Goal: Task Accomplishment & Management: Use online tool/utility

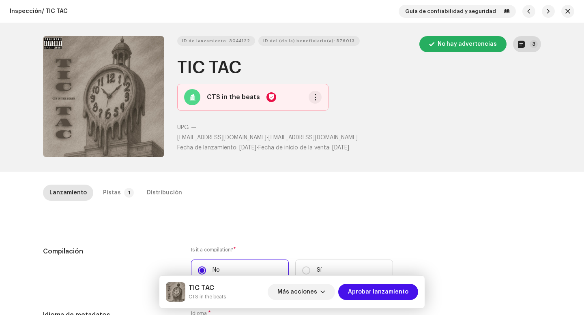
click at [534, 43] on p-badge "3" at bounding box center [533, 44] width 8 height 8
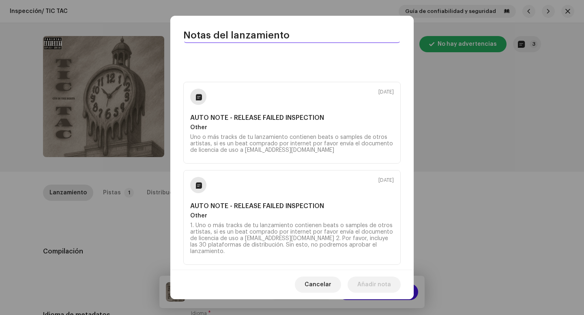
scroll to position [170, 0]
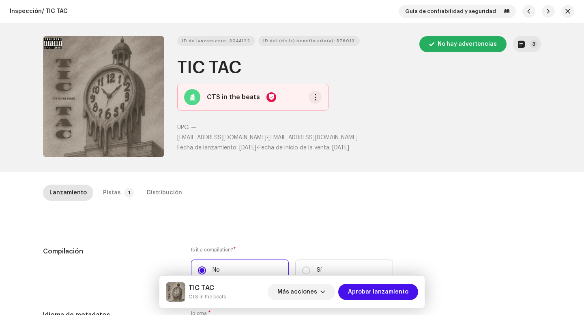
click at [455, 141] on div "Notas del lanzamiento 9 oct 2025 AUTO NOTE - RELEASE FAILED INSPECTION Other Un…" at bounding box center [292, 157] width 584 height 315
click at [107, 197] on div "Pistas" at bounding box center [112, 193] width 18 height 16
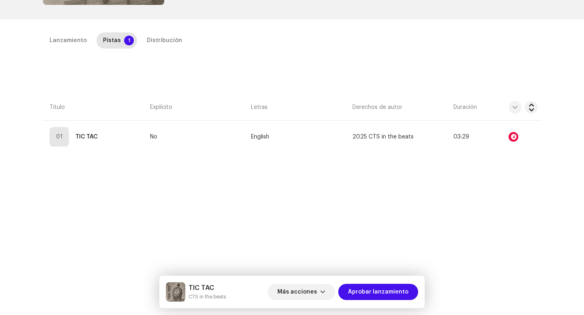
scroll to position [0, 0]
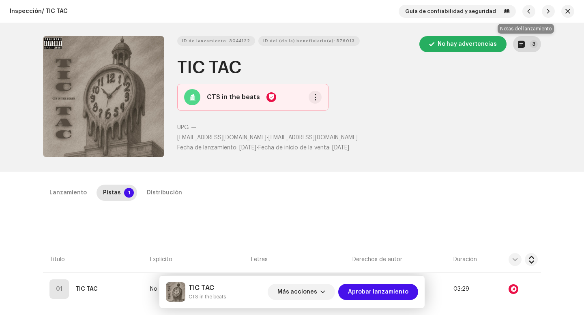
click at [520, 48] on button "3" at bounding box center [527, 44] width 28 height 16
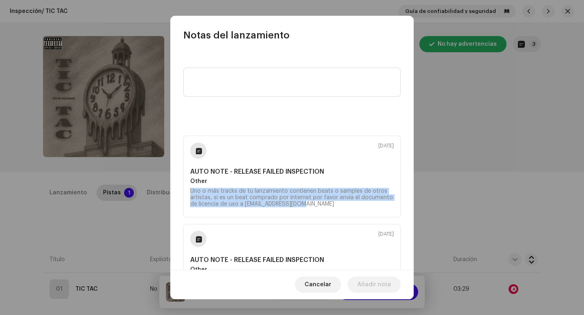
drag, startPoint x: 325, startPoint y: 208, endPoint x: 188, endPoint y: 190, distance: 138.2
click at [188, 190] on div "9 oct 2025 AUTO NOTE - RELEASE FAILED INSPECTION Other Uno o más tracks de tu l…" at bounding box center [291, 177] width 217 height 82
copy div "Uno o más tracks de tu lanzamiento contienen beats o samples de otros artistas,…"
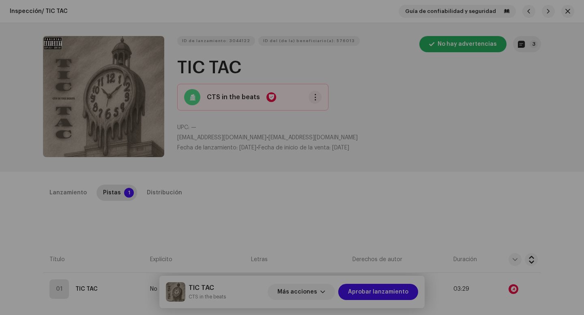
click at [118, 223] on div "Notas del lanzamiento 9 oct 2025 AUTO NOTE - RELEASE FAILED INSPECTION Other Un…" at bounding box center [292, 157] width 584 height 315
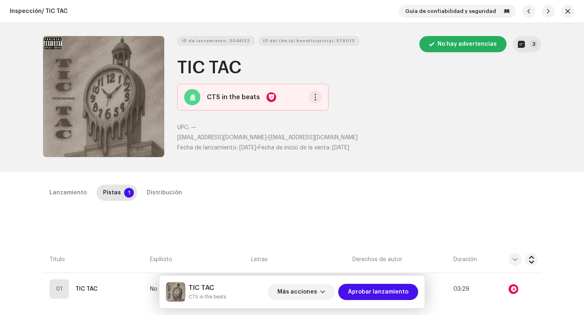
click at [312, 301] on div "Más acciones Aprobar lanzamiento" at bounding box center [343, 292] width 150 height 19
click at [312, 294] on span "Más acciones" at bounding box center [297, 292] width 40 height 16
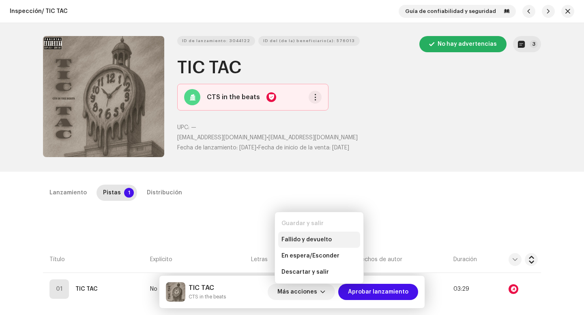
click at [324, 237] on span "Fallido y devuelto" at bounding box center [306, 240] width 50 height 6
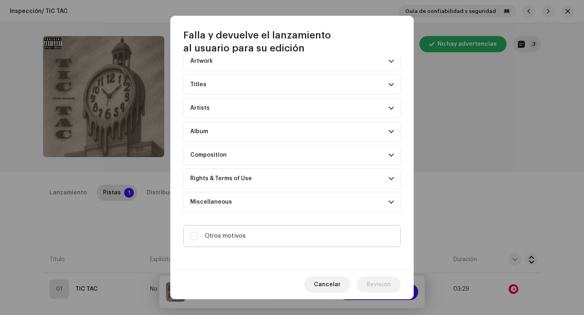
click at [284, 239] on label "Otros motivos" at bounding box center [291, 236] width 217 height 22
click at [198, 239] on input "Otros motivos" at bounding box center [194, 236] width 8 height 8
checkbox input "true"
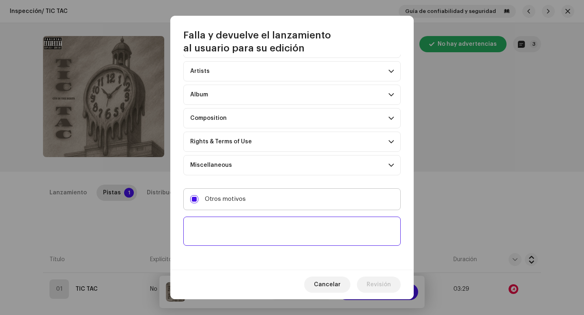
click at [284, 239] on textarea at bounding box center [291, 231] width 217 height 29
paste textarea "Uno o más tracks de tu lanzamiento contienen beats o samples de otros artistas,…"
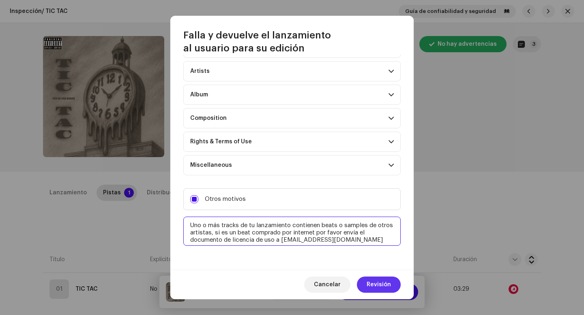
type textarea "Uno o más tracks de tu lanzamiento contienen beats o samples de otros artistas,…"
click at [383, 285] on span "Revisión" at bounding box center [378, 285] width 24 height 16
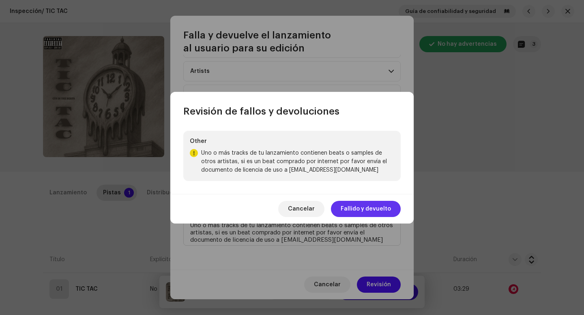
click at [381, 205] on span "Fallido y devuelto" at bounding box center [366, 209] width 50 height 16
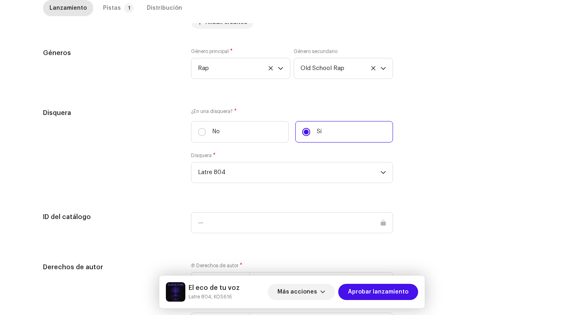
scroll to position [798, 0]
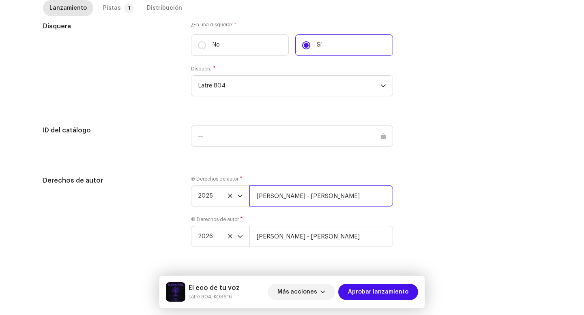
click at [335, 189] on input "Iván Sánchez - Gil Pérez" at bounding box center [321, 196] width 144 height 21
type input "Iván Sánchez - Gil Pérez | Distributed by Diskover Co."
click at [335, 240] on input "Iván Sánchez - Gil Pérez" at bounding box center [321, 236] width 144 height 21
type input "Iván Sánchez - Gil Pérez | Distributed by Diskover Co."
click at [242, 238] on p-select "2026" at bounding box center [220, 236] width 58 height 21
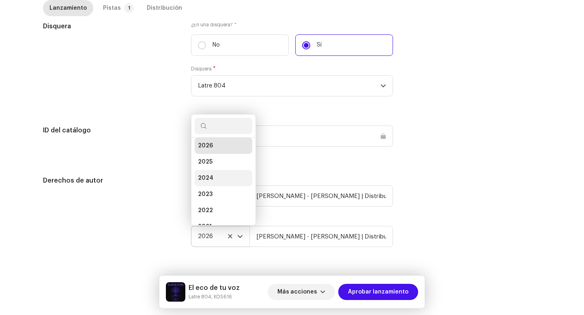
scroll to position [13, 0]
click at [217, 152] on li "2025" at bounding box center [224, 152] width 58 height 16
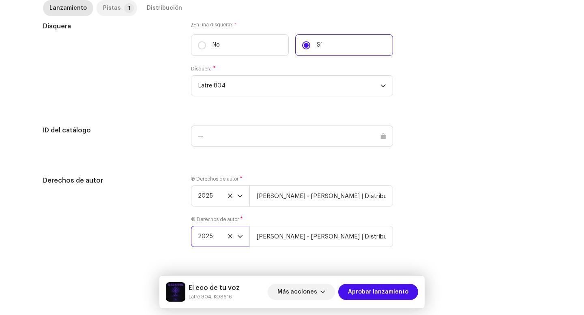
click at [110, 12] on div "Pistas" at bounding box center [112, 8] width 18 height 16
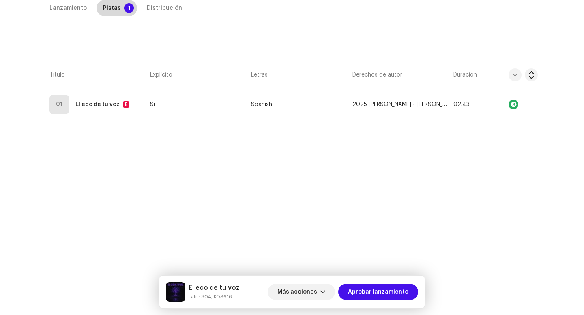
scroll to position [185, 0]
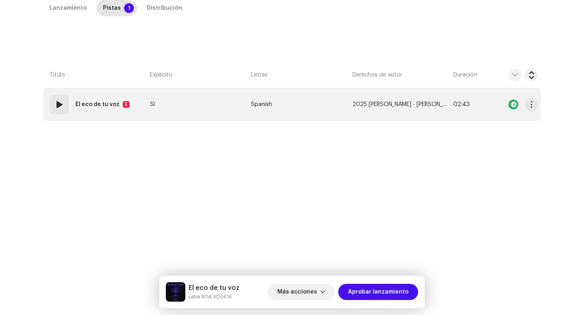
click at [61, 110] on div "01" at bounding box center [58, 104] width 19 height 19
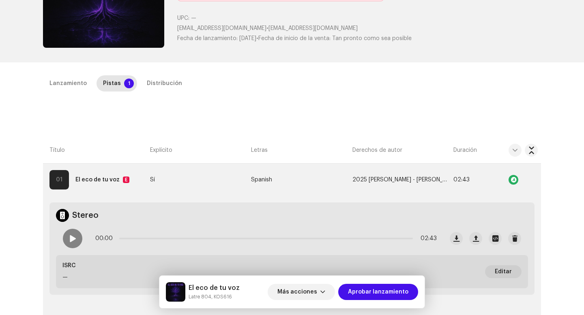
scroll to position [170, 0]
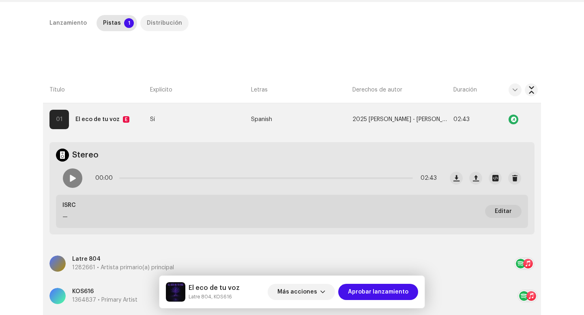
click at [168, 27] on div "Distribución" at bounding box center [164, 23] width 35 height 16
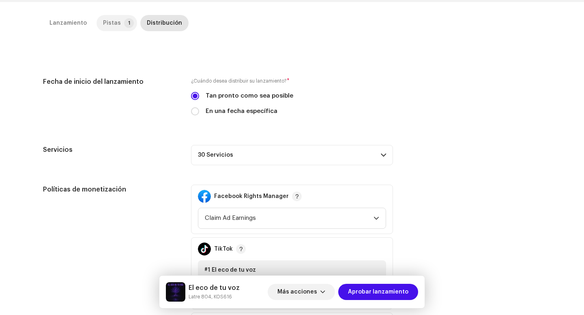
click at [111, 20] on div "Pistas" at bounding box center [112, 23] width 18 height 16
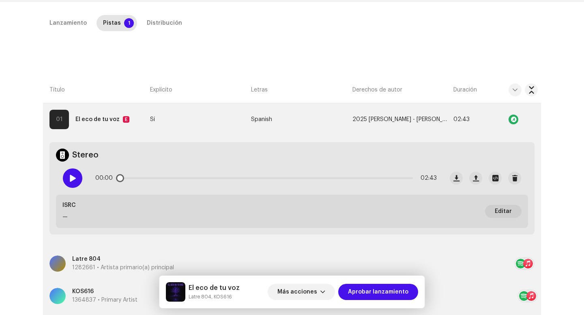
click at [69, 176] on span at bounding box center [72, 178] width 7 height 6
click at [139, 175] on div "00:01 02:43" at bounding box center [265, 178] width 341 height 16
click at [139, 181] on div "00:01 02:43" at bounding box center [265, 178] width 341 height 16
click at [147, 179] on div "00:02 02:43" at bounding box center [265, 178] width 341 height 16
click at [147, 179] on div "00:05 02:43" at bounding box center [265, 178] width 341 height 16
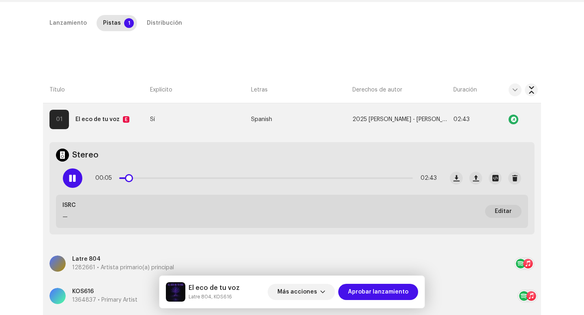
click at [149, 178] on p-slider at bounding box center [265, 179] width 293 height 2
click at [259, 178] on p-slider at bounding box center [265, 179] width 293 height 2
click at [373, 180] on div "01:20 02:43" at bounding box center [265, 178] width 341 height 16
click at [373, 178] on p-slider at bounding box center [265, 179] width 293 height 2
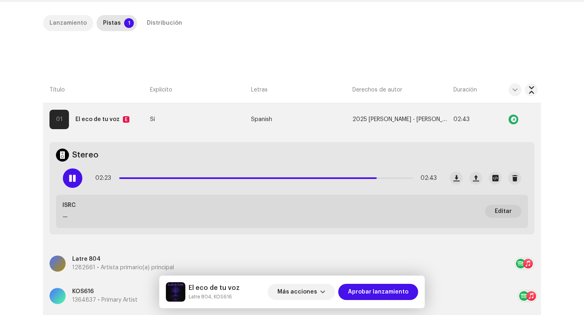
click at [84, 19] on p-tab "Lanzamiento" at bounding box center [68, 23] width 50 height 16
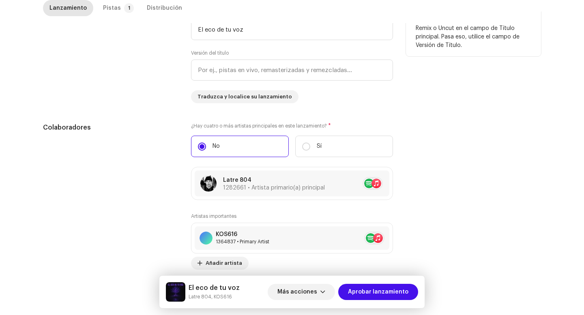
scroll to position [316, 0]
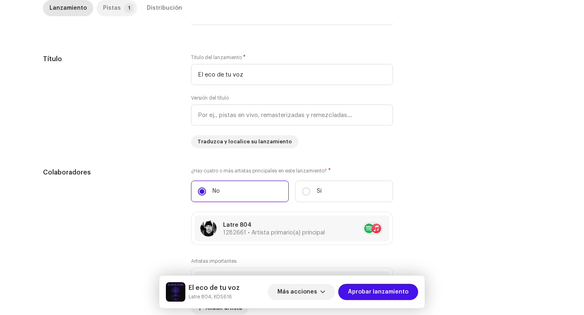
click at [111, 9] on div "Pistas" at bounding box center [112, 8] width 18 height 16
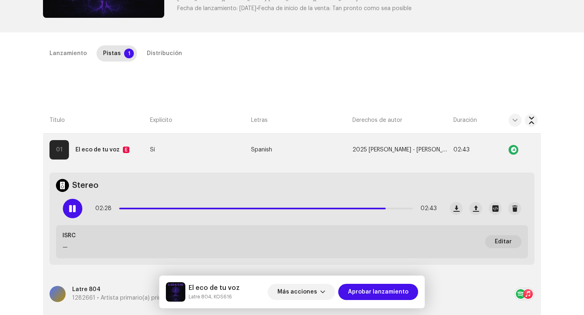
scroll to position [124, 0]
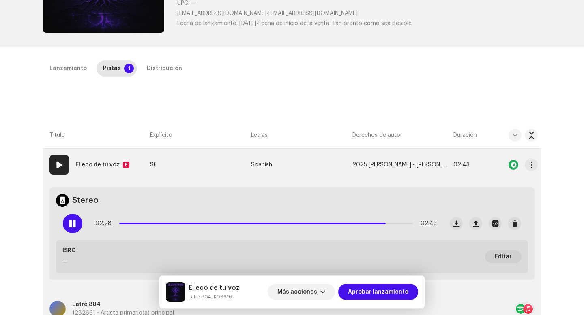
click at [106, 162] on strong "El eco de tu voz" at bounding box center [97, 165] width 44 height 16
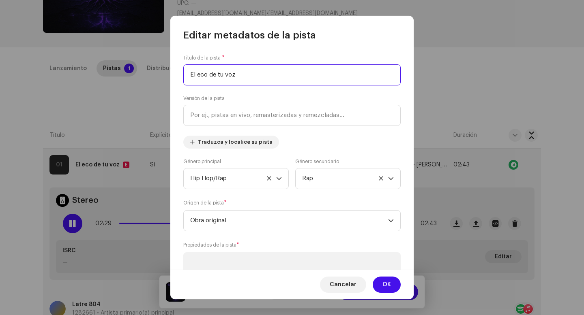
scroll to position [207, 0]
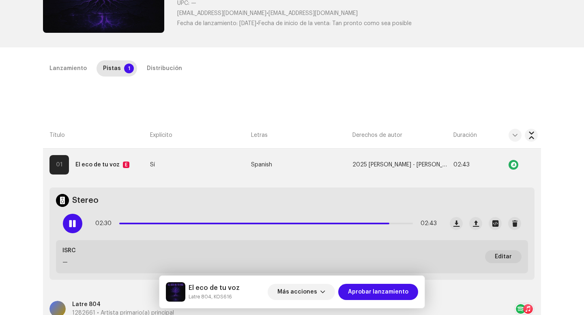
click at [111, 100] on div "Editar metadatos de la pista Título de la pista * El eco de tu voz Versión de l…" at bounding box center [292, 157] width 584 height 315
click at [151, 60] on div "Inspección / El eco de tu voz Guía de confiabilidad y seguridad ID de lanzamien…" at bounding box center [292, 157] width 584 height 315
click at [155, 70] on div "Distribución" at bounding box center [164, 68] width 35 height 16
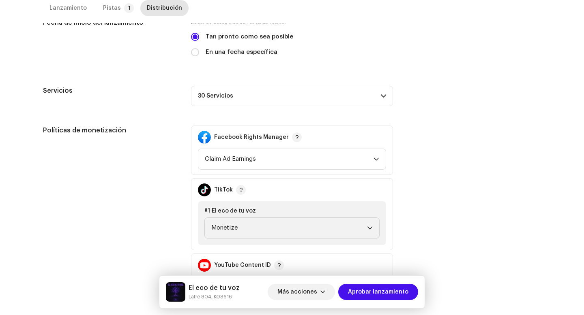
scroll to position [315, 0]
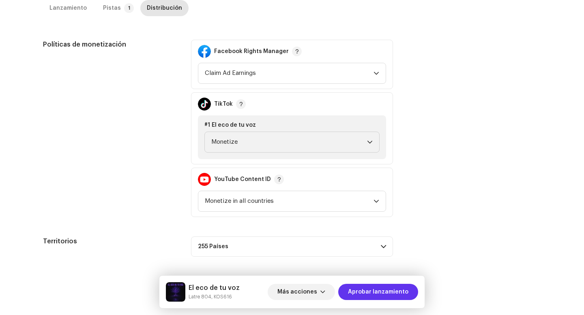
click at [394, 299] on span "Aprobar lanzamiento" at bounding box center [378, 292] width 60 height 16
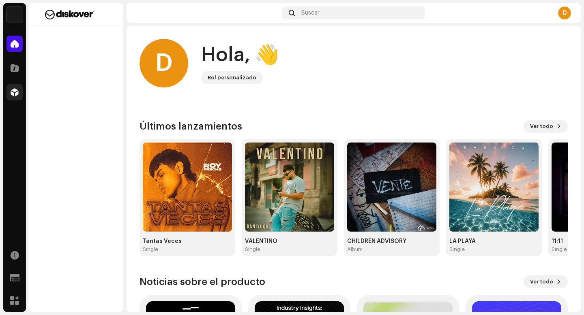
click at [17, 98] on div at bounding box center [14, 92] width 16 height 16
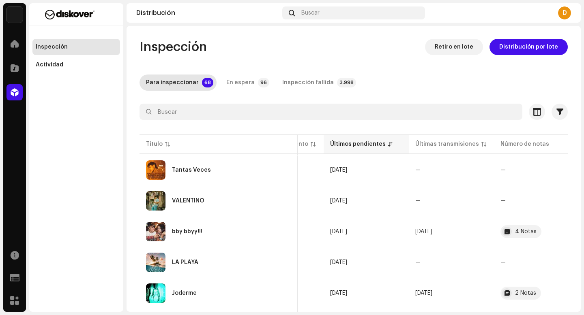
click at [336, 142] on div "Últimos pendientes" at bounding box center [358, 144] width 56 height 8
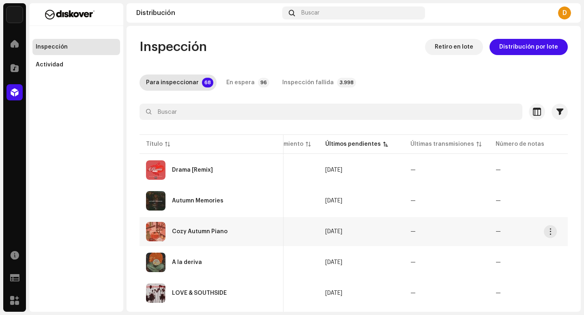
click at [225, 240] on div "Cozy Autumn Piano" at bounding box center [211, 231] width 131 height 19
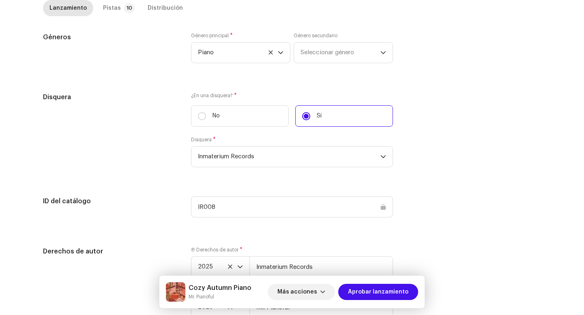
scroll to position [798, 0]
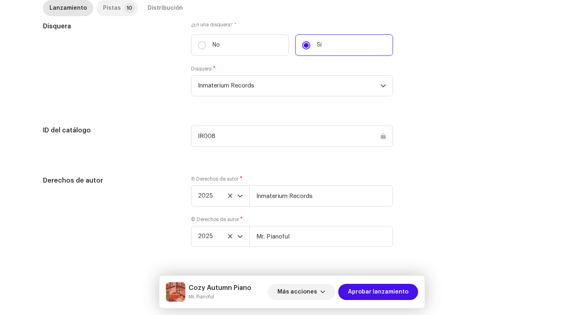
click at [109, 8] on div "Pistas" at bounding box center [112, 8] width 18 height 16
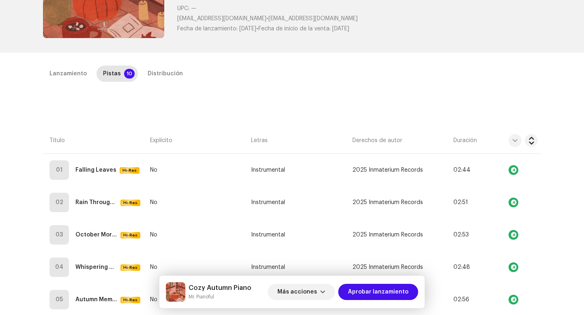
scroll to position [42, 0]
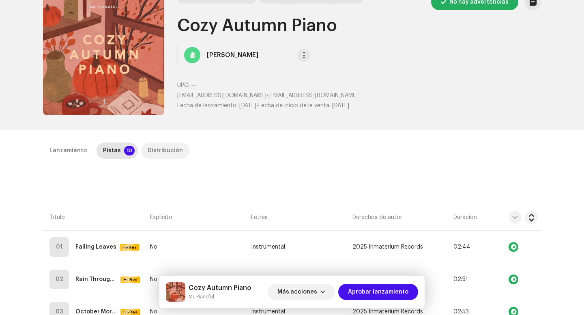
click at [152, 154] on div "Distribución" at bounding box center [165, 151] width 35 height 16
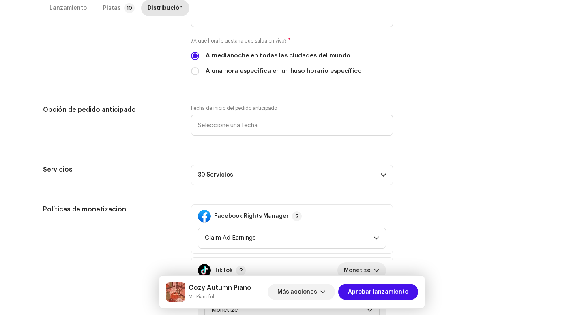
scroll to position [223, 0]
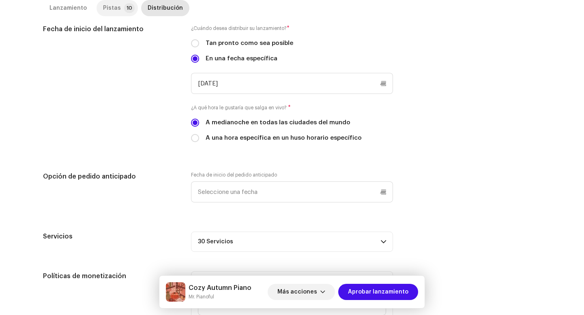
click at [117, 2] on p-tab "Pistas 10" at bounding box center [116, 8] width 41 height 16
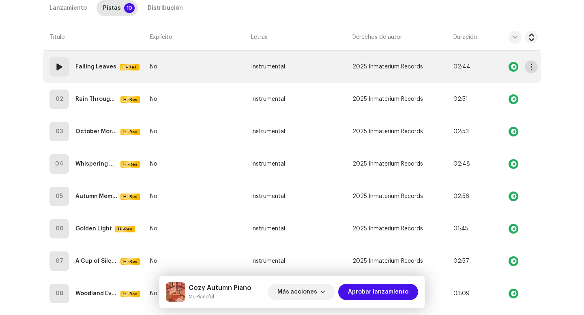
click at [531, 63] on button "button" at bounding box center [531, 66] width 13 height 13
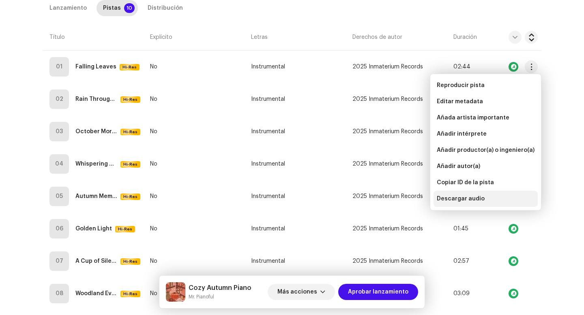
click at [476, 199] on span "Descargar audio" at bounding box center [461, 199] width 48 height 6
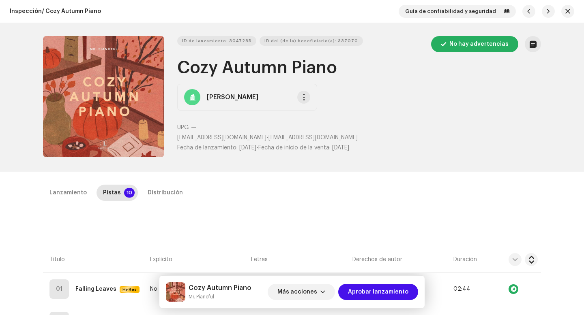
scroll to position [2, 0]
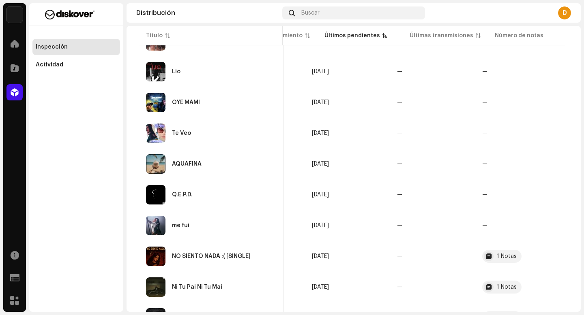
scroll to position [341, 0]
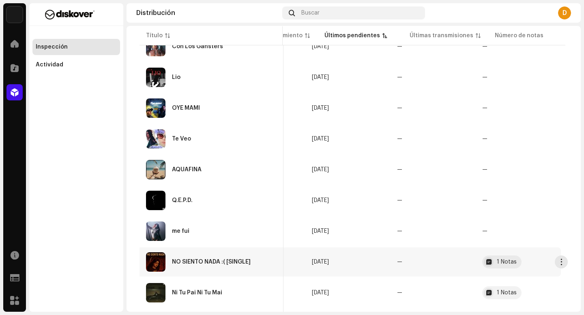
click at [182, 265] on div "NO SIENTO NADA :( [SINGLE]" at bounding box center [211, 262] width 131 height 19
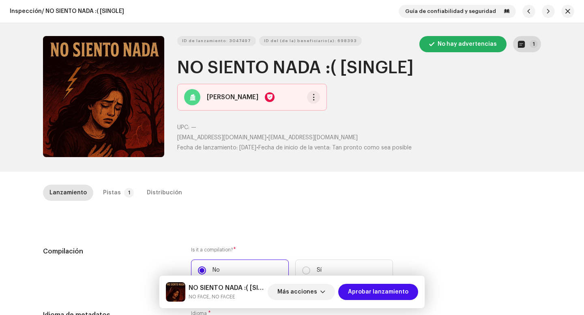
click at [523, 35] on div "ID de lanzamiento: 3047497 ID del (de la) beneficiario(a): 698393 No hay advert…" at bounding box center [292, 97] width 524 height 149
click at [524, 42] on button "1" at bounding box center [527, 44] width 28 height 16
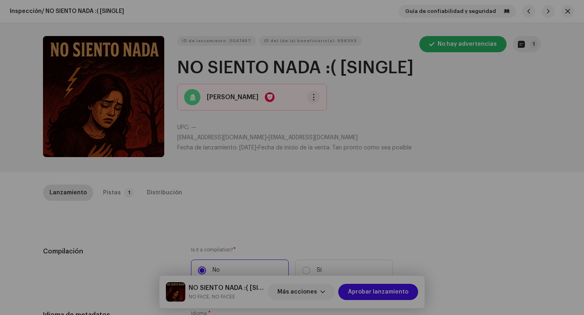
click at [479, 178] on div "Notas del lanzamiento 9 oct 2025 AUTO NOTE - RELEASE FAILED INSPECTION Other La…" at bounding box center [292, 157] width 584 height 315
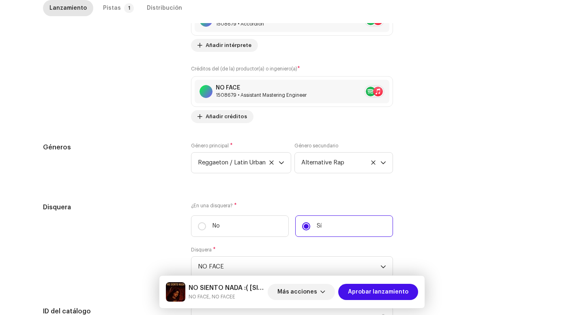
scroll to position [832, 0]
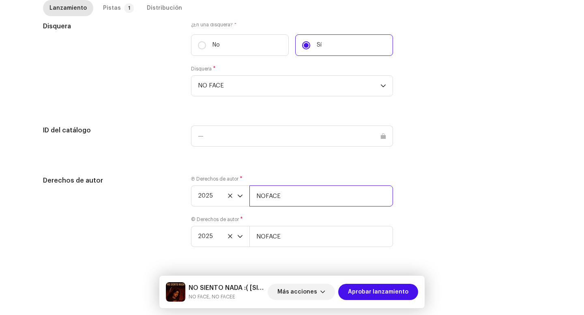
click at [293, 204] on input "NOFACE" at bounding box center [321, 196] width 144 height 21
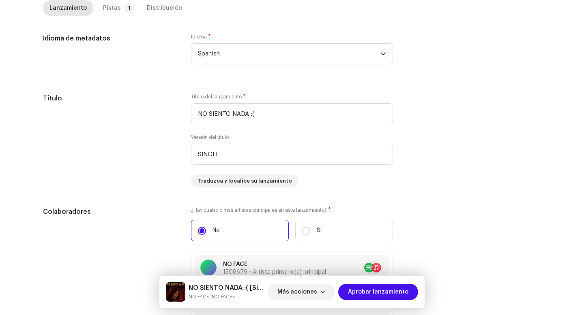
scroll to position [267, 0]
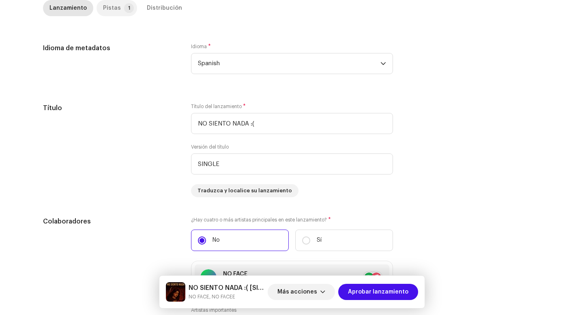
click at [104, 11] on div "Pistas" at bounding box center [112, 8] width 18 height 16
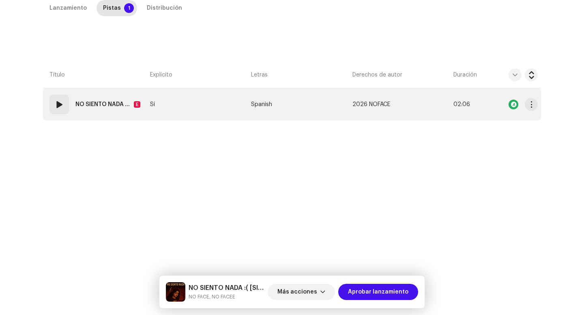
click at [70, 99] on div "01 NO SIENTO NADA :( (feat. NO FACEE) [SINGLE] E" at bounding box center [96, 104] width 94 height 19
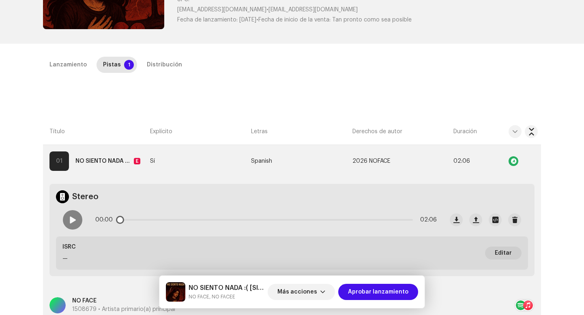
scroll to position [124, 0]
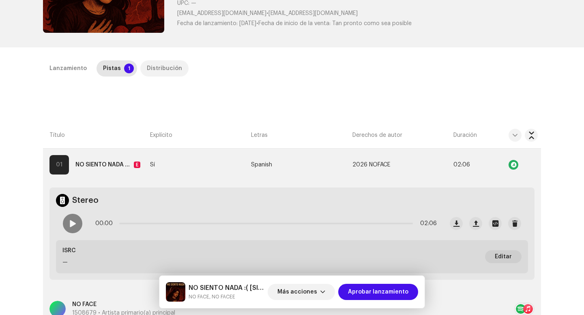
click at [159, 63] on div "Distribución" at bounding box center [164, 68] width 35 height 16
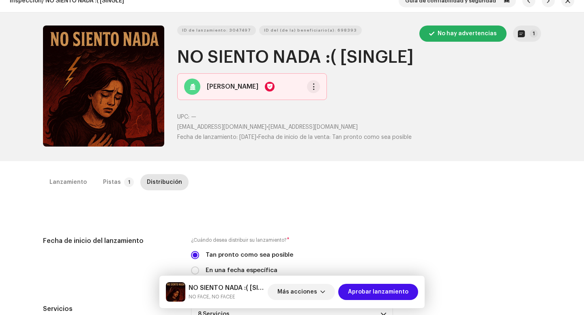
scroll to position [73, 0]
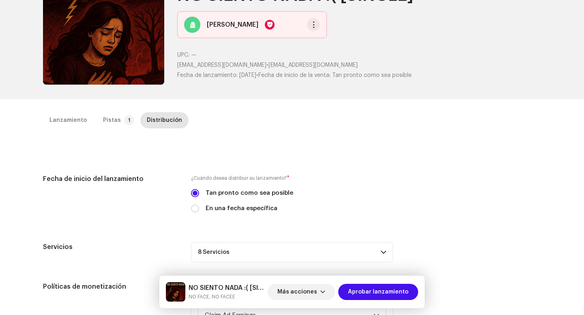
click at [304, 304] on div "NO SIENTO NADA :( [SINGLE] NO FACE, NO FACEE Más acciones Aprobar lanzamiento" at bounding box center [291, 292] width 265 height 32
click at [304, 295] on span "Más acciones" at bounding box center [297, 292] width 40 height 16
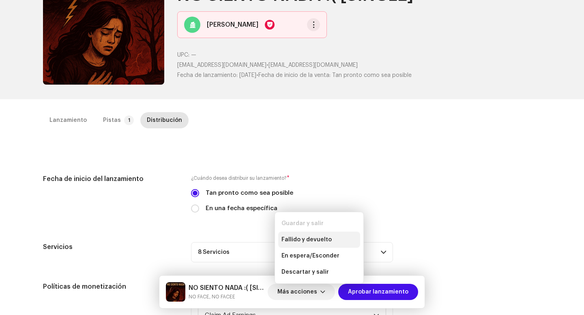
click at [301, 238] on span "Fallido y devuelto" at bounding box center [306, 240] width 50 height 6
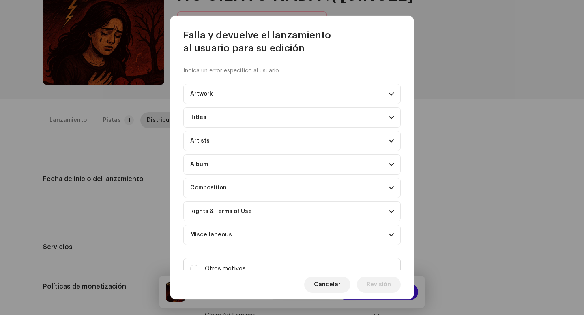
scroll to position [33, 0]
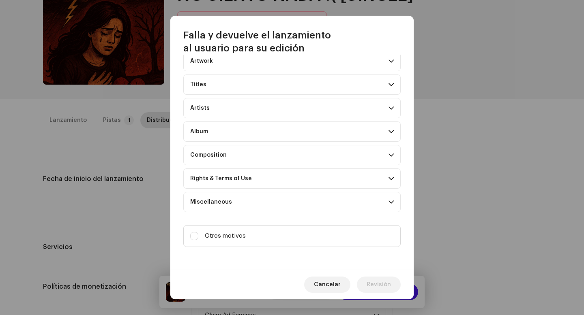
click at [247, 255] on div "Indica un error específico al usuario Artwork Upscaled art / bad quality Logo /…" at bounding box center [291, 162] width 243 height 215
click at [247, 238] on label "Otros motivos" at bounding box center [291, 236] width 217 height 22
click at [198, 238] on input "Otros motivos" at bounding box center [194, 236] width 8 height 8
checkbox input "true"
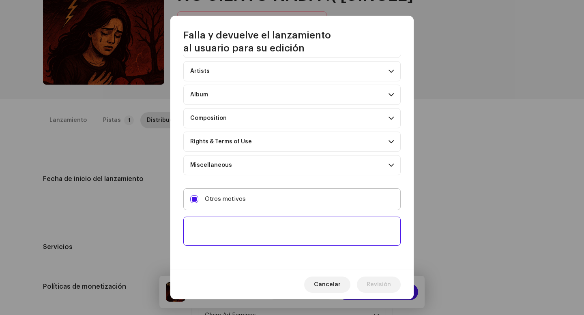
click at [247, 238] on textarea at bounding box center [291, 231] width 217 height 29
paste textarea "La información de la versión del título que ingresaste no es válida. El campo d…"
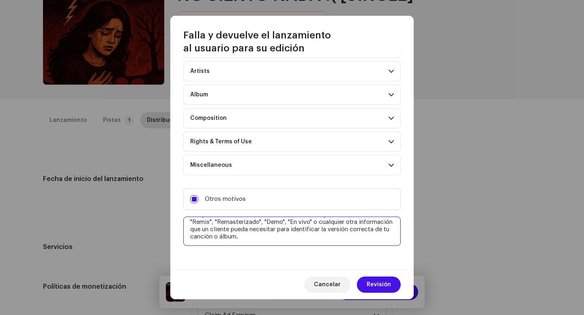
scroll to position [0, 0]
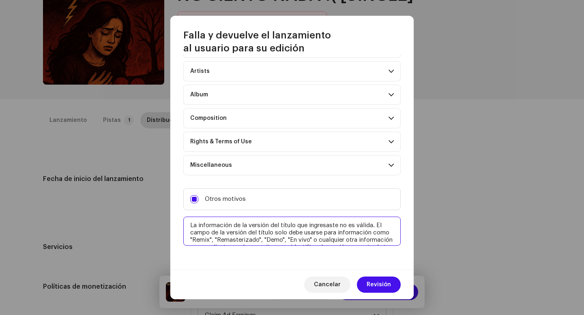
click at [189, 227] on textarea at bounding box center [291, 231] width 217 height 29
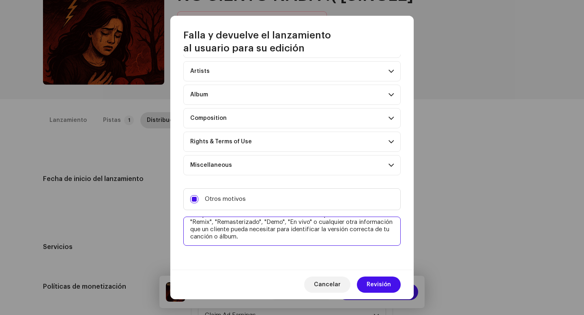
scroll to position [32, 0]
click at [193, 238] on textarea at bounding box center [291, 231] width 217 height 29
paste textarea "Por favor, incluye las 30 plataformas de distribución. Sin esto, no podremos ap…"
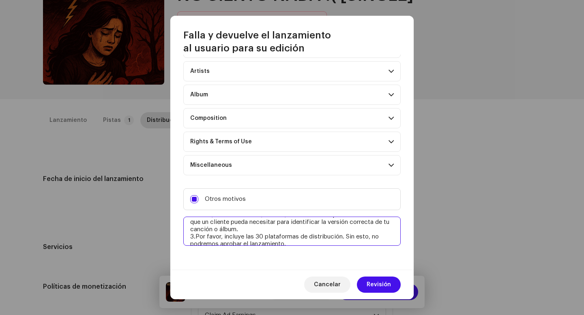
scroll to position [34, 0]
type textarea "1. Lanzamiento duplicado. 2. La información de la versión del título que ingres…"
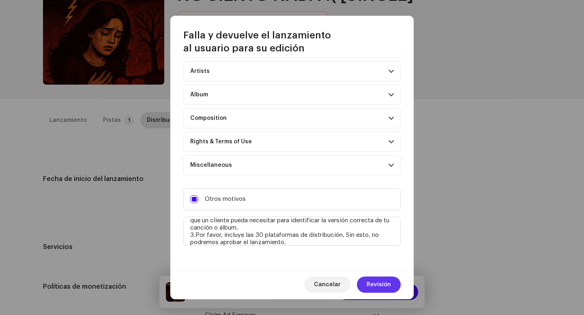
click at [381, 284] on span "Revisión" at bounding box center [378, 285] width 24 height 16
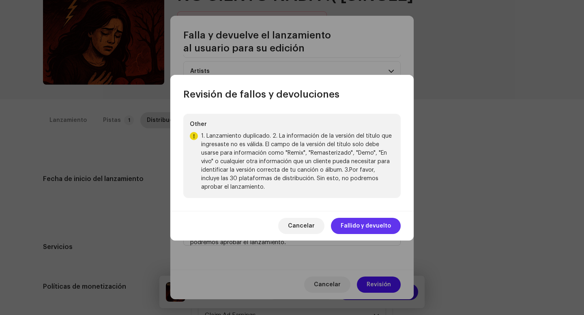
click at [358, 225] on span "Fallido y devuelto" at bounding box center [366, 226] width 50 height 16
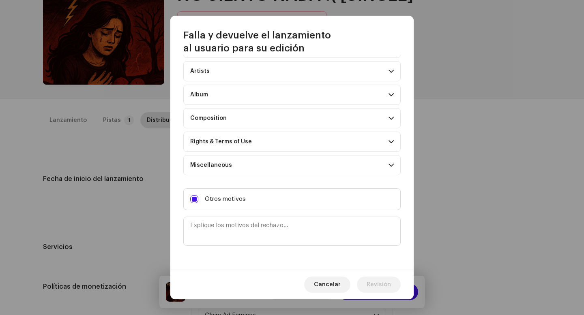
scroll to position [0, 0]
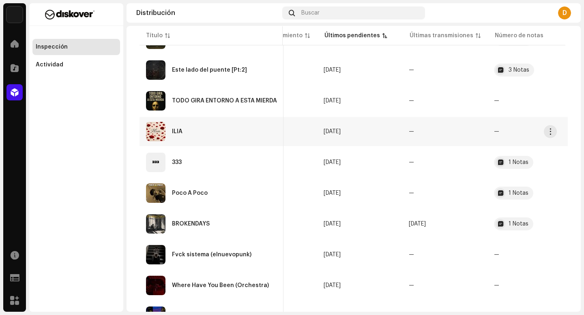
scroll to position [482, 0]
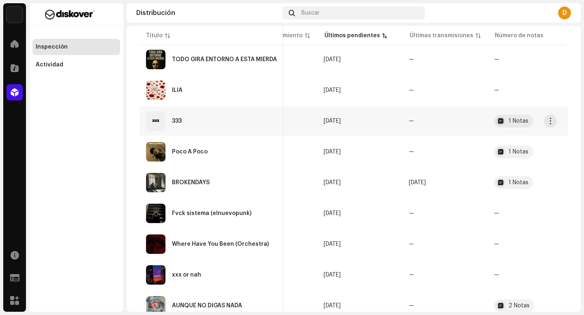
click at [244, 126] on div "333" at bounding box center [211, 120] width 131 height 19
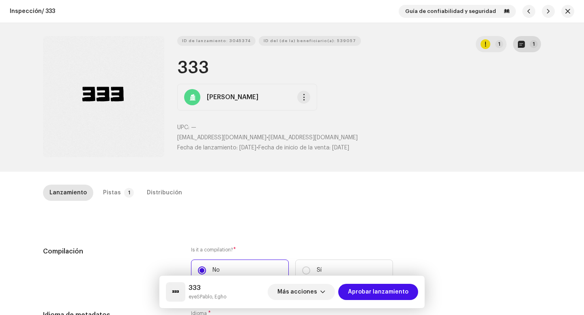
click at [523, 43] on button "1" at bounding box center [527, 44] width 28 height 16
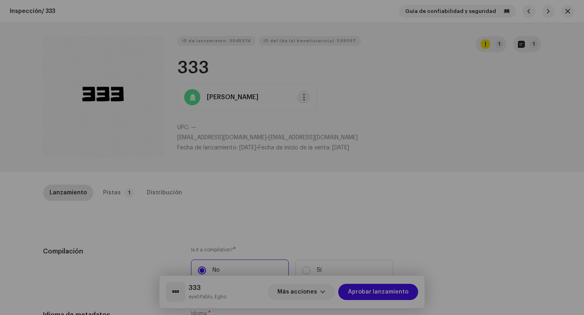
click at [443, 200] on div "Notas del lanzamiento 7 oct 2025 AUTO NOTE - RELEASE FAILED INSPECTION Other Lo…" at bounding box center [292, 157] width 584 height 315
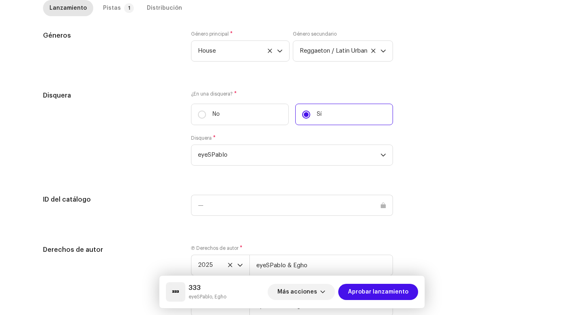
scroll to position [878, 0]
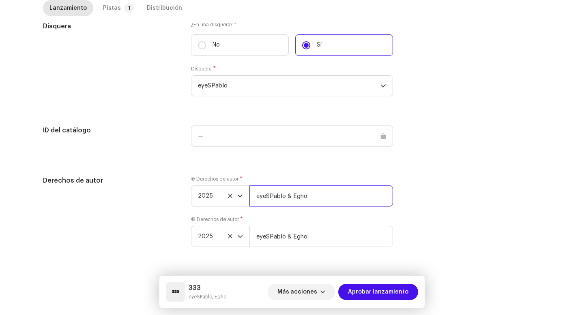
click at [326, 195] on input "eyeSPablo & Egho" at bounding box center [321, 196] width 144 height 21
type input "eyeSPablo & Egho | Distributed by Diskover Co."
click at [320, 250] on div "Ⓟ Derechos de autor * 2025 eyeSPablo & Egho | Distributed by Diskover Co. © Der…" at bounding box center [292, 216] width 202 height 81
click at [324, 243] on input "eyeSPablo & Egho" at bounding box center [321, 236] width 144 height 21
type input "eyeSPablo & Egho | Distributed by Diskover Co."
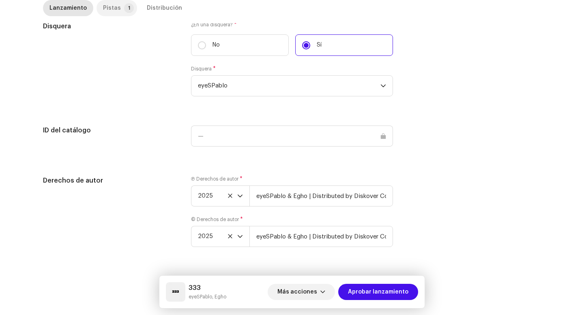
click at [103, 2] on div "Pistas" at bounding box center [112, 8] width 18 height 16
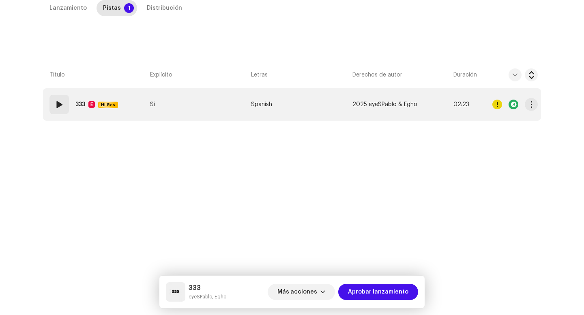
click at [58, 112] on div "01" at bounding box center [58, 104] width 19 height 19
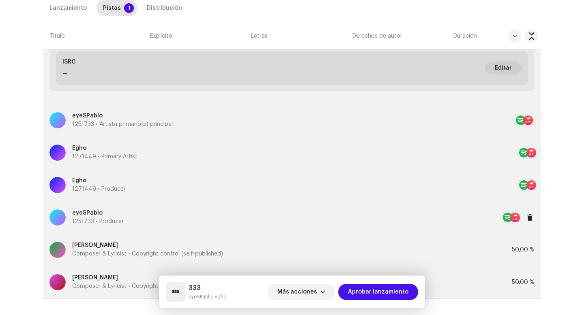
scroll to position [120, 0]
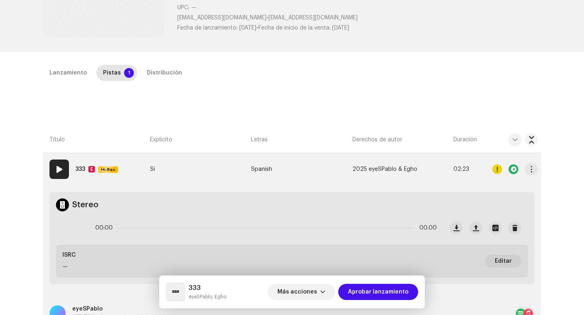
click at [81, 171] on strong "333" at bounding box center [80, 169] width 10 height 16
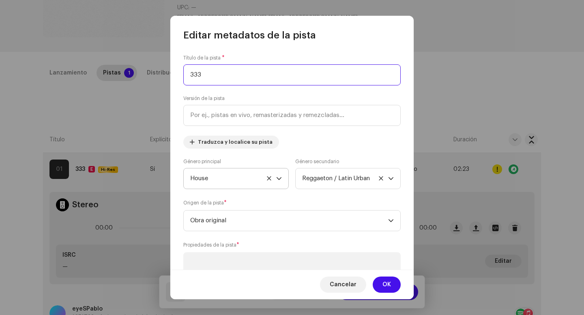
scroll to position [207, 0]
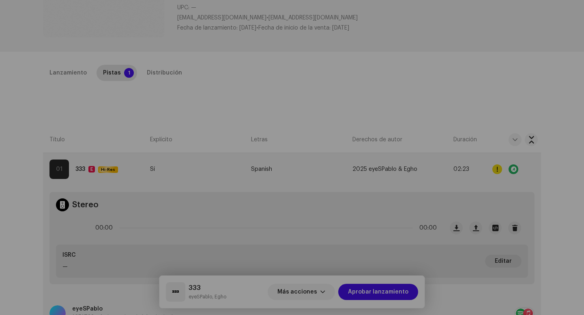
click at [97, 149] on div "Editar metadatos de la pista Título de la pista * 333 Versión de la pista Tradu…" at bounding box center [292, 157] width 584 height 315
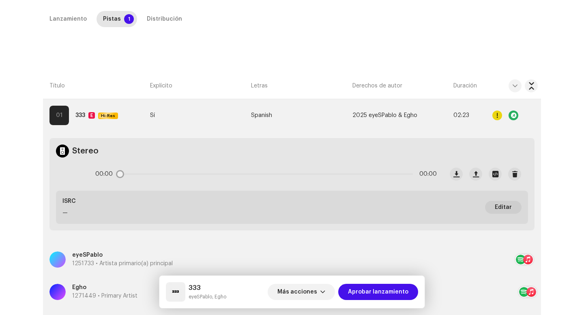
scroll to position [206, 0]
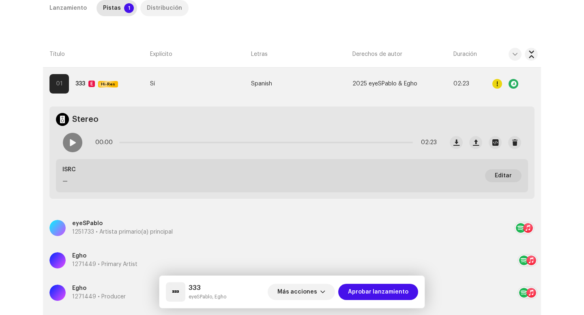
click at [156, 16] on div "Distribución" at bounding box center [164, 8] width 35 height 16
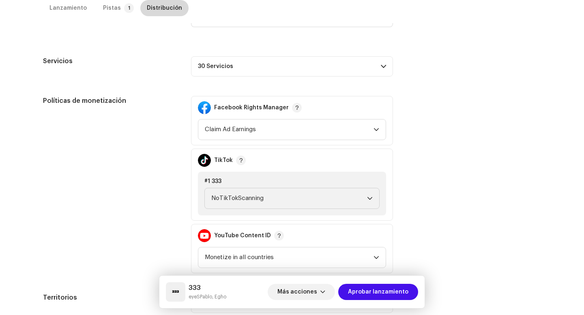
scroll to position [454, 0]
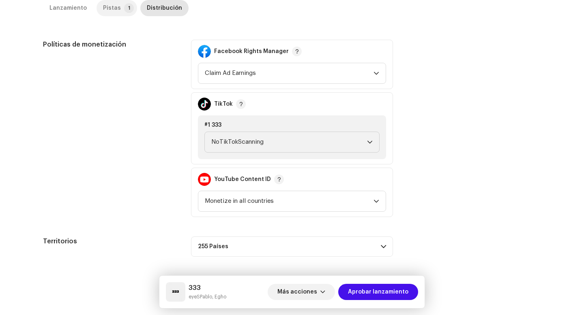
click at [113, 9] on div "Pistas" at bounding box center [112, 8] width 18 height 16
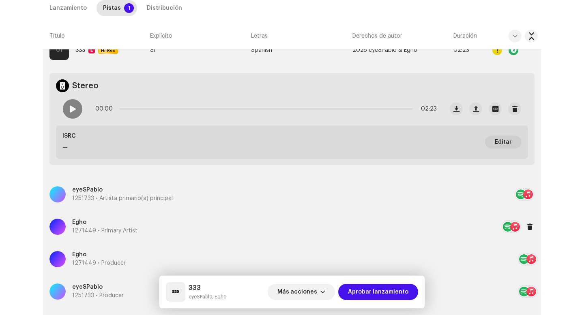
scroll to position [212, 0]
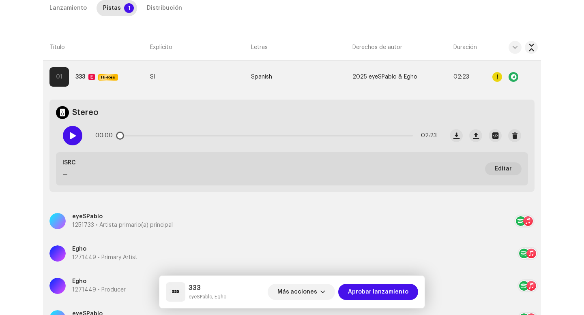
click at [73, 139] on span at bounding box center [72, 136] width 7 height 6
click at [158, 135] on p-slider at bounding box center [265, 136] width 293 height 2
click at [278, 133] on div "00:22 02:23" at bounding box center [265, 136] width 341 height 16
click at [278, 133] on div "00:24 02:23" at bounding box center [265, 136] width 341 height 16
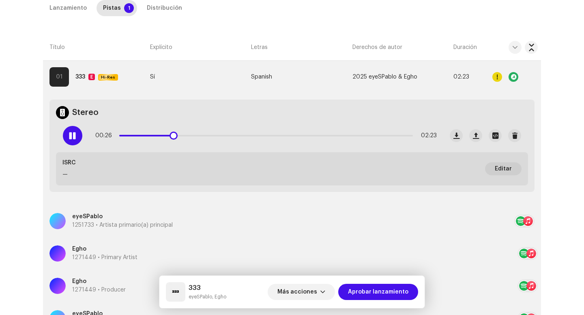
click at [278, 133] on div "00:26 02:23" at bounding box center [265, 136] width 341 height 16
click at [278, 136] on p-slider at bounding box center [265, 136] width 293 height 2
click at [372, 135] on p-slider at bounding box center [265, 136] width 293 height 2
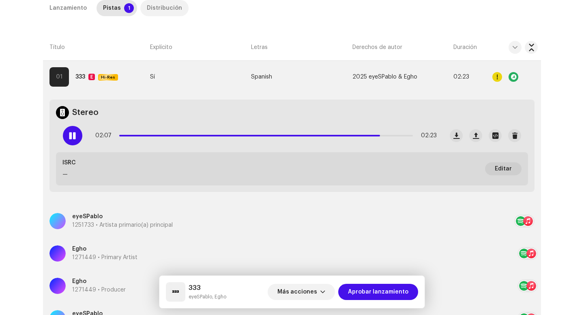
click at [163, 6] on div "Distribución" at bounding box center [164, 8] width 35 height 16
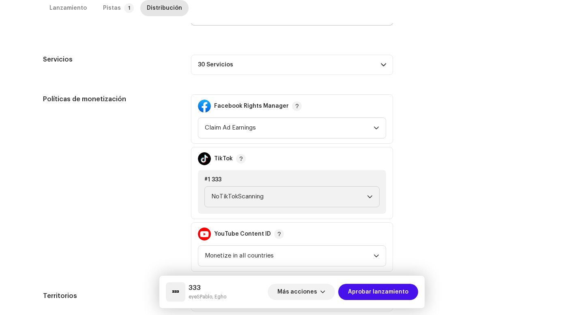
scroll to position [454, 0]
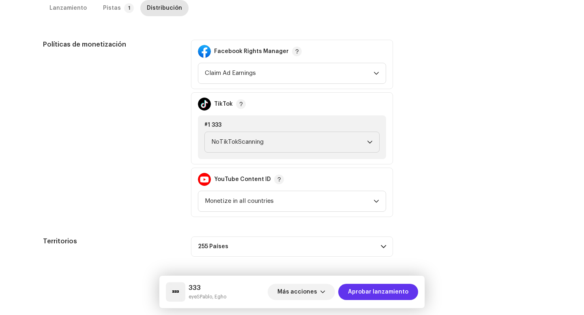
click at [376, 293] on span "Aprobar lanzamiento" at bounding box center [378, 292] width 60 height 16
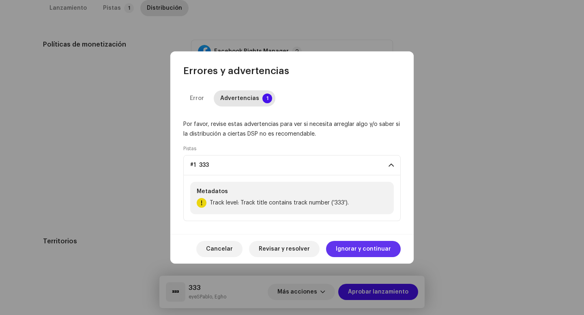
click at [356, 243] on span "Ignorar y continuar" at bounding box center [363, 249] width 55 height 16
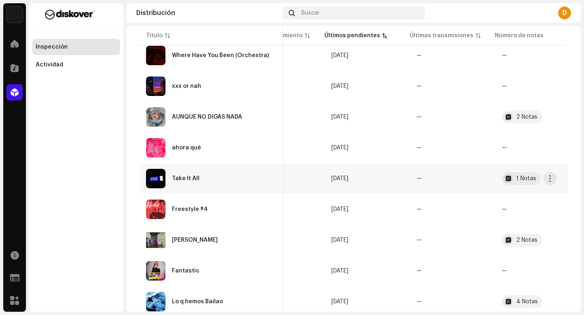
scroll to position [598, 0]
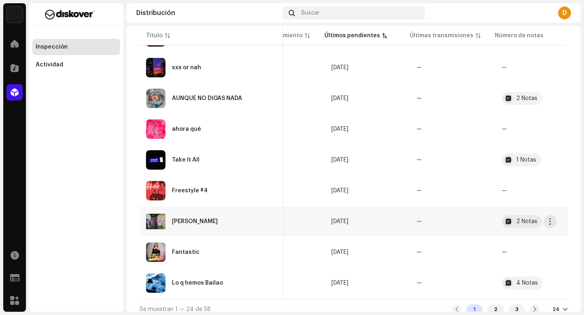
click at [204, 220] on div "Robbie Fowler" at bounding box center [195, 222] width 46 height 6
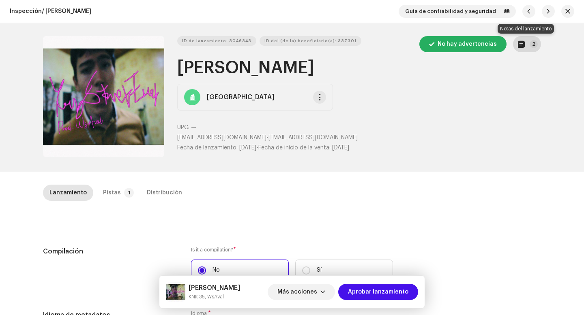
click at [533, 38] on button "2" at bounding box center [527, 44] width 28 height 16
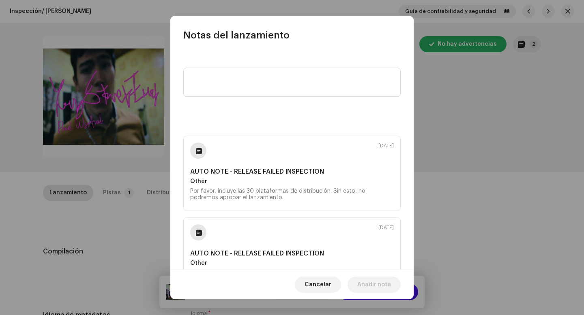
scroll to position [43, 0]
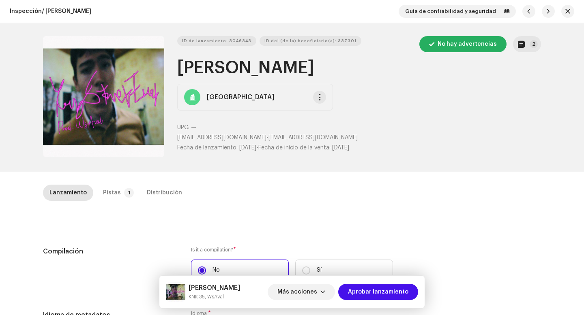
click at [473, 189] on div "Notas del lanzamiento 9 oct 2025 AUTO NOTE - RELEASE FAILED INSPECTION Other Po…" at bounding box center [292, 157] width 584 height 315
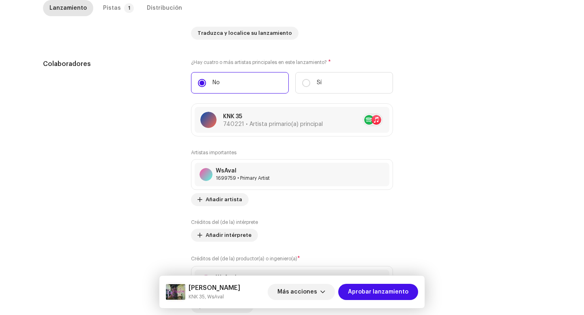
scroll to position [798, 0]
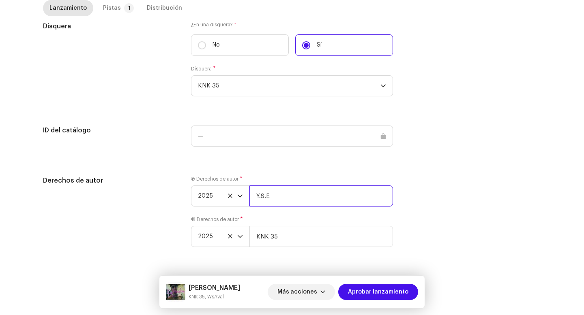
click at [299, 189] on input "Y.S.E" at bounding box center [321, 196] width 144 height 21
type input "Y.S.E | Distributed by Diskover Co."
click at [292, 248] on div "Ⓟ Derechos de autor * 2025 Y.S.E | Distributed by Diskover Co. © Derechos de au…" at bounding box center [292, 216] width 202 height 81
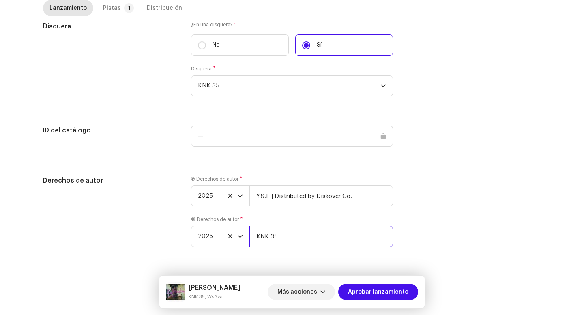
click at [294, 238] on input "KNK 35" at bounding box center [321, 236] width 144 height 21
type input "KNK 35 | Distributed by Diskover Co."
click at [117, 9] on p-tab "Pistas 1" at bounding box center [116, 8] width 41 height 16
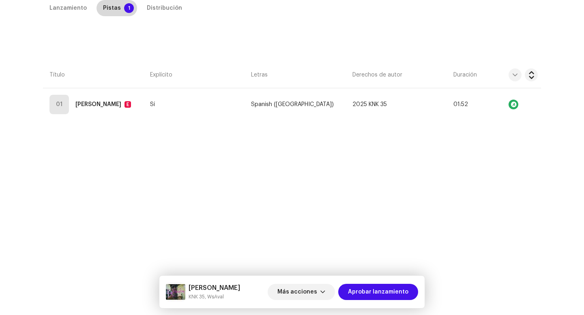
scroll to position [185, 0]
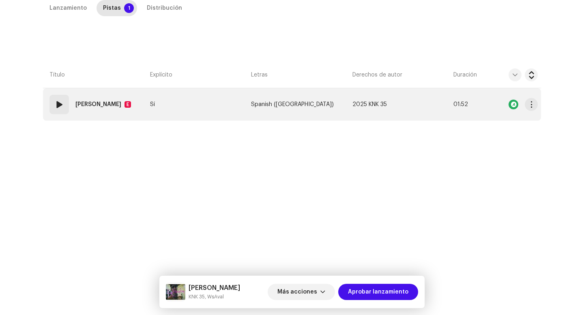
click at [66, 101] on div "01" at bounding box center [58, 104] width 19 height 19
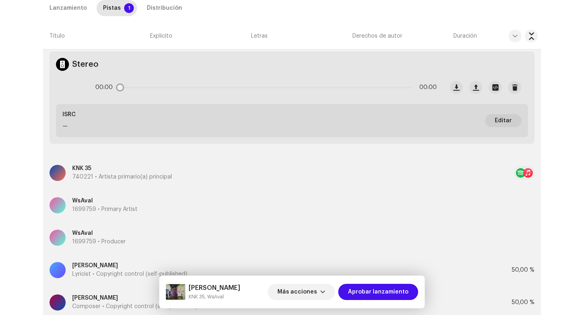
scroll to position [323, 0]
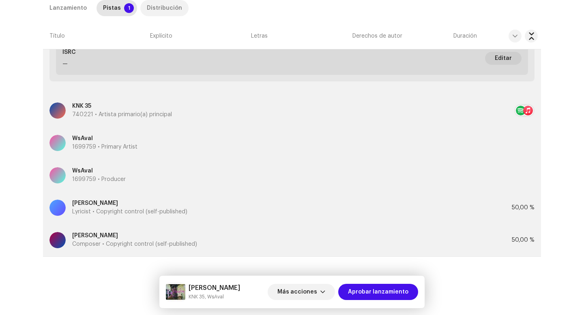
click at [150, 7] on div "Distribución" at bounding box center [164, 8] width 35 height 16
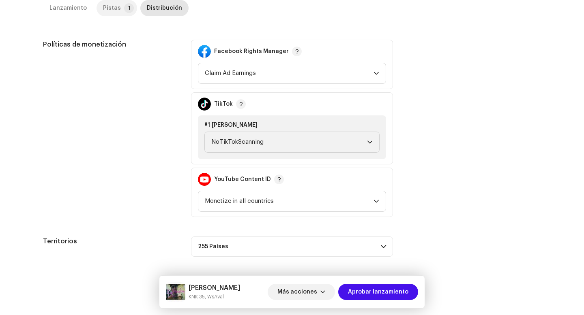
click at [107, 9] on div "Pistas" at bounding box center [112, 8] width 18 height 16
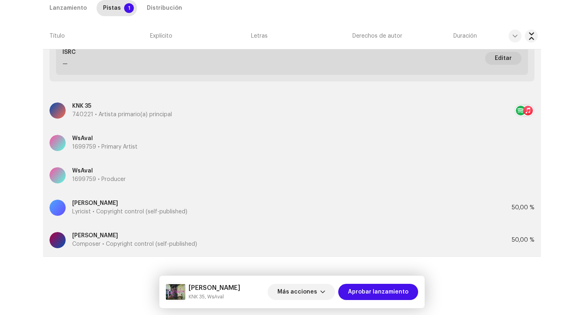
scroll to position [266, 0]
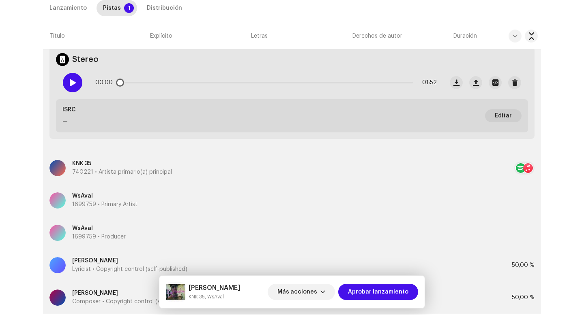
click at [74, 80] on span at bounding box center [72, 82] width 7 height 6
click at [148, 81] on div "00:02 01:52" at bounding box center [265, 83] width 341 height 16
click at [151, 81] on div "00:03 01:52" at bounding box center [265, 83] width 341 height 16
click at [154, 83] on p-slider at bounding box center [265, 83] width 293 height 2
click at [281, 84] on div "00:15 01:52" at bounding box center [265, 83] width 341 height 16
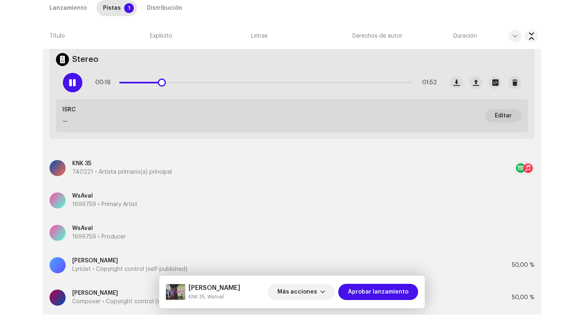
click at [276, 82] on p-slider at bounding box center [265, 83] width 293 height 2
click at [384, 82] on p-slider at bounding box center [265, 83] width 293 height 2
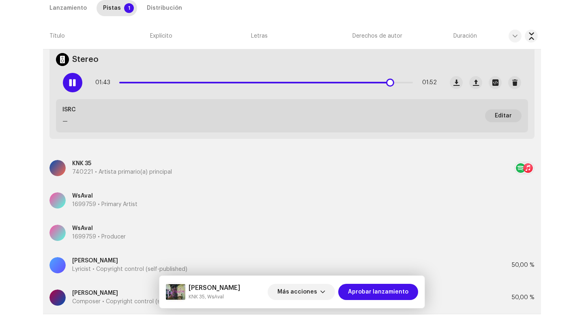
click at [69, 82] on span at bounding box center [72, 82] width 7 height 6
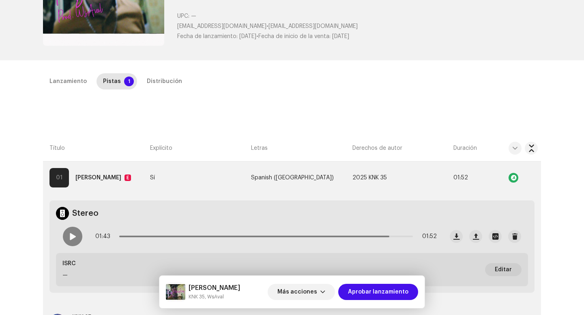
scroll to position [30, 0]
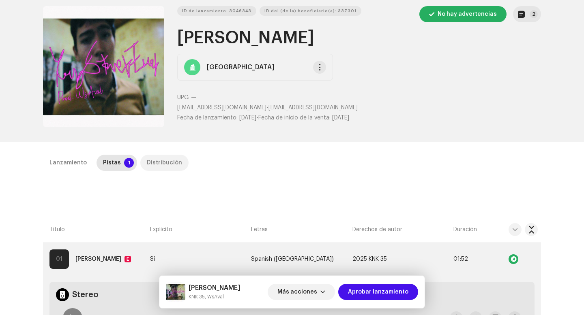
click at [147, 162] on div "Distribución" at bounding box center [164, 163] width 35 height 16
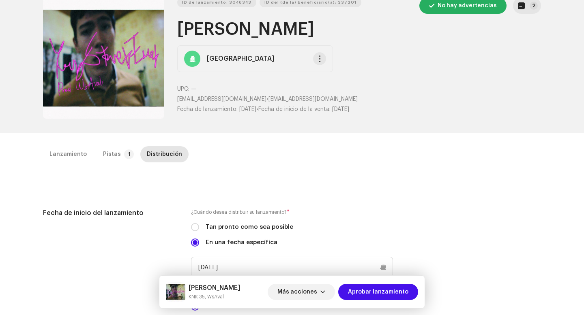
scroll to position [0, 0]
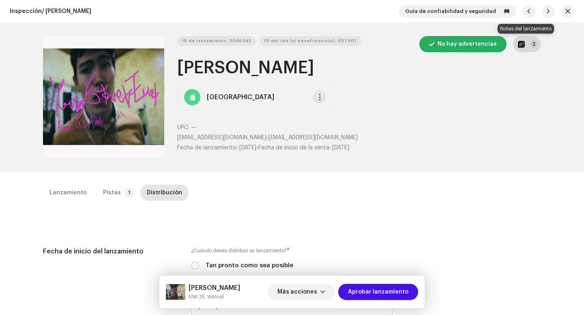
click at [525, 36] on button "2" at bounding box center [527, 44] width 28 height 16
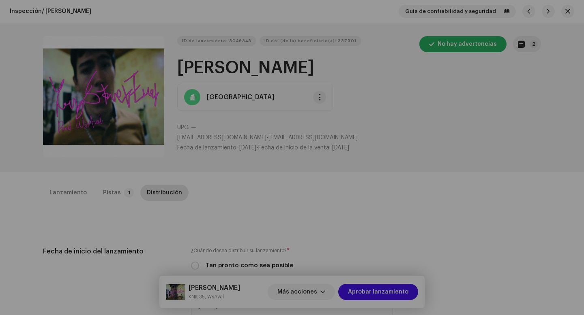
click at [499, 177] on div "Notas del lanzamiento 9 oct 2025 AUTO NOTE - RELEASE FAILED INSPECTION Other Po…" at bounding box center [292, 157] width 584 height 315
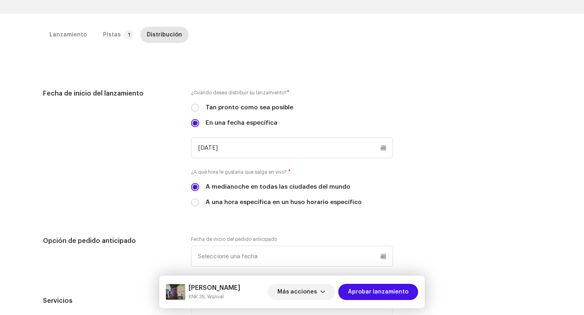
scroll to position [235, 0]
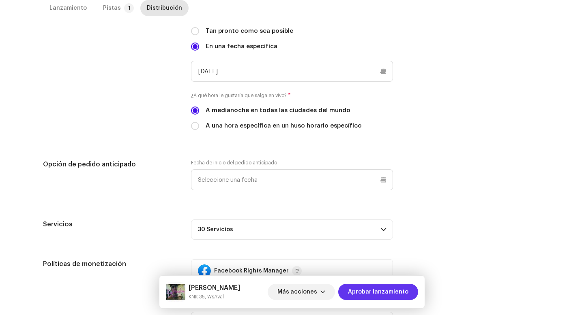
click at [358, 289] on span "Aprobar lanzamiento" at bounding box center [378, 292] width 60 height 16
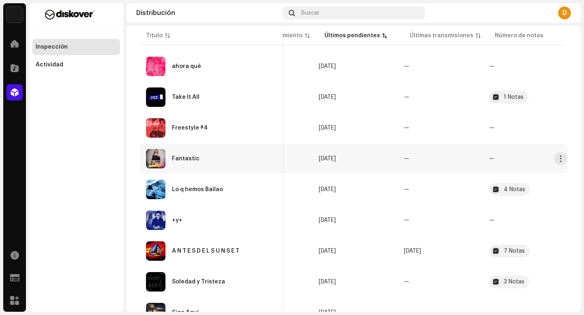
scroll to position [580, 0]
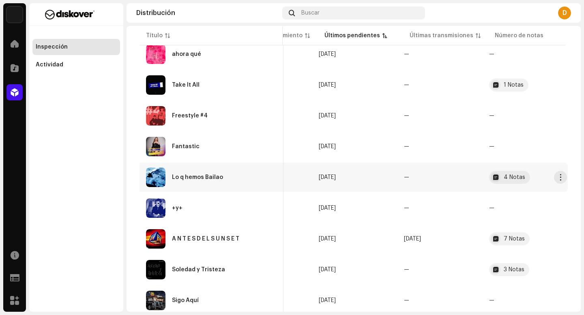
click at [208, 180] on div "Lo q hemos Bailao" at bounding box center [211, 177] width 131 height 19
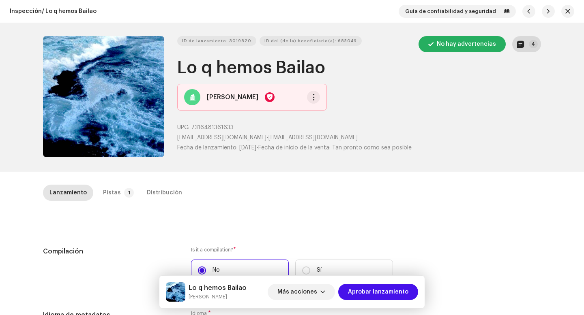
click at [527, 47] on button "4" at bounding box center [526, 44] width 29 height 16
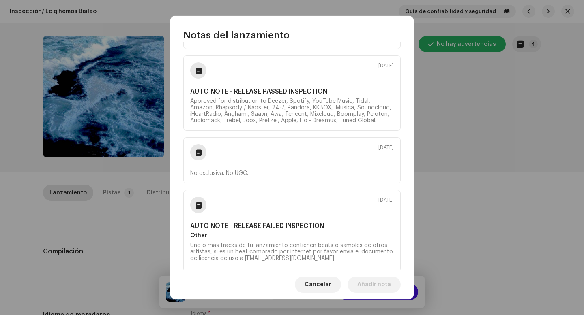
scroll to position [164, 0]
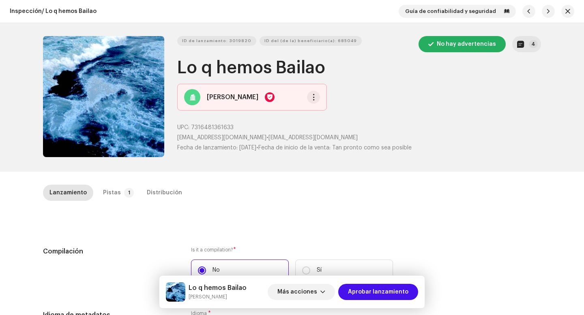
drag, startPoint x: 455, startPoint y: 187, endPoint x: 406, endPoint y: 187, distance: 48.6
click at [455, 187] on div "Notas del lanzamiento 9 oct 2025 AUTO NOTE - RELEASE PASSED INSPECTION Approved…" at bounding box center [292, 157] width 584 height 315
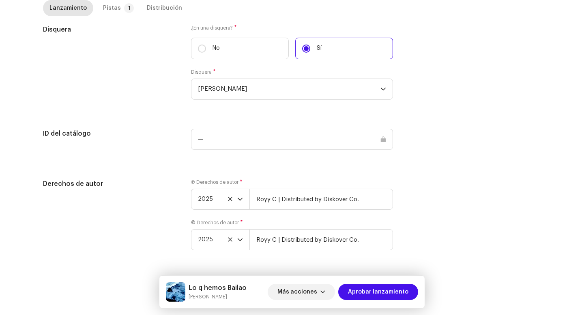
scroll to position [791, 0]
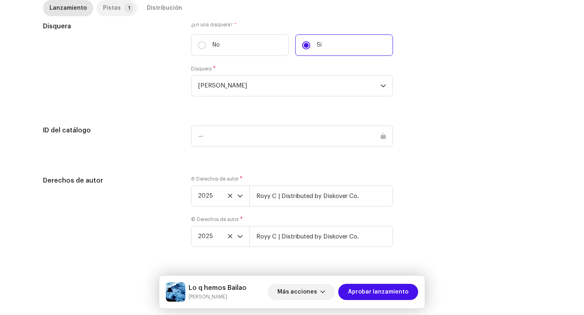
click at [113, 9] on div "Pistas" at bounding box center [112, 8] width 18 height 16
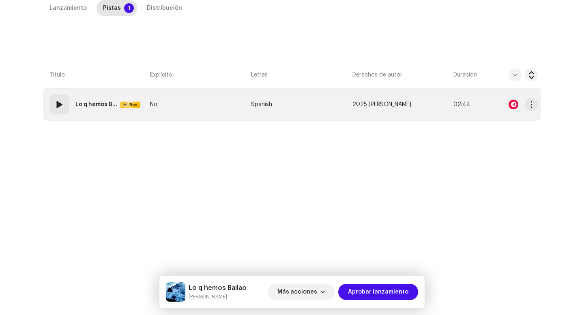
click at [63, 107] on div "01" at bounding box center [58, 104] width 19 height 19
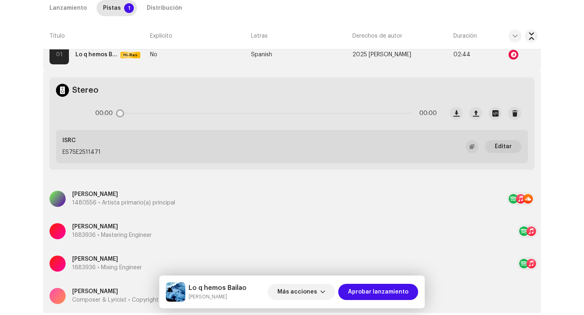
scroll to position [291, 0]
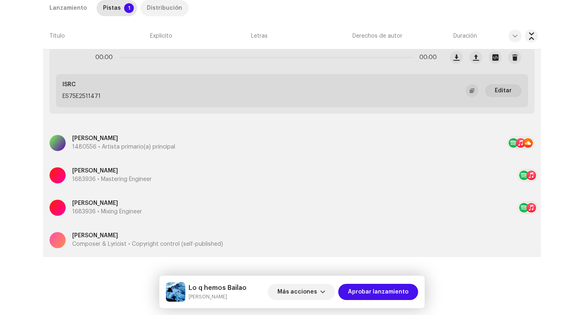
click at [149, 7] on div "Distribución" at bounding box center [164, 8] width 35 height 16
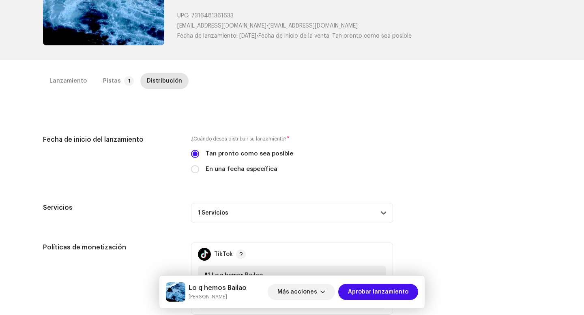
scroll to position [189, 0]
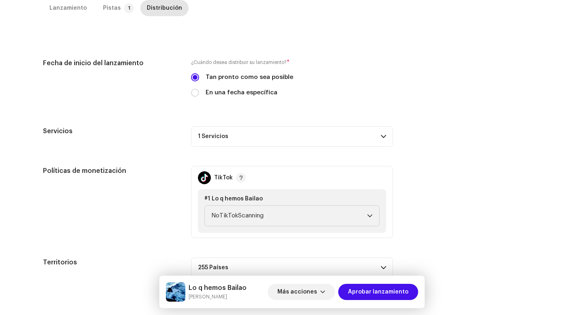
click at [285, 140] on p-accordion-header "1 Servicios" at bounding box center [292, 136] width 202 height 20
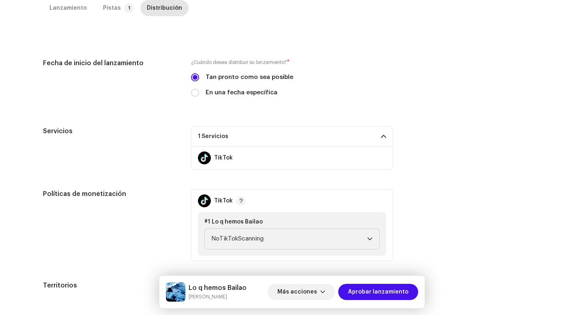
click at [411, 122] on div "Fecha de inicio del lanzamiento ¿Cuándo desea distribuir su lanzamiento? * Tan …" at bounding box center [292, 179] width 498 height 243
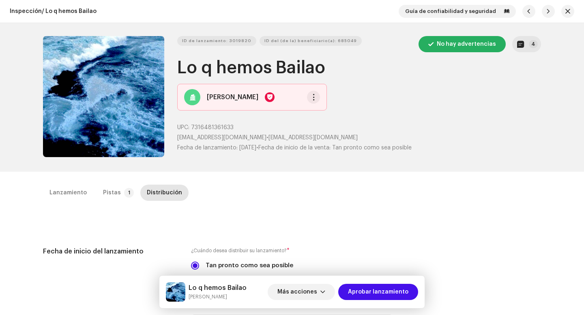
scroll to position [148, 0]
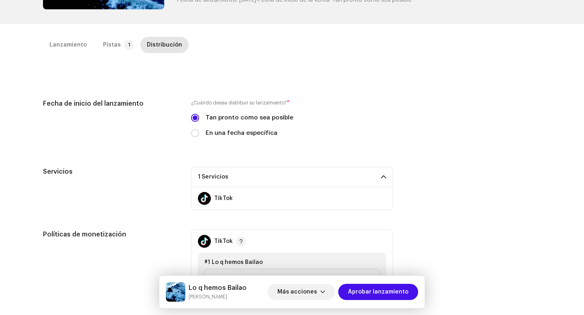
click at [317, 315] on div "Fecha de inicio del lanzamiento ¿Cuándo desea distribuir su lanzamiento? * Tan …" at bounding box center [292, 220] width 498 height 243
click at [312, 297] on span "Más acciones" at bounding box center [297, 292] width 40 height 16
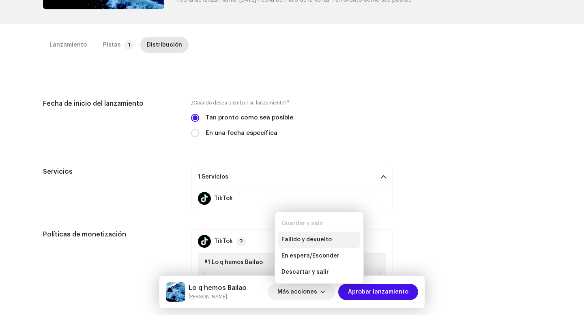
click at [296, 238] on span "Fallido y devuelto" at bounding box center [306, 240] width 50 height 6
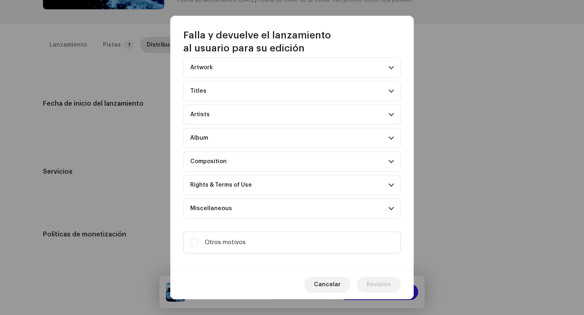
scroll to position [33, 0]
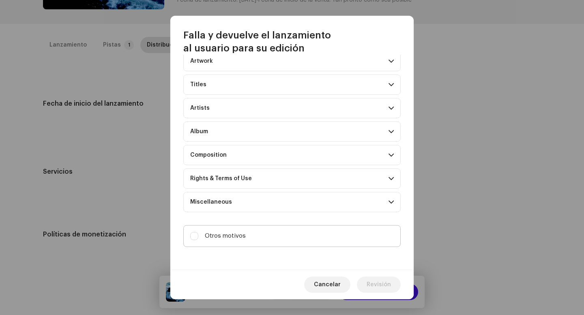
click at [275, 235] on label "Otros motivos" at bounding box center [291, 236] width 217 height 22
click at [198, 235] on input "Otros motivos" at bounding box center [194, 236] width 8 height 8
checkbox input "true"
click at [268, 261] on textarea at bounding box center [291, 268] width 217 height 29
paste textarea "Licencia NON exclusive, no enviar a YT Content ID, TikTok y FB."
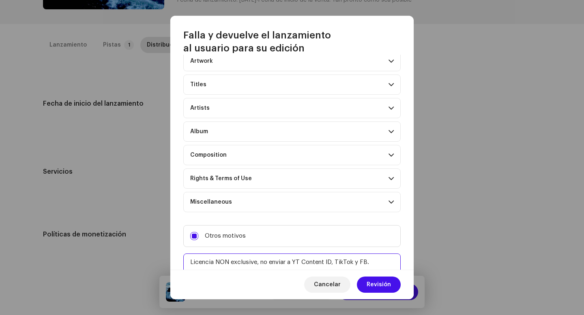
scroll to position [36, 0]
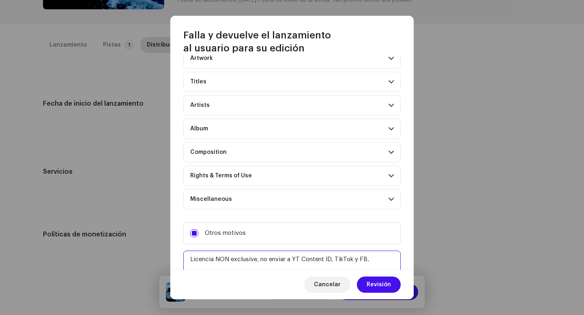
click at [271, 258] on textarea at bounding box center [291, 265] width 217 height 29
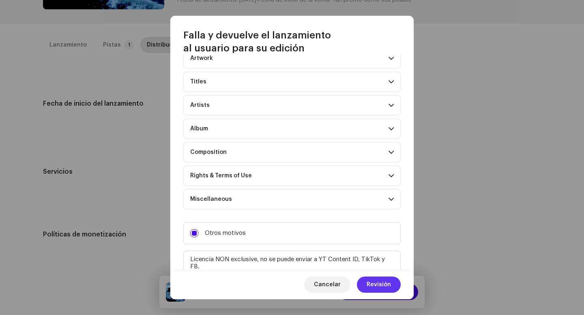
type textarea "Licencia NON exclusive, no se puede enviar a YT Content ID, TikTok y FB."
click at [367, 284] on button "Revisión" at bounding box center [379, 285] width 44 height 16
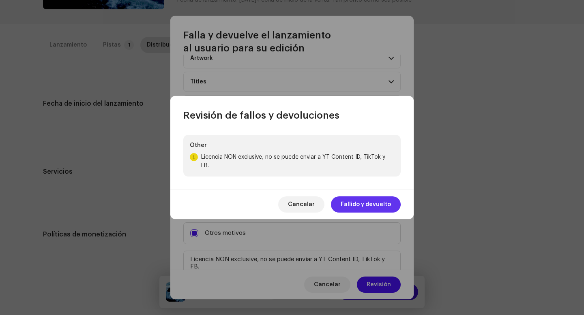
click at [352, 201] on span "Fallido y devuelto" at bounding box center [366, 205] width 50 height 16
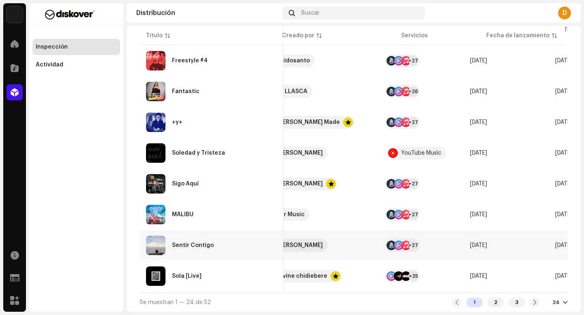
scroll to position [0, 350]
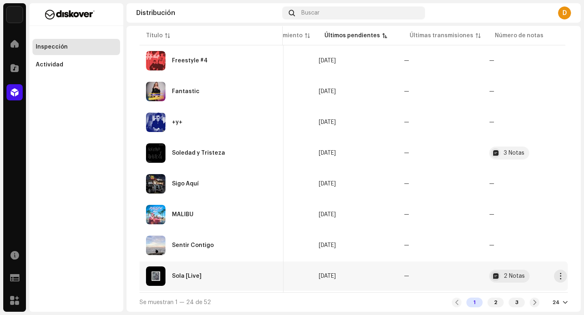
click at [211, 262] on td "Sola [Live]" at bounding box center [211, 276] width 144 height 29
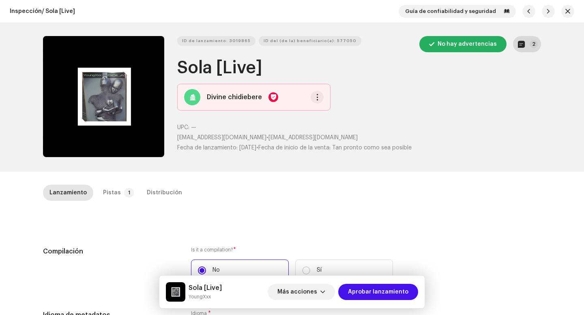
click at [523, 39] on button "2" at bounding box center [527, 44] width 28 height 16
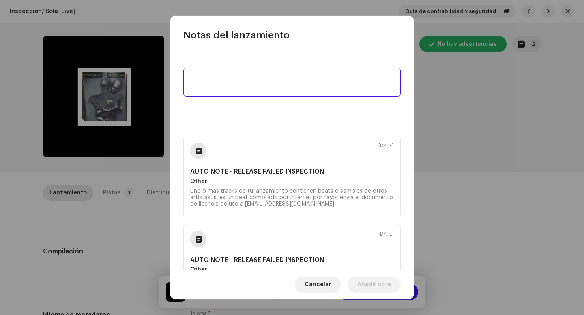
scroll to position [75, 0]
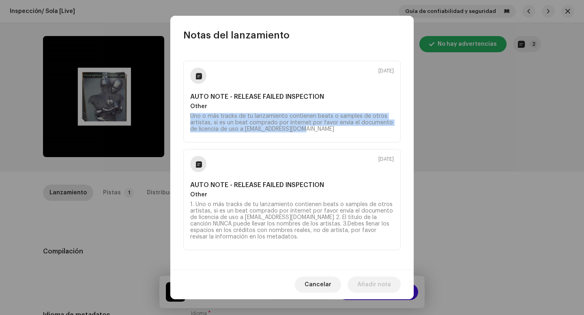
drag, startPoint x: 321, startPoint y: 129, endPoint x: 178, endPoint y: 113, distance: 143.6
click at [178, 113] on div "30 sept 2025 AUTO NOTE - RELEASE FAILED INSPECTION Other Uno o más tracks de tu…" at bounding box center [291, 156] width 243 height 228
copy div "Uno o más tracks de tu lanzamiento contienen beats o samples de otros artistas,…"
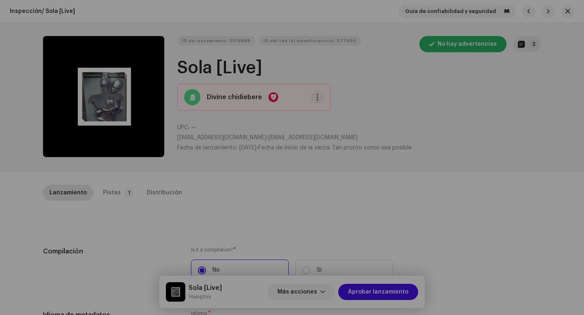
click at [112, 156] on div "Notas del lanzamiento 30 sept 2025 AUTO NOTE - RELEASE FAILED INSPECTION Other …" at bounding box center [292, 157] width 584 height 315
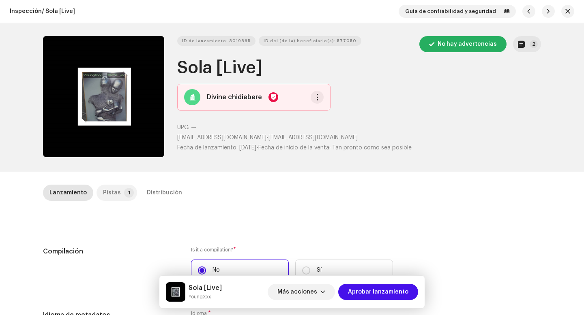
click at [111, 193] on div "Pistas" at bounding box center [112, 193] width 18 height 16
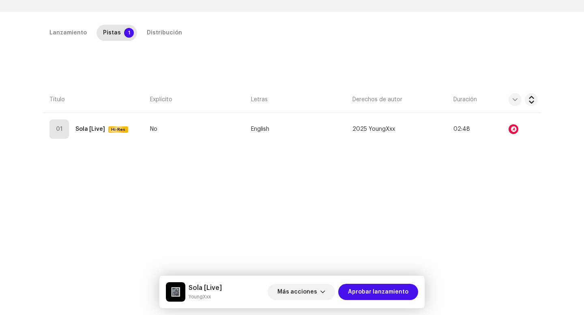
scroll to position [185, 0]
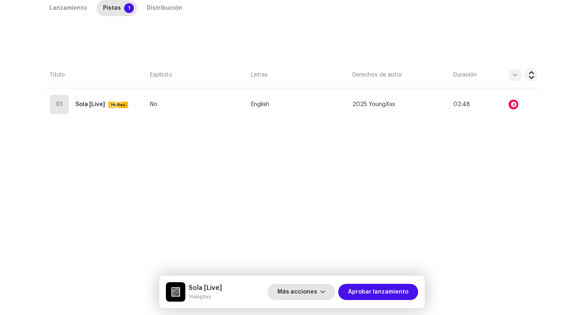
click at [317, 294] on span "Más acciones" at bounding box center [297, 292] width 40 height 16
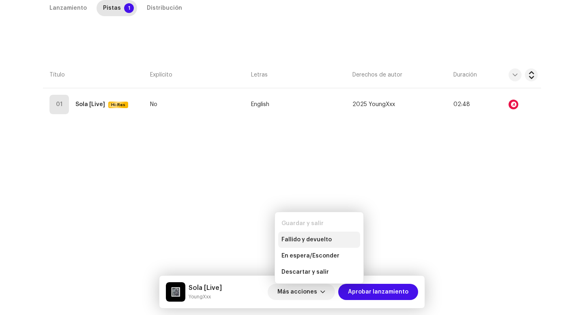
click at [304, 235] on div "Fallido y devuelto" at bounding box center [319, 240] width 82 height 16
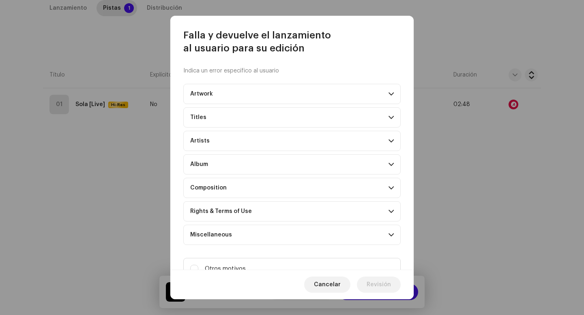
scroll to position [33, 0]
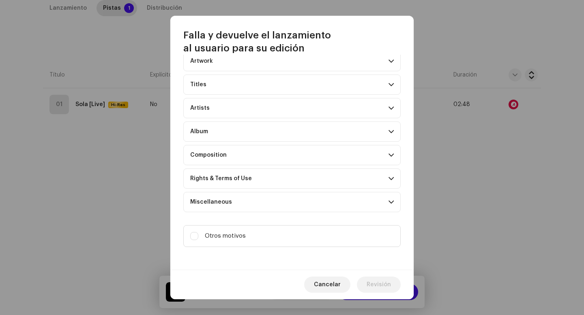
click at [266, 230] on label "Otros motivos" at bounding box center [291, 236] width 217 height 22
click at [198, 232] on input "Otros motivos" at bounding box center [194, 236] width 8 height 8
checkbox input "true"
click at [265, 260] on textarea at bounding box center [291, 268] width 217 height 29
paste textarea "Uno o más tracks de tu lanzamiento contienen beats o samples de otros artistas,…"
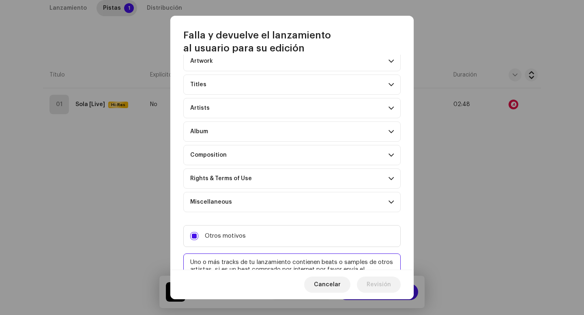
scroll to position [43, 0]
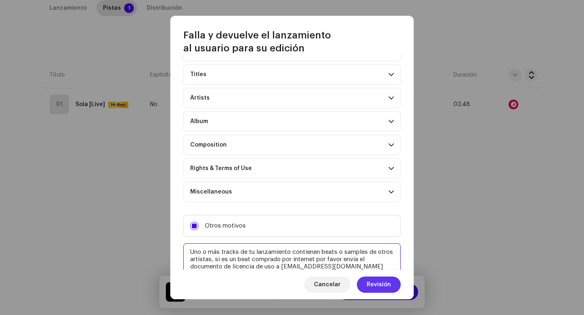
type textarea "Uno o más tracks de tu lanzamiento contienen beats o samples de otros artistas,…"
click at [375, 289] on span "Revisión" at bounding box center [378, 285] width 24 height 16
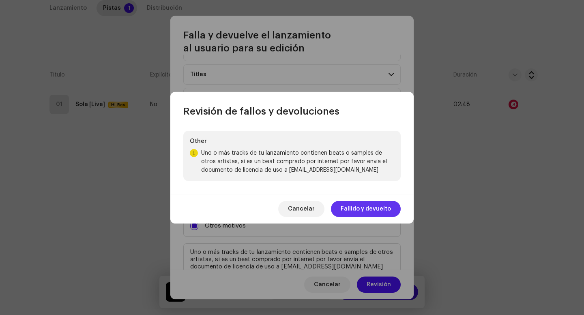
click at [349, 214] on span "Fallido y devuelto" at bounding box center [366, 209] width 50 height 16
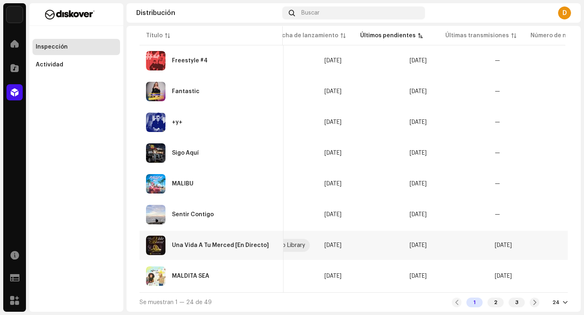
scroll to position [0, 383]
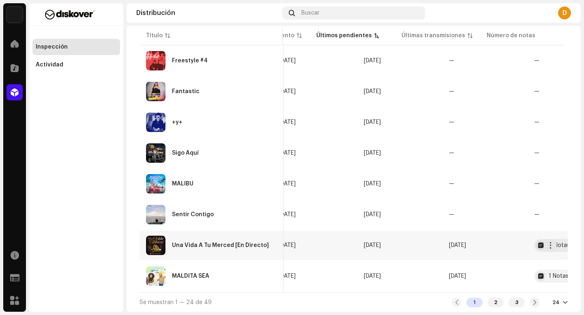
click at [214, 246] on div "Una Vida A Tu Merced [En Directo]" at bounding box center [211, 245] width 131 height 19
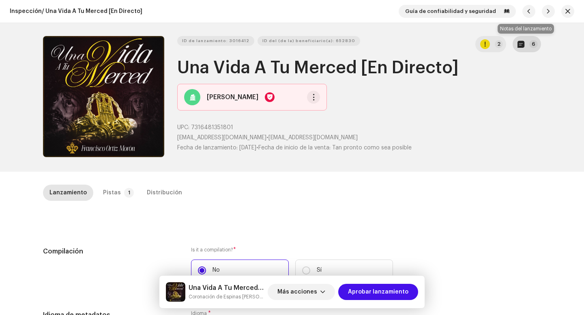
click at [533, 45] on p-badge "6" at bounding box center [533, 44] width 9 height 8
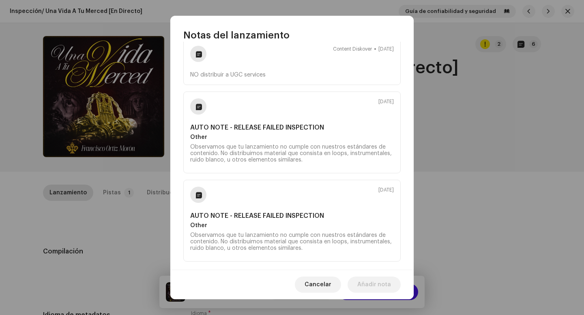
scroll to position [286, 0]
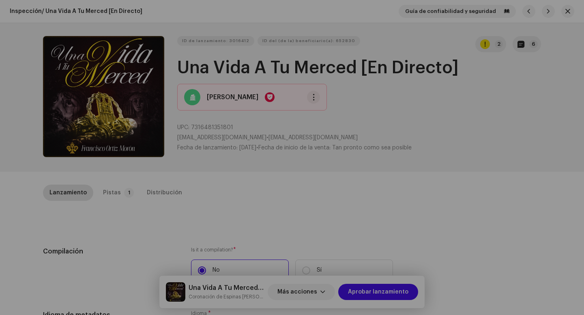
click at [455, 200] on div "Notas del lanzamiento 30 sept 2025 AUTO NOTE - RELEASE PASSED INSPECTION Approv…" at bounding box center [292, 157] width 584 height 315
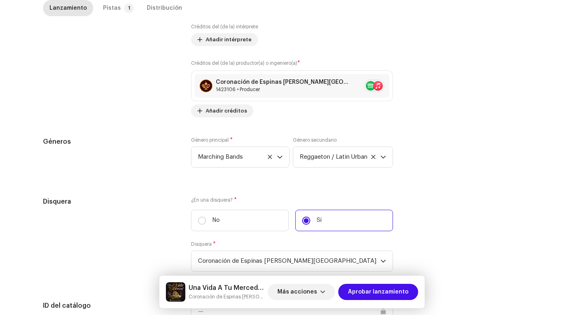
scroll to position [764, 0]
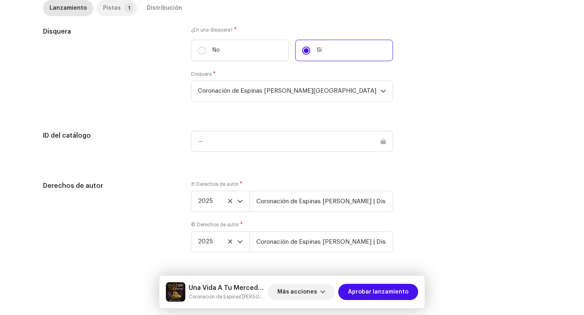
click at [105, 15] on div "Pistas" at bounding box center [112, 8] width 18 height 16
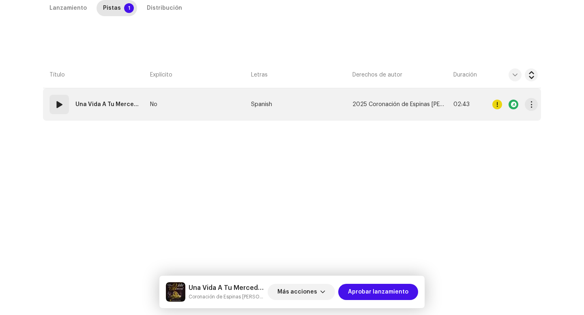
click at [66, 111] on div "01" at bounding box center [58, 104] width 19 height 19
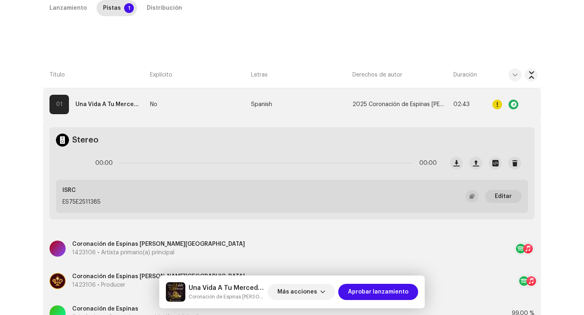
scroll to position [291, 0]
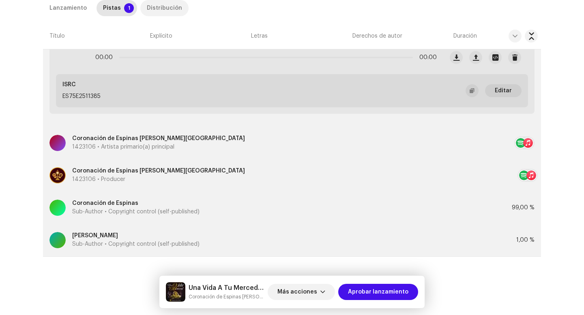
click at [161, 7] on div "Distribución" at bounding box center [164, 8] width 35 height 16
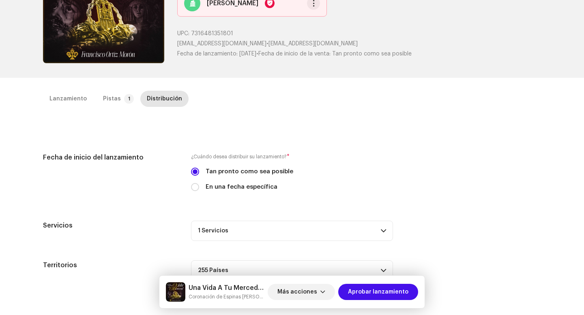
scroll to position [0, 0]
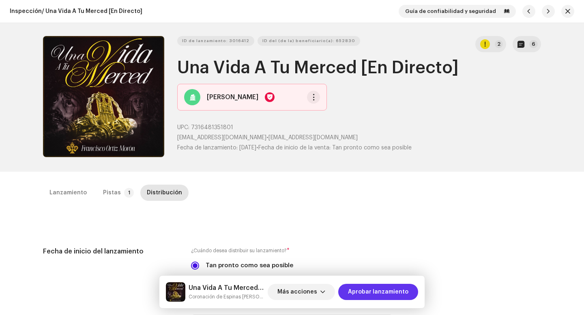
click at [381, 295] on span "Aprobar lanzamiento" at bounding box center [378, 292] width 60 height 16
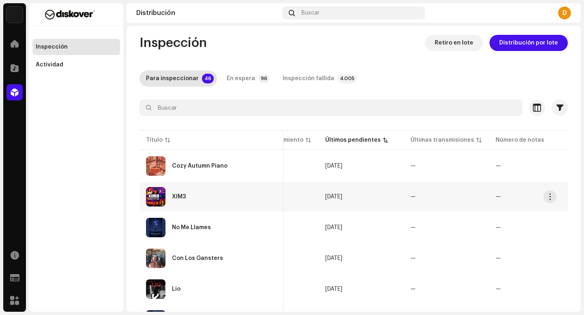
scroll to position [4, 0]
click at [248, 204] on div "XIM3" at bounding box center [211, 196] width 131 height 19
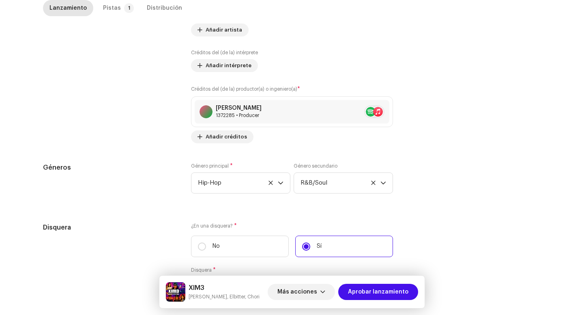
scroll to position [825, 0]
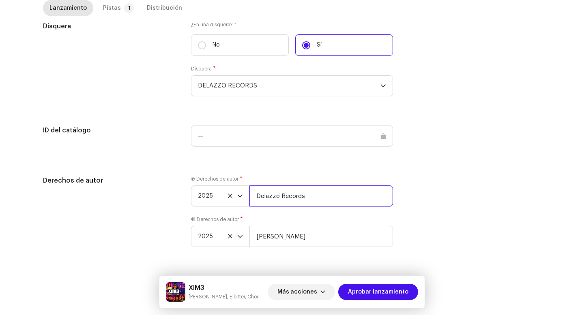
click at [325, 192] on input "Delazzo Records" at bounding box center [321, 196] width 144 height 21
type input "Delazzo Records | Distributed by Diskover Co."
click at [288, 240] on input "Uzeta" at bounding box center [321, 236] width 144 height 21
drag, startPoint x: 303, startPoint y: 197, endPoint x: 309, endPoint y: 195, distance: 6.8
click at [309, 195] on input "Delazzo Records | Distributed by Diskover Co." at bounding box center [321, 196] width 144 height 21
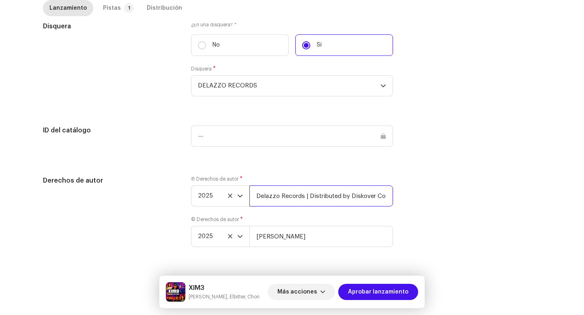
drag, startPoint x: 301, startPoint y: 196, endPoint x: 390, endPoint y: 200, distance: 89.3
click at [390, 200] on input "Delazzo Records | Distributed by Diskover Co." at bounding box center [321, 196] width 144 height 21
click at [330, 234] on input "Uzeta" at bounding box center [321, 236] width 144 height 21
paste input "| Distributed by Diskover Co."
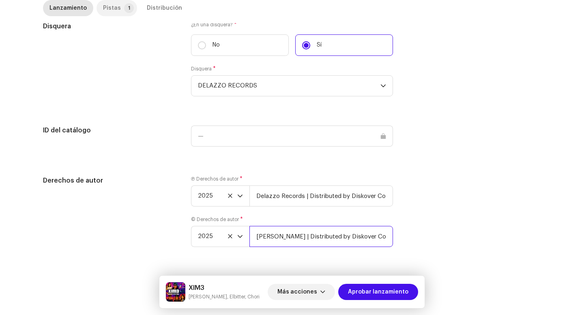
type input "Uzeta | Distributed by Diskover Co."
click at [107, 7] on div "Pistas" at bounding box center [112, 8] width 18 height 16
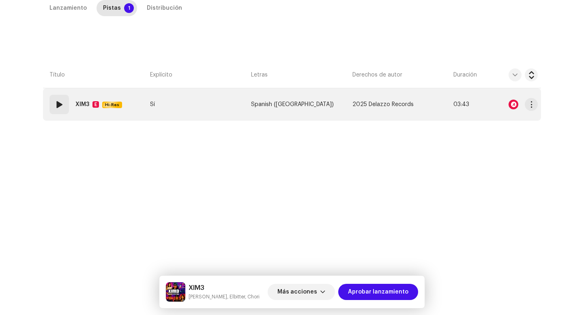
click at [55, 104] on span at bounding box center [59, 105] width 10 height 10
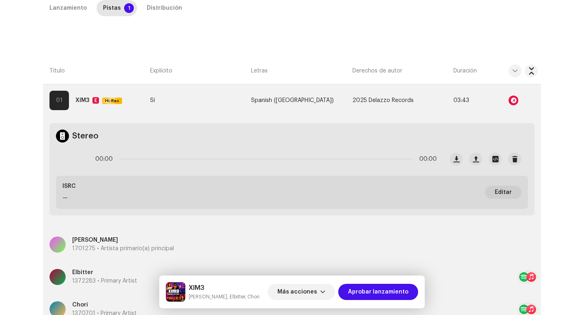
scroll to position [165, 0]
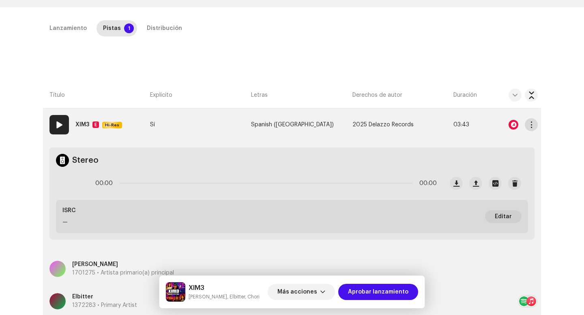
click at [528, 126] on span "button" at bounding box center [531, 125] width 6 height 6
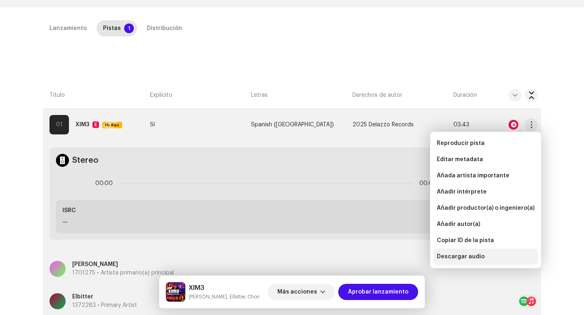
click at [471, 259] on span "Descargar audio" at bounding box center [461, 257] width 48 height 6
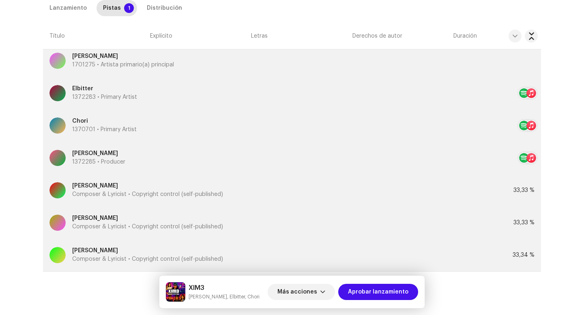
scroll to position [388, 0]
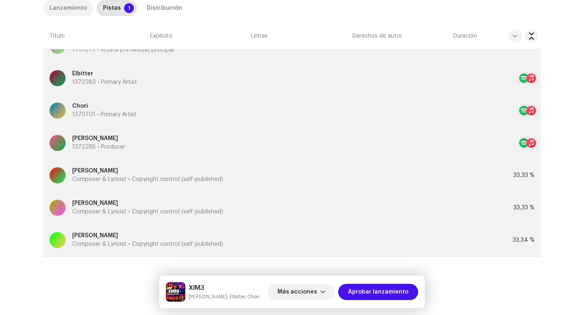
click at [77, 2] on div "Lanzamiento" at bounding box center [67, 8] width 37 height 16
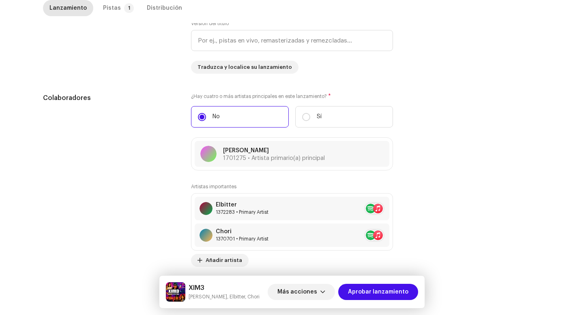
scroll to position [0, 0]
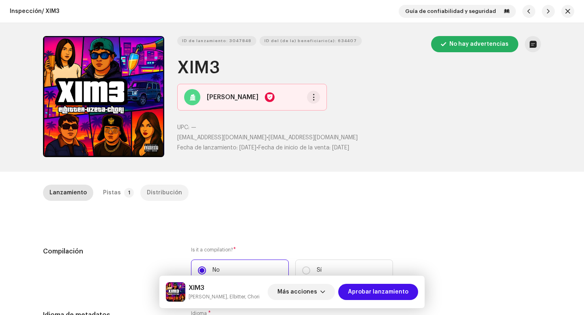
click at [164, 185] on div "Distribución" at bounding box center [164, 193] width 35 height 16
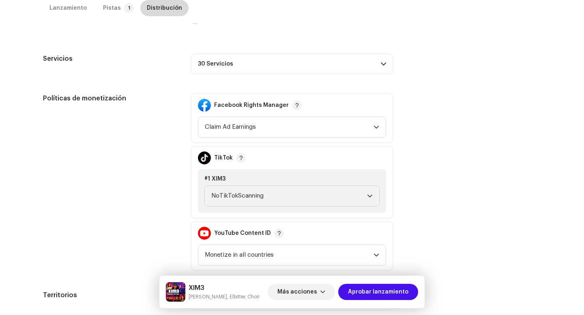
scroll to position [315, 0]
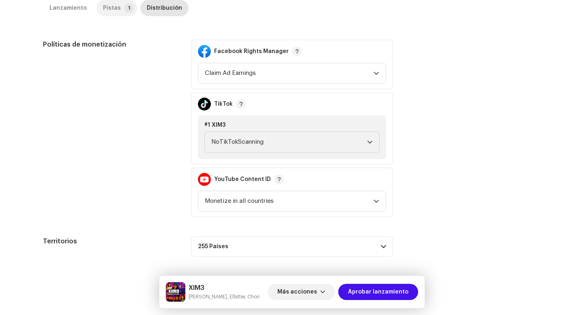
click at [114, 11] on p-tab "Pistas 1" at bounding box center [116, 8] width 41 height 16
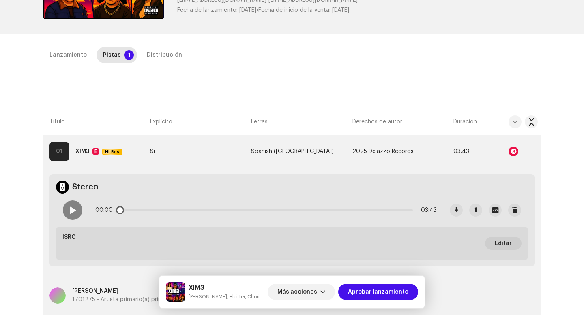
scroll to position [137, 0]
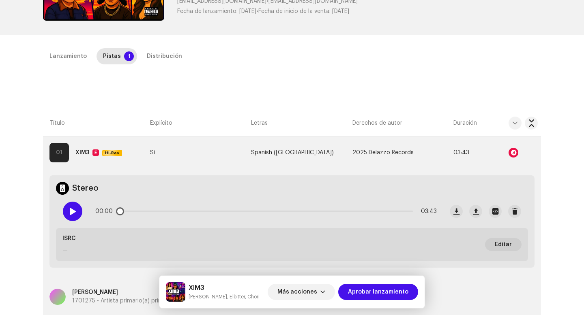
click at [71, 214] on span at bounding box center [72, 211] width 7 height 6
click at [139, 212] on p-slider at bounding box center [265, 212] width 293 height 2
click at [173, 212] on p-slider at bounding box center [265, 212] width 293 height 2
click at [282, 213] on div "00:42 03:43" at bounding box center [265, 212] width 341 height 16
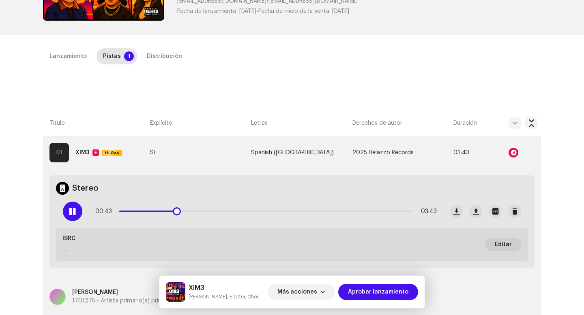
click at [286, 211] on p-slider at bounding box center [265, 212] width 293 height 2
click at [382, 210] on div "02:10 03:43" at bounding box center [265, 212] width 341 height 16
click at [378, 212] on div "02:11 03:43" at bounding box center [265, 212] width 341 height 16
click at [379, 211] on p-slider at bounding box center [265, 212] width 293 height 2
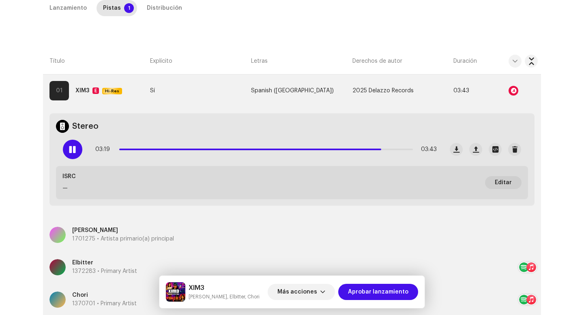
scroll to position [129, 0]
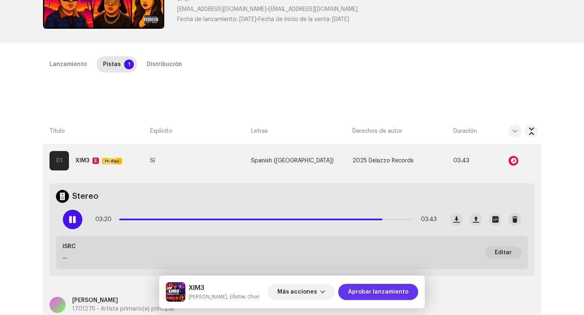
click at [351, 289] on span "Aprobar lanzamiento" at bounding box center [378, 292] width 60 height 16
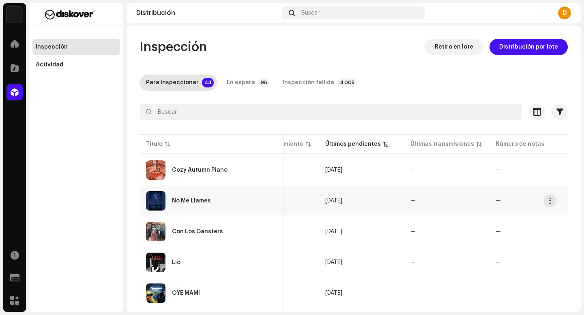
click at [204, 212] on td "No Me Llames" at bounding box center [211, 200] width 144 height 29
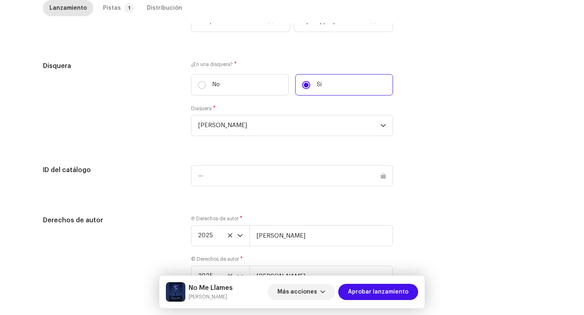
scroll to position [764, 0]
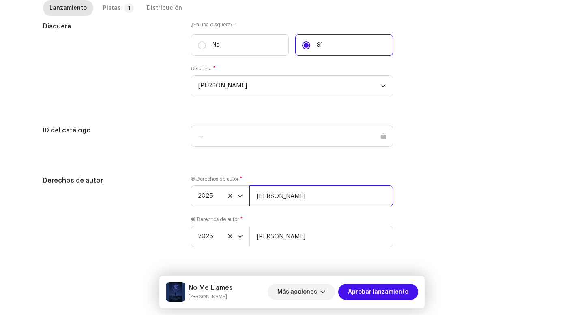
click at [305, 203] on input "Lil Mao Mx" at bounding box center [321, 196] width 144 height 21
paste input "| Distributed by Diskover Co."
type input "Lil Mao Mx | Distributed by Diskover Co."
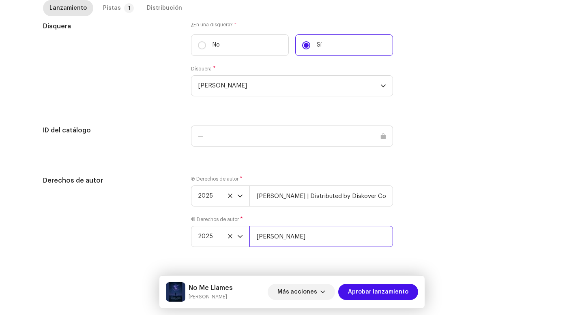
click at [296, 242] on input "Lil Mao Mx" at bounding box center [321, 236] width 144 height 21
paste input "| Distributed by Diskover Co."
type input "Lil Mao Mx | Distributed by Diskover Co."
click at [109, 10] on div "Pistas" at bounding box center [112, 8] width 18 height 16
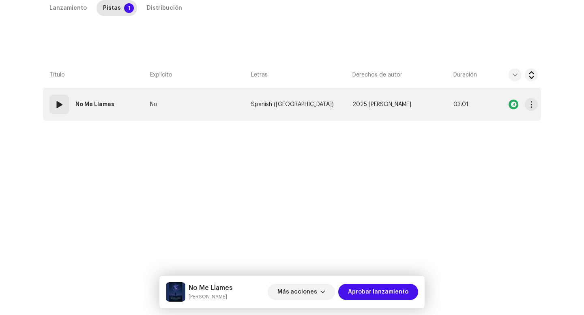
click at [63, 99] on div "01" at bounding box center [58, 104] width 19 height 19
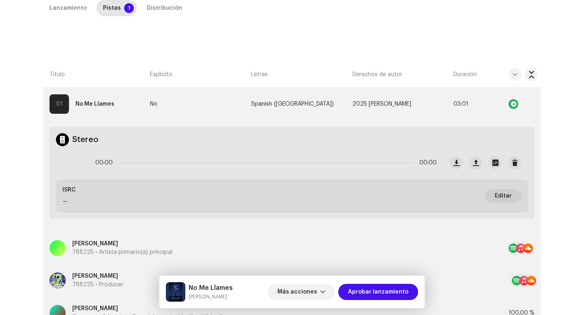
scroll to position [178, 0]
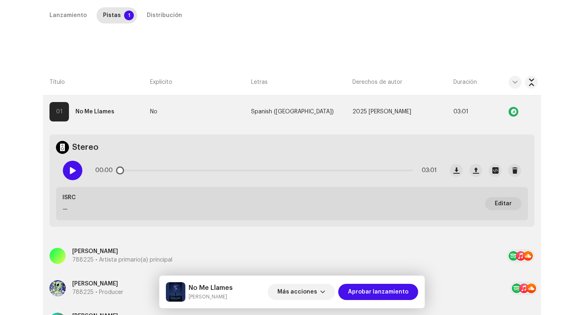
click at [66, 167] on div at bounding box center [72, 170] width 19 height 19
click at [159, 171] on div "00:01 03:01" at bounding box center [265, 171] width 341 height 16
click at [161, 169] on div "00:02 03:01" at bounding box center [265, 171] width 341 height 16
click at [162, 170] on p-slider at bounding box center [265, 171] width 293 height 2
click at [287, 170] on p-slider at bounding box center [265, 171] width 293 height 2
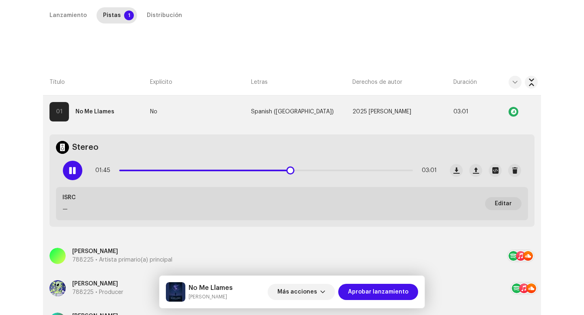
click at [371, 169] on div "01:45 03:01" at bounding box center [265, 171] width 341 height 16
click at [371, 170] on p-slider at bounding box center [265, 171] width 293 height 2
click at [157, 13] on div "Distribución" at bounding box center [164, 15] width 35 height 16
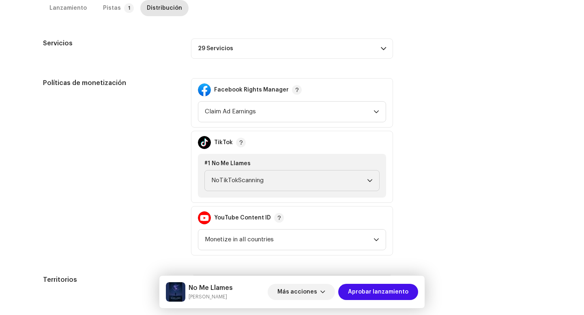
scroll to position [315, 0]
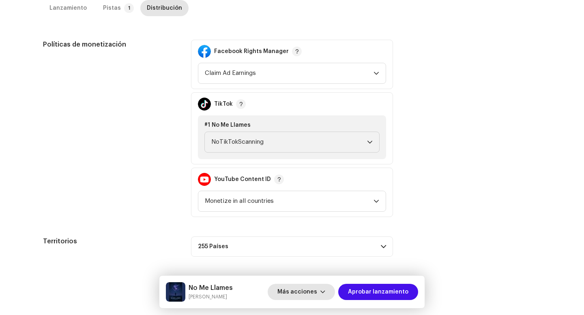
click at [307, 291] on span "Más acciones" at bounding box center [297, 292] width 40 height 16
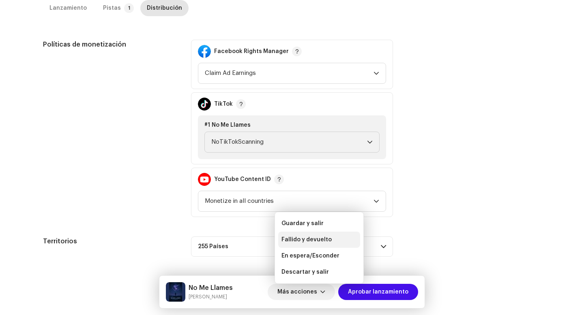
click at [303, 240] on span "Fallido y devuelto" at bounding box center [306, 240] width 50 height 6
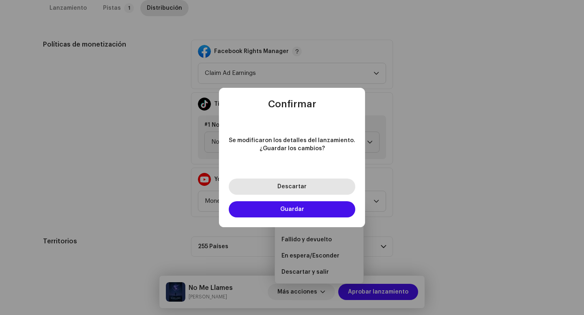
click at [291, 189] on span "Descartar" at bounding box center [291, 187] width 29 height 6
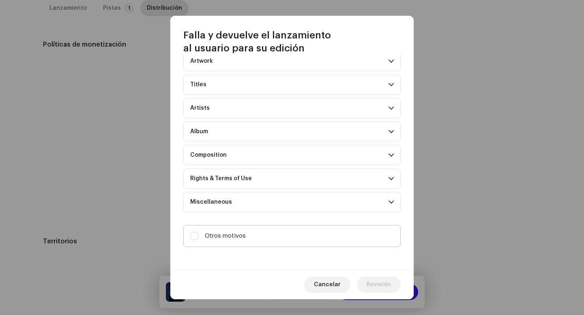
click at [295, 242] on label "Otros motivos" at bounding box center [291, 236] width 217 height 22
click at [198, 240] on input "Otros motivos" at bounding box center [194, 236] width 8 height 8
checkbox input "true"
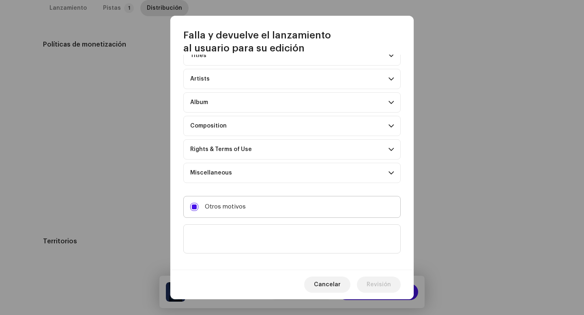
scroll to position [70, 0]
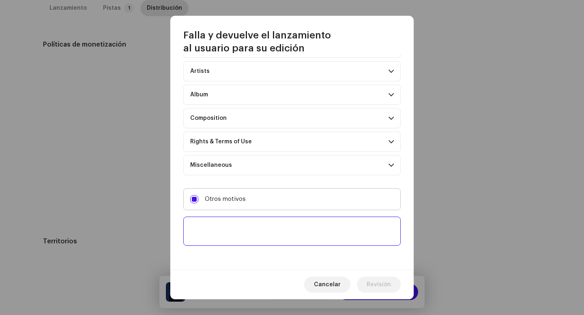
click at [295, 242] on textarea at bounding box center [291, 231] width 217 height 29
paste textarea "Por favor, incluye las 30 plataformas de distribución. Sin esto, no podremos ap…"
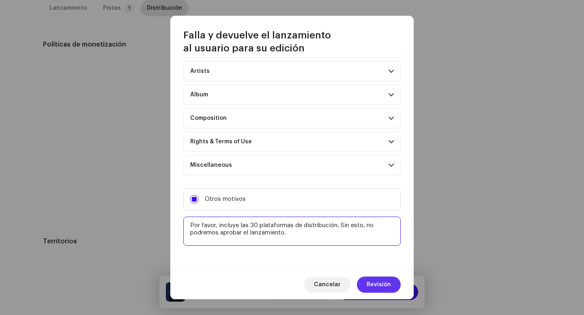
type textarea "Por favor, incluye las 30 plataformas de distribución. Sin esto, no podremos ap…"
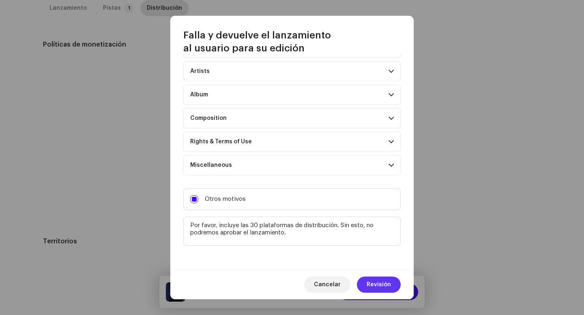
click at [364, 284] on button "Revisión" at bounding box center [379, 285] width 44 height 16
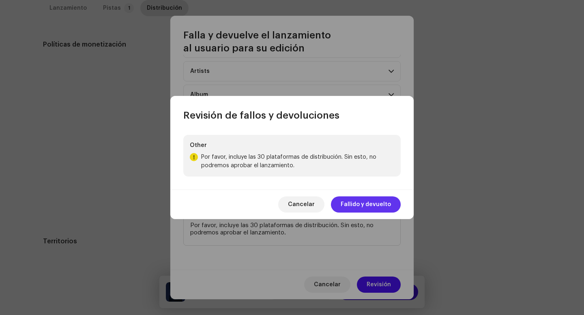
click at [343, 210] on button "Fallido y devuelto" at bounding box center [366, 205] width 70 height 16
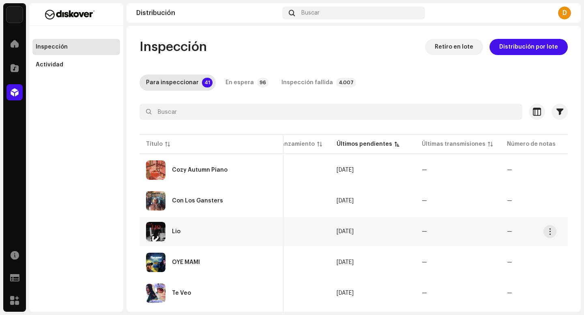
click at [204, 236] on div "Lio" at bounding box center [211, 231] width 131 height 19
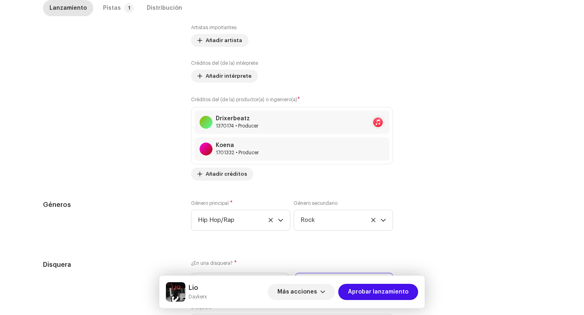
scroll to position [791, 0]
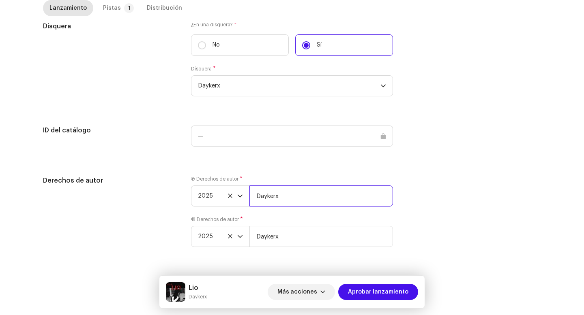
click at [291, 202] on input "Daykerx" at bounding box center [321, 196] width 144 height 21
type input "Daykerx | Distributed by Diskover Co."
click at [287, 251] on div "Ⓟ Derechos de autor * 2025 Daykerx | Distributed by Diskover Co. © Derechos de …" at bounding box center [292, 216] width 202 height 81
click at [287, 238] on input "Daykerx" at bounding box center [321, 236] width 144 height 21
type input "Daykerx | Distributed by Diskover Co."
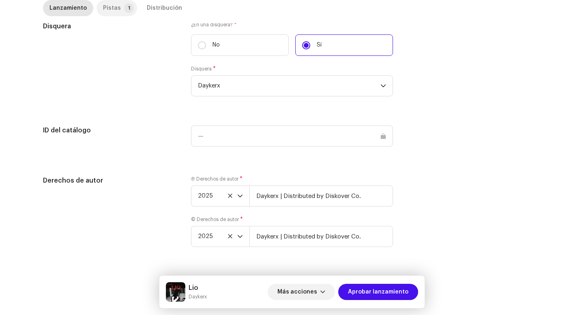
click at [103, 6] on div "Pistas" at bounding box center [112, 8] width 18 height 16
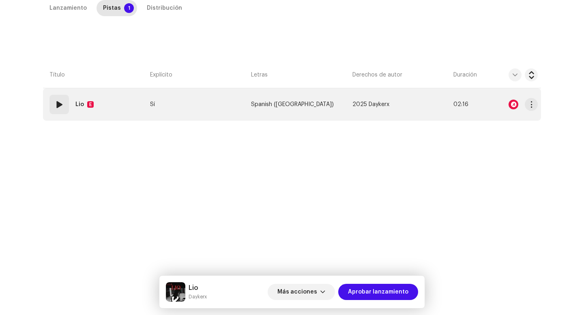
click at [61, 112] on div "01" at bounding box center [58, 104] width 19 height 19
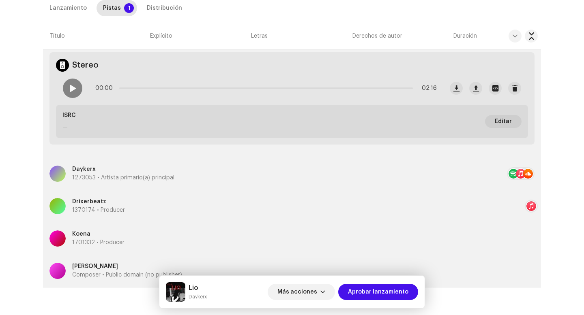
scroll to position [180, 0]
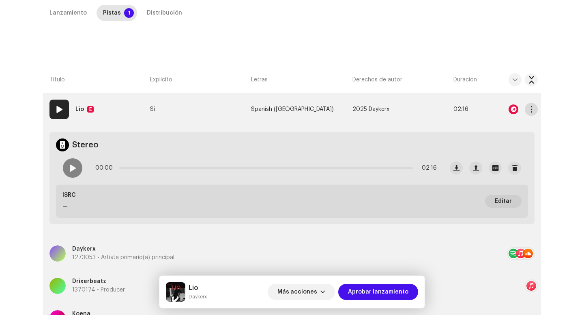
click at [529, 110] on span "button" at bounding box center [531, 109] width 6 height 6
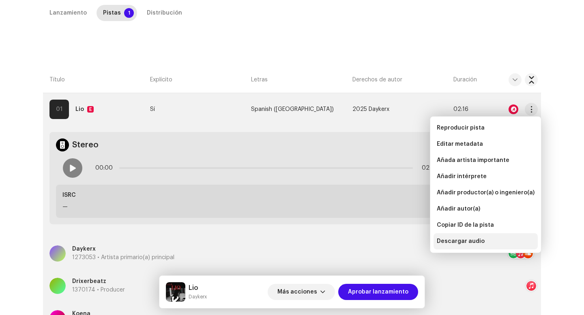
click at [477, 237] on div "Descargar audio" at bounding box center [485, 241] width 104 height 16
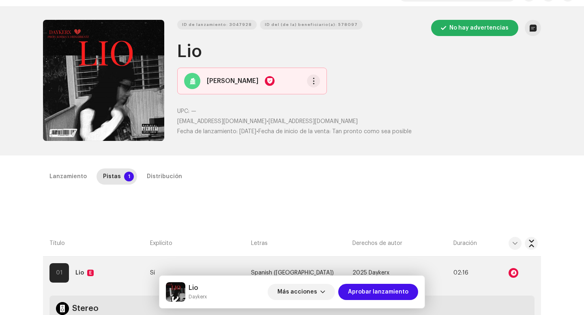
scroll to position [0, 0]
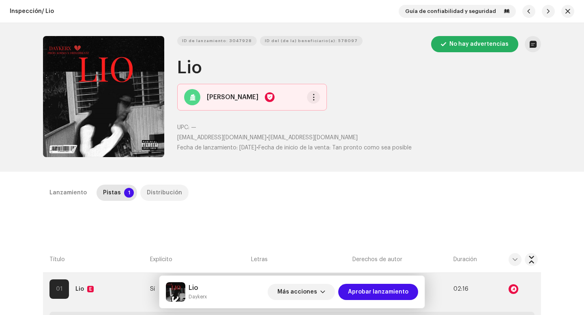
click at [155, 195] on div "Distribución" at bounding box center [164, 193] width 35 height 16
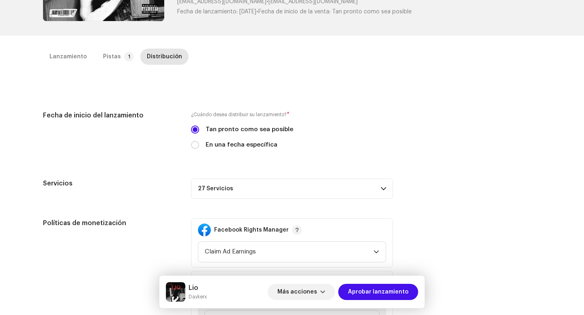
scroll to position [220, 0]
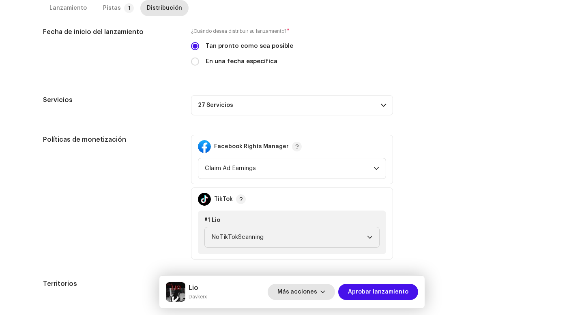
click at [310, 294] on span "Más acciones" at bounding box center [297, 292] width 40 height 16
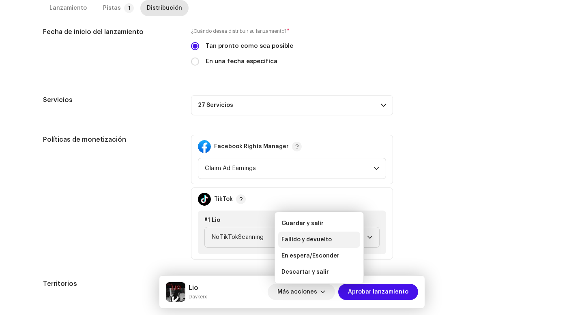
click at [298, 238] on span "Fallido y devuelto" at bounding box center [306, 240] width 50 height 6
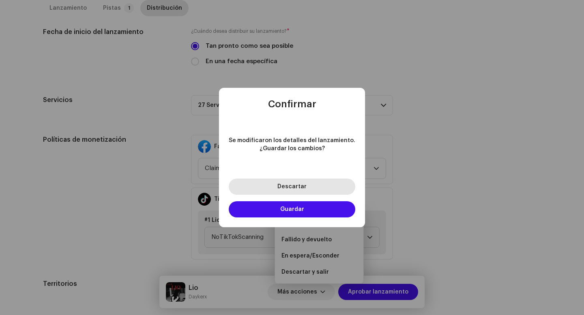
click at [293, 189] on span "Descartar" at bounding box center [291, 187] width 29 height 6
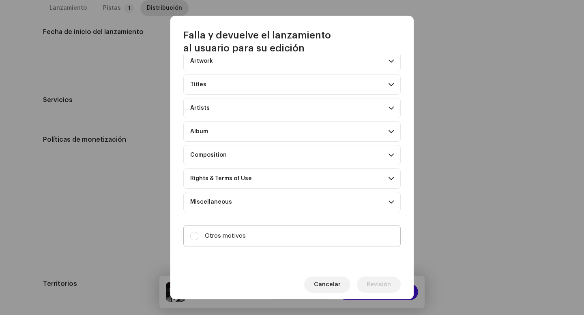
click at [249, 237] on label "Otros motivos" at bounding box center [291, 236] width 217 height 22
click at [198, 237] on input "Otros motivos" at bounding box center [194, 236] width 8 height 8
checkbox input "true"
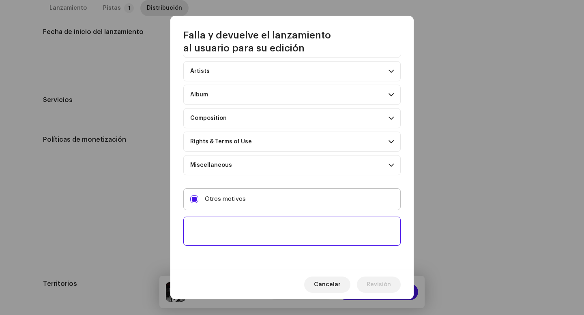
click at [249, 238] on textarea at bounding box center [291, 231] width 217 height 29
paste textarea "Por favor, incluye las 30 plataformas de distribución. Sin esto, no podremos ap…"
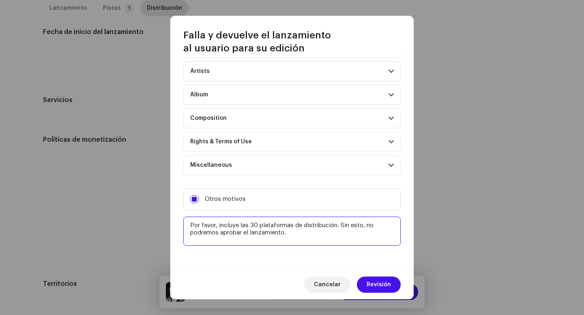
click at [192, 229] on textarea at bounding box center [291, 231] width 217 height 29
click at [191, 226] on textarea at bounding box center [291, 231] width 217 height 29
click at [189, 225] on textarea at bounding box center [291, 231] width 217 height 29
click at [189, 226] on textarea at bounding box center [291, 231] width 217 height 29
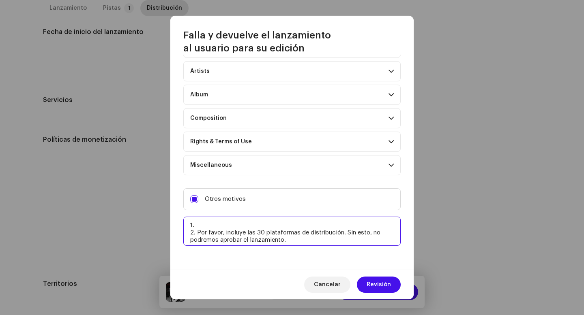
paste textarea "Uno o más tracks de tu lanzamiento contienen beats o samples de otros artistas,…"
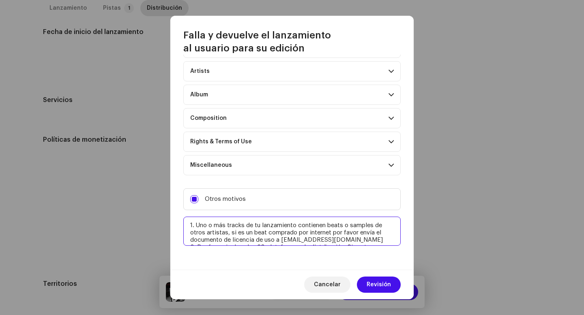
scroll to position [18, 0]
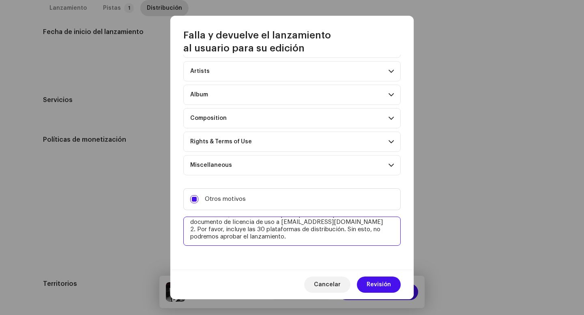
click at [320, 244] on textarea at bounding box center [291, 231] width 217 height 29
paste textarea "El cover art no puede tener códigos de barra, ni códigos QR."
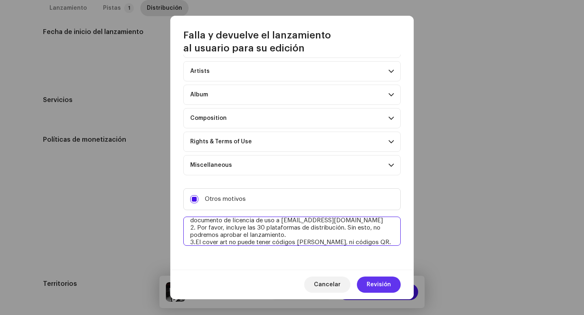
type textarea "1. Uno o más tracks de tu lanzamiento contienen beats o samples de otros artist…"
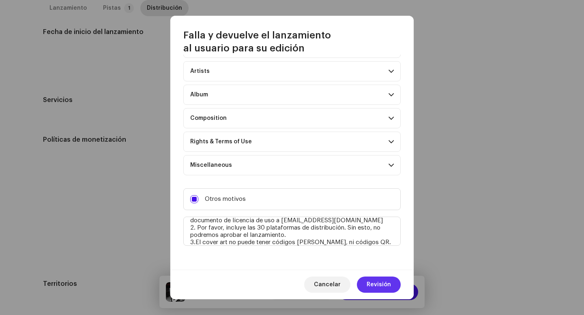
click at [375, 279] on span "Revisión" at bounding box center [378, 285] width 24 height 16
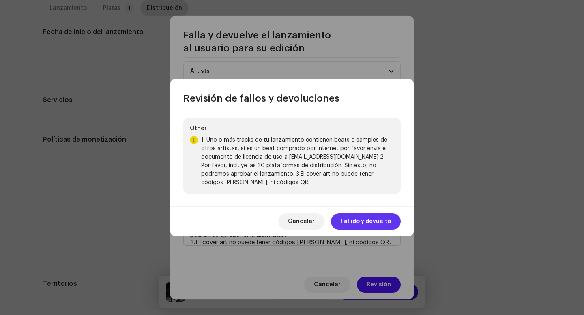
click at [356, 228] on span "Fallido y devuelto" at bounding box center [366, 222] width 50 height 16
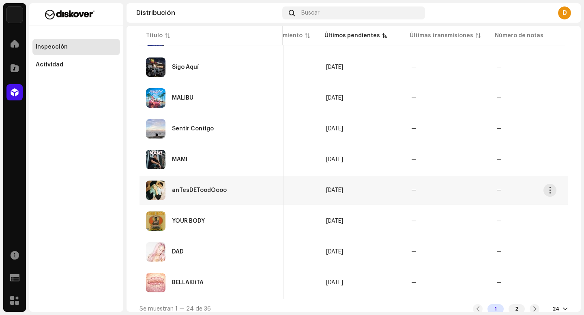
scroll to position [596, 0]
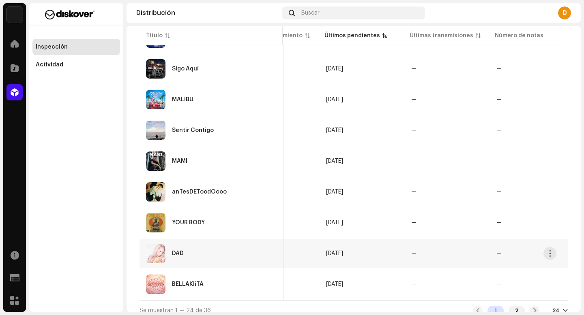
click at [194, 261] on div "DAD" at bounding box center [211, 253] width 131 height 19
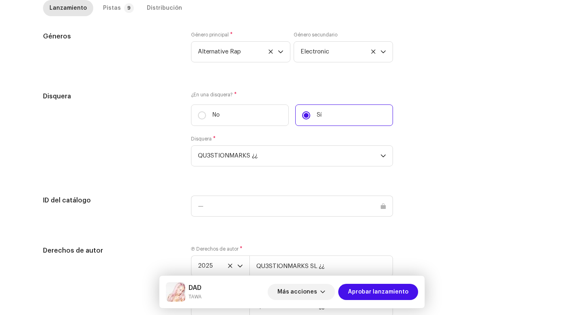
scroll to position [791, 0]
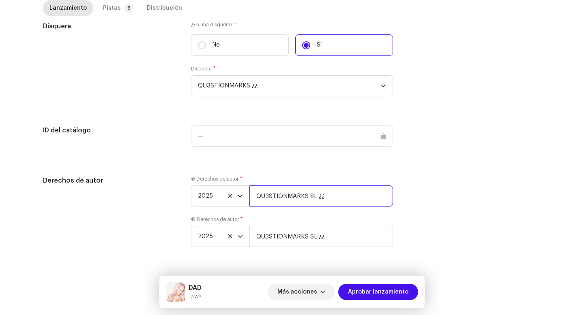
click at [342, 194] on input "QU3STIONMARKS SL ¿¿" at bounding box center [321, 196] width 144 height 21
type input "QU3STIONMARKS SL ¿¿ | Distributed by Diskover Co."
click at [339, 232] on input "QU3STIONMARKS SL ¿¿" at bounding box center [321, 236] width 144 height 21
type input "QU3STIONMARKS SL ¿¿ | Distributed by Diskover Co."
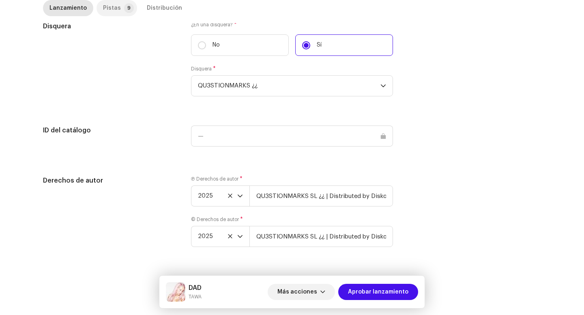
click at [112, 9] on div "Pistas" at bounding box center [112, 8] width 18 height 16
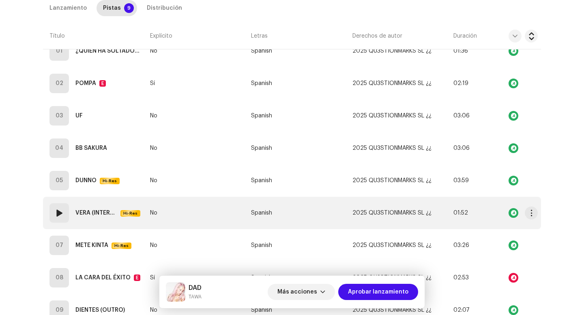
scroll to position [183, 0]
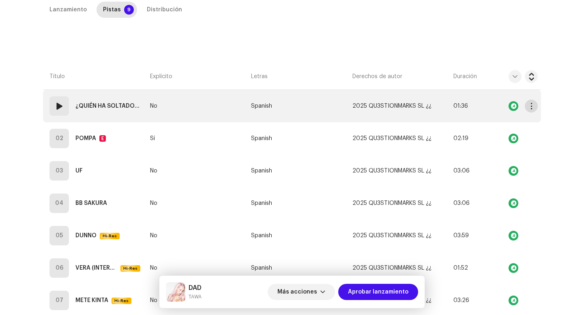
click at [530, 110] on button "button" at bounding box center [531, 106] width 13 height 13
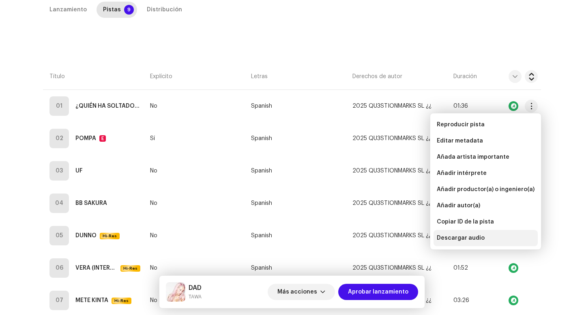
click at [496, 238] on div "Descargar audio" at bounding box center [486, 238] width 98 height 6
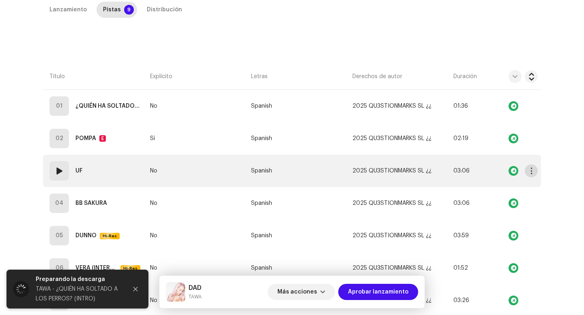
click at [528, 171] on span "button" at bounding box center [531, 171] width 6 height 6
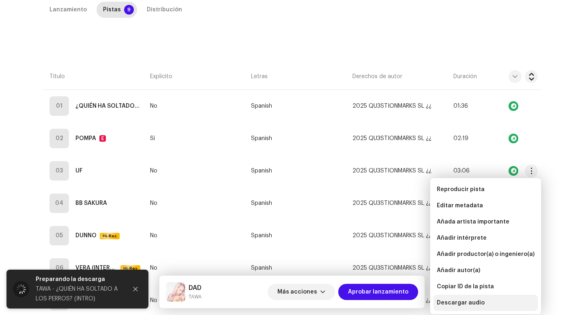
click at [484, 302] on div "Descargar audio" at bounding box center [486, 303] width 98 height 6
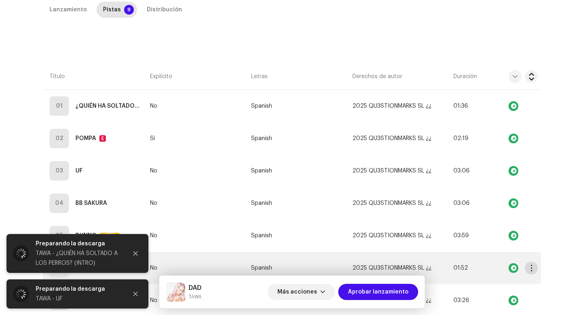
click at [528, 271] on span "button" at bounding box center [531, 268] width 6 height 6
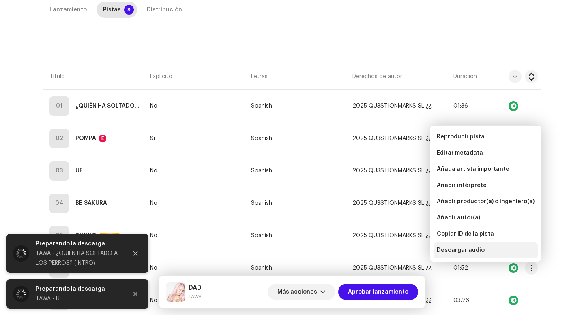
click at [517, 247] on div "Descargar audio" at bounding box center [486, 250] width 98 height 6
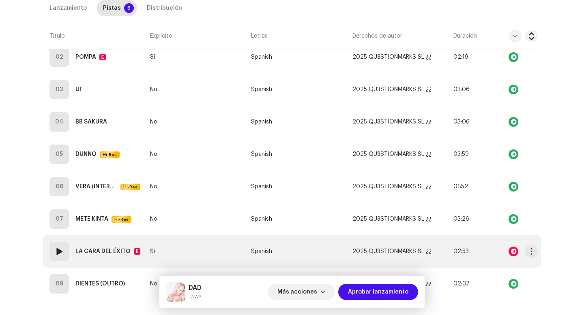
scroll to position [308, 0]
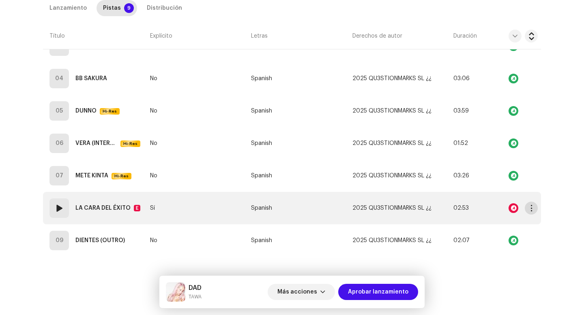
click at [534, 209] on button "button" at bounding box center [531, 208] width 13 height 13
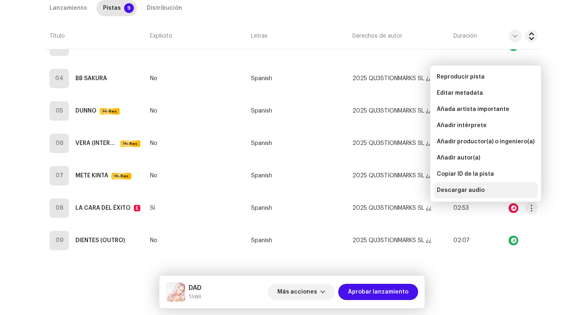
click at [458, 191] on span "Descargar audio" at bounding box center [461, 190] width 48 height 6
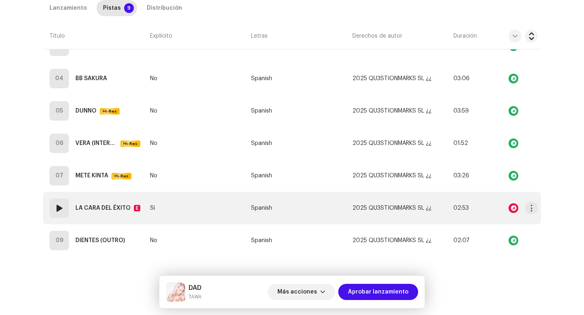
click at [71, 218] on td "08 LA CARA DEL ÉXITO E" at bounding box center [95, 208] width 104 height 32
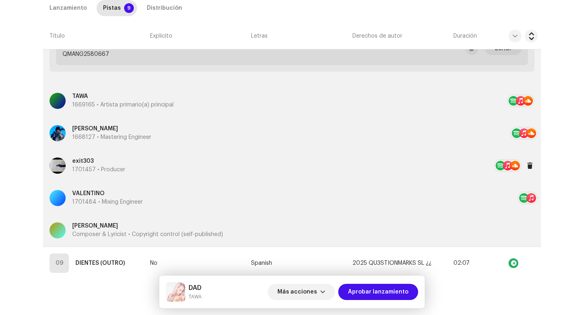
scroll to position [559, 0]
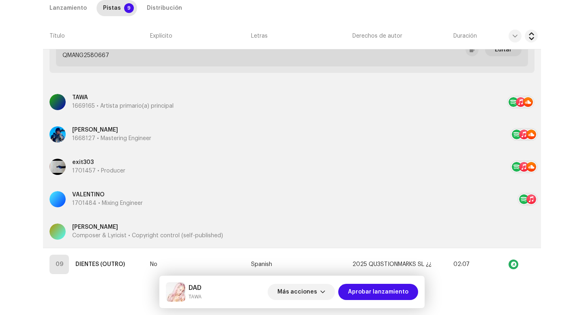
click at [65, 315] on div "Inspección / DAD Guía de confiabilidad y seguridad ID de lanzamiento: 3048166 I…" at bounding box center [292, 157] width 584 height 315
click at [65, 281] on div "Inspección / DAD Guía de confiabilidad y seguridad ID de lanzamiento: 3048166 I…" at bounding box center [292, 157] width 584 height 315
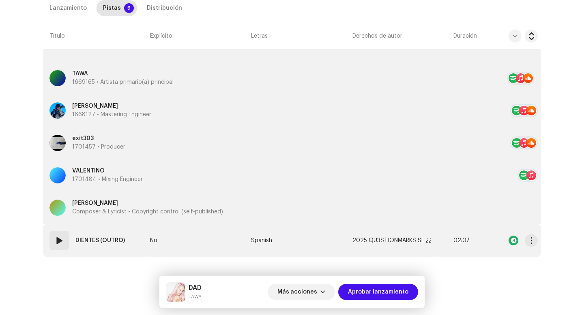
click at [64, 253] on td "09 DIENTES (OUTRO)" at bounding box center [95, 241] width 104 height 32
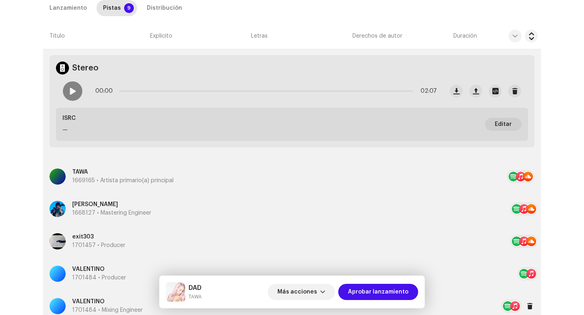
scroll to position [617, 0]
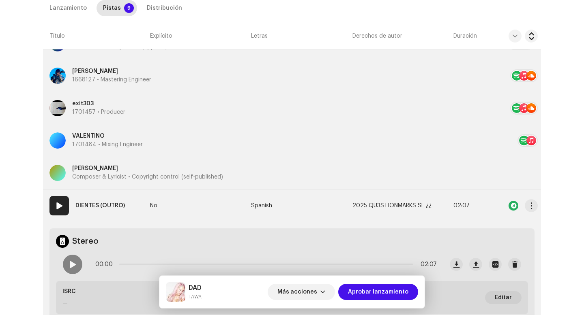
click at [89, 199] on strong "DIENTES (OUTRO)" at bounding box center [99, 206] width 49 height 16
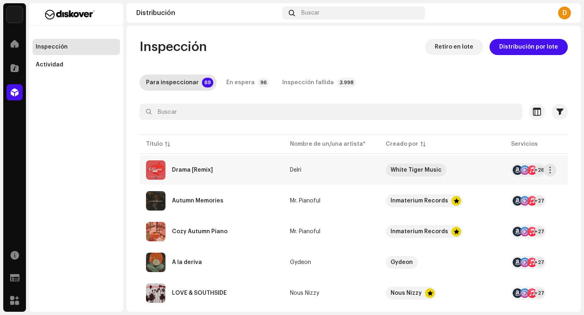
click at [204, 165] on div "Drama [Remix]" at bounding box center [211, 170] width 131 height 19
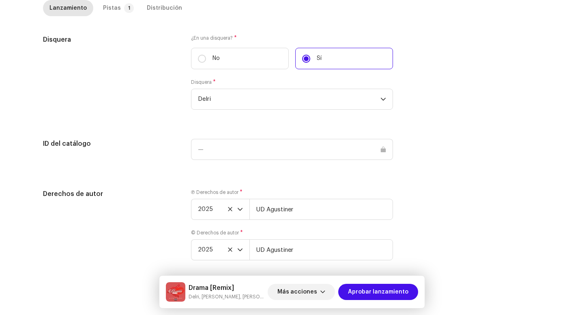
scroll to position [865, 0]
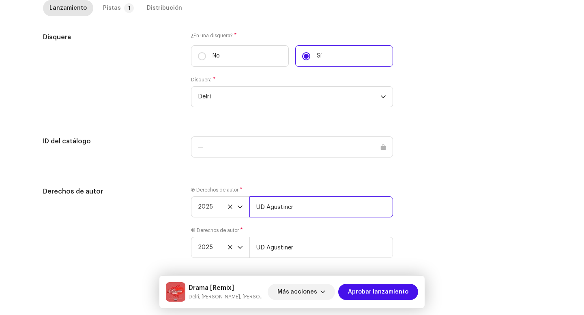
click at [306, 210] on input "UD Agustiner" at bounding box center [321, 207] width 144 height 21
paste input "| Distributed by Diskover Co."
type input "UD Agustiner | Distributed by Diskover Co."
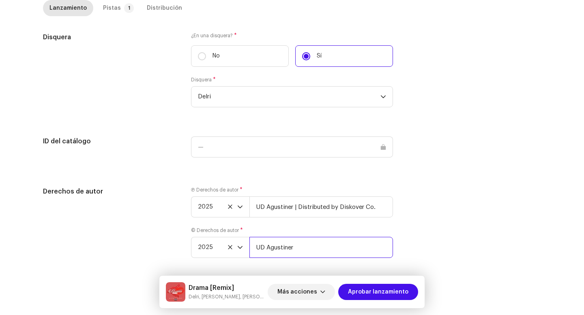
click at [303, 258] on input "UD Agustiner" at bounding box center [321, 247] width 144 height 21
paste input "| Distributed by Diskover Co."
type input "UD Agustiner | Distributed by Diskover Co."
click at [109, 4] on div "Pistas" at bounding box center [112, 8] width 18 height 16
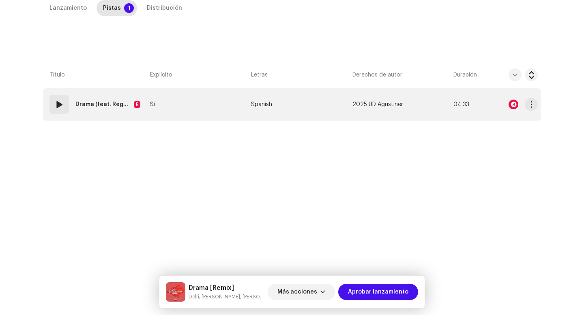
click at [62, 111] on div "01" at bounding box center [58, 104] width 19 height 19
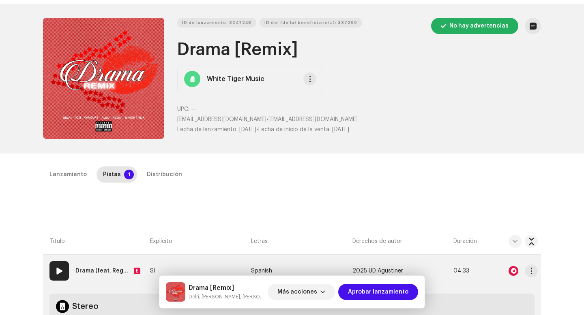
scroll to position [30, 0]
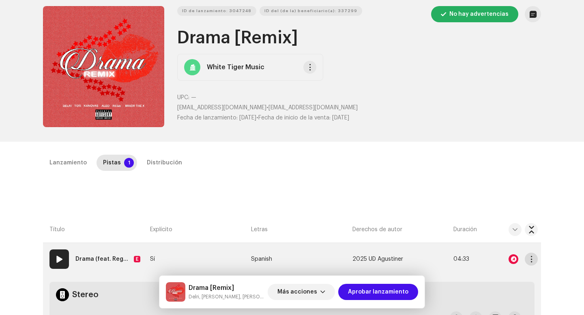
click at [528, 262] on span "button" at bounding box center [531, 259] width 6 height 6
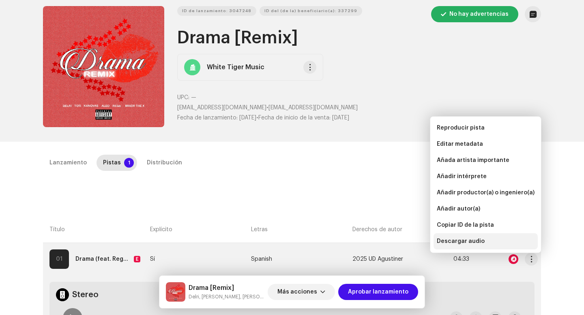
click at [470, 242] on span "Descargar audio" at bounding box center [461, 241] width 48 height 6
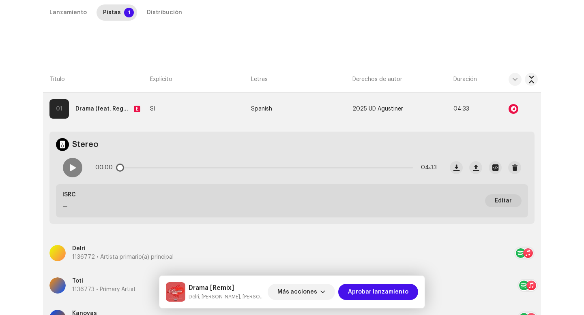
scroll to position [189, 0]
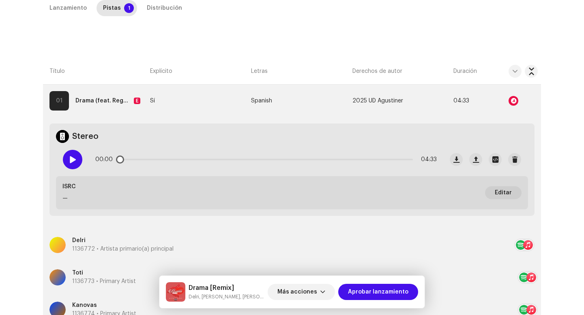
click at [69, 161] on span at bounding box center [72, 159] width 7 height 6
click at [152, 161] on div "00:02 04:33" at bounding box center [265, 160] width 341 height 16
click at [162, 158] on div "00:03 04:33" at bounding box center [265, 160] width 341 height 16
click at [161, 160] on p-slider at bounding box center [265, 160] width 293 height 2
click at [266, 159] on p-slider at bounding box center [265, 160] width 293 height 2
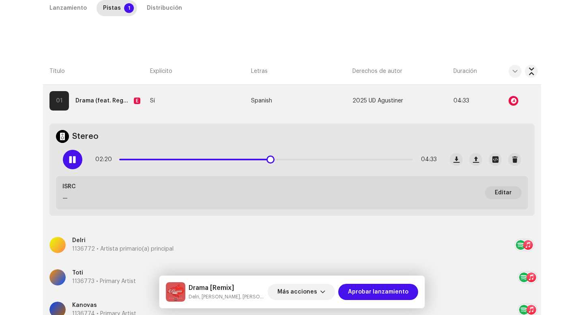
click at [378, 159] on div "02:20 04:33" at bounding box center [265, 160] width 341 height 16
click at [372, 159] on p-slider at bounding box center [265, 160] width 293 height 2
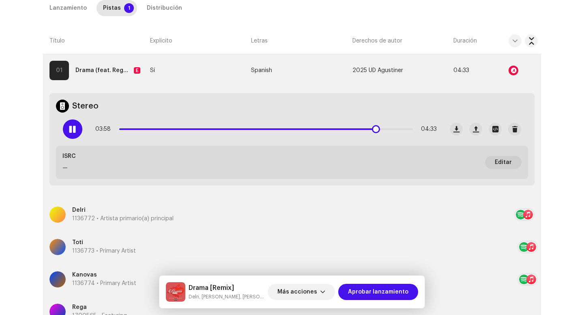
scroll to position [204, 0]
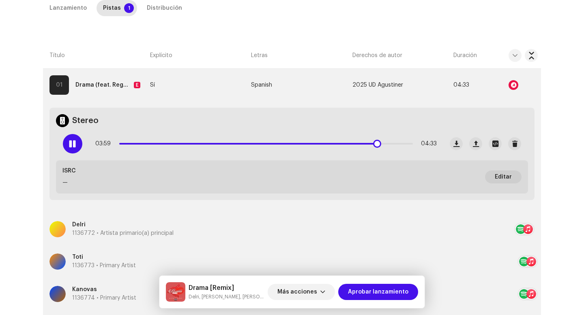
click at [71, 144] on span at bounding box center [72, 144] width 7 height 6
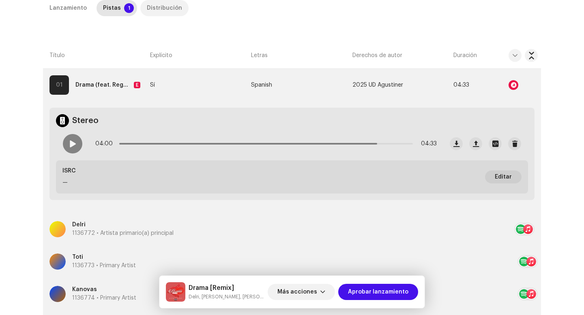
click at [161, 10] on div "Distribución" at bounding box center [164, 8] width 35 height 16
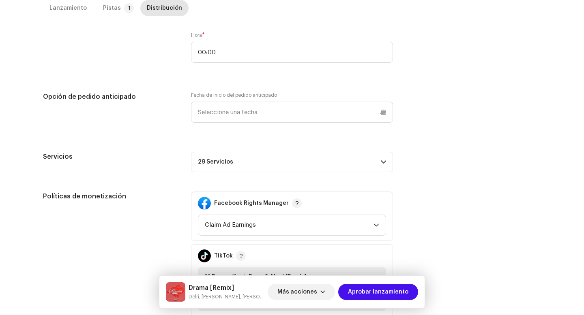
scroll to position [536, 0]
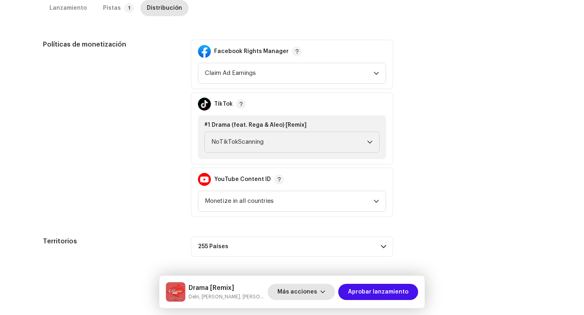
click at [306, 298] on span "Más acciones" at bounding box center [297, 292] width 40 height 16
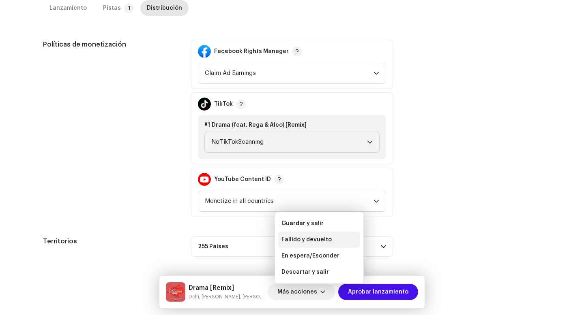
click at [293, 235] on div "Fallido y devuelto" at bounding box center [319, 240] width 82 height 16
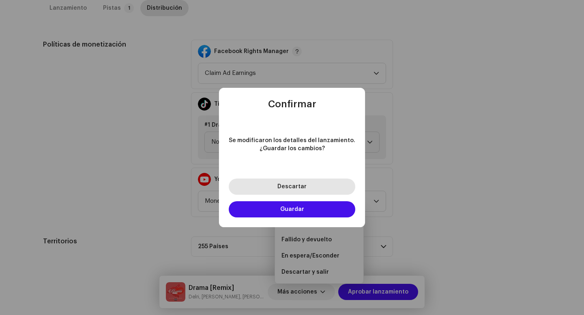
click at [288, 182] on button "Descartar" at bounding box center [292, 187] width 126 height 16
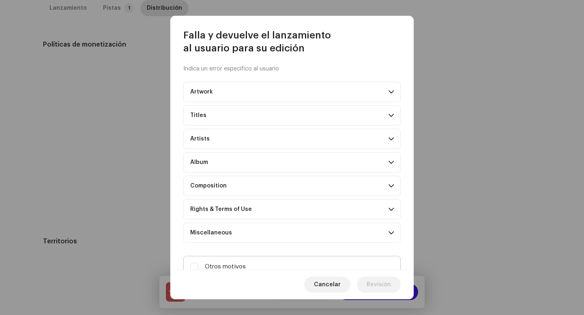
click at [296, 263] on label "Otros motivos" at bounding box center [291, 267] width 217 height 22
click at [198, 263] on input "Otros motivos" at bounding box center [194, 267] width 8 height 8
checkbox input "true"
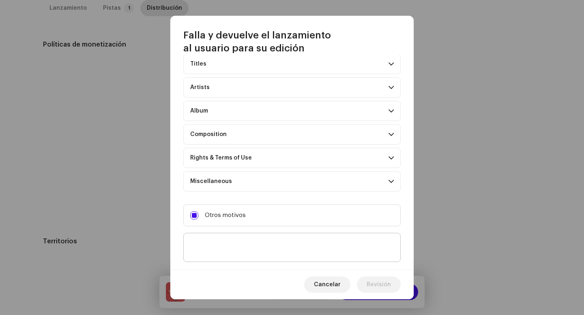
scroll to position [67, 0]
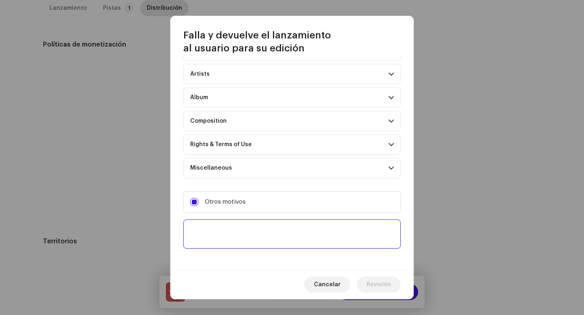
click at [293, 231] on textarea at bounding box center [291, 234] width 217 height 29
paste textarea "Por favor, incluye las 30 plataformas de distribución. Sin esto, no podremos ap…"
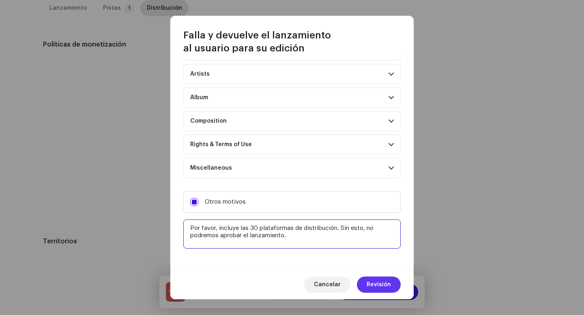
type textarea "Por favor, incluye las 30 plataformas de distribución. Sin esto, no podremos ap…"
click at [369, 281] on span "Revisión" at bounding box center [378, 285] width 24 height 16
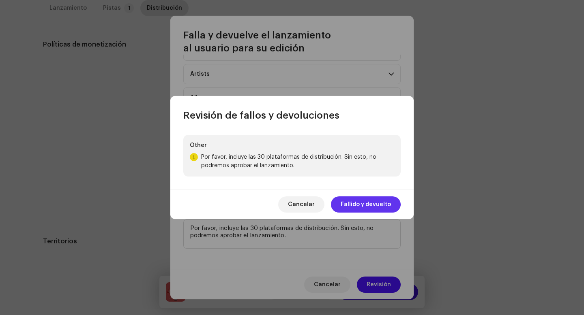
click at [356, 208] on span "Fallido y devuelto" at bounding box center [366, 205] width 50 height 16
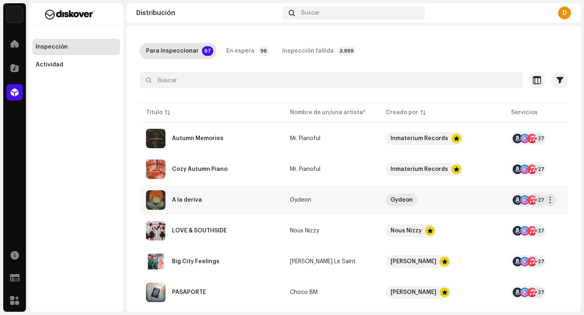
click at [202, 207] on div "A la deriva" at bounding box center [211, 200] width 131 height 19
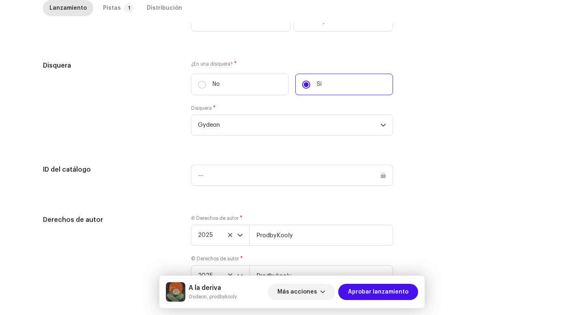
scroll to position [825, 0]
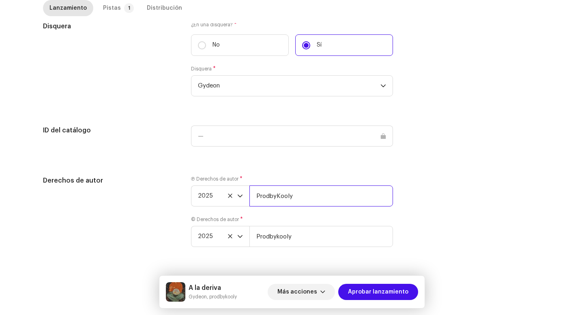
click at [306, 202] on input "ProdbyKooly" at bounding box center [321, 196] width 144 height 21
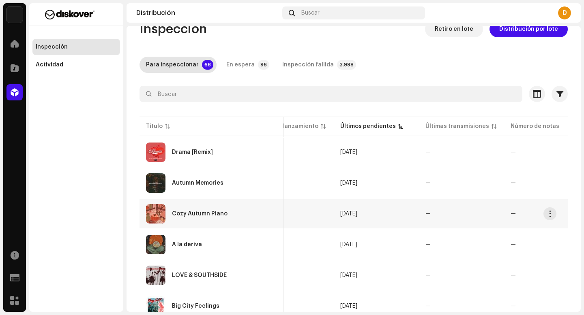
scroll to position [18, 0]
click at [201, 192] on div "Autumn Memories" at bounding box center [211, 182] width 131 height 19
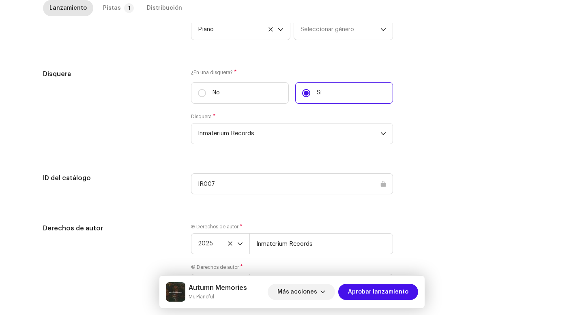
scroll to position [798, 0]
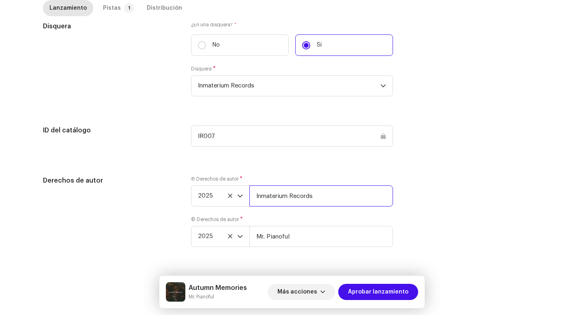
click at [322, 206] on input "Inmaterium Records" at bounding box center [321, 196] width 144 height 21
click at [302, 242] on input "Mr. Pianoful" at bounding box center [321, 236] width 144 height 21
drag, startPoint x: 313, startPoint y: 198, endPoint x: 453, endPoint y: 201, distance: 139.9
click at [453, 201] on div "Derechos de autor Ⓟ Derechos de autor * 2025 Inmaterium Records | Distributed b…" at bounding box center [292, 216] width 498 height 81
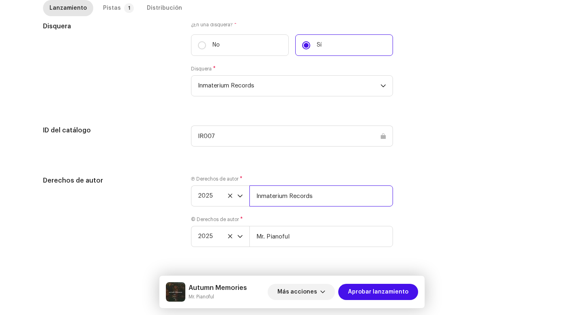
scroll to position [0, 0]
type input "Inmaterium Records"
click at [107, 6] on div "Pistas" at bounding box center [112, 8] width 18 height 16
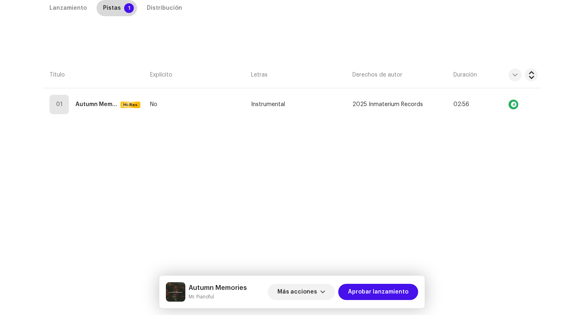
scroll to position [185, 0]
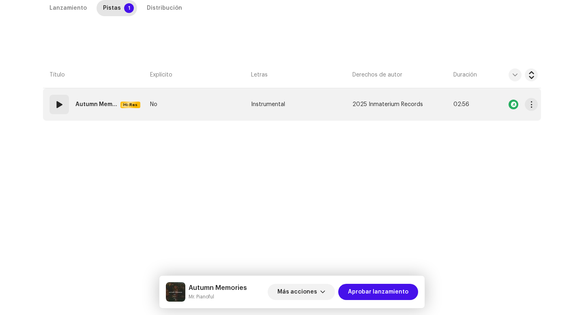
click at [54, 120] on td "01 Autumn Memories Hi-Res" at bounding box center [95, 104] width 104 height 32
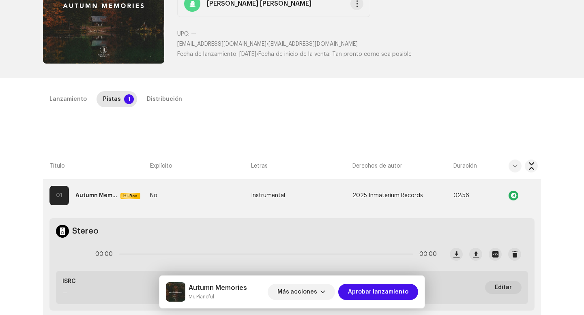
scroll to position [0, 0]
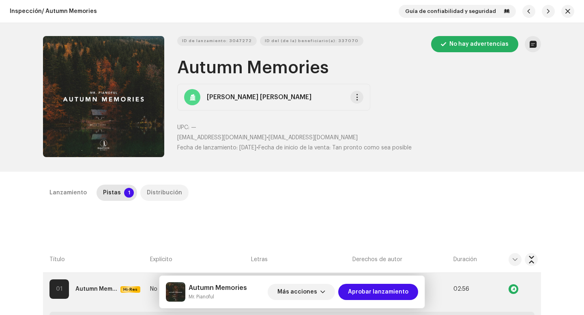
click at [147, 193] on div "Distribución" at bounding box center [164, 193] width 35 height 16
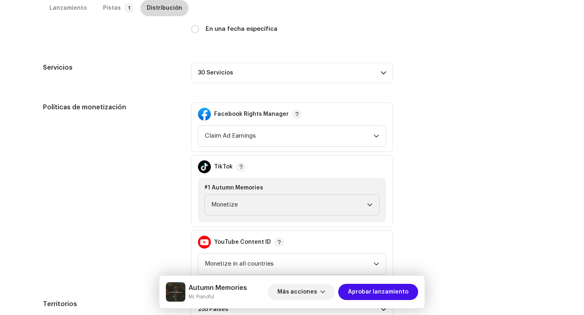
scroll to position [247, 0]
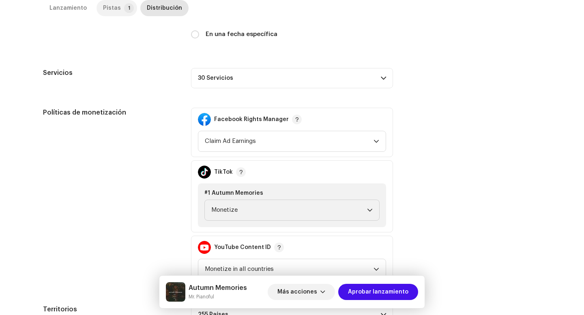
click at [103, 11] on div "Pistas" at bounding box center [112, 8] width 18 height 16
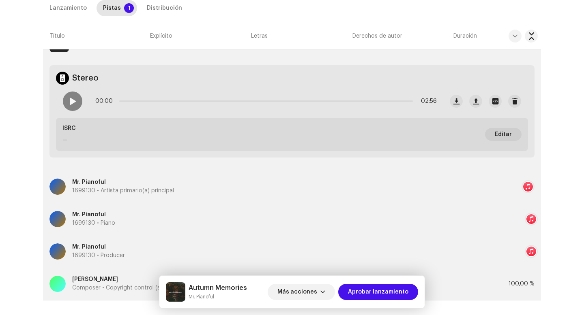
scroll to position [0, 0]
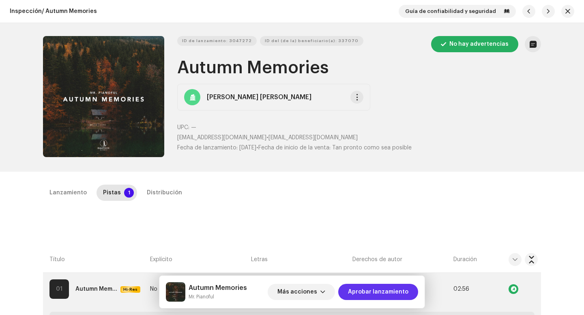
click at [374, 295] on span "Aprobar lanzamiento" at bounding box center [378, 292] width 60 height 16
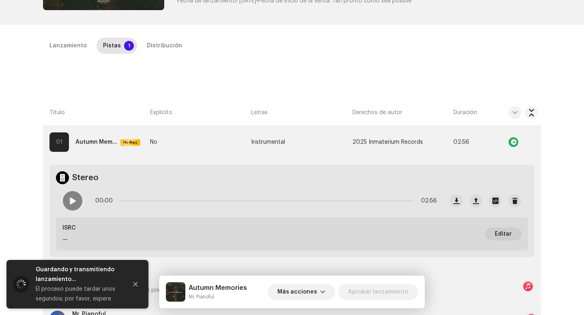
scroll to position [105, 0]
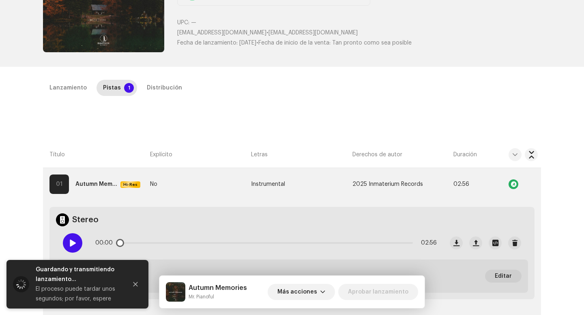
click at [73, 241] on span at bounding box center [72, 243] width 7 height 6
click at [91, 183] on strong "Autumn Memories" at bounding box center [96, 184] width 42 height 16
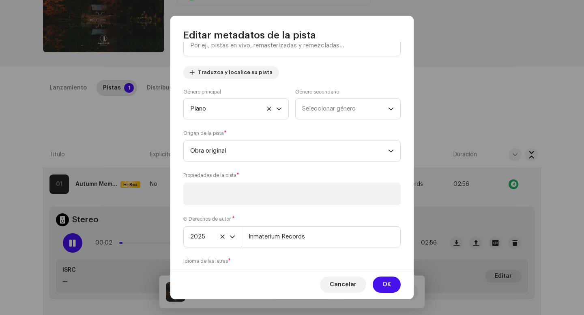
scroll to position [167, 0]
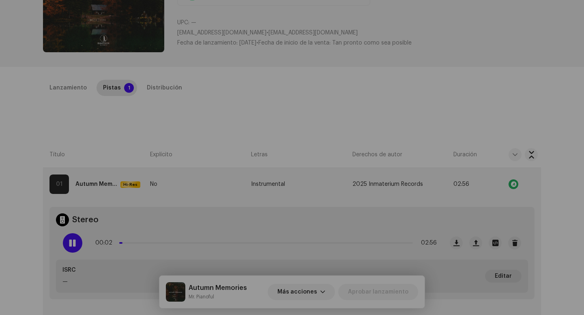
click at [124, 129] on div "Editar metadatos de la pista Título de la pista * Autumn Memories Versión de la…" at bounding box center [292, 157] width 584 height 315
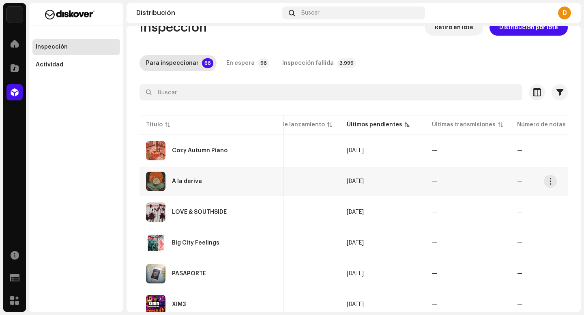
scroll to position [45, 0]
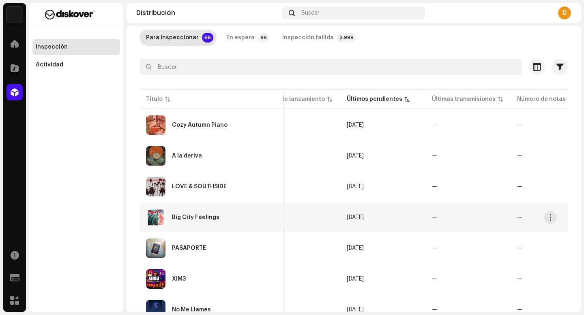
click at [196, 215] on div "Big City Feelings" at bounding box center [195, 218] width 47 height 6
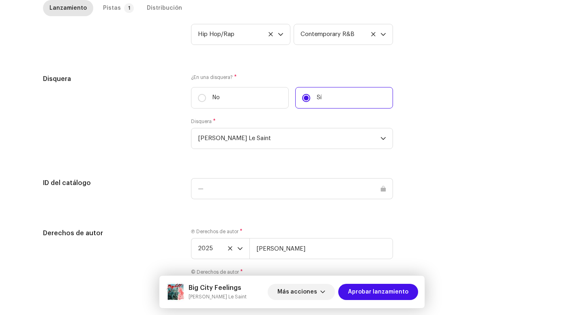
scroll to position [844, 0]
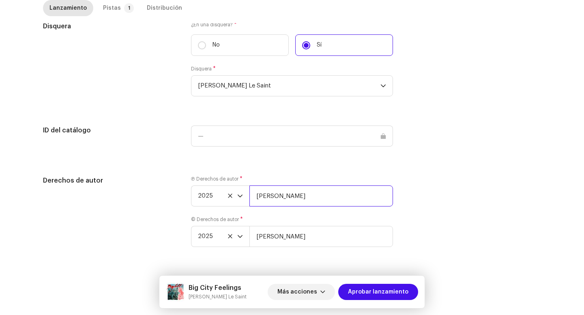
click at [348, 200] on input "[PERSON_NAME]" at bounding box center [321, 196] width 144 height 21
paste input "| Distributed by Diskover Co."
type input "Andrés Montesino Torres | Distributed by Diskover Co."
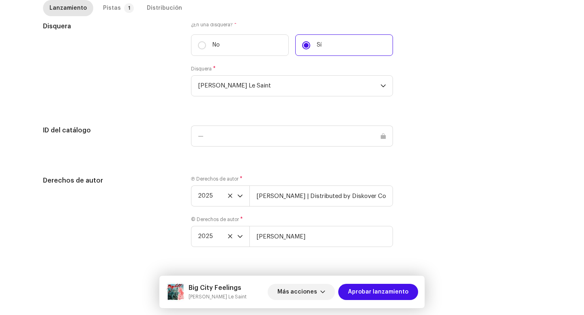
click at [333, 251] on div "Ⓟ Derechos de autor * 2025 Andrés Montesino Torres | Distributed by Diskover Co…" at bounding box center [292, 216] width 202 height 81
click at [336, 237] on input "[PERSON_NAME]" at bounding box center [321, 236] width 144 height 21
paste input "| Distributed by Diskover Co."
type input "Andrés Montesino Torres | Distributed by Diskover Co."
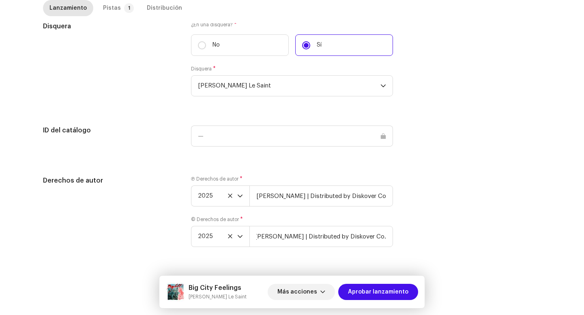
click at [105, 5] on div "Pistas" at bounding box center [112, 8] width 18 height 16
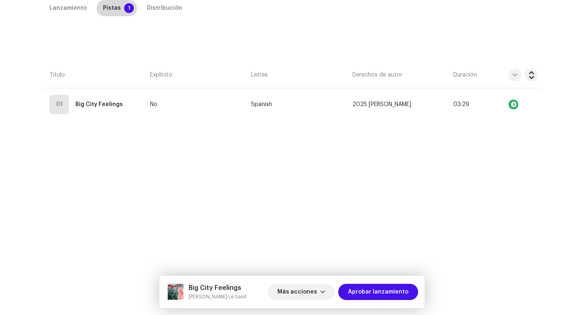
scroll to position [185, 0]
click at [68, 122] on div "Lanzamiento Pistas 1 Distribución Compilación Is it a compilation? * No Sí Idio…" at bounding box center [292, 138] width 524 height 276
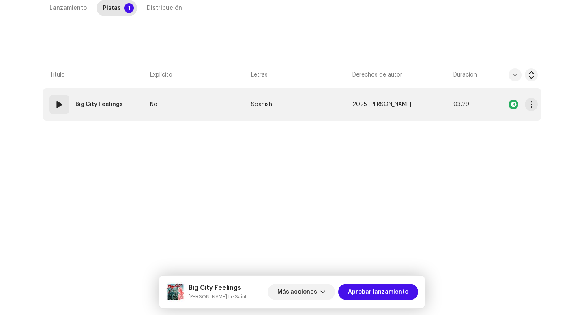
click at [68, 111] on div "01 Big City Feelings" at bounding box center [87, 104] width 77 height 19
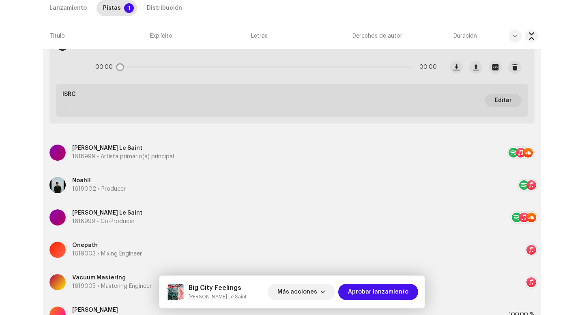
scroll to position [228, 0]
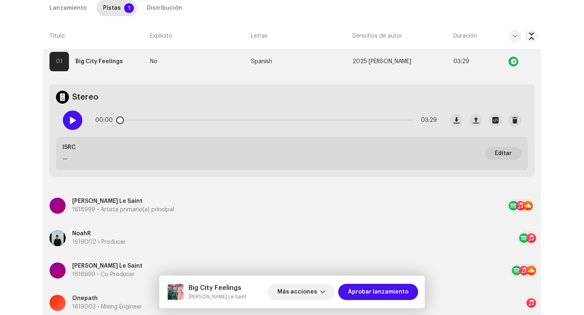
click at [71, 125] on div at bounding box center [72, 120] width 19 height 19
click at [153, 118] on div "00:02 03:29" at bounding box center [265, 120] width 341 height 16
click at [154, 120] on p-slider at bounding box center [265, 121] width 293 height 2
click at [271, 120] on p-slider at bounding box center [265, 121] width 293 height 2
click at [376, 120] on p-slider at bounding box center [265, 121] width 293 height 2
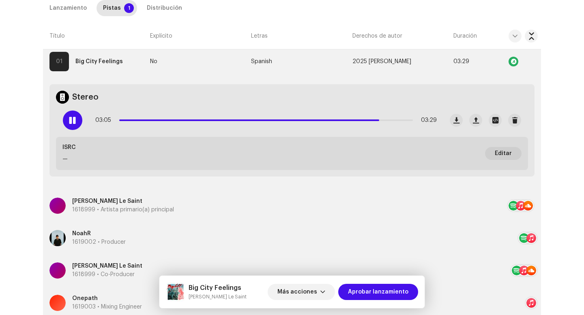
click at [74, 120] on span at bounding box center [72, 120] width 7 height 6
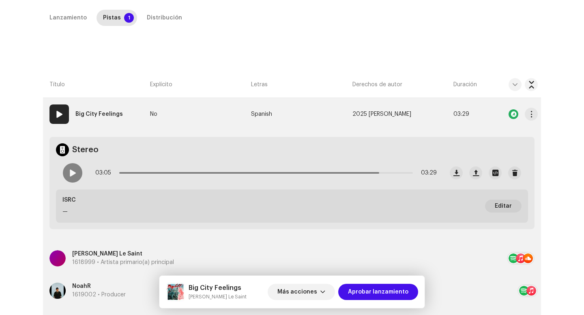
scroll to position [182, 0]
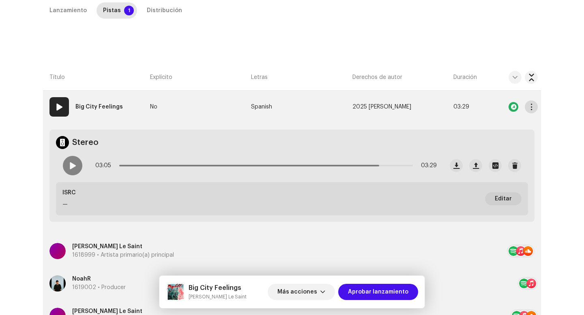
click at [529, 113] on button "button" at bounding box center [531, 107] width 13 height 13
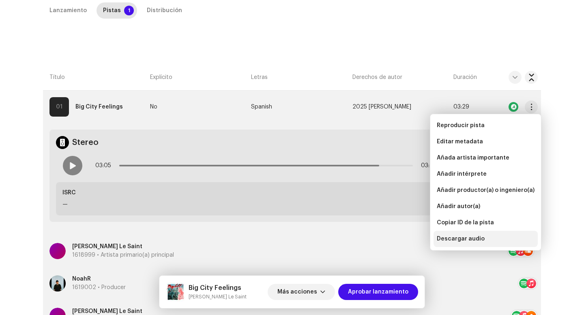
click at [454, 242] on div "Descargar audio" at bounding box center [485, 239] width 104 height 16
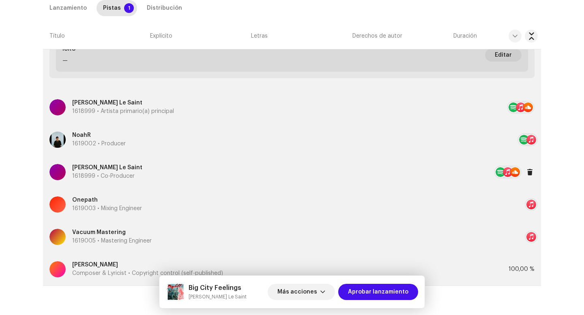
scroll to position [356, 0]
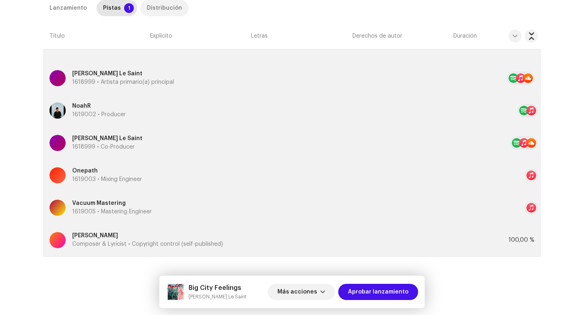
click at [159, 5] on div "Distribución" at bounding box center [164, 8] width 35 height 16
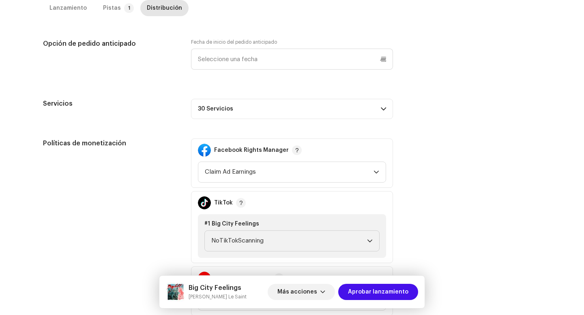
scroll to position [454, 0]
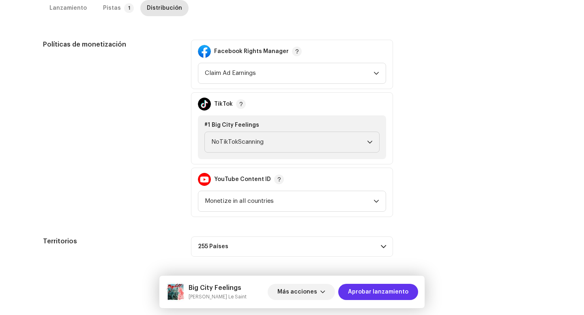
click at [373, 295] on span "Aprobar lanzamiento" at bounding box center [378, 292] width 60 height 16
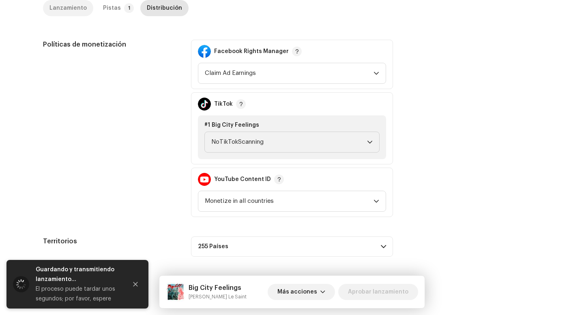
click at [63, 5] on div "Lanzamiento" at bounding box center [67, 8] width 37 height 16
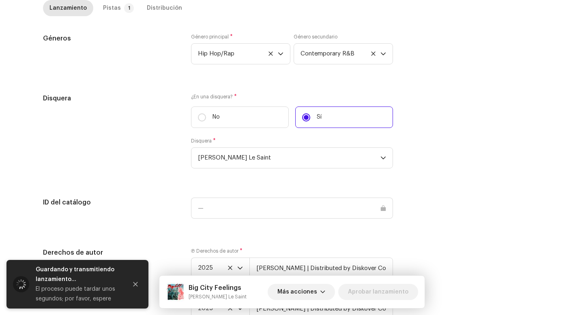
scroll to position [844, 0]
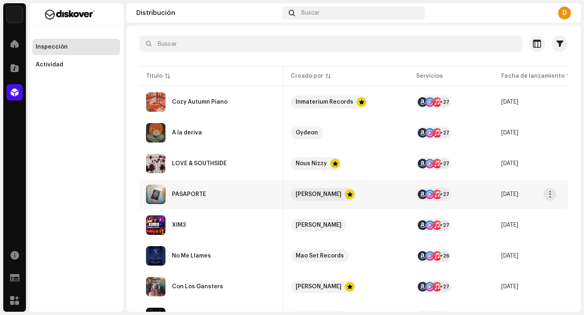
scroll to position [0, 341]
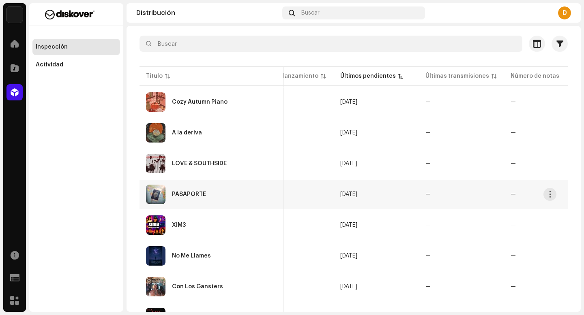
click at [226, 194] on div "PASAPORTE" at bounding box center [211, 194] width 131 height 19
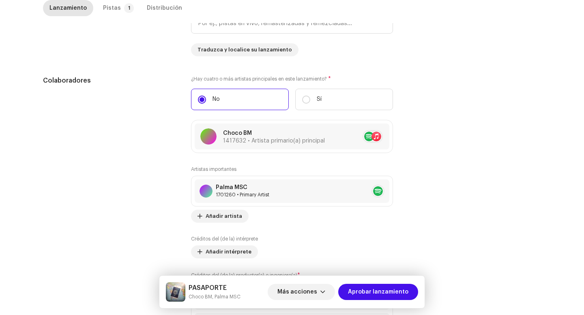
scroll to position [852, 0]
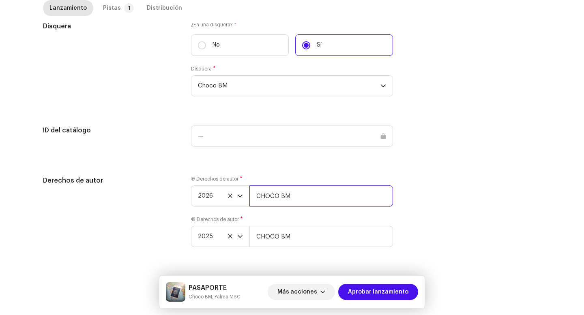
click at [328, 188] on input "CHOCO BM" at bounding box center [321, 196] width 144 height 21
click at [309, 193] on input "CHOCO BM" at bounding box center [321, 196] width 144 height 21
type input "CHOCO BM | Distributed by Diskover Co."
click at [306, 240] on input "CHOCO BM" at bounding box center [321, 236] width 144 height 21
type input "CHOCO BM | Distributed by Diskover Co."
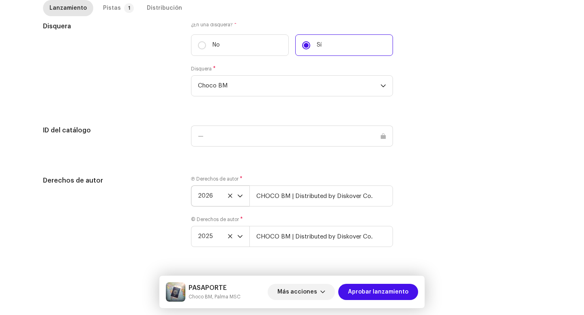
click at [237, 198] on icon "dropdown trigger" at bounding box center [240, 196] width 6 height 6
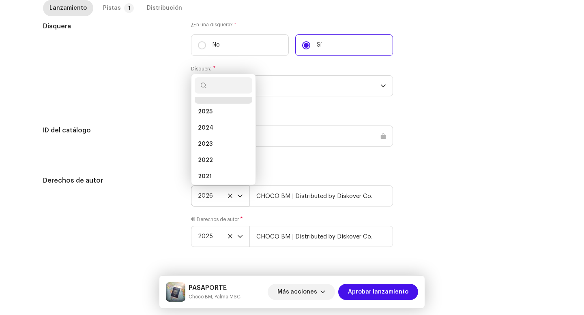
scroll to position [3, 0]
click at [208, 118] on span "2025" at bounding box center [205, 122] width 15 height 8
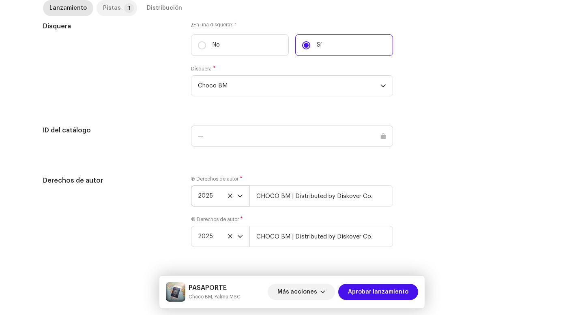
click at [105, 10] on div "Pistas" at bounding box center [112, 8] width 18 height 16
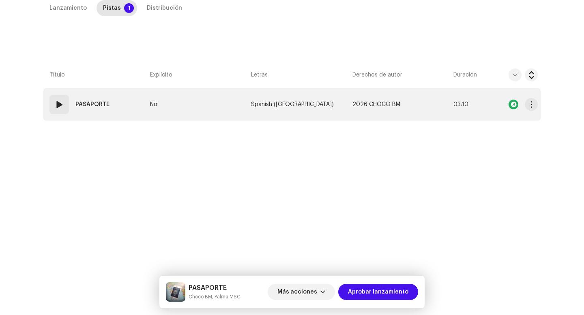
click at [64, 115] on td "01 PASAPORTE" at bounding box center [95, 104] width 104 height 32
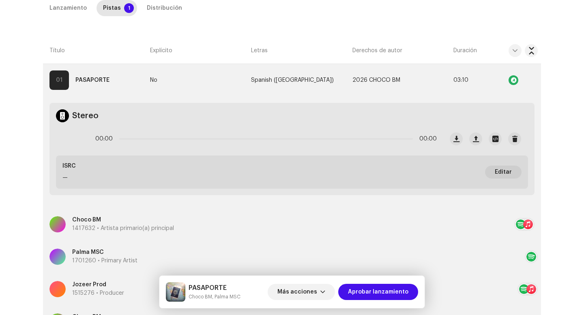
scroll to position [178, 0]
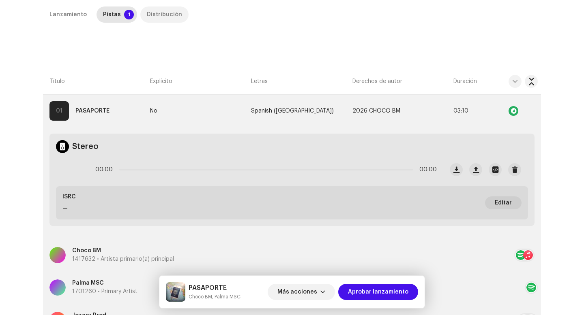
click at [155, 9] on div "Distribución" at bounding box center [164, 14] width 35 height 16
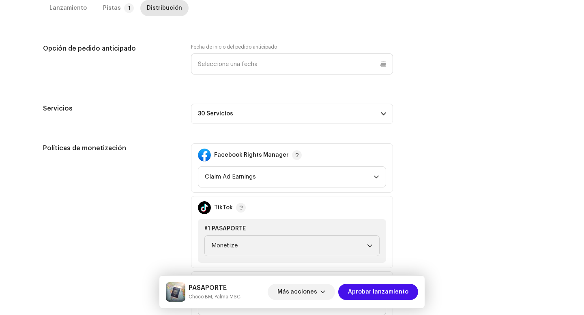
scroll to position [352, 0]
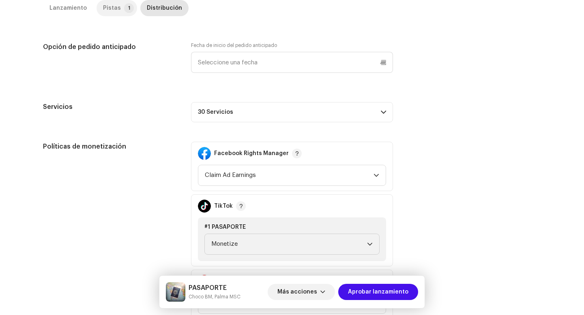
click at [119, 12] on p-tab "Pistas 1" at bounding box center [116, 8] width 41 height 16
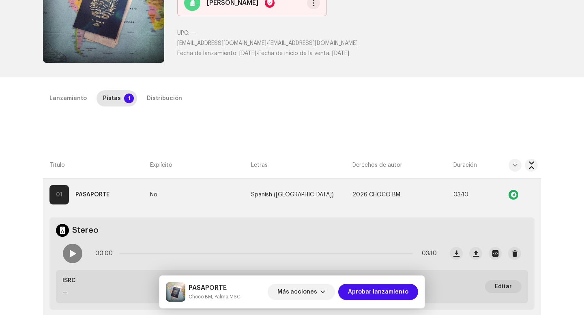
scroll to position [0, 0]
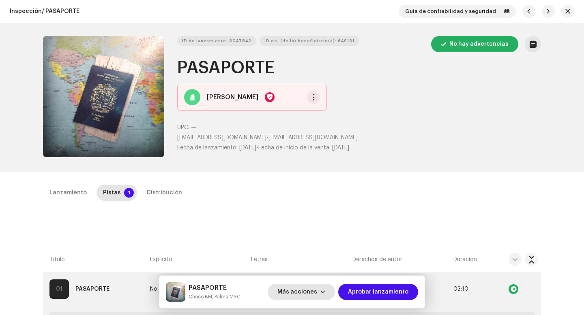
click at [314, 298] on span "Más acciones" at bounding box center [297, 292] width 40 height 16
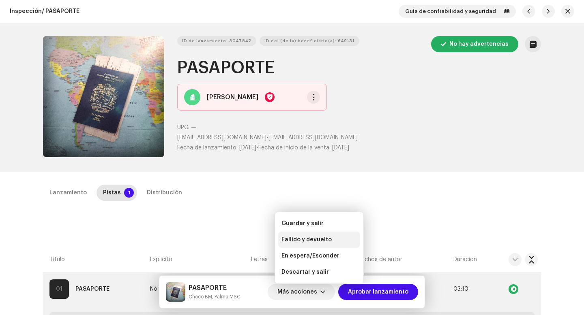
click at [306, 238] on span "Fallido y devuelto" at bounding box center [306, 240] width 50 height 6
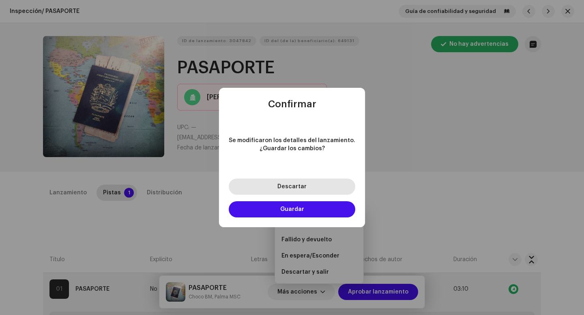
click at [300, 189] on span "Descartar" at bounding box center [291, 187] width 29 height 6
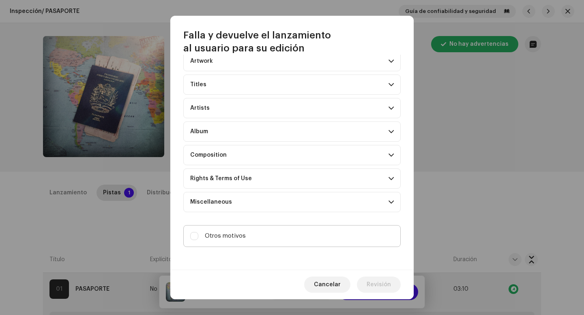
click at [263, 231] on label "Otros motivos" at bounding box center [291, 236] width 217 height 22
click at [198, 232] on input "Otros motivos" at bounding box center [194, 236] width 8 height 8
checkbox input "true"
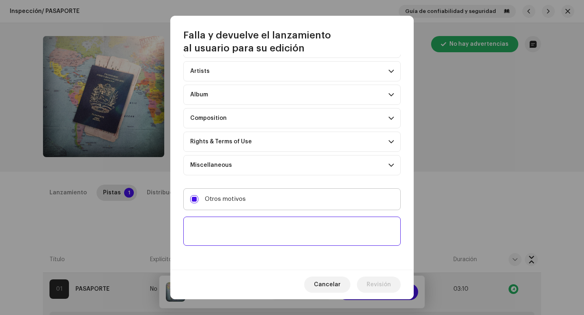
click at [263, 231] on textarea at bounding box center [291, 231] width 217 height 29
paste textarea "Debes llenar los espacios en los créditos con nombres reales, no de artista, po…"
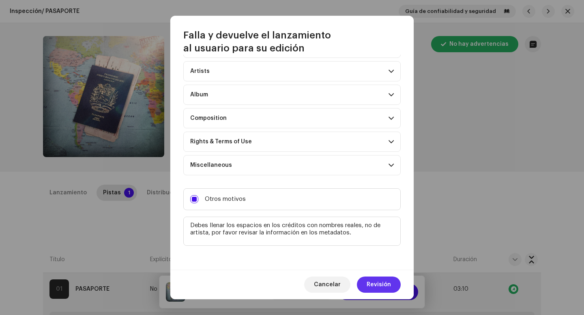
type textarea "Debes llenar los espacios en los créditos con nombres reales, no de artista, po…"
click at [373, 279] on span "Revisión" at bounding box center [378, 285] width 24 height 16
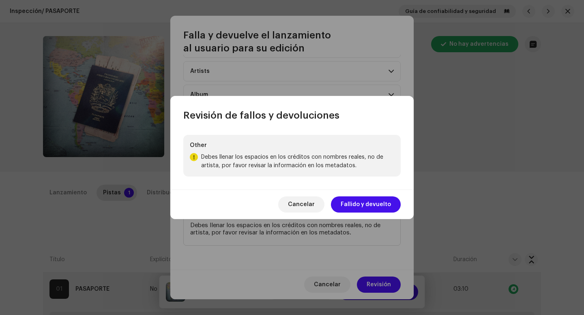
click at [348, 208] on span "Fallido y devuelto" at bounding box center [366, 205] width 50 height 16
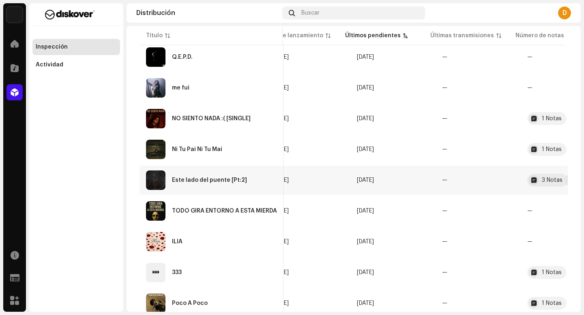
scroll to position [0, 334]
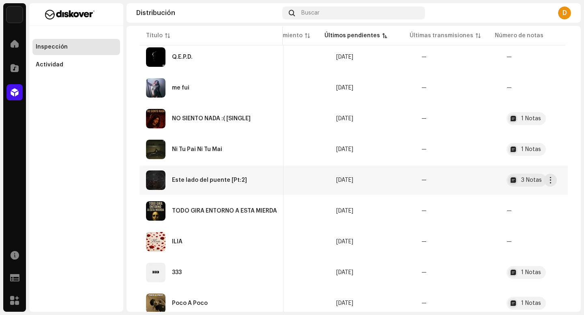
click at [236, 174] on div "Éste lado del puente [Pt:2]" at bounding box center [211, 180] width 131 height 19
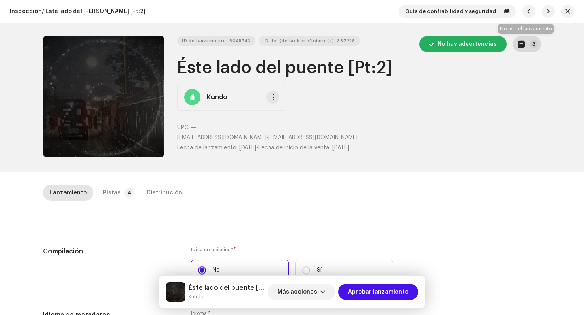
click at [529, 45] on p-badge "3" at bounding box center [533, 44] width 8 height 8
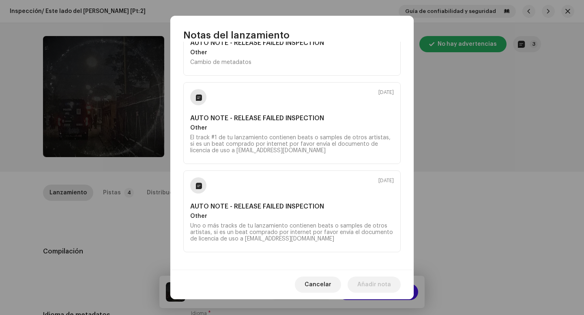
scroll to position [131, 0]
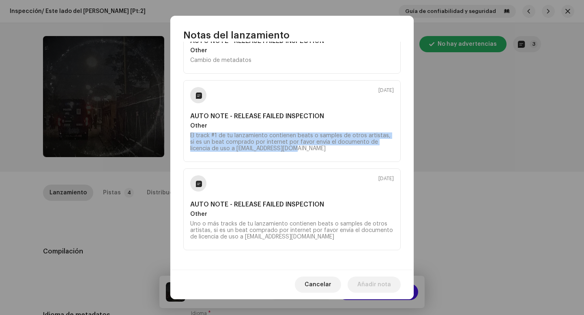
drag, startPoint x: 276, startPoint y: 149, endPoint x: 176, endPoint y: 135, distance: 100.2
click at [176, 135] on div "Content Diskover 9 oct 2025 AUTO NOTE - RELEASE FAILED INSPECTION Other Cambio …" at bounding box center [291, 156] width 243 height 228
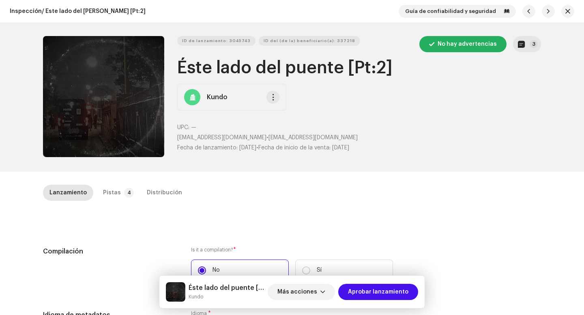
click at [123, 221] on div "Notas del lanzamiento Content Diskover 9 oct 2025 AUTO NOTE - RELEASE FAILED IN…" at bounding box center [292, 157] width 584 height 315
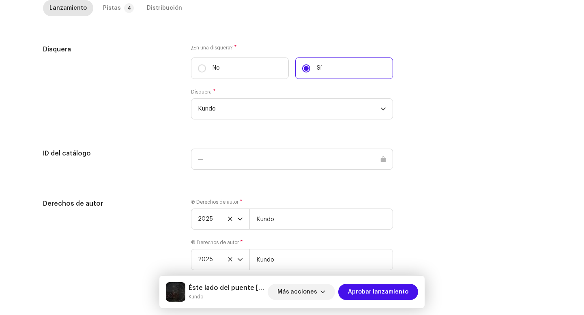
scroll to position [764, 0]
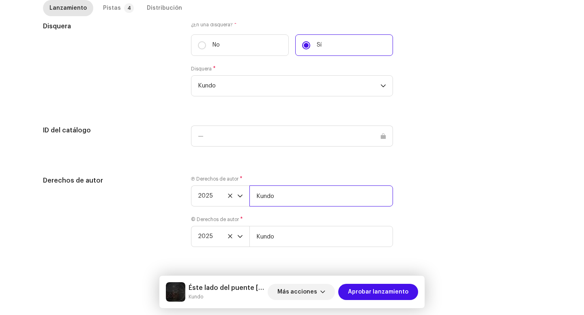
click at [279, 192] on input "Kundo" at bounding box center [321, 196] width 144 height 21
type input "Kundo | Distributed by Diskover Co."
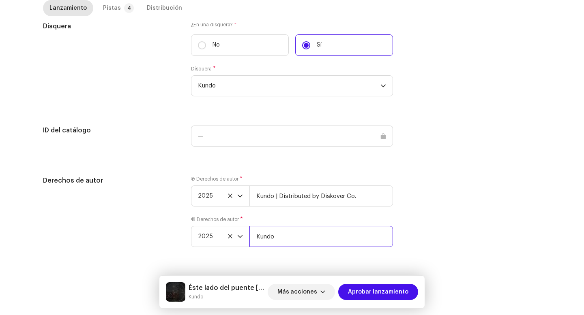
click at [291, 237] on input "Kundo" at bounding box center [321, 236] width 144 height 21
type input "Kundo | Distributed by Diskover Co."
click at [106, 2] on div "Pistas" at bounding box center [112, 8] width 18 height 16
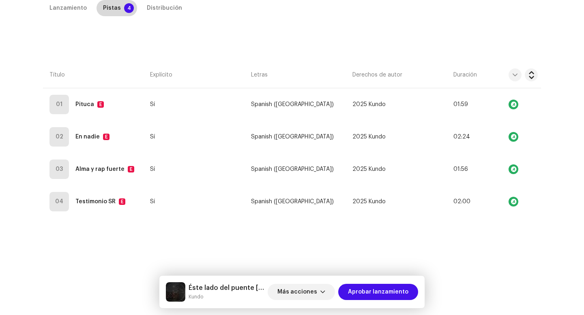
scroll to position [185, 0]
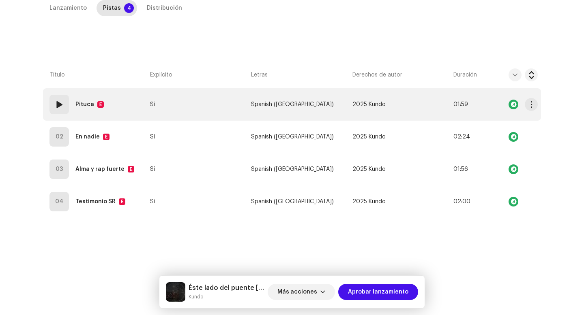
click at [65, 113] on div "01" at bounding box center [58, 104] width 19 height 19
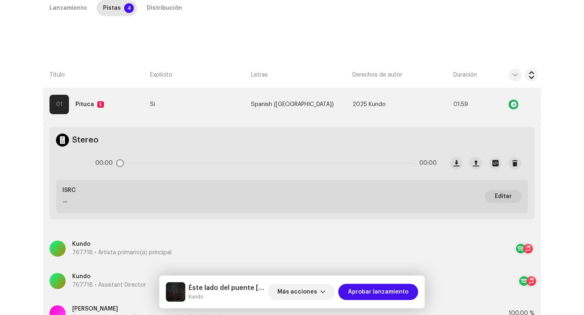
scroll to position [356, 0]
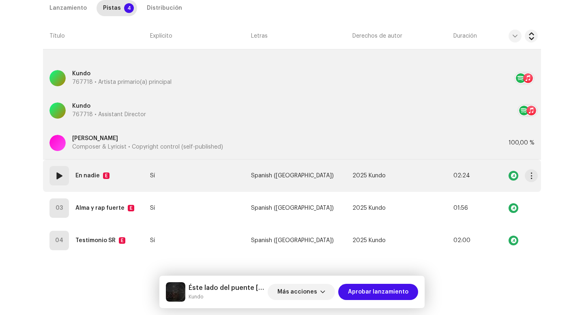
click at [71, 176] on div "02 En nadie E" at bounding box center [80, 175] width 63 height 19
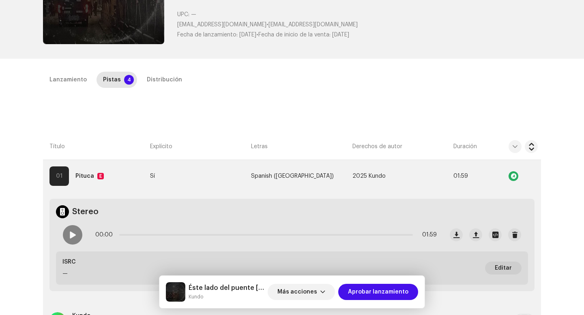
scroll to position [0, 0]
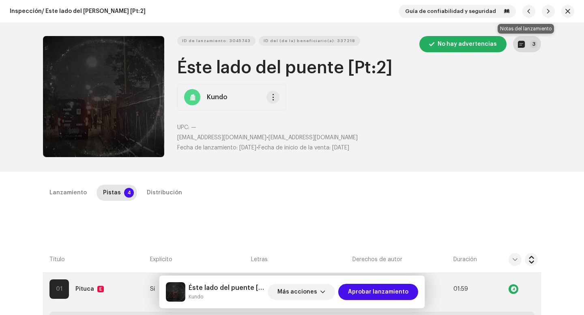
click at [529, 45] on p-badge "3" at bounding box center [533, 44] width 8 height 8
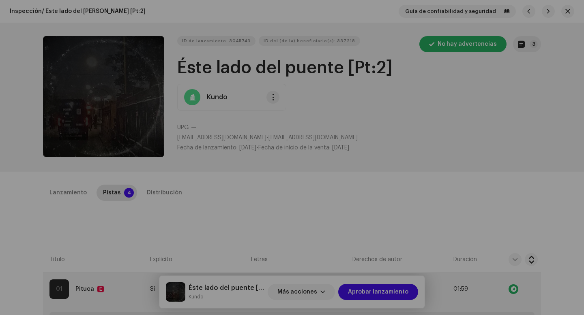
click at [459, 221] on div "Notas del lanzamiento Content Diskover 9 oct 2025 AUTO NOTE - RELEASE FAILED IN…" at bounding box center [292, 157] width 584 height 315
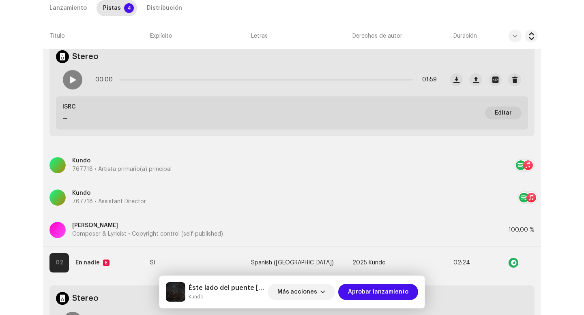
scroll to position [305, 0]
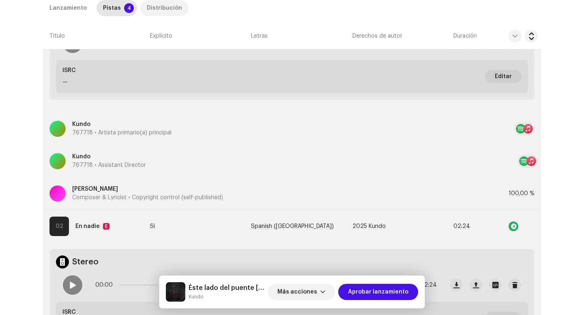
click at [148, 12] on div "Distribución" at bounding box center [164, 8] width 35 height 16
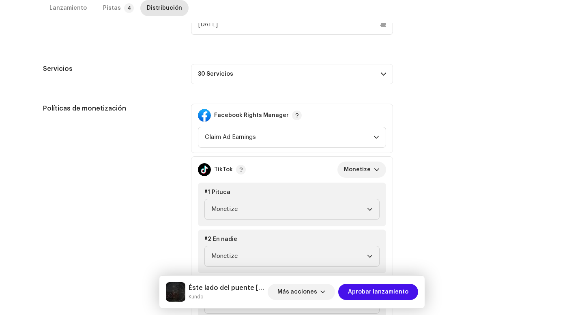
scroll to position [454, 0]
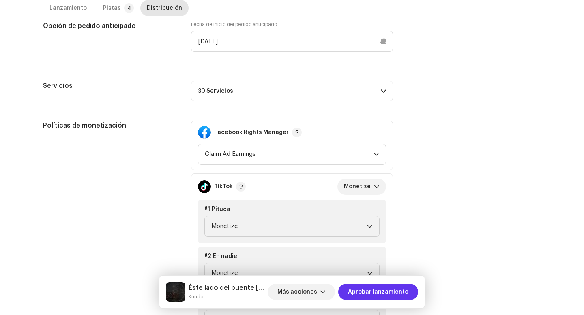
click at [351, 285] on span "Aprobar lanzamiento" at bounding box center [378, 292] width 60 height 16
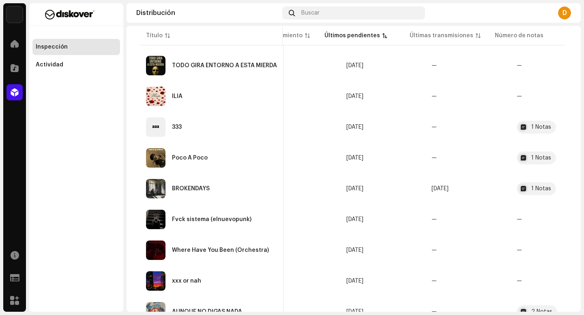
scroll to position [485, 0]
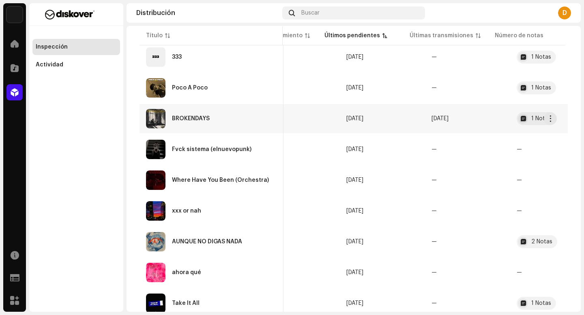
click at [215, 122] on div "BROKENDAYS" at bounding box center [211, 118] width 131 height 19
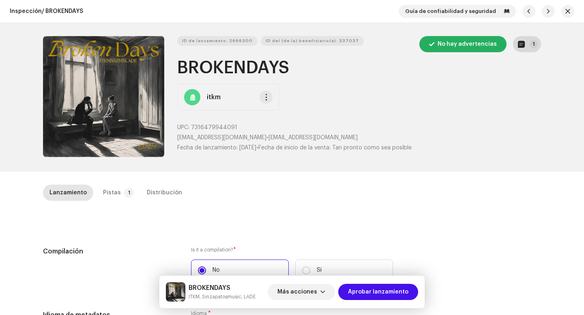
click at [523, 41] on button "1" at bounding box center [527, 44] width 28 height 16
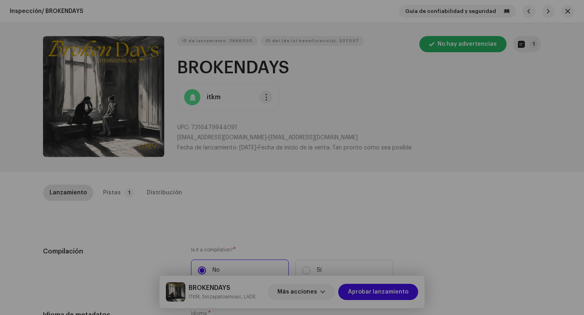
click at [478, 167] on div "Notas del lanzamiento 19 feb 2025 AUTO NOTE - RELEASE PASSED INSPECTION Approve…" at bounding box center [292, 157] width 584 height 315
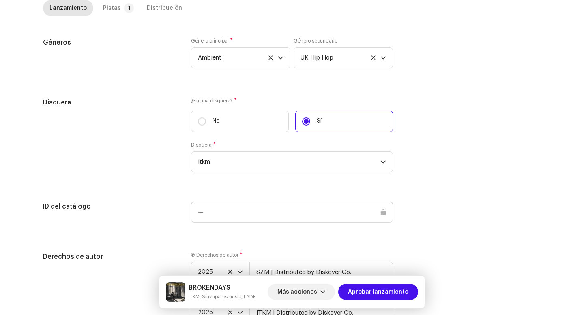
scroll to position [825, 0]
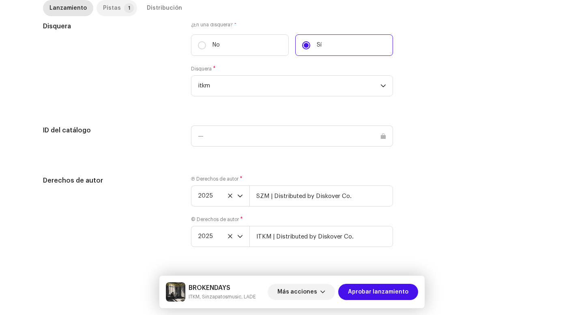
click at [106, 7] on div "Pistas" at bounding box center [112, 8] width 18 height 16
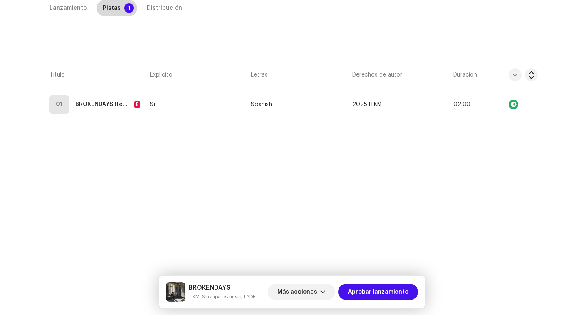
scroll to position [185, 0]
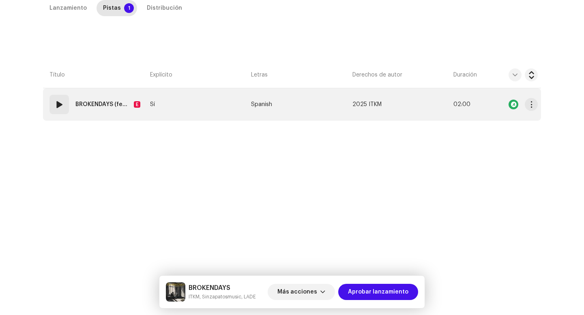
click at [43, 118] on td "01 BROKENDAYS (feat. LADE) E" at bounding box center [95, 104] width 104 height 32
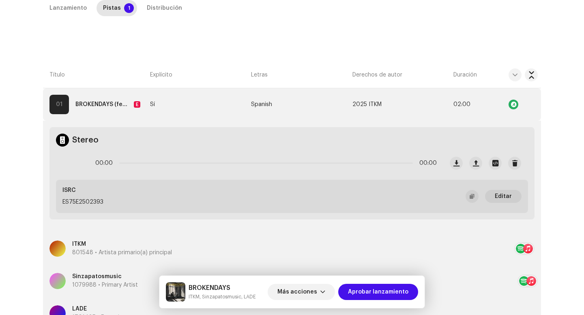
scroll to position [356, 0]
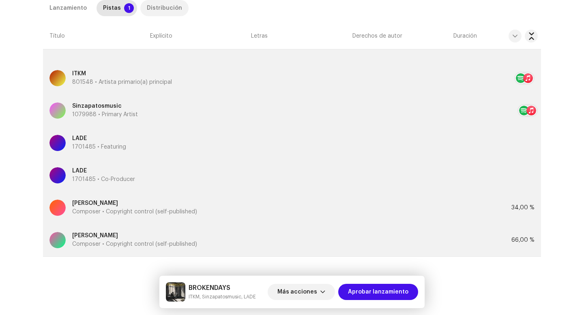
click at [148, 10] on div "Distribución" at bounding box center [164, 8] width 35 height 16
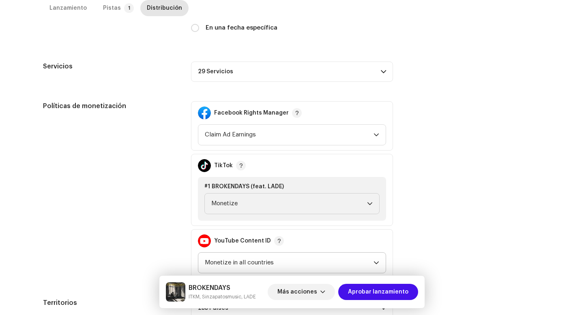
scroll to position [227, 0]
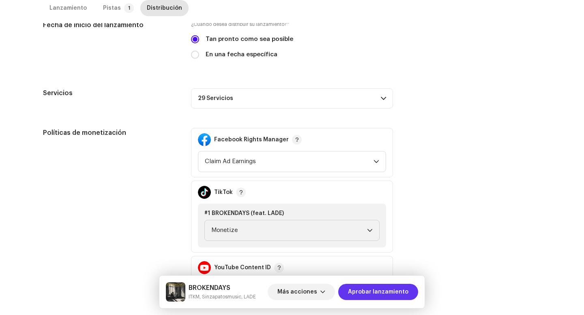
click at [365, 290] on span "Aprobar lanzamiento" at bounding box center [378, 292] width 60 height 16
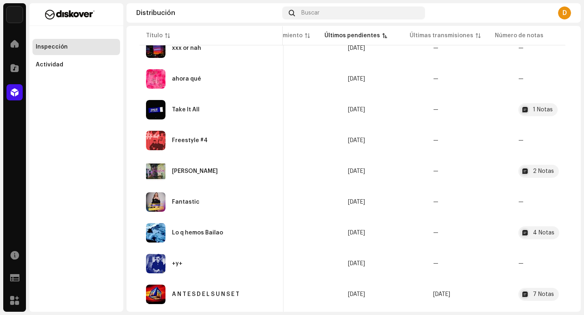
scroll to position [585, 0]
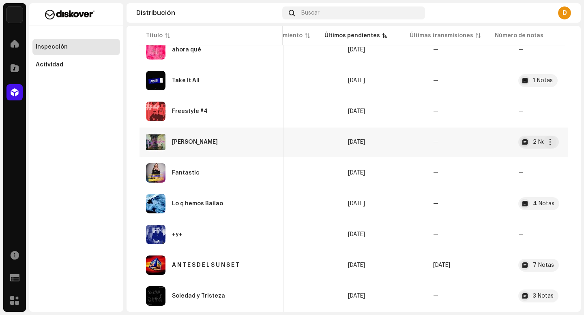
click at [210, 145] on div "Robbie Fowler" at bounding box center [195, 142] width 46 height 6
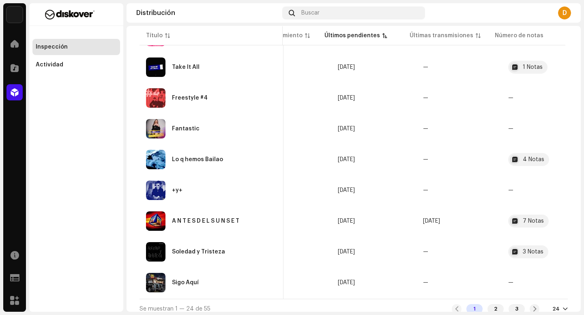
scroll to position [608, 0]
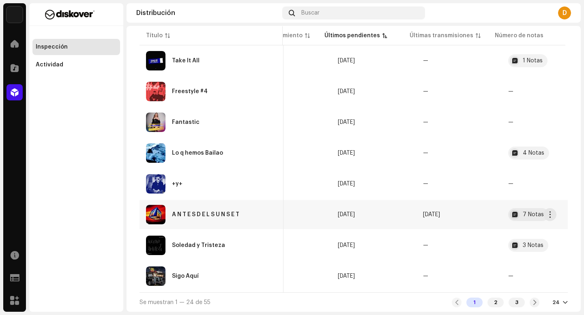
click at [228, 212] on div "A N T E S D E L S U N S E T" at bounding box center [205, 215] width 67 height 6
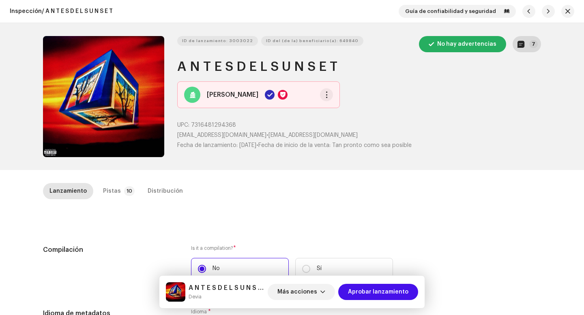
click at [524, 45] on button "7" at bounding box center [526, 44] width 28 height 16
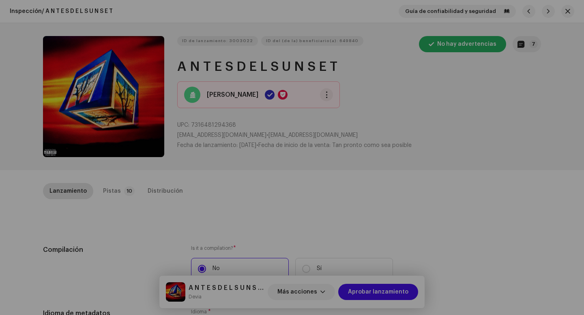
click at [446, 153] on div "Notas del lanzamiento 2 oct 2025 AUTO NOTE - RELEASE PASSED INSPECTION Approved…" at bounding box center [292, 157] width 584 height 315
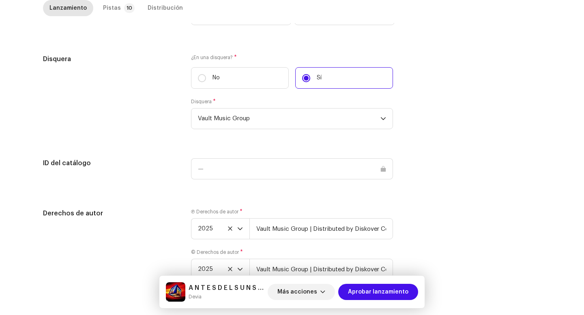
scroll to position [763, 0]
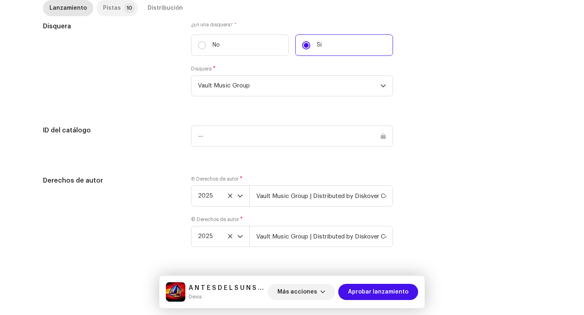
click at [109, 6] on div "Pistas" at bounding box center [112, 8] width 18 height 16
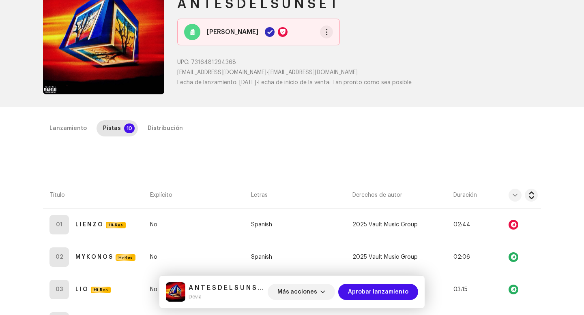
scroll to position [0, 0]
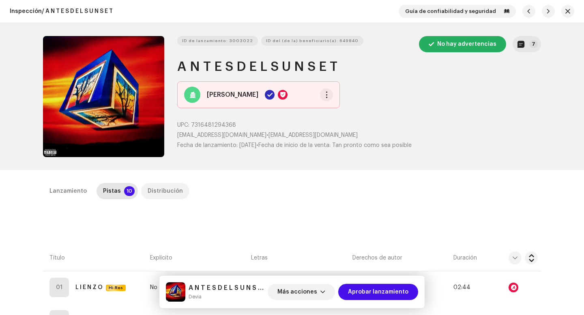
click at [164, 185] on div "Distribución" at bounding box center [165, 191] width 35 height 16
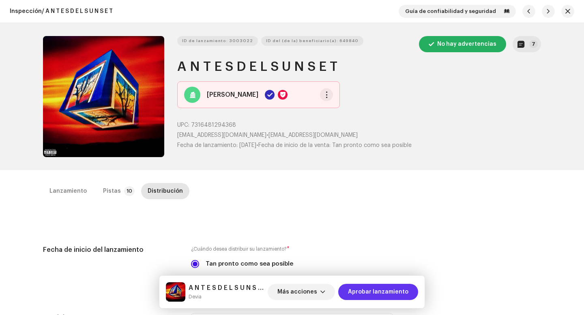
click at [364, 296] on span "Aprobar lanzamiento" at bounding box center [378, 292] width 60 height 16
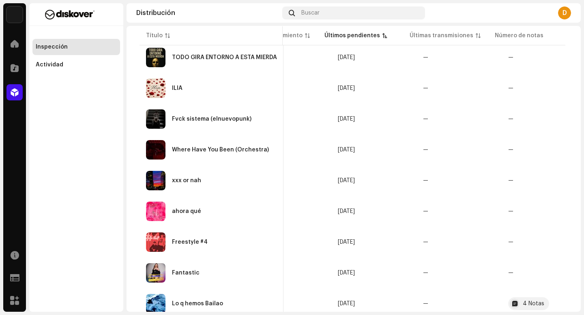
scroll to position [608, 0]
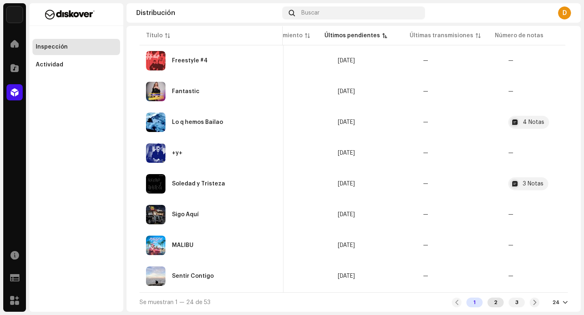
click at [495, 303] on div "2" at bounding box center [495, 303] width 16 height 10
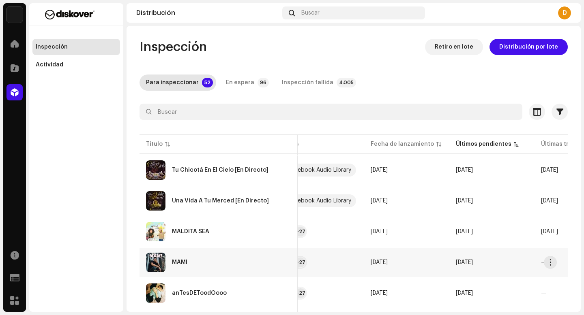
scroll to position [0, 408]
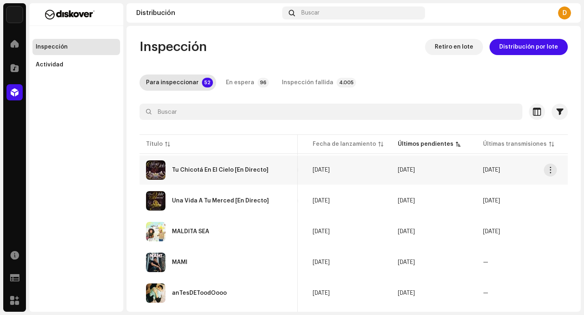
click at [213, 167] on div "Tu Chicotá En El Cielo [En Directo]" at bounding box center [218, 170] width 145 height 19
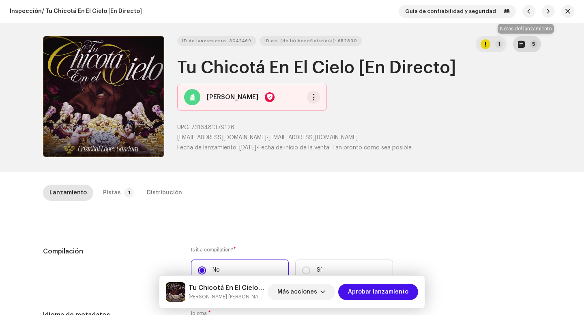
click at [518, 46] on span "button" at bounding box center [521, 44] width 7 height 6
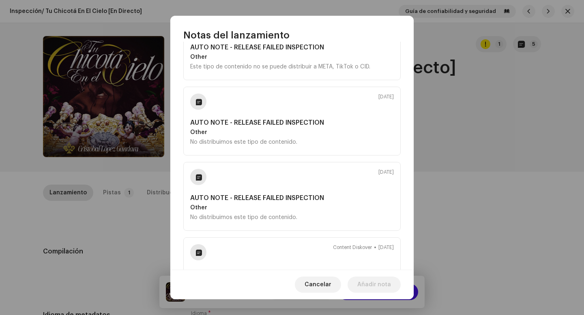
scroll to position [230, 0]
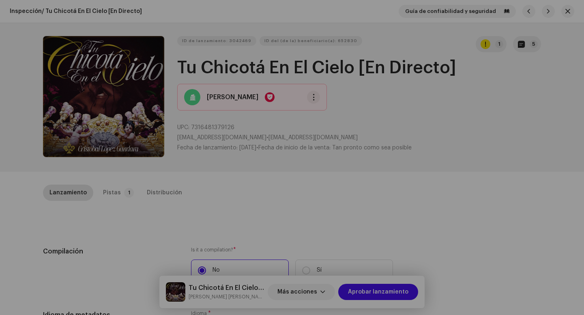
click at [463, 170] on div "Notas del lanzamiento 9 oct 2025 AUTO NOTE - RELEASE PASSED INSPECTION Approved…" at bounding box center [292, 157] width 584 height 315
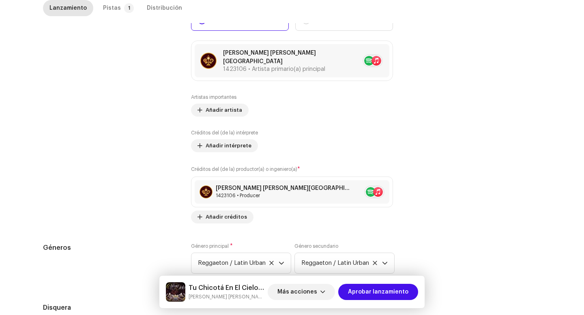
scroll to position [764, 0]
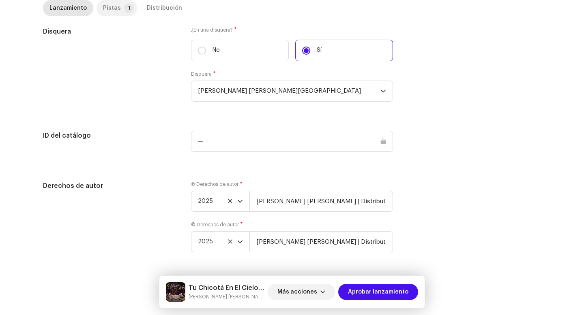
click at [115, 10] on p-tab "Pistas 1" at bounding box center [116, 8] width 41 height 16
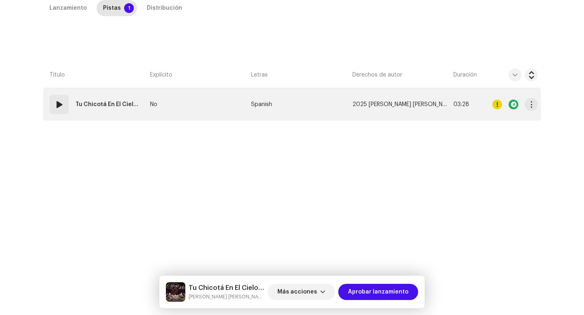
click at [60, 115] on td "01 Tu Chicotá En El Cielo [En Directo]" at bounding box center [95, 104] width 104 height 32
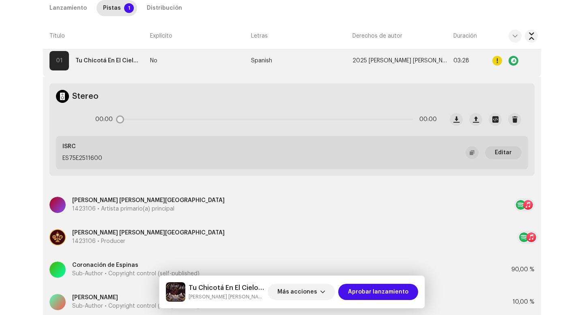
scroll to position [291, 0]
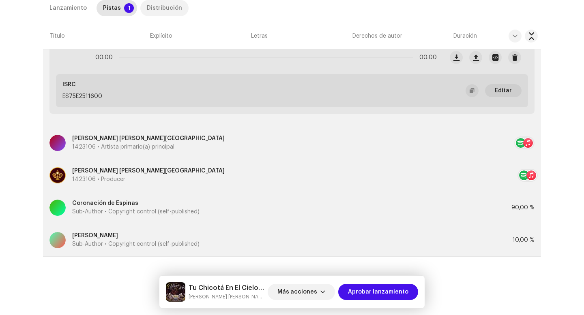
click at [154, 11] on div "Distribución" at bounding box center [164, 8] width 35 height 16
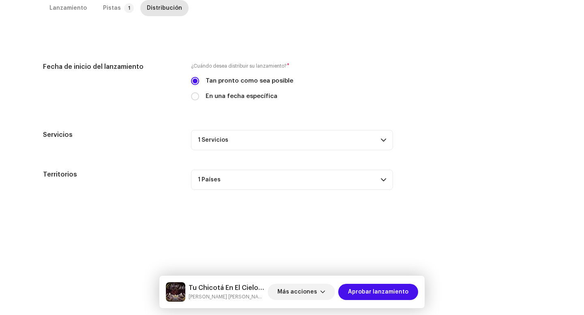
scroll to position [0, 0]
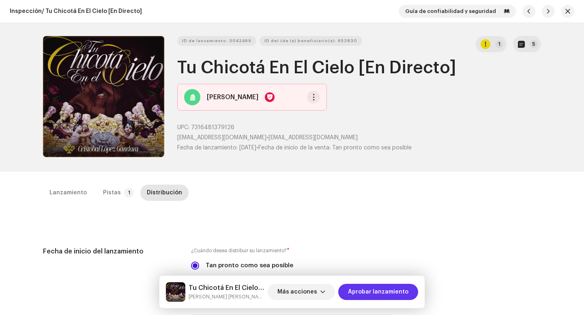
click at [393, 296] on span "Aprobar lanzamiento" at bounding box center [378, 292] width 60 height 16
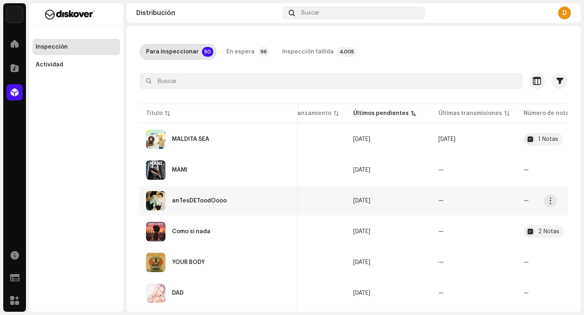
scroll to position [38, 0]
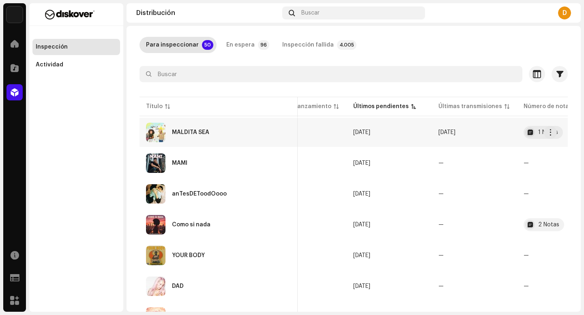
click at [206, 139] on div "MALDITA SEA" at bounding box center [218, 132] width 145 height 19
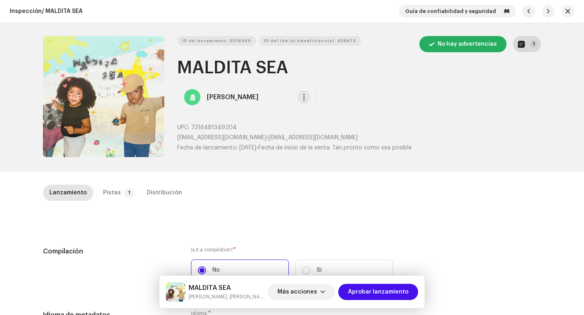
drag, startPoint x: 542, startPoint y: 45, endPoint x: 538, endPoint y: 45, distance: 4.5
click at [538, 45] on div "ID de lanzamiento: 3018369 ID del (de la) beneficiario(a): 438473 No hay advert…" at bounding box center [292, 97] width 524 height 149
click at [533, 45] on p-badge "1" at bounding box center [533, 44] width 8 height 8
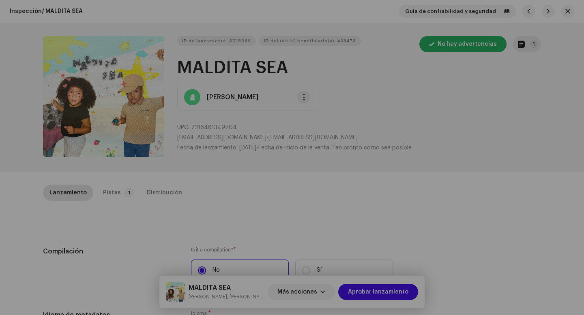
click at [459, 187] on div "Notas del lanzamiento 30 sept 2025 AUTO NOTE - RELEASE PASSED INSPECTION Approv…" at bounding box center [292, 157] width 584 height 315
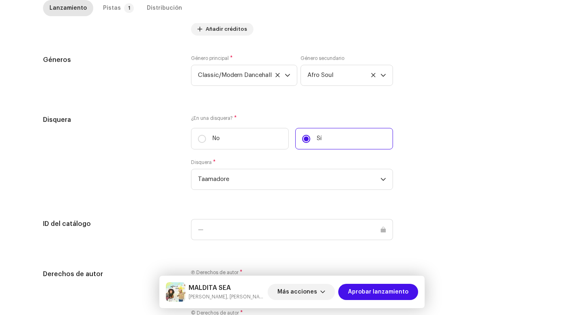
scroll to position [798, 0]
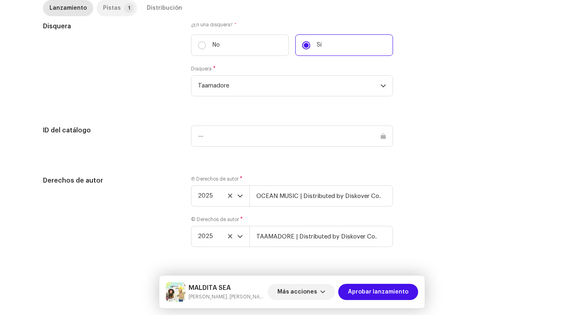
click at [124, 6] on p-badge "1" at bounding box center [129, 8] width 10 height 10
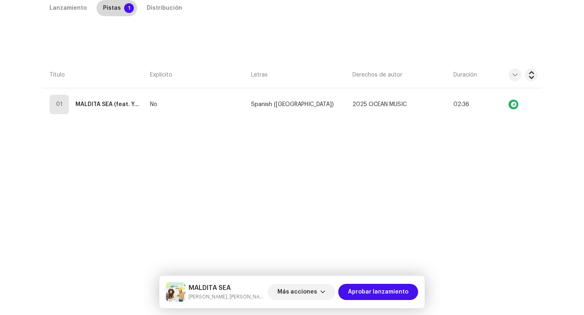
scroll to position [185, 0]
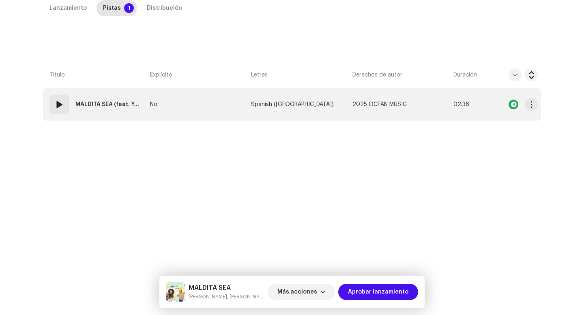
click at [55, 109] on span at bounding box center [59, 105] width 10 height 10
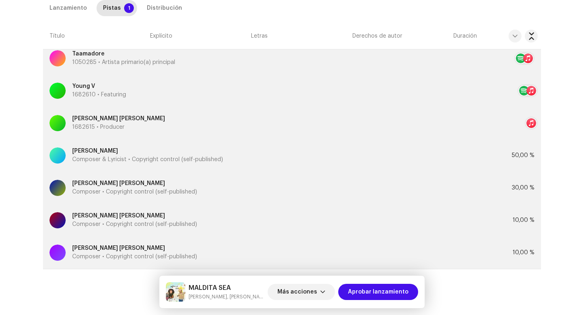
scroll to position [388, 0]
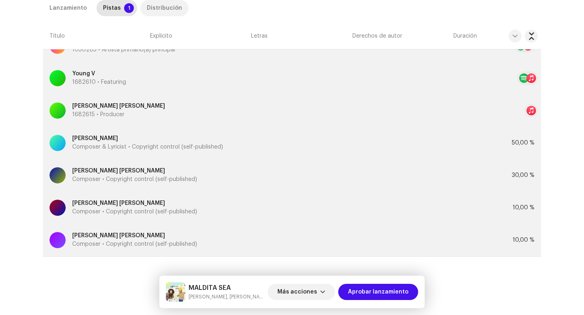
click at [156, 11] on div "Distribución" at bounding box center [164, 8] width 35 height 16
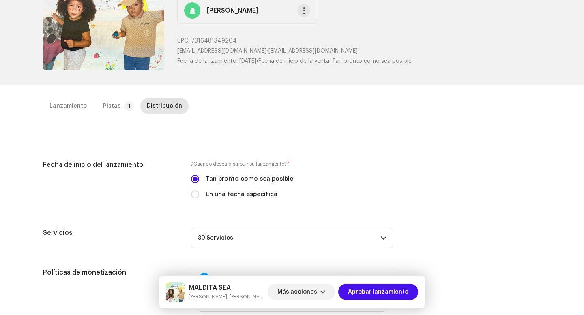
scroll to position [0, 0]
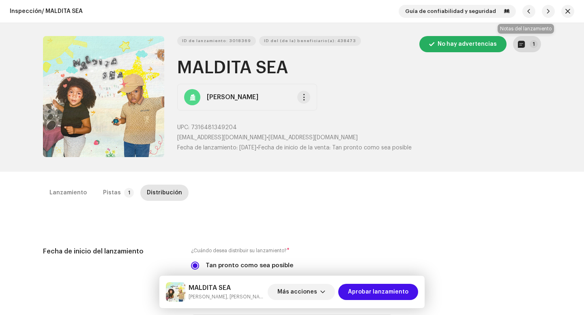
click at [525, 51] on button "1" at bounding box center [527, 44] width 28 height 16
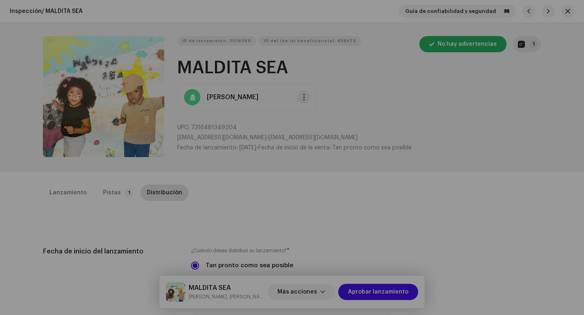
click at [452, 212] on div "Notas del lanzamiento 30 sept 2025 AUTO NOTE - RELEASE PASSED INSPECTION Approv…" at bounding box center [292, 157] width 584 height 315
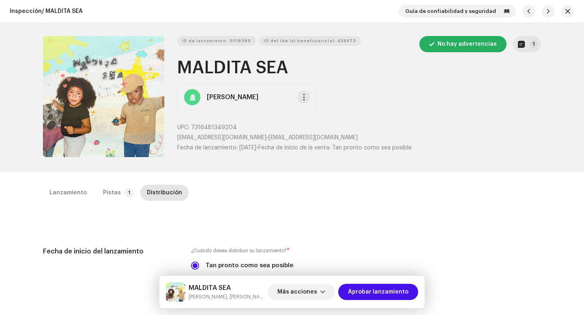
scroll to position [315, 0]
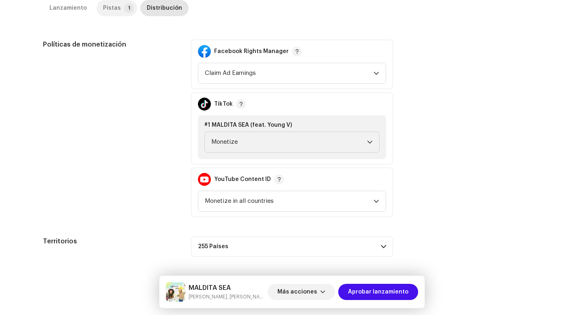
click at [103, 9] on div "Pistas" at bounding box center [112, 8] width 18 height 16
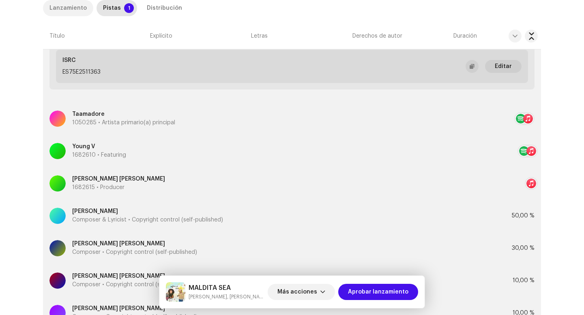
click at [60, 9] on div "Lanzamiento" at bounding box center [67, 8] width 37 height 16
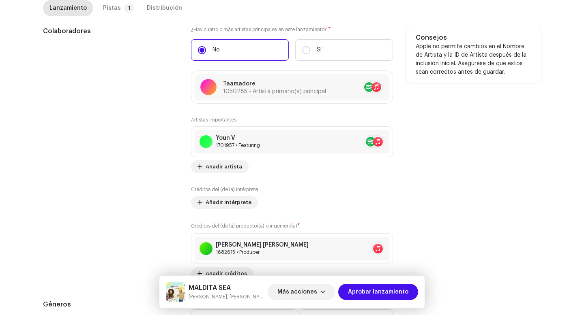
scroll to position [798, 0]
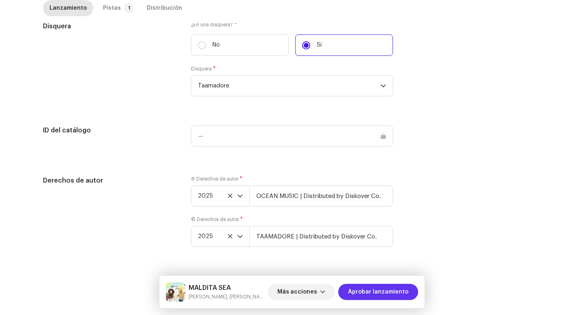
click at [372, 287] on span "Aprobar lanzamiento" at bounding box center [378, 292] width 60 height 16
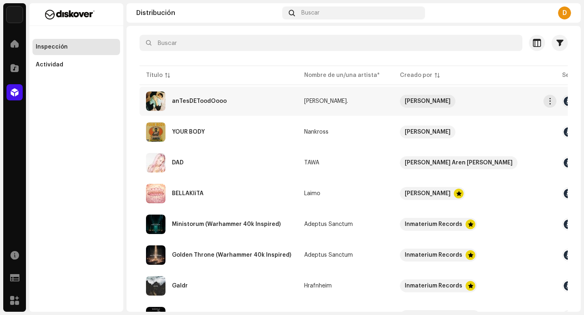
scroll to position [268, 0]
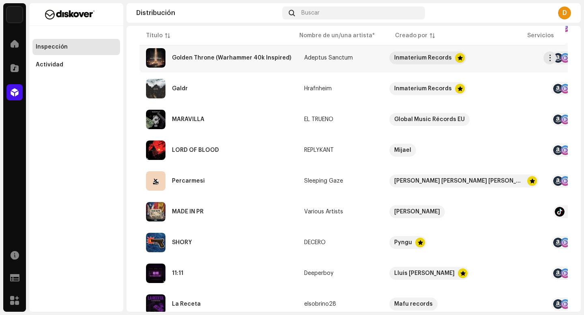
click at [244, 64] on div "Golden Throne (Warhammer 40k Inspired)" at bounding box center [218, 57] width 145 height 19
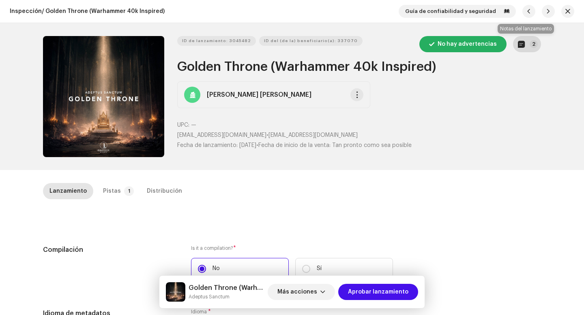
click at [529, 45] on p-badge "2" at bounding box center [533, 44] width 8 height 8
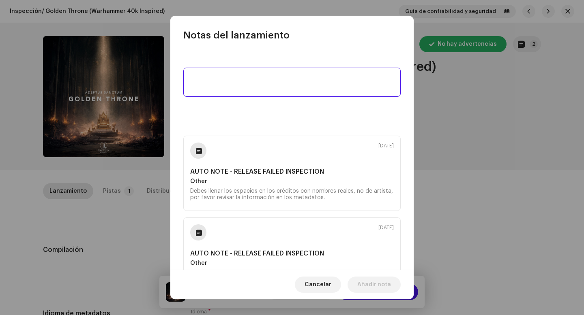
scroll to position [36, 0]
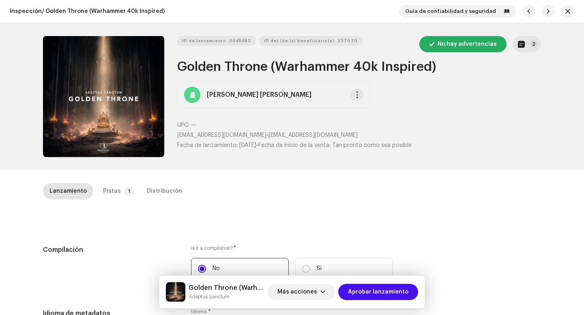
click at [439, 149] on div "Notas del lanzamiento 9 oct 2025 AUTO NOTE - RELEASE FAILED INSPECTION Other De…" at bounding box center [292, 157] width 584 height 315
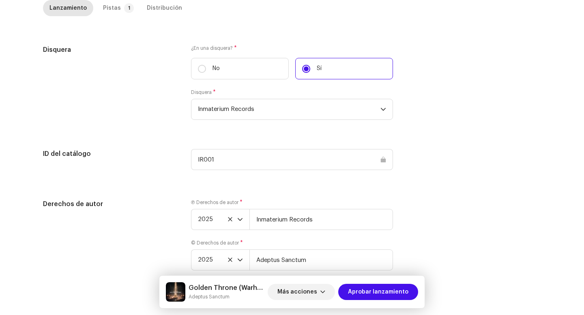
scroll to position [763, 0]
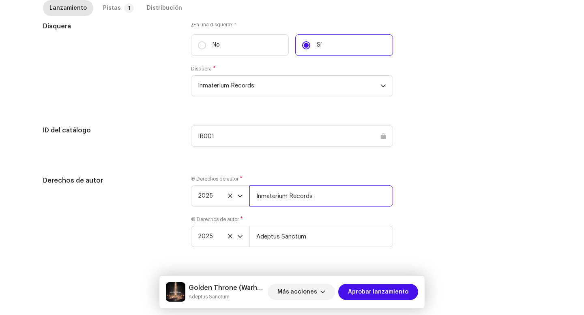
click at [323, 194] on input "Inmaterium Records" at bounding box center [321, 196] width 144 height 21
type input "Inmaterium Records | Distributed by Diskover Co."
click at [329, 236] on input "Adeptus Sanctum" at bounding box center [321, 236] width 144 height 21
type input "Adeptus Sanctum | Distributed by Diskover Co."
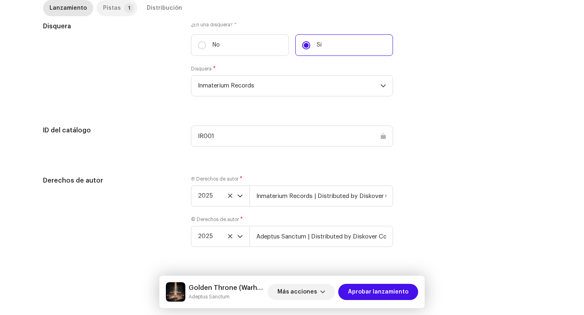
click at [105, 6] on div "Pistas" at bounding box center [112, 8] width 18 height 16
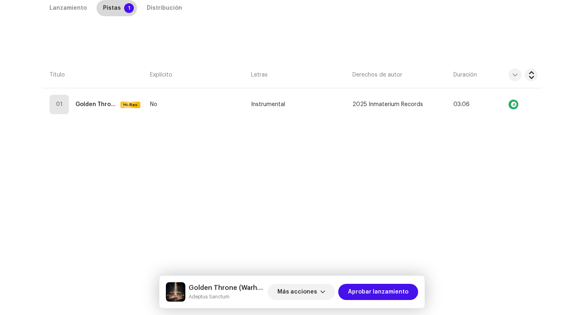
scroll to position [183, 0]
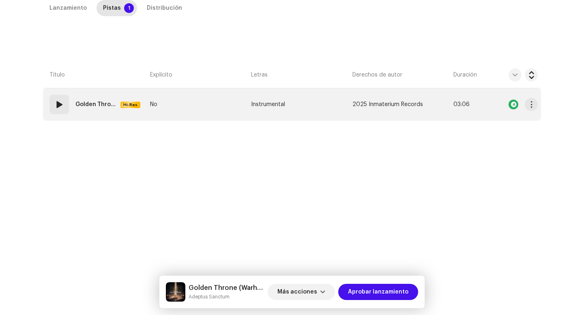
click at [66, 102] on div "01" at bounding box center [58, 104] width 19 height 19
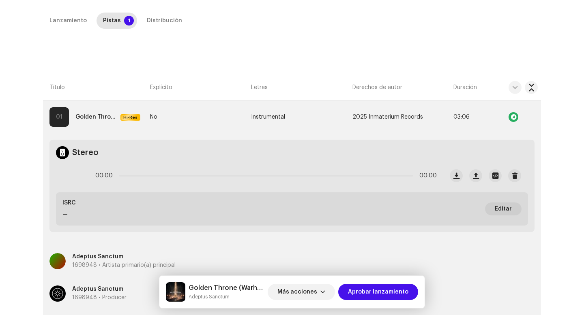
scroll to position [145, 0]
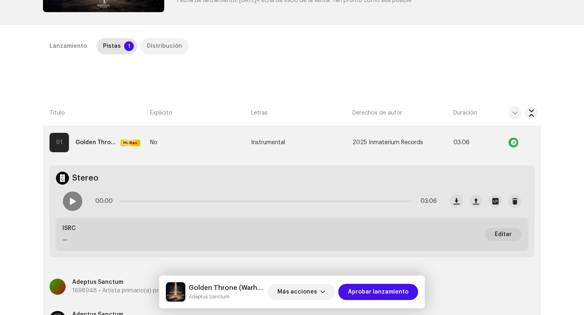
click at [149, 49] on div "Distribución" at bounding box center [164, 46] width 35 height 16
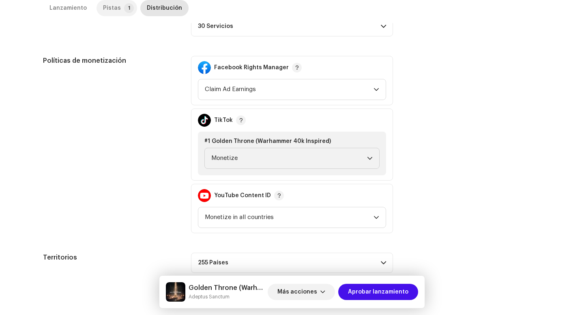
click at [117, 9] on p-tab "Pistas 1" at bounding box center [116, 8] width 41 height 16
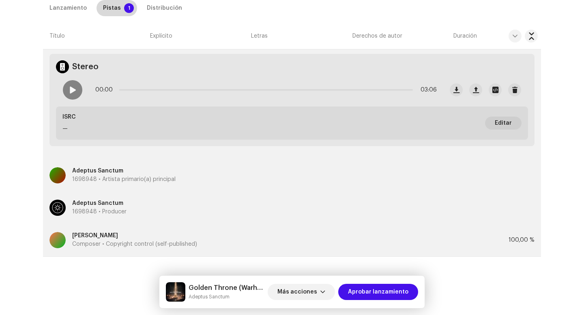
scroll to position [257, 0]
click at [69, 87] on span at bounding box center [72, 90] width 7 height 6
click at [163, 90] on p-slider at bounding box center [265, 90] width 293 height 2
click at [203, 89] on p-slider at bounding box center [265, 90] width 293 height 2
click at [67, 88] on div at bounding box center [72, 89] width 19 height 19
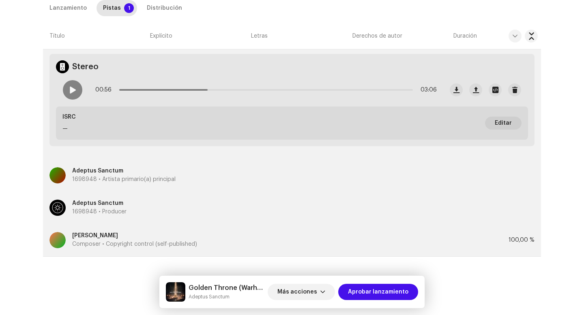
click at [141, 29] on th "Título" at bounding box center [95, 36] width 104 height 26
click at [147, 7] on div "Distribución" at bounding box center [164, 8] width 35 height 16
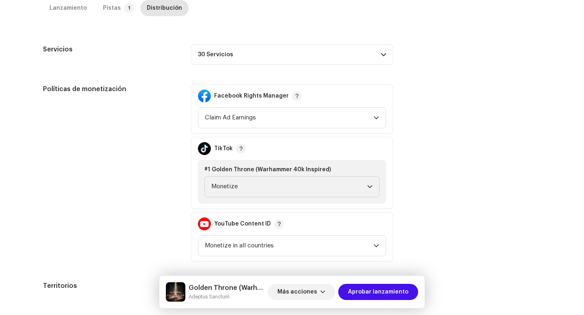
scroll to position [268, 0]
click at [288, 58] on p-accordion-header "30 Servicios" at bounding box center [292, 55] width 202 height 20
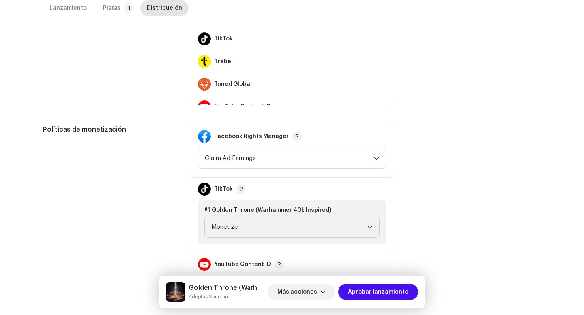
scroll to position [568, 0]
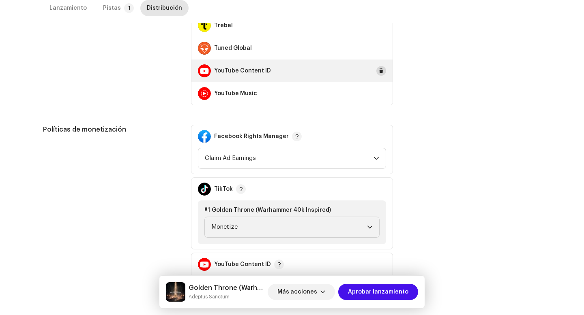
click at [379, 70] on span at bounding box center [381, 71] width 5 height 6
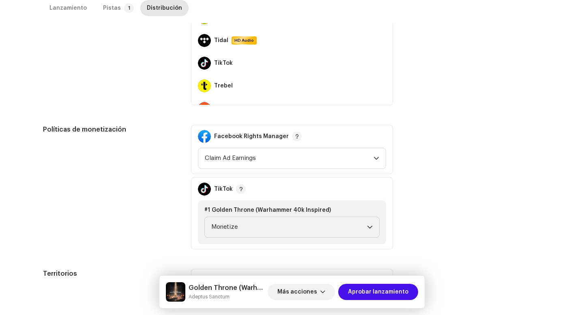
scroll to position [508, 0]
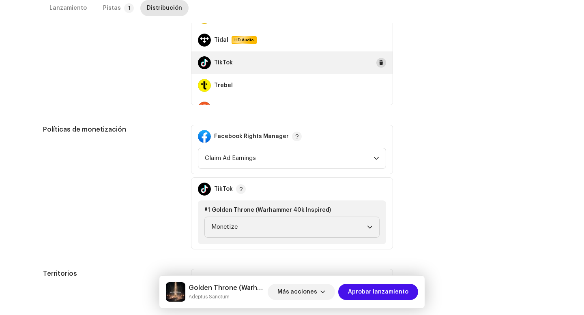
click at [379, 66] on span at bounding box center [381, 63] width 5 height 6
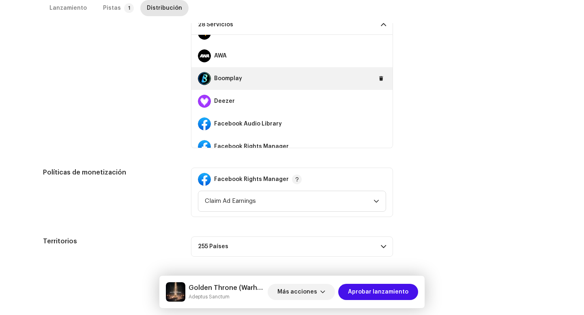
scroll to position [128, 0]
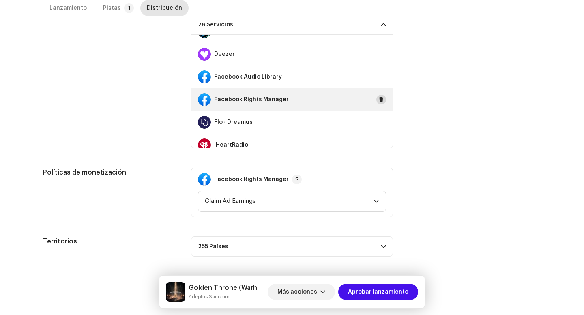
click at [379, 99] on span at bounding box center [381, 99] width 5 height 6
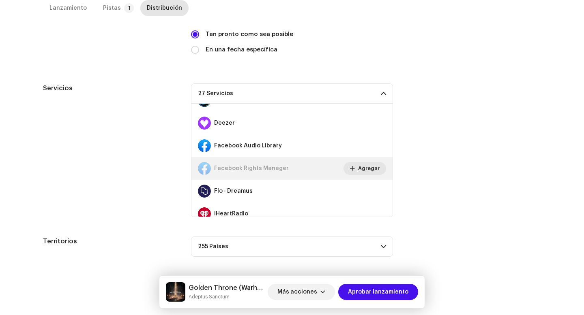
click at [373, 94] on p-accordion-header "27 Servicios" at bounding box center [292, 94] width 202 height 20
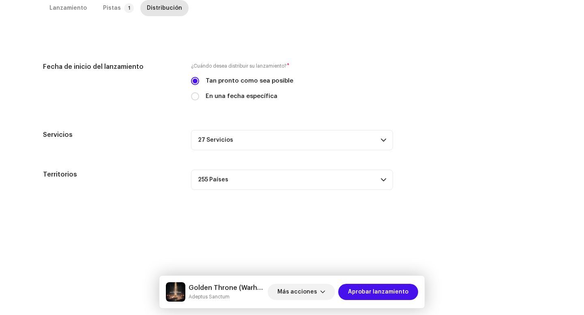
scroll to position [183, 0]
click at [377, 291] on span "Aprobar lanzamiento" at bounding box center [378, 292] width 60 height 16
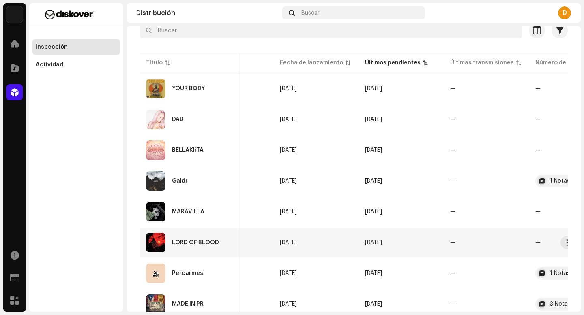
scroll to position [0, 326]
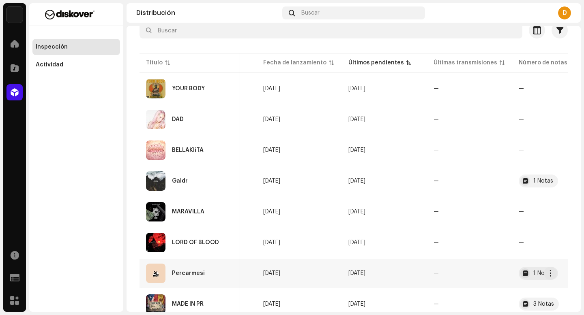
click at [204, 275] on div "Percarmesi" at bounding box center [190, 273] width 88 height 19
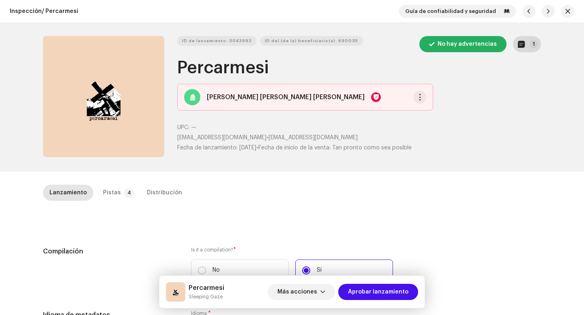
click at [524, 48] on button "1" at bounding box center [527, 44] width 28 height 16
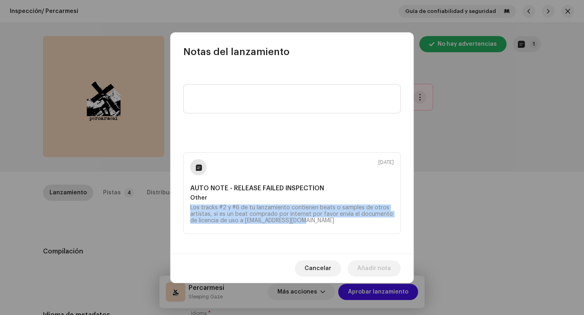
drag, startPoint x: 314, startPoint y: 224, endPoint x: 189, endPoint y: 207, distance: 126.4
click at [188, 207] on div "6 oct 2025 AUTO NOTE - RELEASE FAILED INSPECTION Other Los tracks #2 y #6 de tu…" at bounding box center [291, 193] width 217 height 82
copy div "Los tracks #2 y #6 de tu lanzamiento contienen beats o samples de otros artista…"
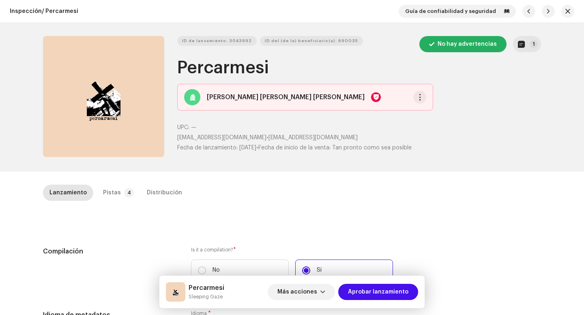
click at [103, 198] on div "Notas del lanzamiento 6 oct 2025 AUTO NOTE - RELEASE FAILED INSPECTION Other Lo…" at bounding box center [292, 157] width 584 height 315
click at [103, 190] on div "Pistas" at bounding box center [112, 193] width 18 height 16
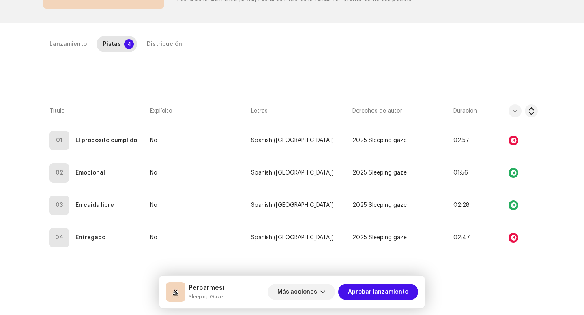
scroll to position [185, 0]
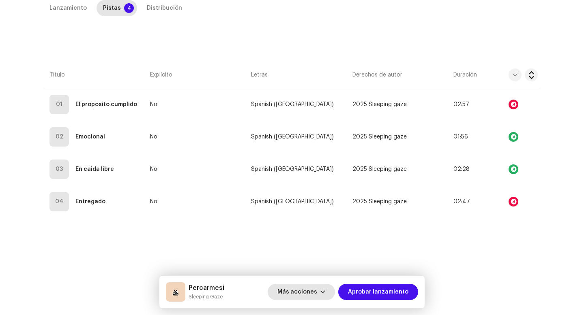
click at [313, 291] on span "Más acciones" at bounding box center [297, 292] width 40 height 16
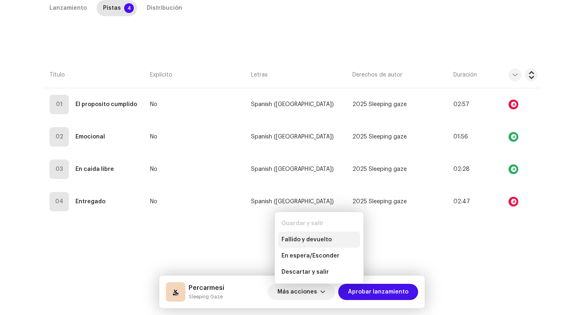
click at [303, 238] on span "Fallido y devuelto" at bounding box center [306, 240] width 50 height 6
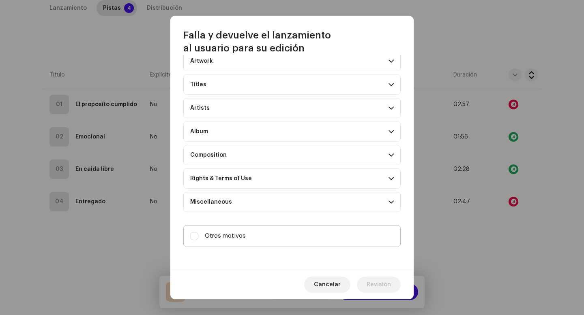
click at [263, 238] on label "Otros motivos" at bounding box center [291, 236] width 217 height 22
click at [198, 238] on input "Otros motivos" at bounding box center [194, 236] width 8 height 8
checkbox input "true"
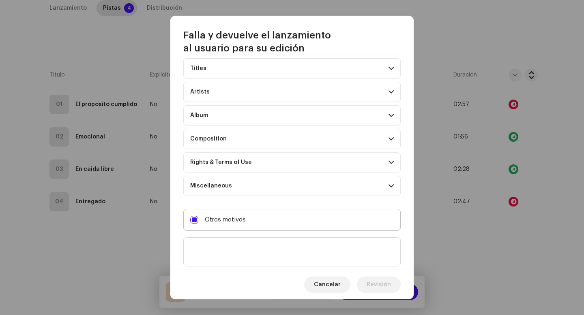
scroll to position [70, 0]
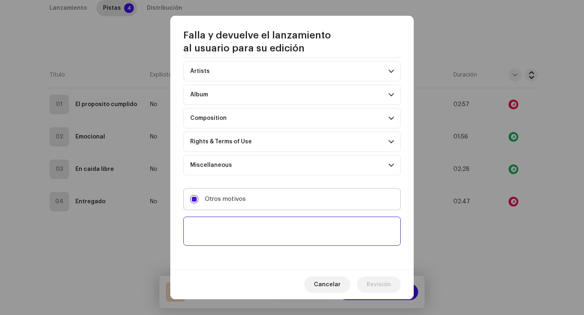
click at [263, 238] on textarea at bounding box center [291, 231] width 217 height 29
paste textarea "Los tracks #2 y #6 de tu lanzamiento contienen beats o samples de otros artista…"
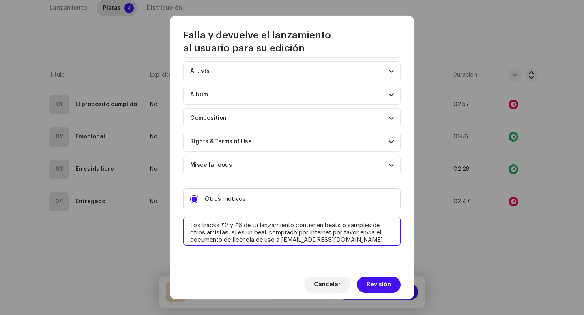
click at [227, 225] on textarea at bounding box center [291, 231] width 217 height 29
type textarea "Los tracks #1 y #4 de tu lanzamiento contienen beats o samples de otros artista…"
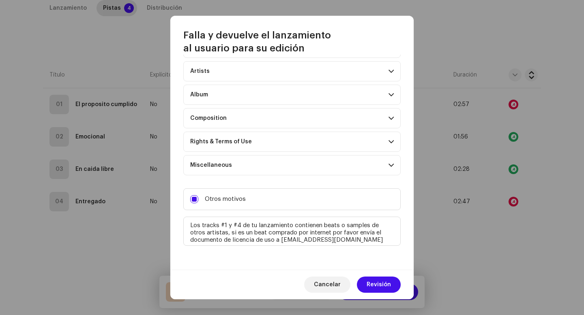
click at [351, 291] on div "Cancelar Revisión" at bounding box center [291, 285] width 243 height 30
click at [366, 287] on button "Revisión" at bounding box center [379, 285] width 44 height 16
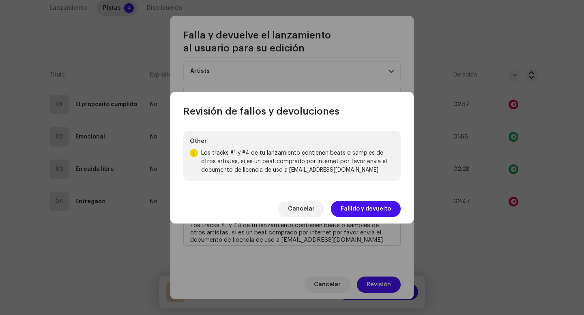
click at [343, 194] on div "Cancelar Fallido y devuelto" at bounding box center [291, 209] width 243 height 30
click at [345, 204] on span "Fallido y devuelto" at bounding box center [366, 209] width 50 height 16
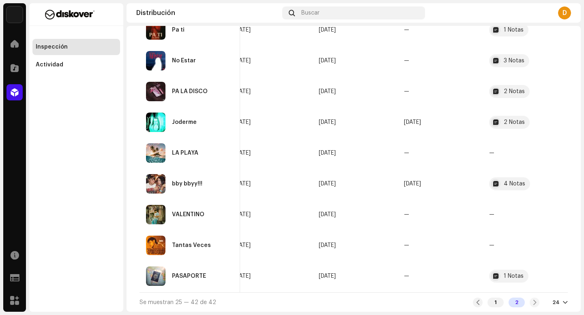
scroll to position [0, 320]
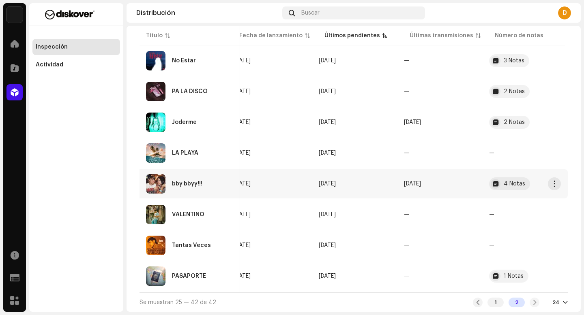
click at [200, 186] on div "bby bbyy!!!" at bounding box center [190, 183] width 88 height 19
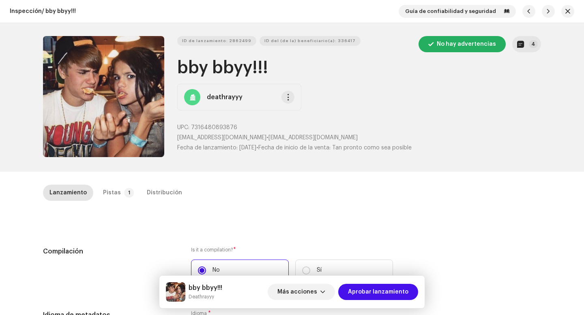
click at [531, 54] on div "ID de lanzamiento: 2862499 ID del (de la) beneficiario(a): 336417 No hay advert…" at bounding box center [359, 97] width 364 height 123
click at [531, 46] on p-badge "4" at bounding box center [533, 44] width 9 height 8
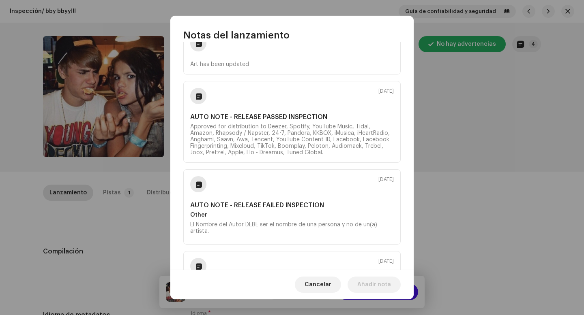
scroll to position [61, 0]
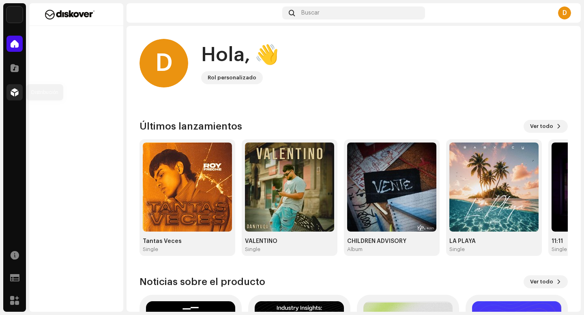
click at [15, 90] on span at bounding box center [15, 92] width 8 height 6
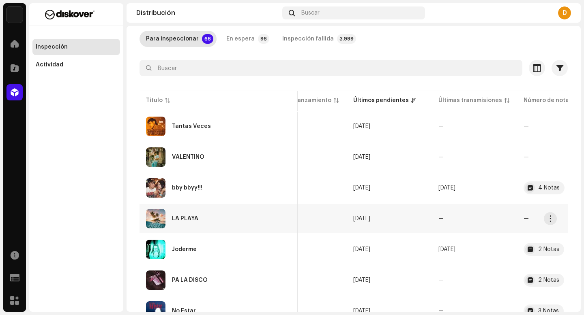
scroll to position [45, 0]
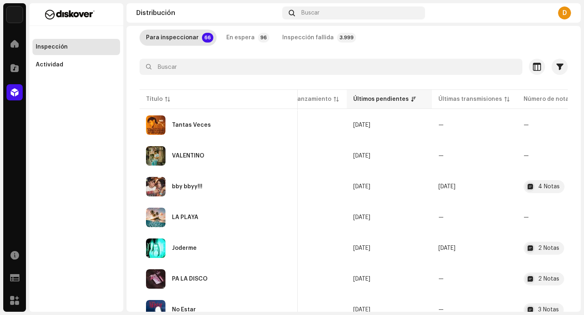
click at [358, 105] on th "Últimos pendientes" at bounding box center [389, 99] width 85 height 19
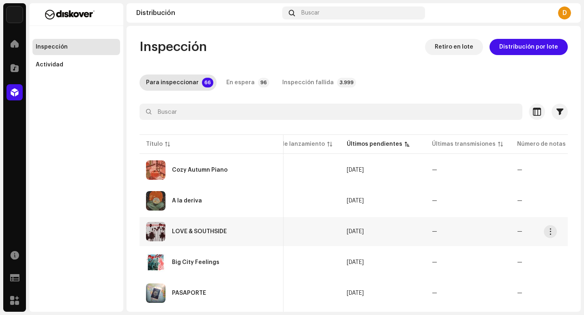
click at [212, 239] on div "LOVE & SOUTHSIDE" at bounding box center [211, 231] width 131 height 19
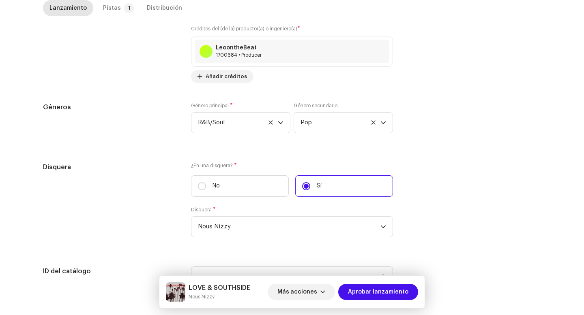
scroll to position [764, 0]
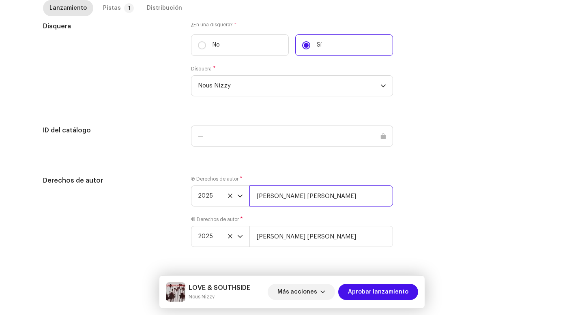
click at [367, 192] on input "[PERSON_NAME] [PERSON_NAME]" at bounding box center [321, 196] width 144 height 21
type input "[PERSON_NAME] [PERSON_NAME] | Distributed by Diskover Co."
click at [364, 240] on input "[PERSON_NAME] [PERSON_NAME]" at bounding box center [321, 236] width 144 height 21
type input "[PERSON_NAME] [PERSON_NAME] | Distributed by Diskover Co."
click at [107, 4] on div "Pistas" at bounding box center [112, 8] width 18 height 16
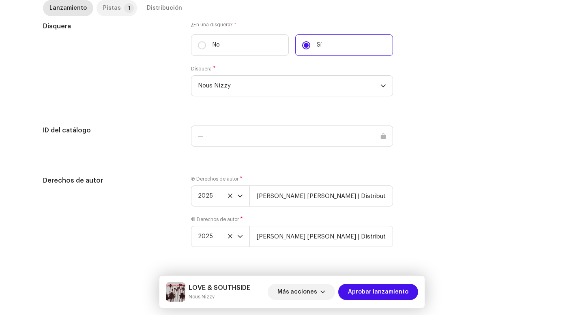
scroll to position [185, 0]
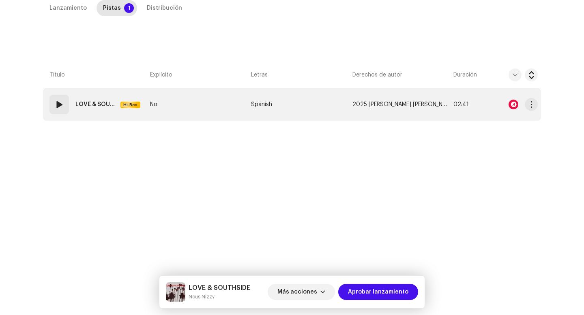
click at [53, 111] on div "01" at bounding box center [58, 104] width 19 height 19
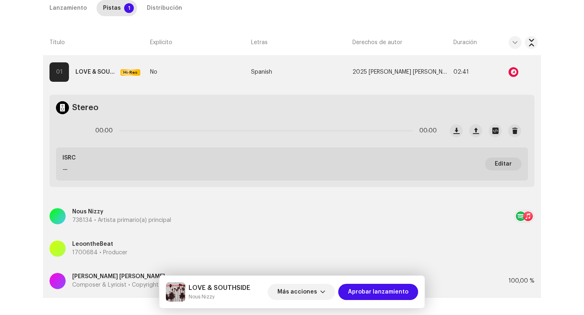
scroll to position [154, 0]
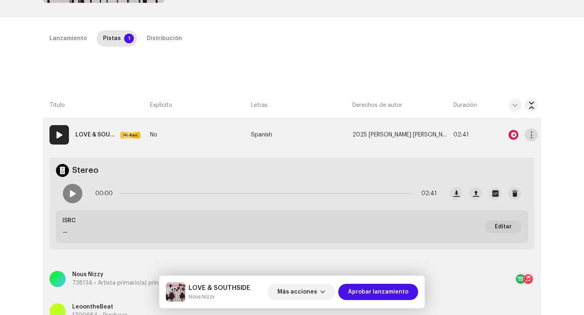
click at [528, 137] on span "button" at bounding box center [531, 135] width 6 height 6
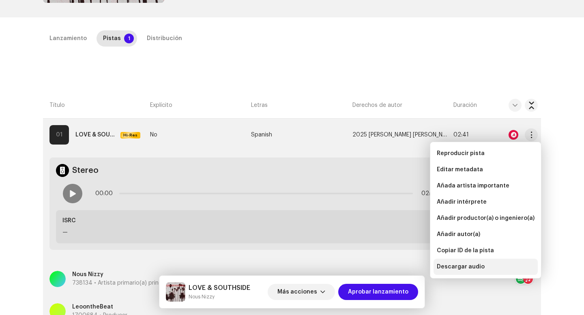
click at [469, 265] on span "Descargar audio" at bounding box center [461, 267] width 48 height 6
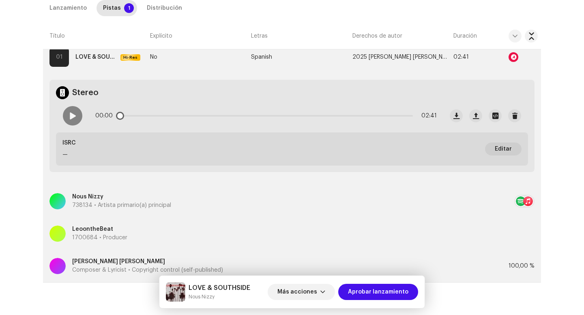
scroll to position [258, 0]
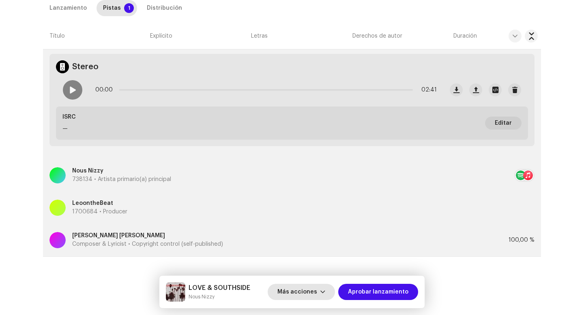
click at [305, 287] on span "Más acciones" at bounding box center [297, 292] width 40 height 16
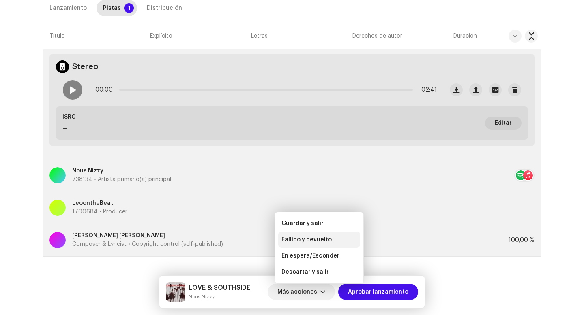
click at [300, 241] on span "Fallido y devuelto" at bounding box center [306, 240] width 50 height 6
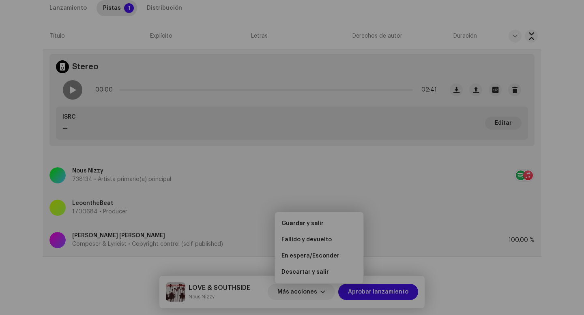
click at [176, 6] on div "Confirmar Se modificaron los detalles del lanzamiento. ¿Guardar los cambios? De…" at bounding box center [292, 157] width 584 height 315
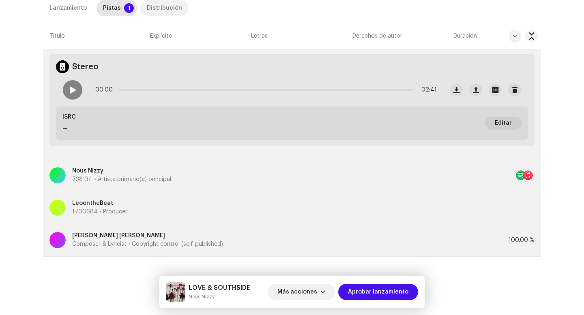
click at [167, 12] on div "Distribución" at bounding box center [164, 8] width 35 height 16
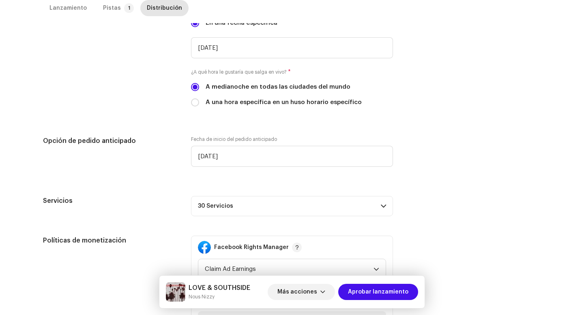
scroll to position [386, 0]
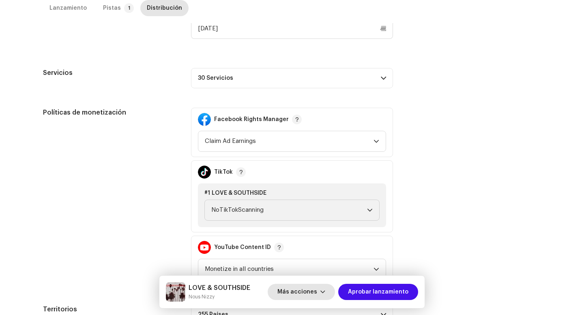
click at [293, 296] on span "Más acciones" at bounding box center [297, 292] width 40 height 16
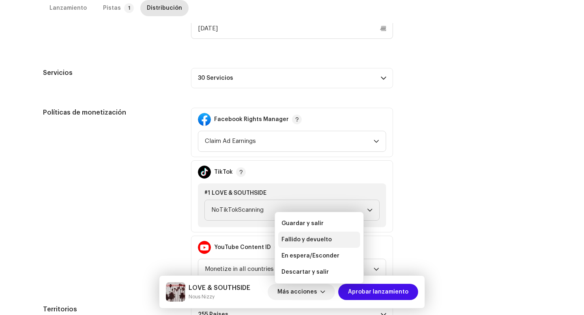
click at [296, 246] on div "Fallido y devuelto" at bounding box center [319, 240] width 82 height 16
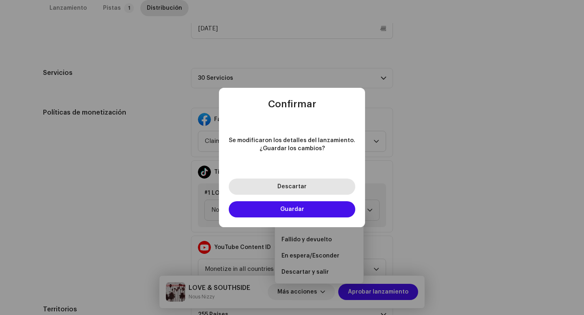
click at [285, 189] on span "Descartar" at bounding box center [291, 187] width 29 height 6
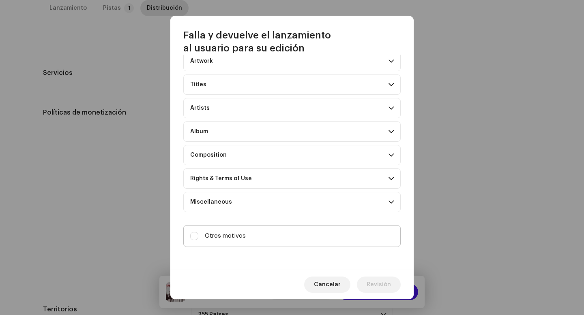
click at [274, 230] on label "Otros motivos" at bounding box center [291, 236] width 217 height 22
click at [198, 232] on input "Otros motivos" at bounding box center [194, 236] width 8 height 8
checkbox input "true"
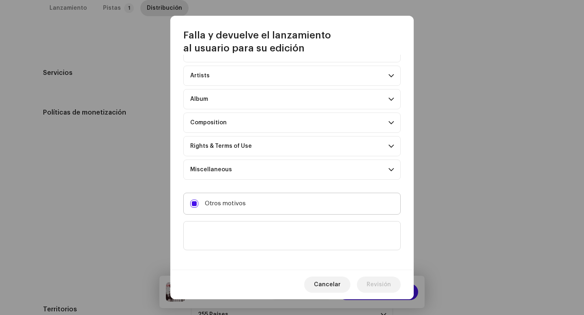
scroll to position [70, 0]
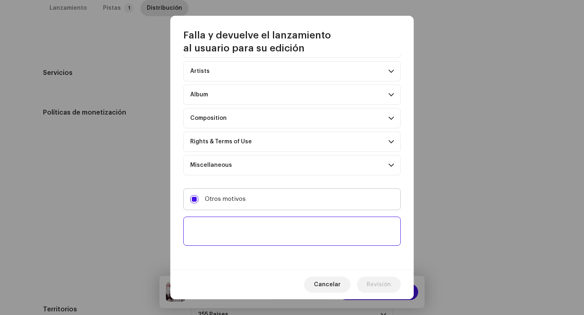
click at [274, 230] on textarea at bounding box center [291, 231] width 217 height 29
paste textarea "Uno o más tracks de tu lanzamiento contienen beats o samples de otros artistas,…"
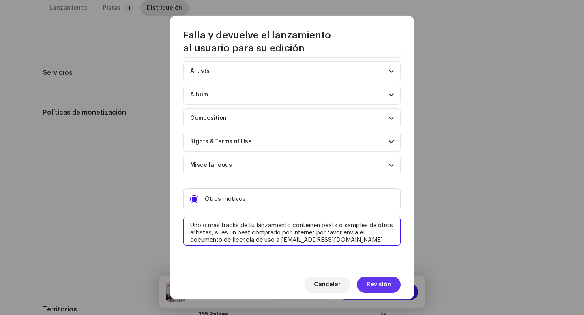
type textarea "Uno o más tracks de tu lanzamiento contienen beats o samples de otros artistas,…"
click at [380, 291] on span "Revisión" at bounding box center [378, 285] width 24 height 16
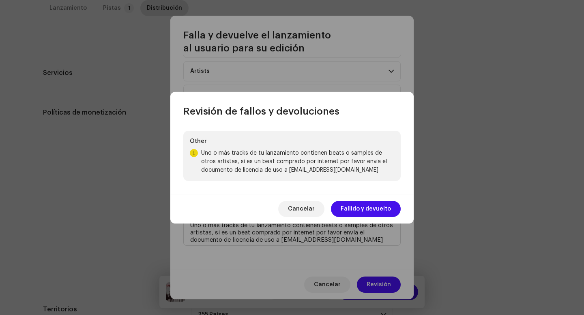
click at [352, 217] on div "Cancelar Fallido y devuelto" at bounding box center [291, 209] width 243 height 30
click at [352, 211] on span "Fallido y devuelto" at bounding box center [366, 209] width 50 height 16
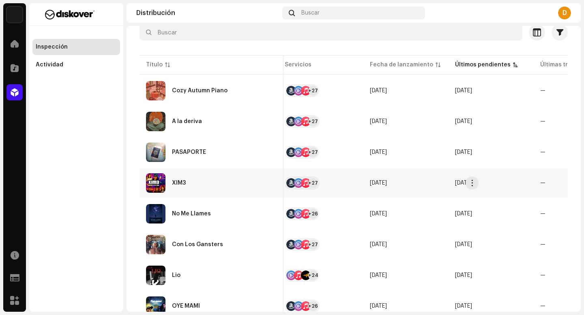
scroll to position [0, 341]
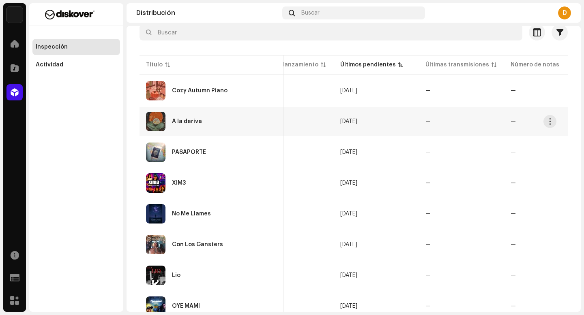
click at [200, 122] on div "A la deriva" at bounding box center [187, 122] width 30 height 6
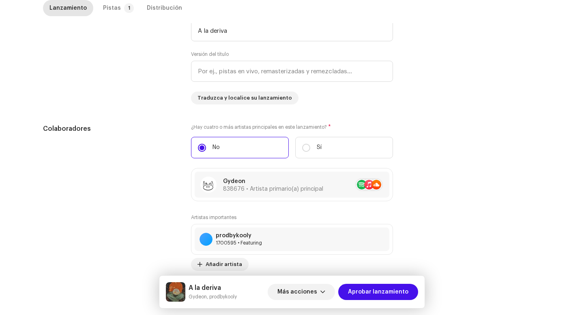
scroll to position [825, 0]
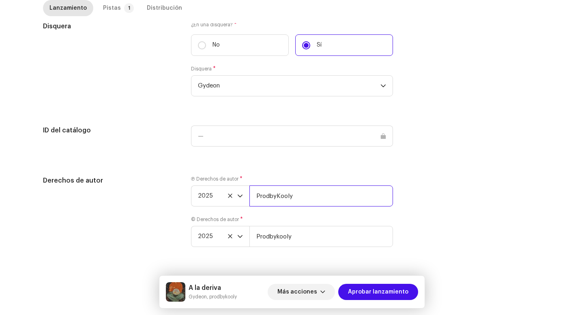
click at [320, 197] on input "ProdbyKooly" at bounding box center [321, 196] width 144 height 21
paste input "| Distributed by Diskover Co."
type input "ProdbyKooly | Distributed by Diskover Co."
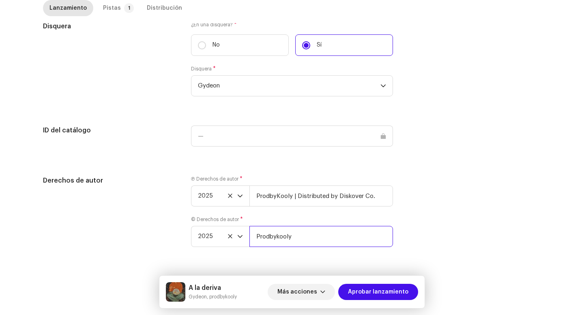
click at [317, 235] on input "Prodbykooly" at bounding box center [321, 236] width 144 height 21
paste input "| Distributed by Diskover Co."
type input "Prodbykooly | Distributed by Diskover Co."
click at [111, 7] on div "Pistas" at bounding box center [112, 8] width 18 height 16
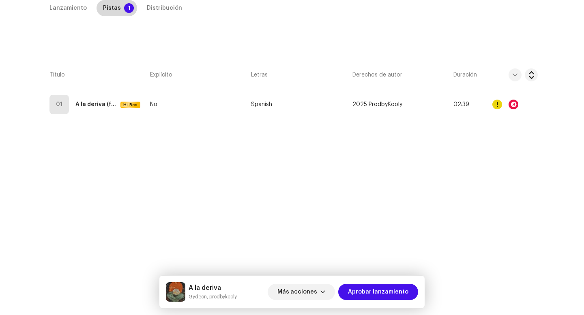
scroll to position [185, 0]
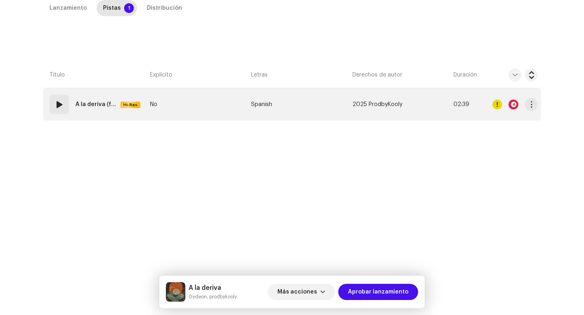
click at [61, 105] on span at bounding box center [59, 105] width 10 height 10
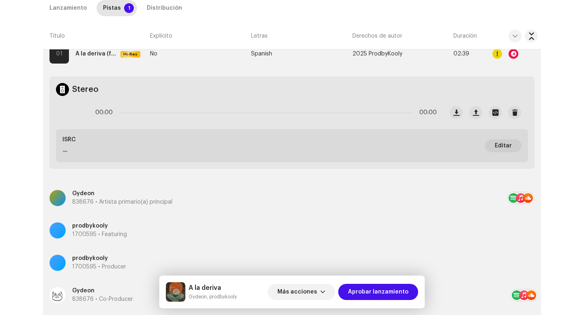
scroll to position [174, 0]
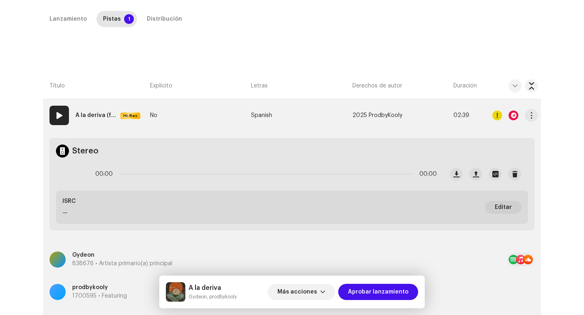
click at [528, 109] on re-m-actions-button at bounding box center [531, 115] width 13 height 16
click at [529, 119] on button "button" at bounding box center [531, 115] width 13 height 13
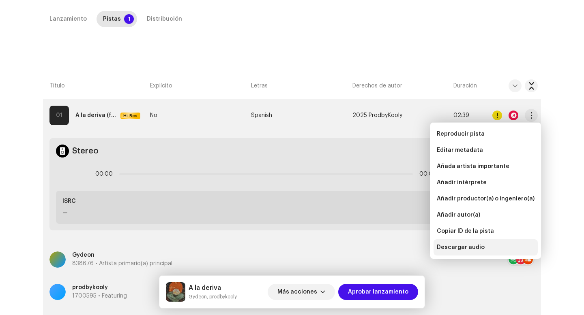
click at [473, 246] on span "Descargar audio" at bounding box center [461, 247] width 48 height 6
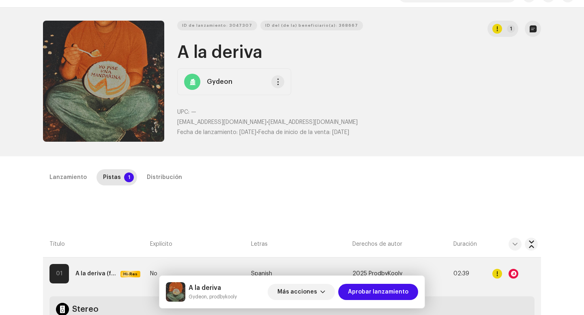
scroll to position [0, 0]
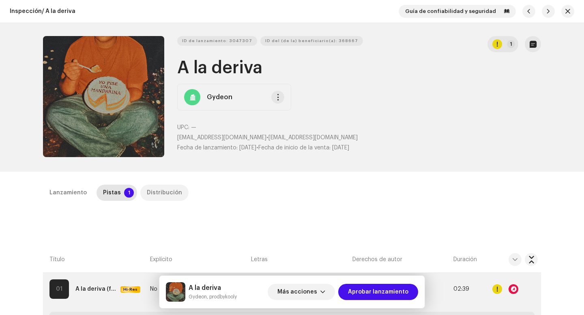
click at [163, 188] on div "Distribución" at bounding box center [164, 193] width 35 height 16
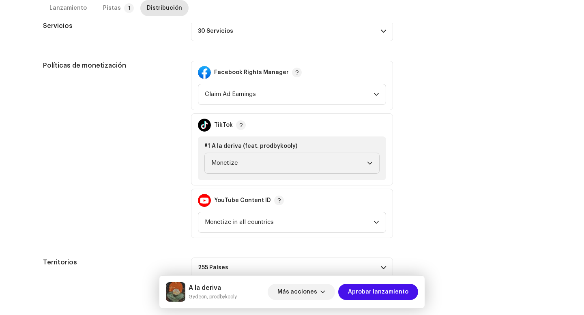
scroll to position [315, 0]
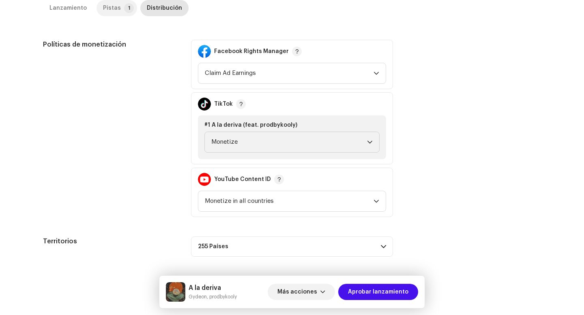
click at [116, 11] on p-tab "Pistas 1" at bounding box center [116, 8] width 41 height 16
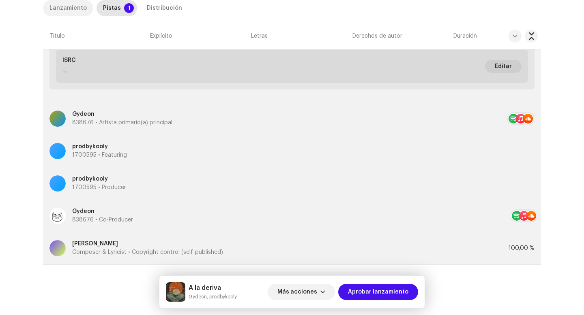
click at [66, 6] on div "Lanzamiento" at bounding box center [67, 8] width 37 height 16
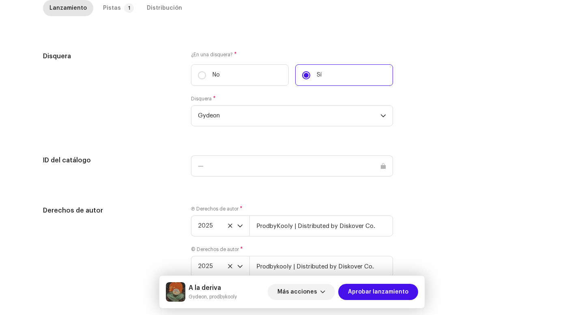
scroll to position [825, 0]
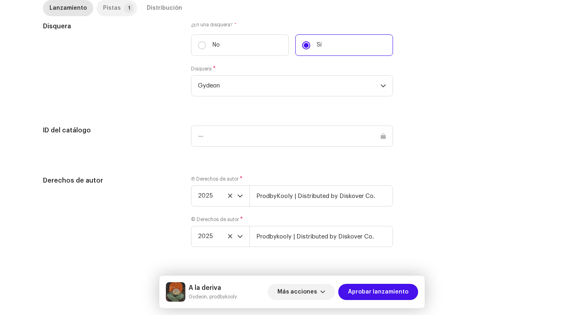
click at [118, 11] on p-tab "Pistas 1" at bounding box center [116, 8] width 41 height 16
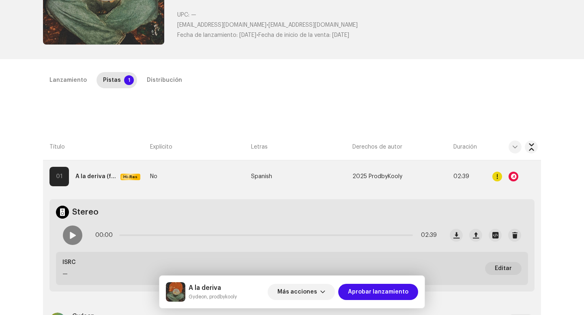
scroll to position [129, 0]
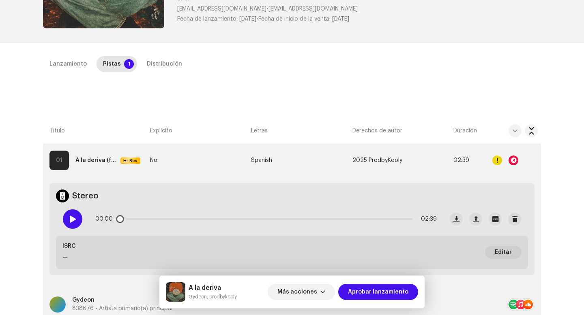
click at [69, 219] on span at bounding box center [72, 219] width 7 height 6
click at [153, 220] on p-slider at bounding box center [265, 219] width 293 height 2
click at [80, 218] on div at bounding box center [72, 219] width 19 height 19
click at [168, 58] on div "Distribución" at bounding box center [164, 64] width 35 height 16
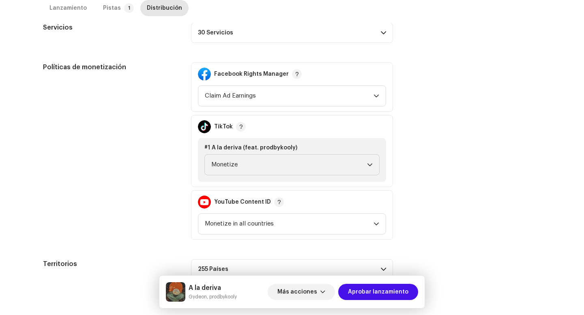
scroll to position [311, 0]
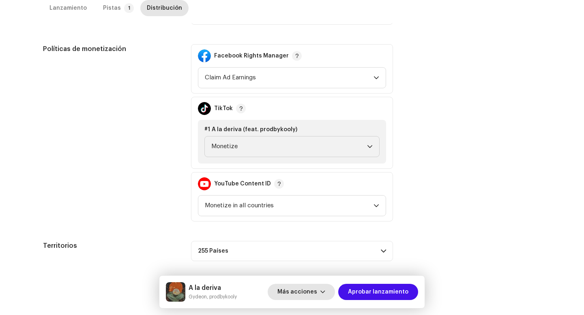
click at [316, 296] on span "Más acciones" at bounding box center [297, 292] width 40 height 16
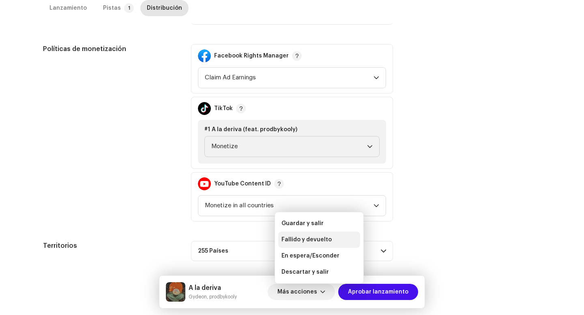
click at [308, 239] on span "Fallido y devuelto" at bounding box center [306, 240] width 50 height 6
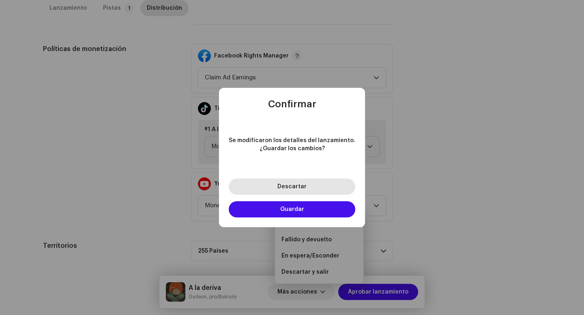
click at [301, 191] on button "Descartar" at bounding box center [292, 187] width 126 height 16
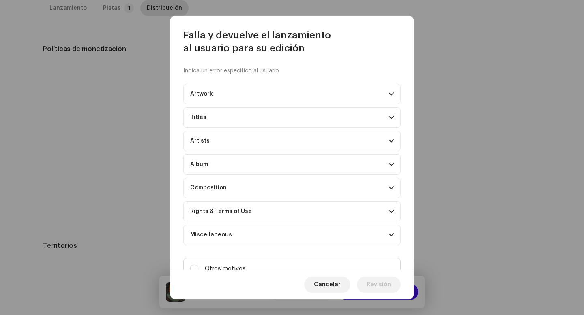
scroll to position [33, 0]
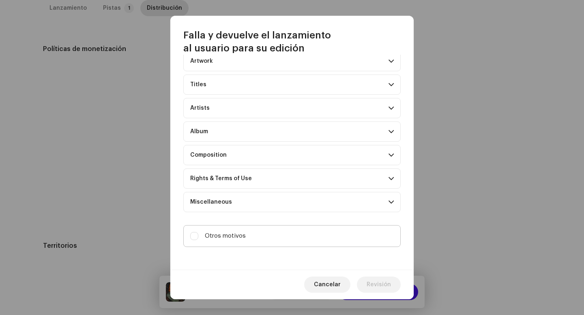
click at [288, 242] on label "Otros motivos" at bounding box center [291, 236] width 217 height 22
click at [198, 240] on input "Otros motivos" at bounding box center [194, 236] width 8 height 8
checkbox input "true"
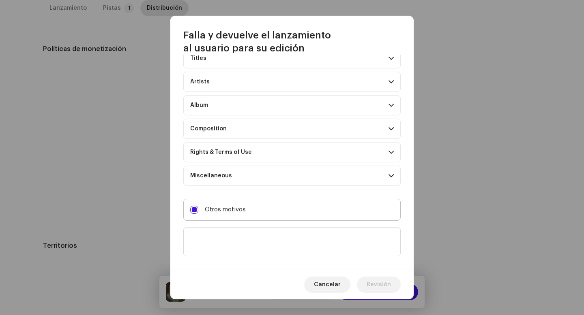
scroll to position [70, 0]
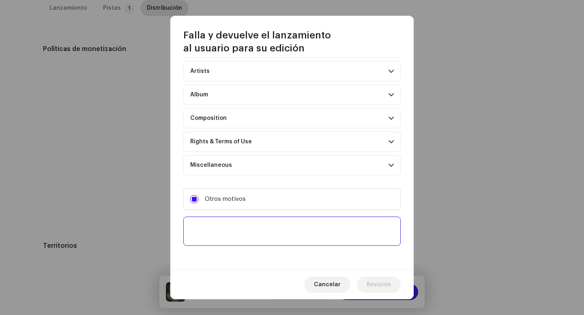
click at [284, 235] on textarea at bounding box center [291, 231] width 217 height 29
paste textarea "| Distributed by Diskover Co."
type textarea "| Distributed by Diskover Co."
paste textarea "Uno o más tracks de tu lanzamiento contienen beats o samples de otros artistas,…"
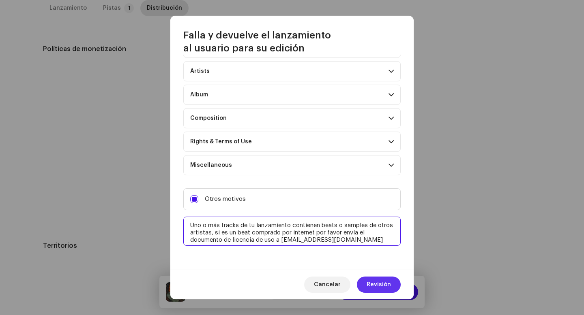
type textarea "Uno o más tracks de tu lanzamiento contienen beats o samples de otros artistas,…"
click at [366, 282] on button "Revisión" at bounding box center [379, 285] width 44 height 16
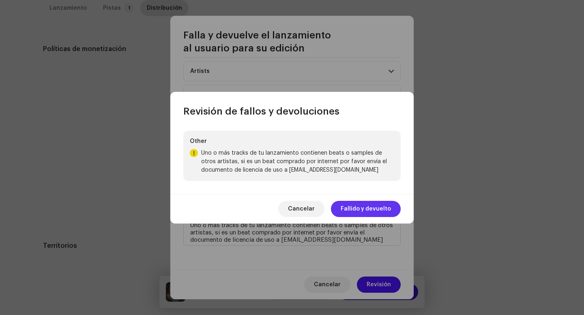
click at [347, 212] on span "Fallido y devuelto" at bounding box center [366, 209] width 50 height 16
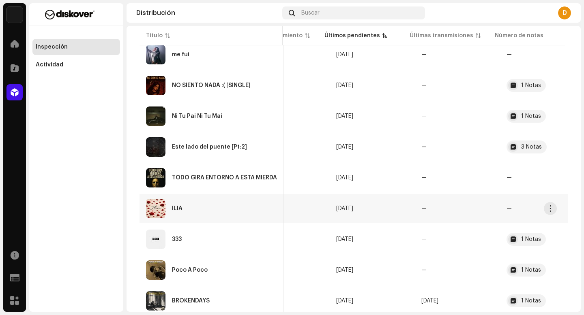
scroll to position [418, 0]
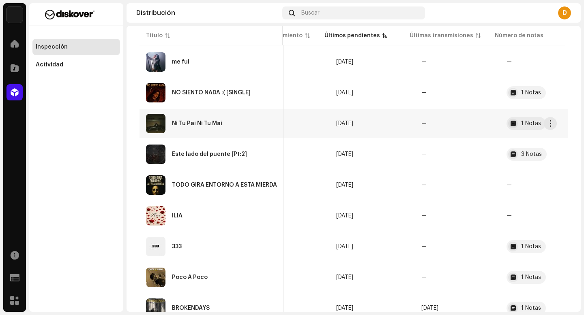
click at [227, 131] on div "Ni Tu Pai Ni Tu Mai" at bounding box center [211, 123] width 131 height 19
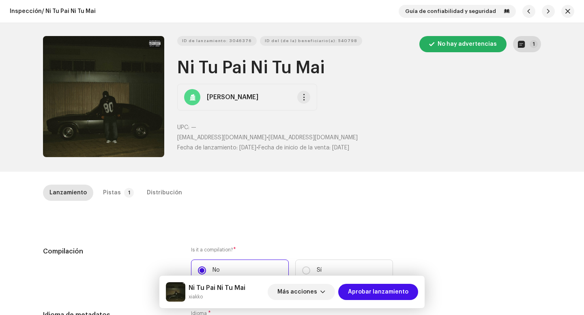
click at [527, 42] on button "1" at bounding box center [527, 44] width 28 height 16
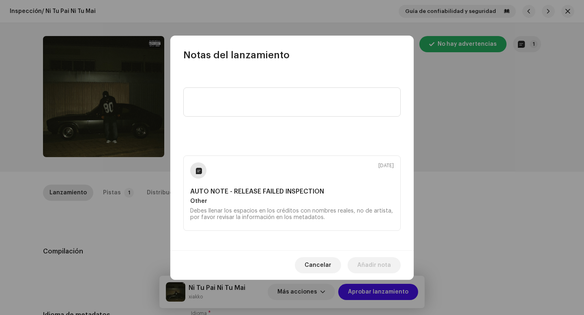
click at [326, 221] on div "9 oct 2025 AUTO NOTE - RELEASE FAILED INSPECTION Other Debes llenar los espacio…" at bounding box center [291, 193] width 217 height 75
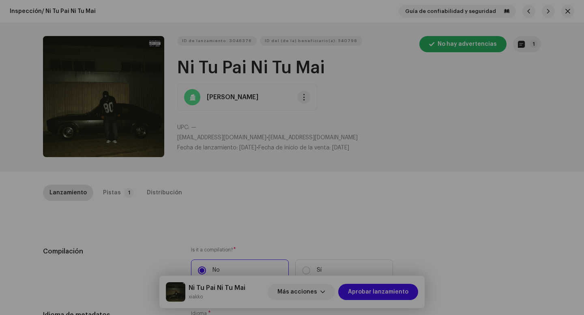
click at [127, 204] on div "Notas del lanzamiento 9 oct 2025 AUTO NOTE - RELEASE FAILED INSPECTION Other De…" at bounding box center [292, 157] width 584 height 315
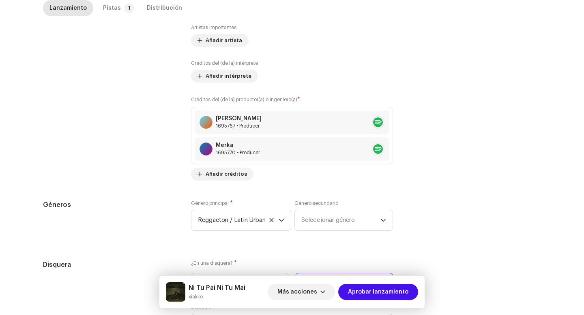
scroll to position [791, 0]
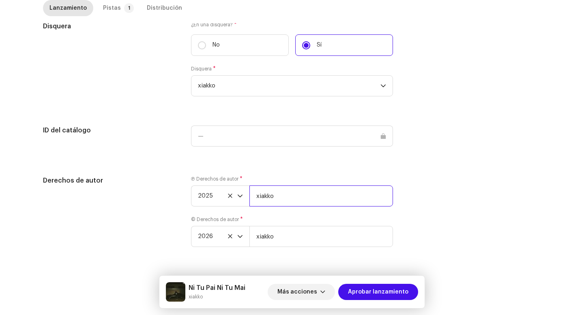
click at [291, 204] on input "xiakko" at bounding box center [321, 196] width 144 height 21
type input "xiakko | Distributed by Diskover Co."
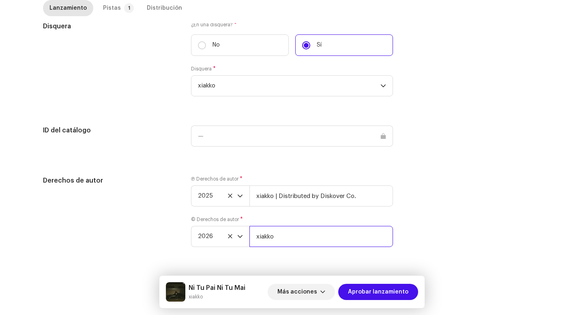
click at [288, 232] on input "xiakko" at bounding box center [321, 236] width 144 height 21
type input "xiakko | Distributed by Diskover Co."
click at [241, 236] on p-select "2026" at bounding box center [220, 236] width 58 height 21
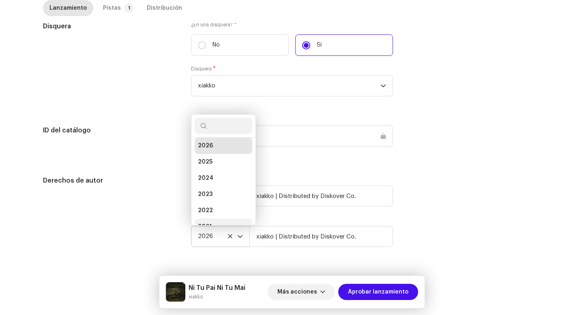
scroll to position [13, 0]
click at [217, 153] on li "2025" at bounding box center [224, 152] width 58 height 16
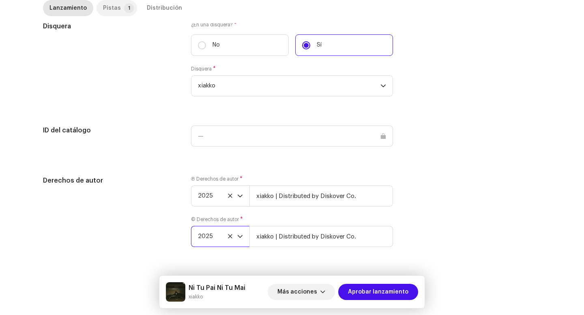
click at [113, 5] on div "Pistas" at bounding box center [112, 8] width 18 height 16
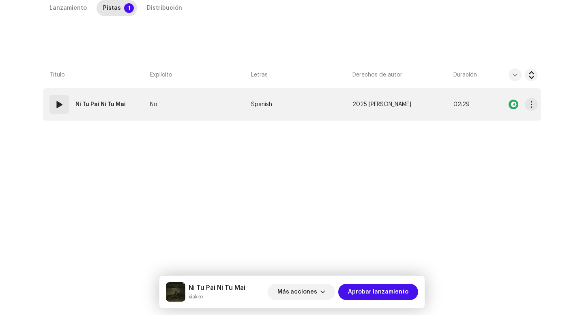
click at [71, 113] on div "01 Ni Tu Pai Ni Tu Mai" at bounding box center [88, 104] width 79 height 19
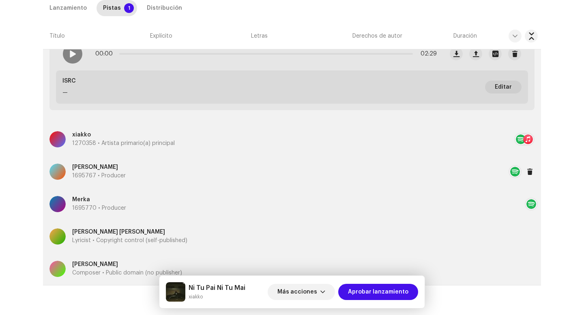
scroll to position [269, 0]
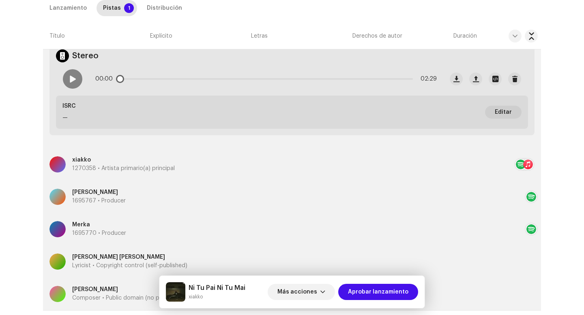
click at [73, 90] on div "00:00 02:29" at bounding box center [249, 79] width 387 height 32
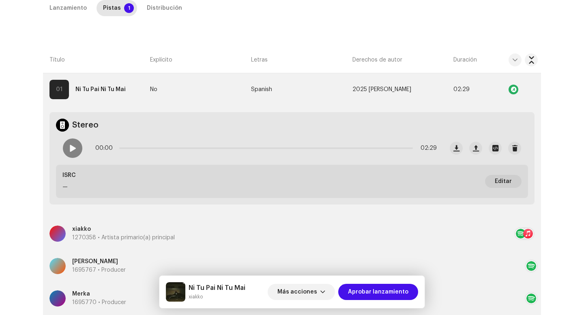
scroll to position [193, 0]
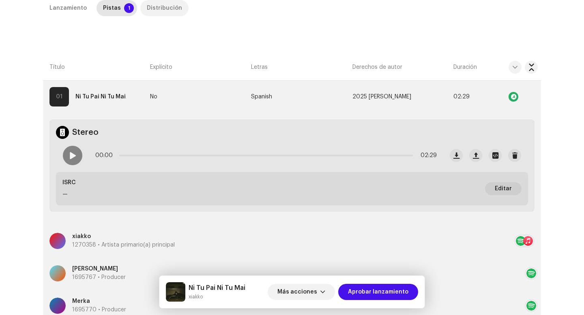
click at [167, 11] on div "Distribución" at bounding box center [164, 8] width 35 height 16
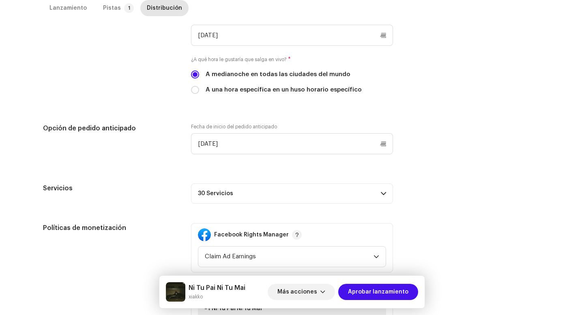
scroll to position [321, 0]
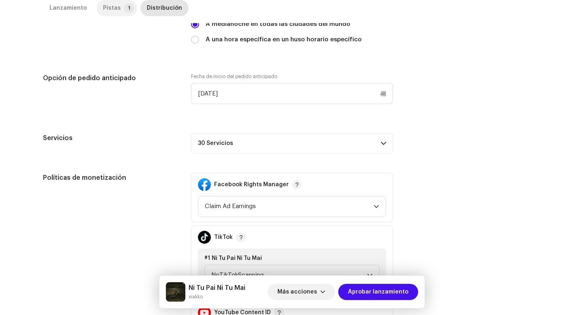
click at [114, 13] on p-tab "Pistas 1" at bounding box center [116, 8] width 41 height 16
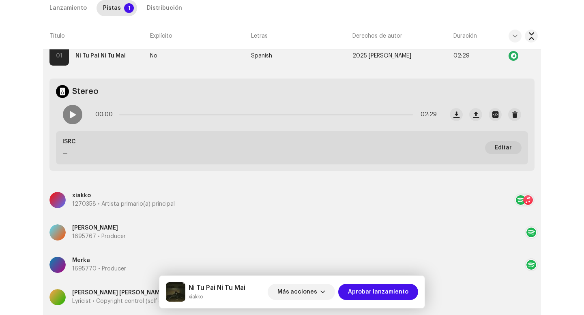
scroll to position [192, 0]
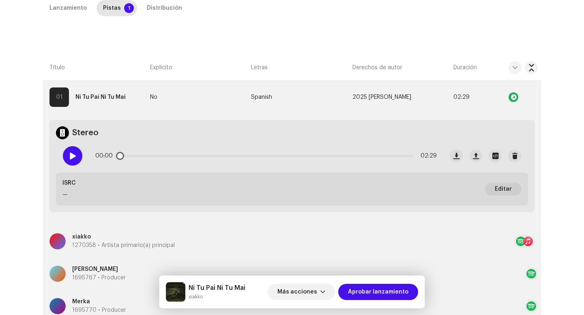
click at [65, 151] on div at bounding box center [72, 155] width 19 height 19
click at [155, 156] on p-slider at bounding box center [265, 156] width 293 height 2
click at [280, 156] on p-slider at bounding box center [265, 156] width 293 height 2
click at [372, 156] on p-slider at bounding box center [265, 156] width 293 height 2
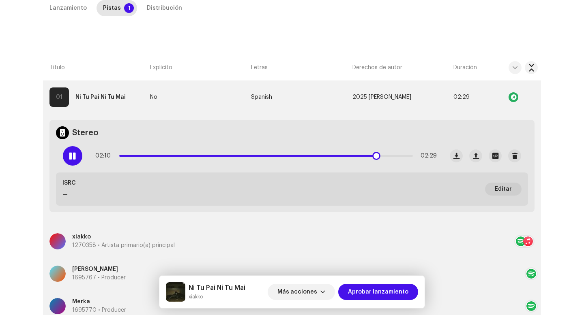
click at [73, 153] on span at bounding box center [72, 156] width 7 height 6
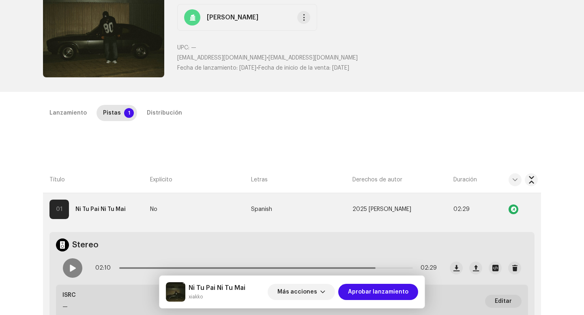
scroll to position [34, 0]
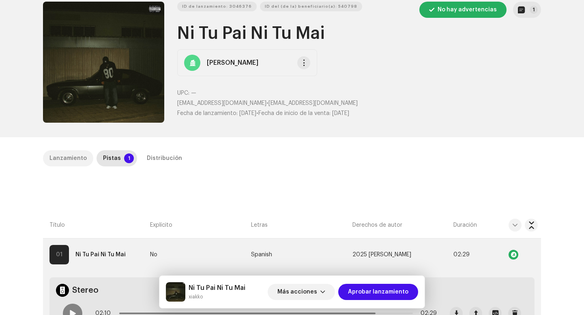
click at [63, 156] on div "Lanzamiento" at bounding box center [67, 158] width 37 height 16
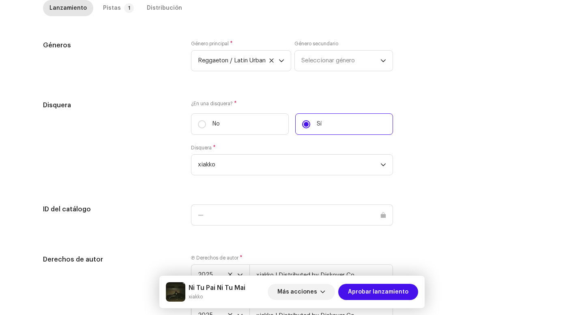
scroll to position [791, 0]
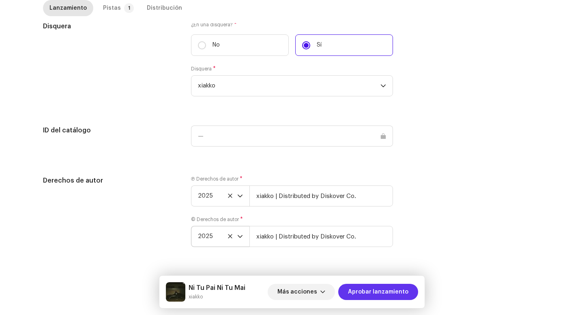
click at [373, 291] on span "Aprobar lanzamiento" at bounding box center [378, 292] width 60 height 16
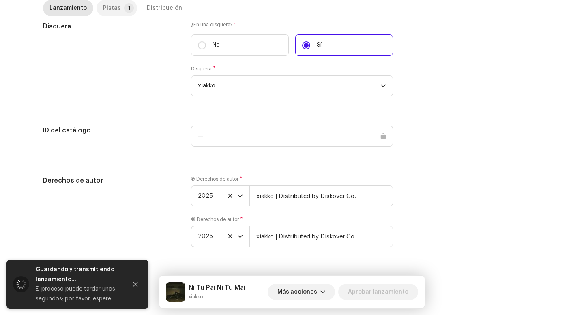
click at [108, 9] on div "Pistas" at bounding box center [112, 8] width 18 height 16
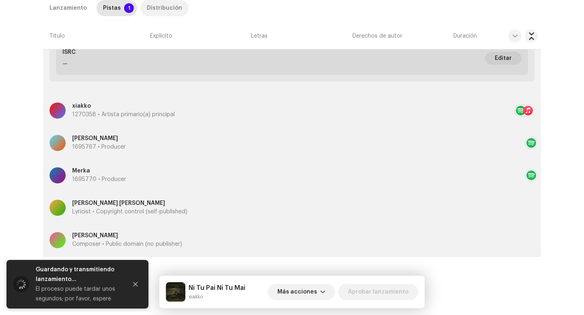
click at [161, 13] on div "Distribución" at bounding box center [164, 8] width 35 height 16
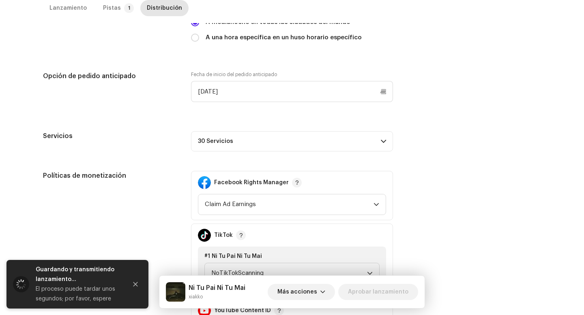
scroll to position [454, 0]
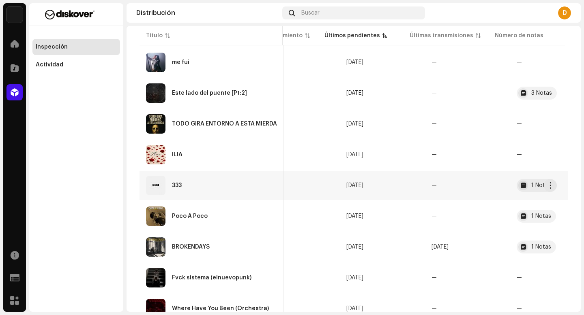
scroll to position [415, 0]
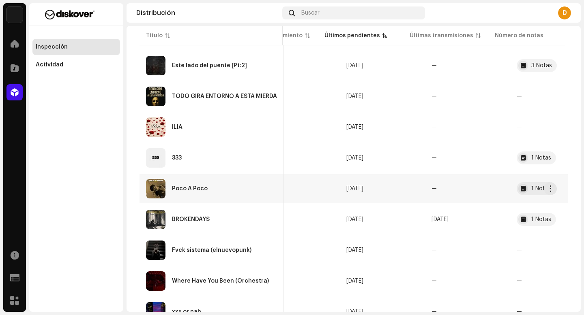
click at [221, 199] on td "Poco A Poco" at bounding box center [211, 188] width 144 height 29
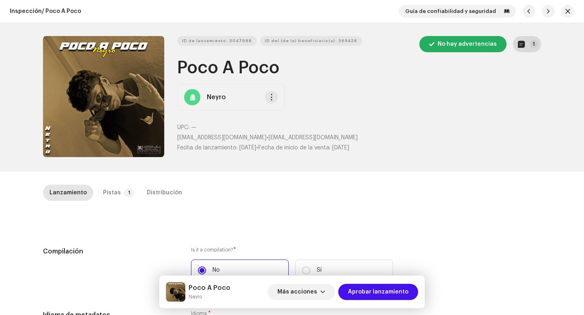
click at [526, 51] on button "1" at bounding box center [527, 44] width 28 height 16
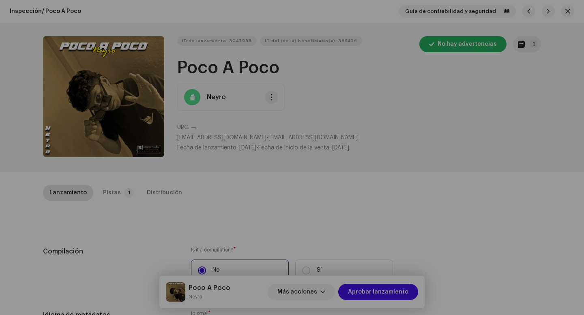
click at [418, 197] on div "Notas del lanzamiento 9 oct 2025 AUTO NOTE - RELEASE FAILED INSPECTION Other Ca…" at bounding box center [292, 157] width 584 height 315
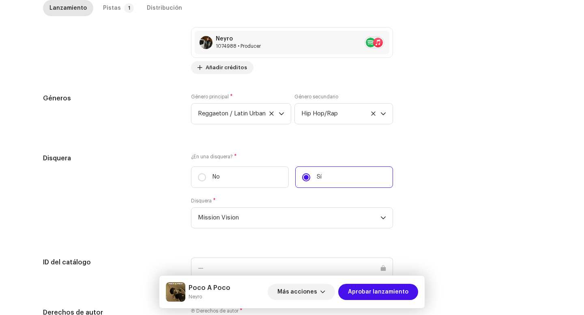
scroll to position [764, 0]
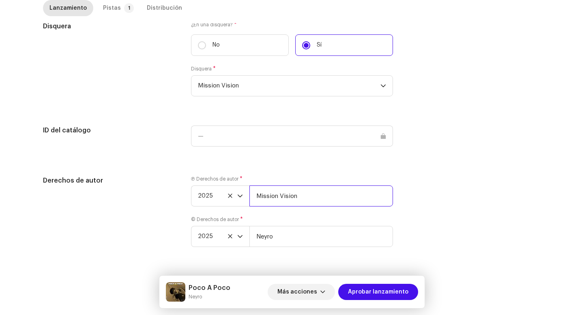
click at [319, 191] on input "Mission Vision" at bounding box center [321, 196] width 144 height 21
click at [318, 201] on input "Mission Vision" at bounding box center [321, 196] width 144 height 21
paste input "| Distributed by Diskover Co."
type input "Mission Vision | Distributed by Diskover Co."
click at [320, 240] on input "Neyro" at bounding box center [321, 236] width 144 height 21
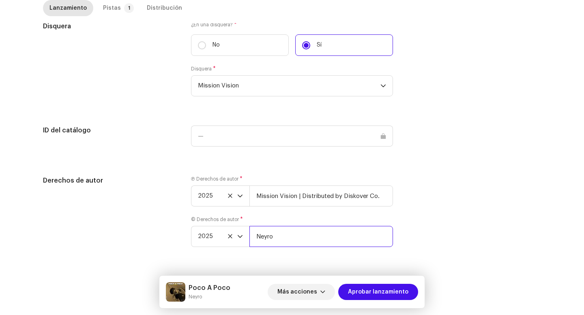
paste input "| Distributed by Diskover Co."
type input "Neyro | Distributed by Diskover Co."
click at [111, 17] on div "Lanzamiento Pistas 1 Distribución" at bounding box center [292, 11] width 498 height 23
click at [108, 12] on div "Pistas" at bounding box center [112, 8] width 18 height 16
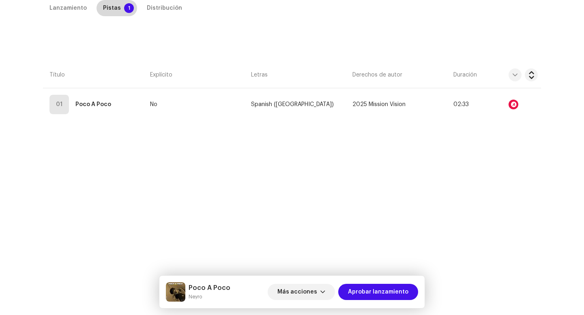
scroll to position [185, 0]
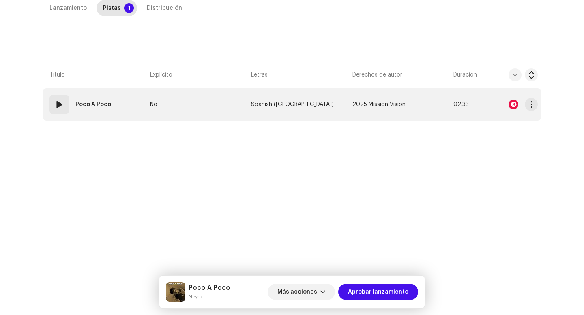
click at [60, 113] on div "01" at bounding box center [58, 104] width 19 height 19
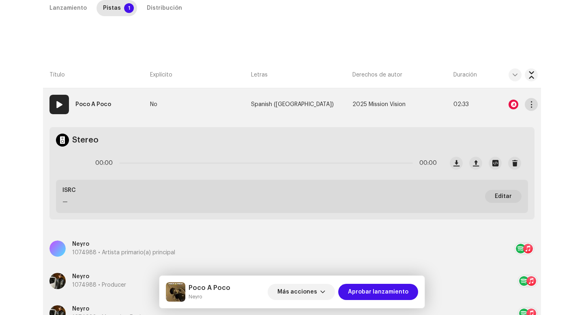
click at [531, 101] on button "button" at bounding box center [531, 104] width 13 height 13
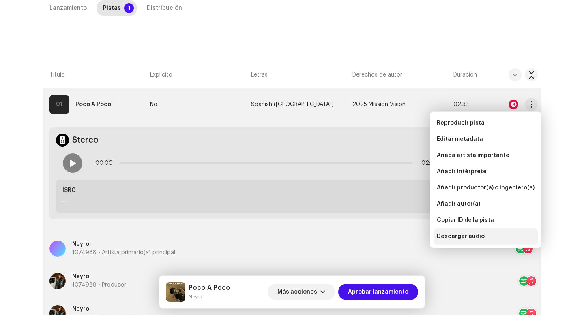
click at [460, 237] on span "Descargar audio" at bounding box center [461, 236] width 48 height 6
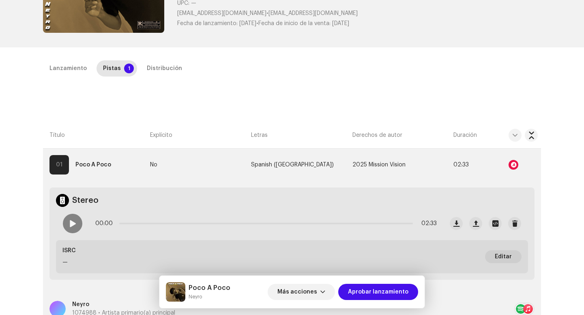
scroll to position [115, 0]
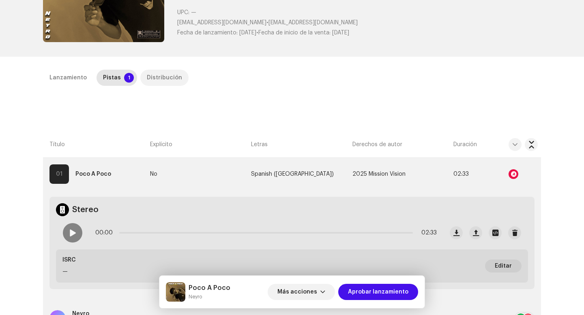
click at [154, 73] on div "Distribución" at bounding box center [164, 78] width 35 height 16
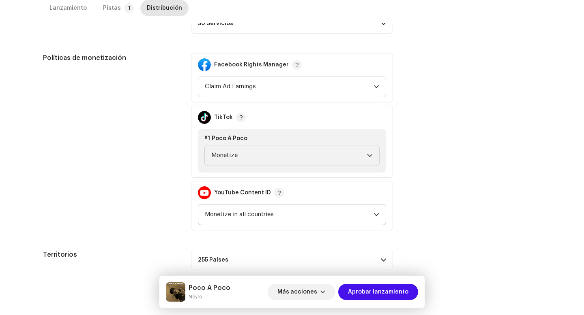
scroll to position [454, 0]
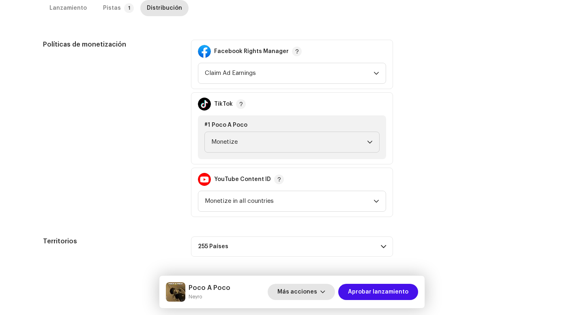
click at [300, 293] on span "Más acciones" at bounding box center [297, 292] width 40 height 16
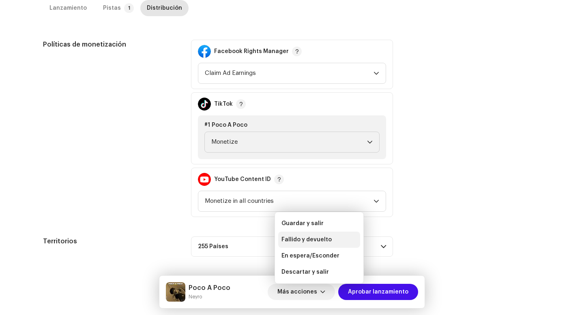
click at [302, 244] on div "Fallido y devuelto" at bounding box center [319, 240] width 82 height 16
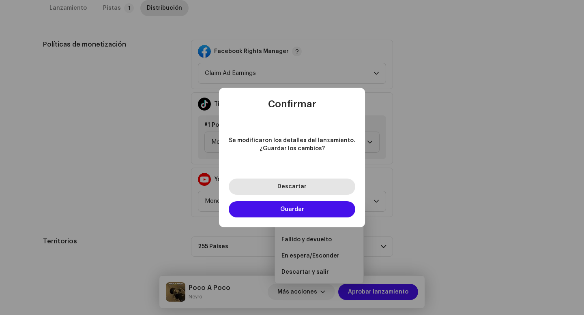
click at [304, 187] on span "Descartar" at bounding box center [291, 187] width 29 height 6
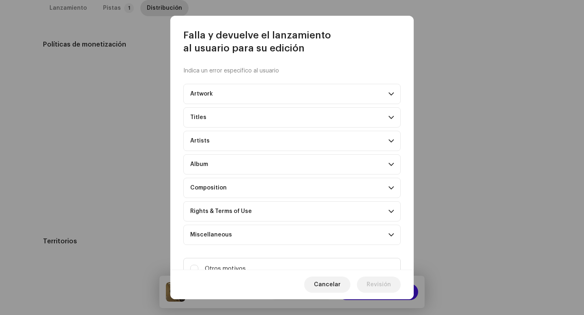
scroll to position [33, 0]
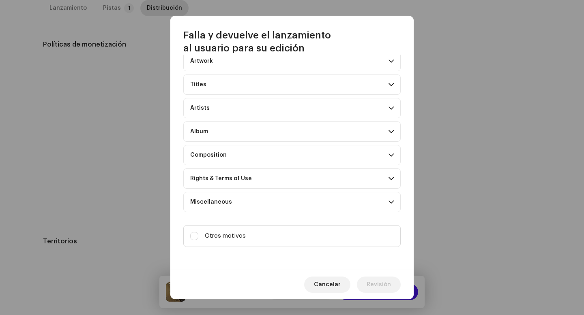
click at [261, 223] on div "Indica un error específico al usuario Artwork Upscaled art / bad quality Logo /…" at bounding box center [291, 162] width 243 height 215
click at [259, 230] on label "Otros motivos" at bounding box center [291, 236] width 217 height 22
click at [198, 232] on input "Otros motivos" at bounding box center [194, 236] width 8 height 8
checkbox input "true"
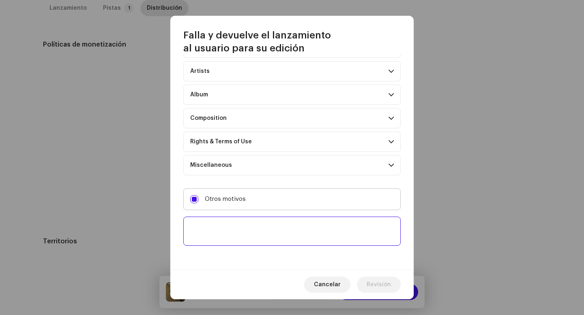
click at [259, 230] on textarea at bounding box center [291, 231] width 217 height 29
paste textarea "Uno o más tracks de tu lanzamiento contienen beats o samples de otros artistas,…"
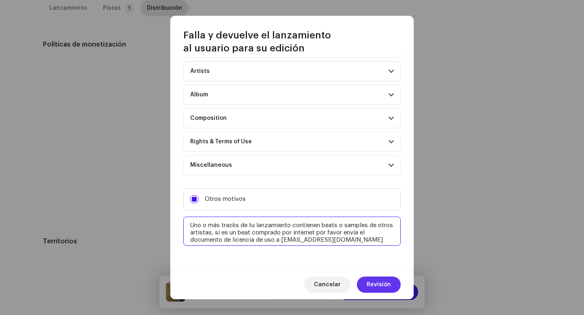
type textarea "Uno o más tracks de tu lanzamiento contienen beats o samples de otros artistas,…"
click at [377, 283] on span "Revisión" at bounding box center [378, 285] width 24 height 16
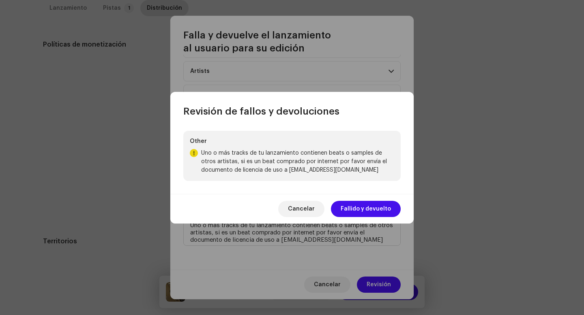
click at [355, 197] on div "Cancelar Fallido y devuelto" at bounding box center [291, 209] width 243 height 30
click at [357, 210] on span "Fallido y devuelto" at bounding box center [366, 209] width 50 height 16
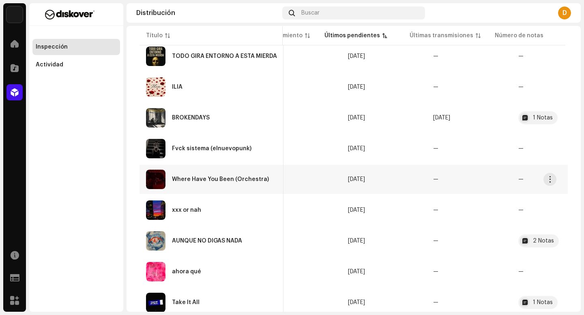
scroll to position [478, 0]
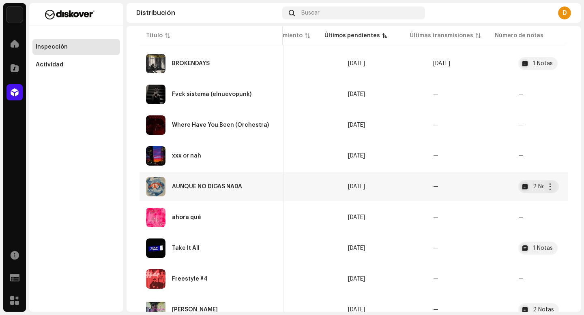
click at [214, 192] on div "AUNQUE NO DIGAS NADA" at bounding box center [211, 186] width 131 height 19
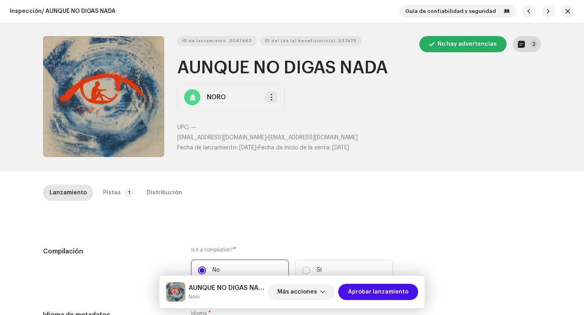
click at [528, 46] on button "2" at bounding box center [527, 44] width 28 height 16
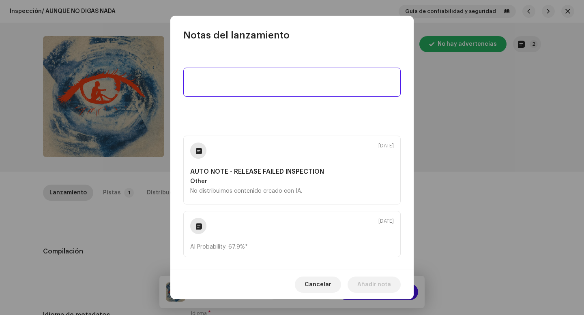
scroll to position [7, 0]
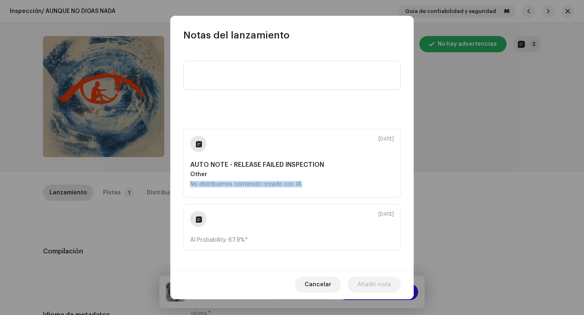
drag, startPoint x: 315, startPoint y: 185, endPoint x: 189, endPoint y: 184, distance: 125.3
click at [189, 184] on div "9 oct 2025 AUTO NOTE - RELEASE FAILED INSPECTION Other No distribuimos contenid…" at bounding box center [291, 163] width 217 height 69
copy div "No distribuimos contenido creado con IA."
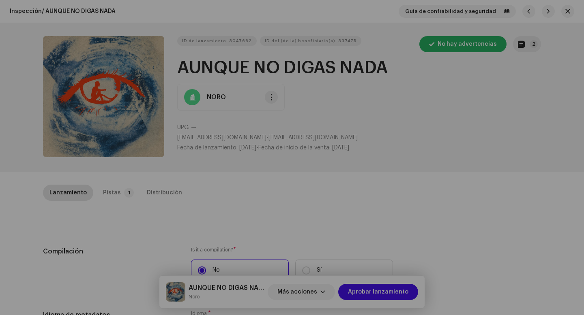
click at [492, 206] on div "Notas del lanzamiento 9 oct 2025 AUTO NOTE - RELEASE FAILED INSPECTION Other No…" at bounding box center [292, 157] width 584 height 315
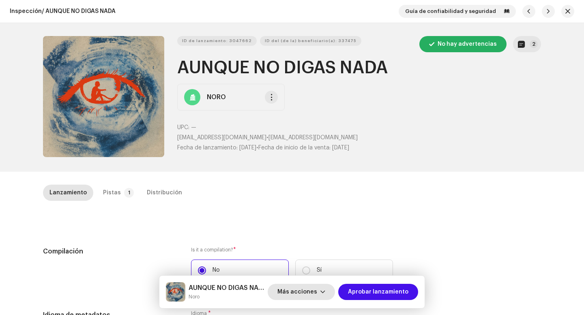
click at [302, 296] on span "Más acciones" at bounding box center [297, 292] width 40 height 16
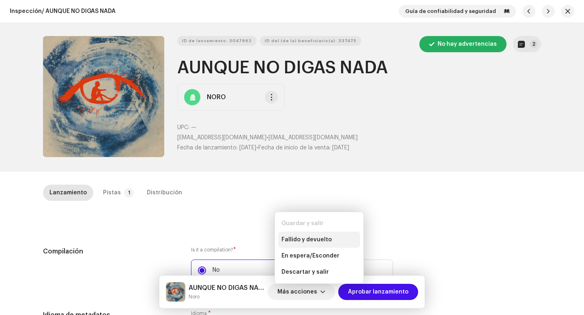
click at [310, 244] on div "Fallido y devuelto" at bounding box center [319, 240] width 82 height 16
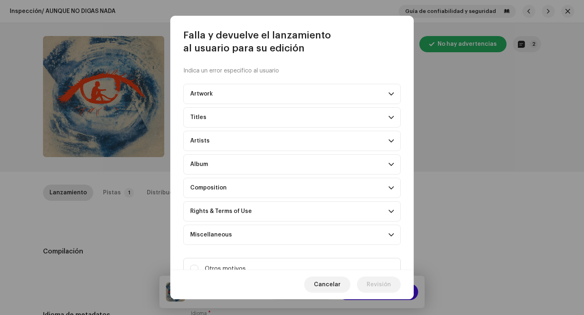
scroll to position [33, 0]
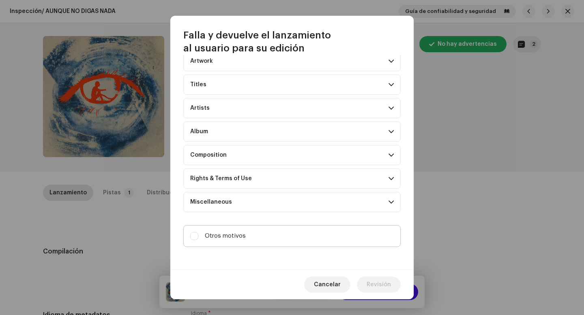
click at [293, 236] on label "Otros motivos" at bounding box center [291, 236] width 217 height 22
click at [198, 236] on input "Otros motivos" at bounding box center [194, 236] width 8 height 8
checkbox input "true"
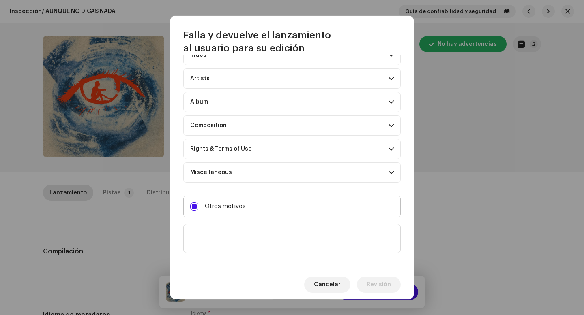
scroll to position [70, 0]
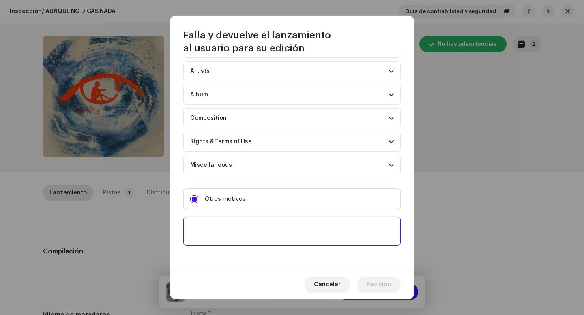
click at [291, 236] on textarea at bounding box center [291, 231] width 217 height 29
paste textarea "No distribuimos contenido creado con IA."
type textarea "No distribuimos contenido creado con IA."
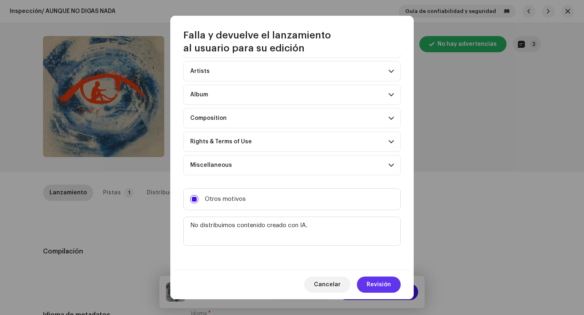
click at [386, 288] on span "Revisión" at bounding box center [378, 285] width 24 height 16
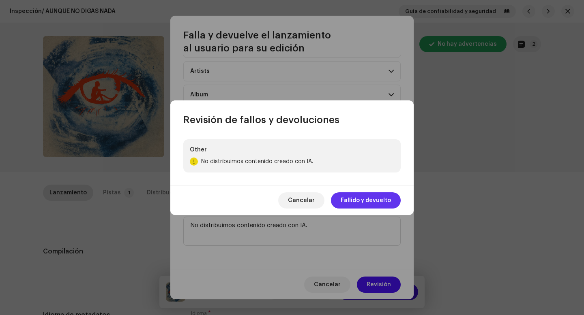
click at [359, 197] on span "Fallido y devuelto" at bounding box center [366, 201] width 50 height 16
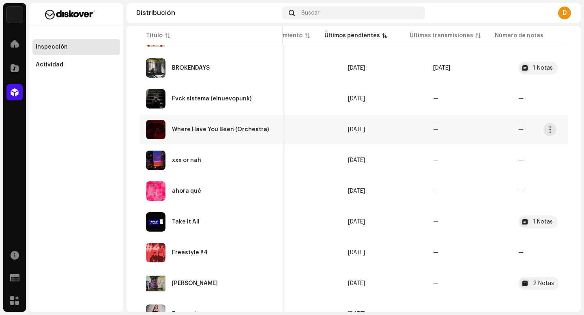
scroll to position [483, 0]
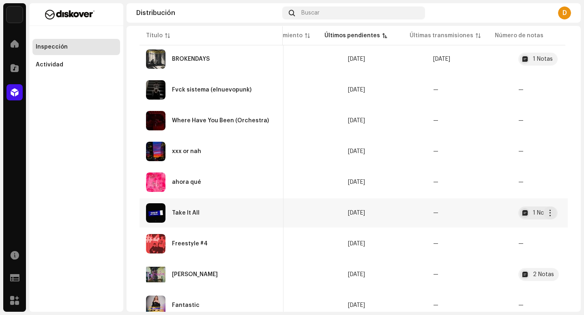
click at [238, 206] on div "Take It All" at bounding box center [211, 213] width 131 height 19
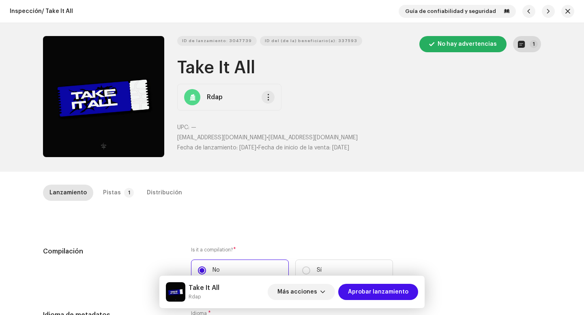
click at [523, 44] on button "1" at bounding box center [527, 44] width 28 height 16
click at [427, 201] on div "Notas del lanzamiento 9 oct 2025 AUTO NOTE - RELEASE FAILED INSPECTION Other 1.…" at bounding box center [292, 157] width 584 height 315
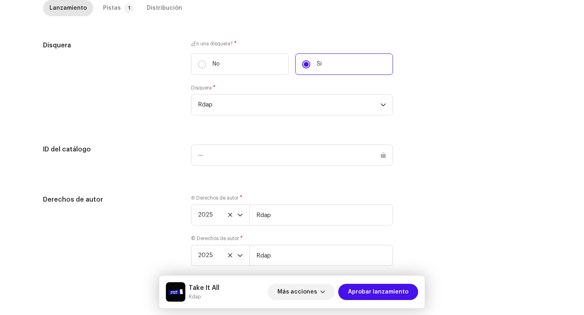
scroll to position [764, 0]
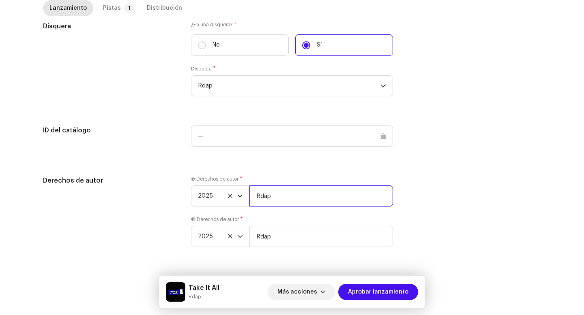
click at [284, 199] on input "Rdap" at bounding box center [321, 196] width 144 height 21
click at [97, 4] on p-tab "Pistas 1" at bounding box center [116, 8] width 41 height 16
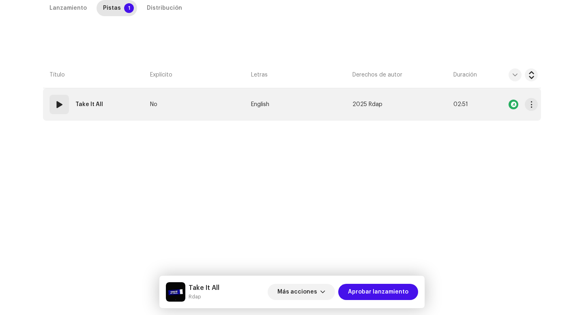
click at [54, 100] on span at bounding box center [59, 105] width 10 height 10
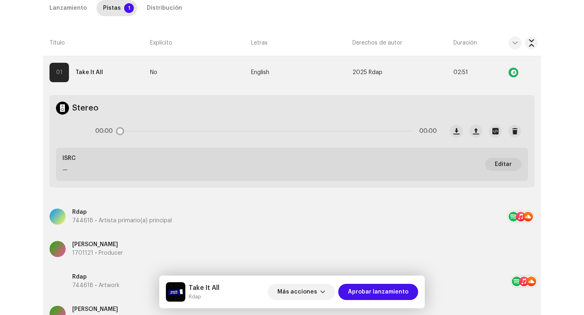
scroll to position [146, 0]
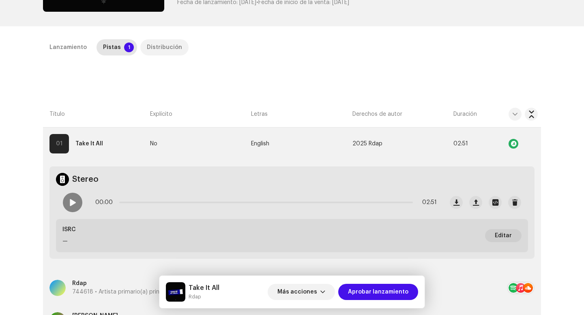
click at [147, 50] on div "Distribución" at bounding box center [164, 47] width 35 height 16
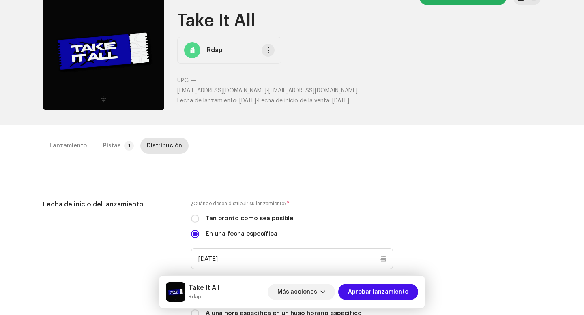
scroll to position [0, 0]
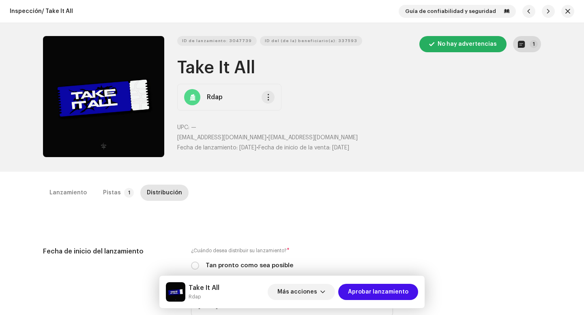
click at [527, 46] on button "1" at bounding box center [527, 44] width 28 height 16
click at [476, 170] on div "Notas del lanzamiento 9 oct 2025 AUTO NOTE - RELEASE FAILED INSPECTION Other 1.…" at bounding box center [292, 157] width 584 height 315
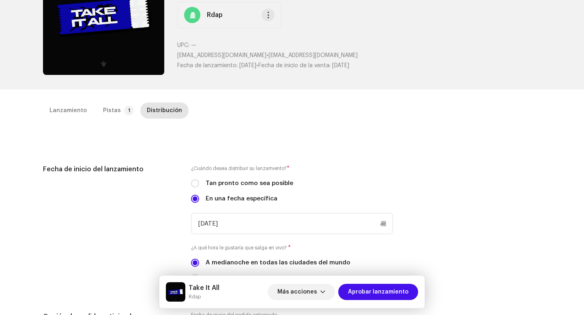
scroll to position [151, 0]
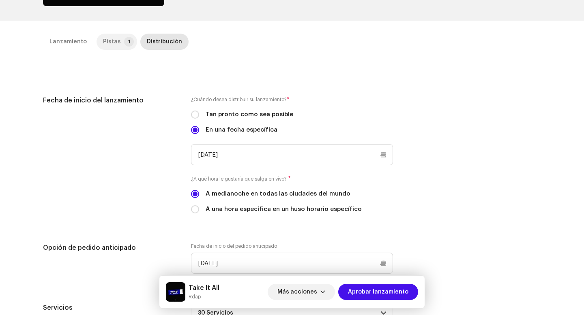
click at [120, 36] on p-tab "Pistas 1" at bounding box center [116, 42] width 41 height 16
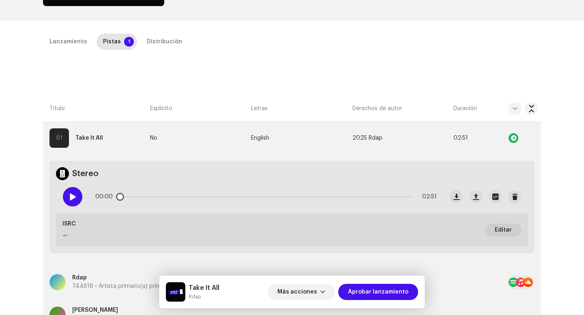
click at [70, 191] on div at bounding box center [72, 196] width 19 height 19
click at [163, 194] on div "00:01 02:51" at bounding box center [265, 197] width 341 height 16
click at [163, 196] on p-slider at bounding box center [265, 197] width 293 height 2
click at [273, 197] on p-slider at bounding box center [265, 197] width 293 height 2
click at [380, 197] on p-slider at bounding box center [265, 197] width 293 height 2
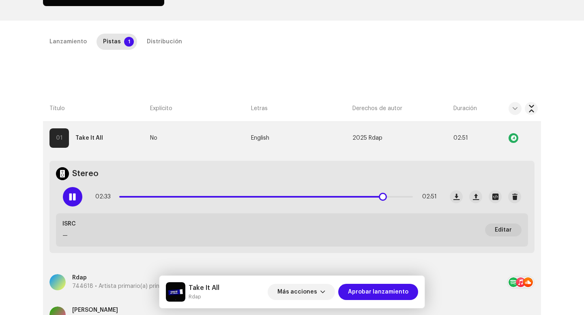
click at [63, 195] on div at bounding box center [72, 196] width 19 height 19
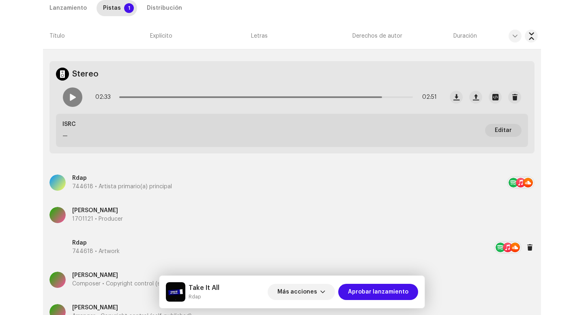
scroll to position [143, 0]
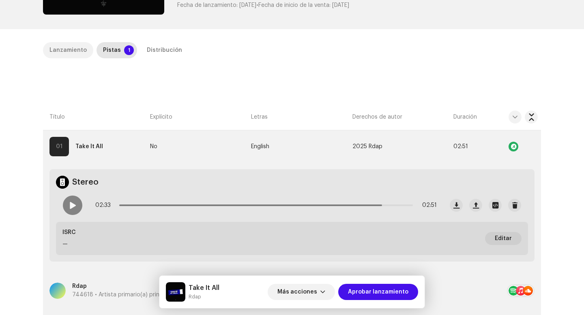
click at [75, 48] on div "Lanzamiento" at bounding box center [67, 50] width 37 height 16
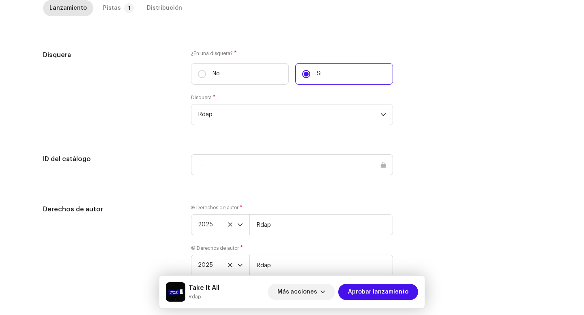
scroll to position [764, 0]
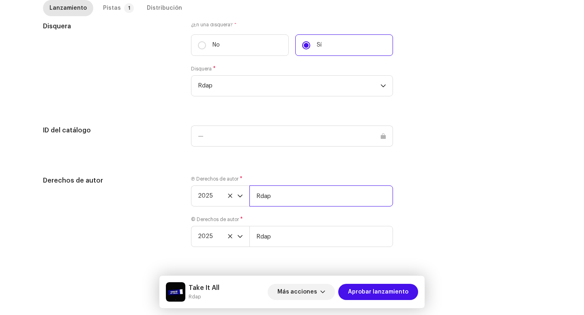
click at [302, 199] on input "Rdap" at bounding box center [321, 196] width 144 height 21
paste input "| Distributed by Diskover Co."
type input "Rdap | Distributed by Diskover Co."
click at [280, 236] on input "Rdap" at bounding box center [321, 236] width 144 height 21
paste input "| Distributed by Diskover Co."
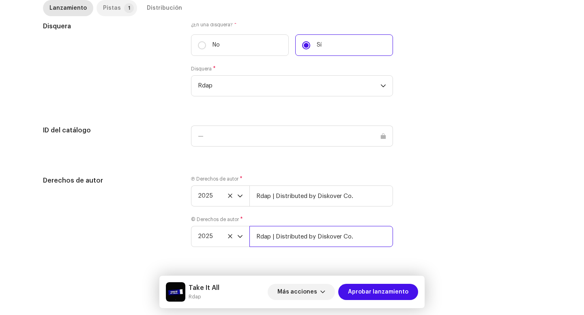
type input "Rdap | Distributed by Diskover Co."
click at [103, 3] on div "Pistas" at bounding box center [112, 8] width 18 height 16
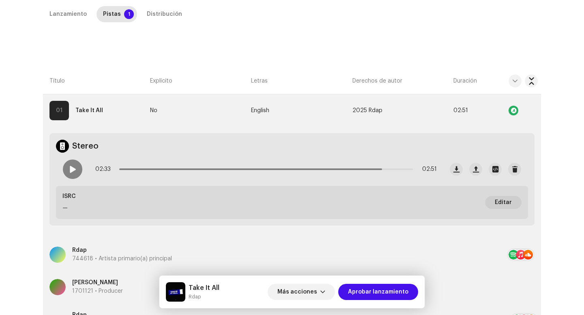
scroll to position [91, 0]
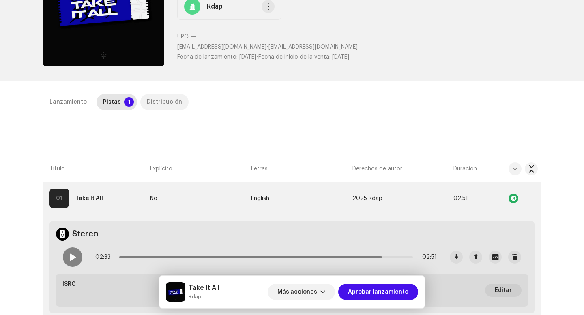
click at [161, 100] on div "Distribución" at bounding box center [164, 102] width 35 height 16
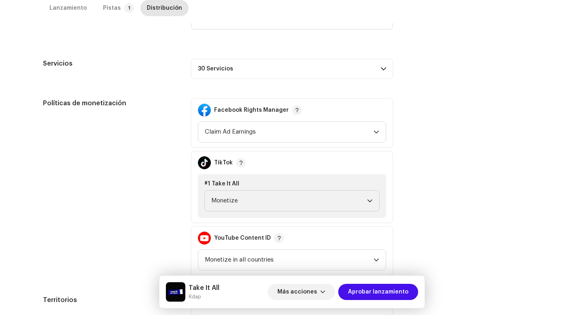
scroll to position [454, 0]
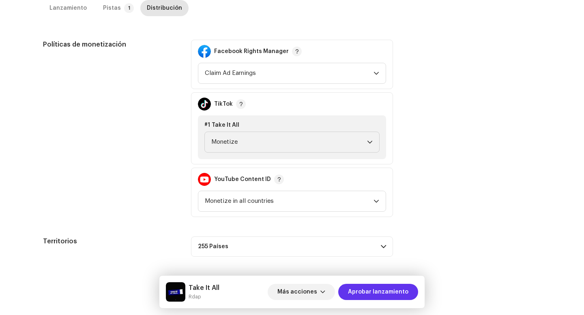
click at [358, 284] on span "Aprobar lanzamiento" at bounding box center [378, 292] width 60 height 16
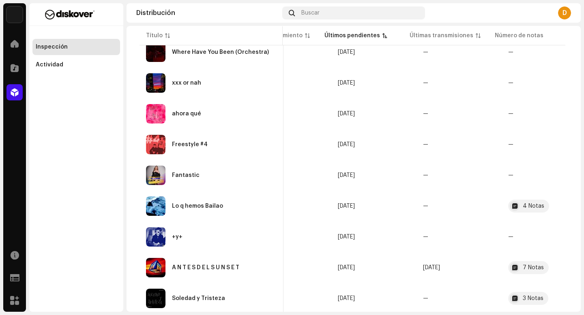
scroll to position [608, 0]
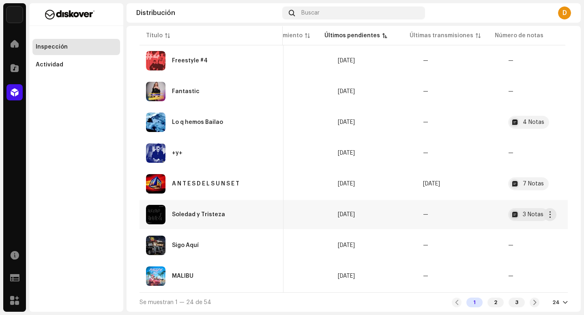
click at [210, 215] on div "Soledad y Tristeza" at bounding box center [211, 214] width 131 height 19
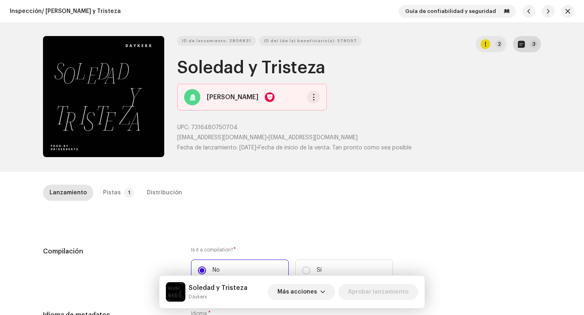
click at [527, 38] on button "3" at bounding box center [527, 44] width 28 height 16
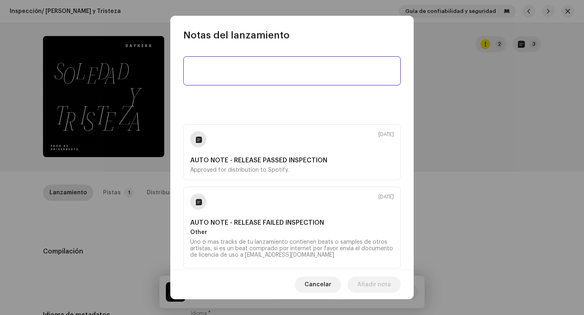
scroll to position [1, 0]
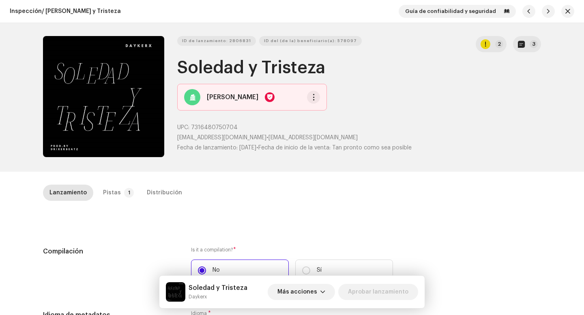
click at [472, 208] on div "Notas del lanzamiento 27 may 2025 AUTO NOTE - RELEASE PASSED INSPECTION Approve…" at bounding box center [292, 157] width 584 height 315
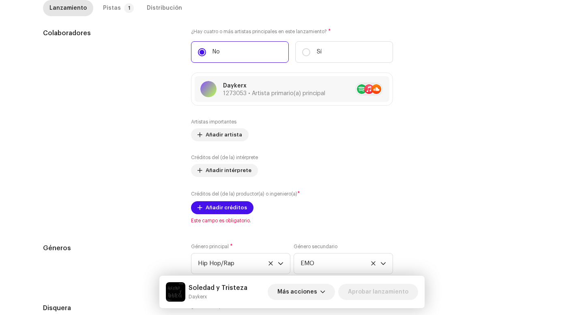
scroll to position [329, 0]
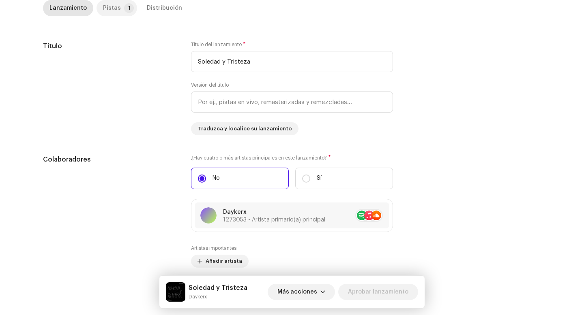
click at [111, 15] on div "Pistas" at bounding box center [112, 8] width 18 height 16
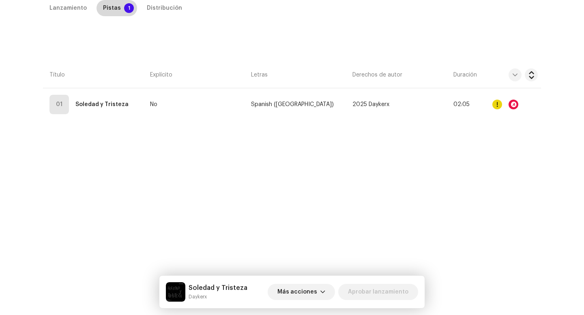
scroll to position [185, 0]
click at [160, 6] on div "Distribución" at bounding box center [164, 8] width 35 height 16
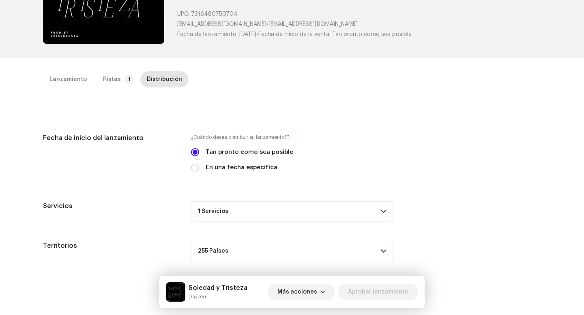
scroll to position [0, 0]
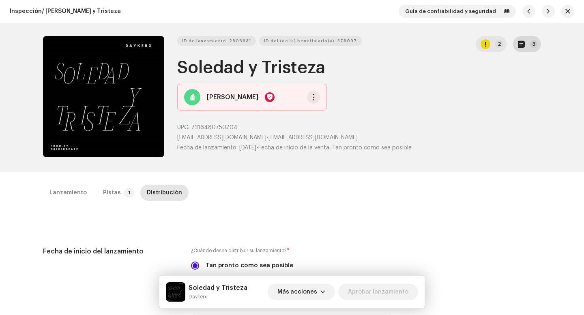
click at [537, 42] on button "3" at bounding box center [527, 44] width 28 height 16
click at [450, 136] on div "Notas del lanzamiento 27 may 2025 AUTO NOTE - RELEASE PASSED INSPECTION Approve…" at bounding box center [292, 157] width 584 height 315
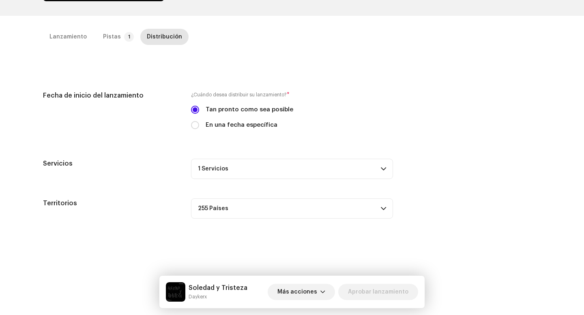
scroll to position [185, 0]
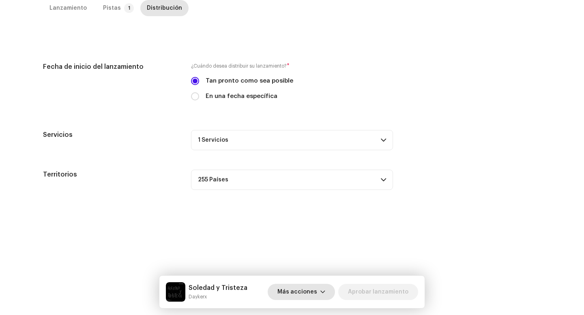
click at [293, 293] on span "Más acciones" at bounding box center [297, 292] width 40 height 16
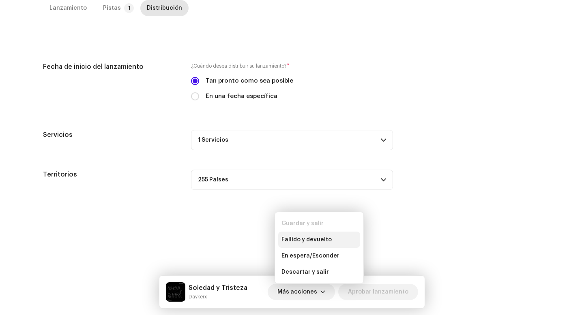
click at [292, 241] on span "Fallido y devuelto" at bounding box center [306, 240] width 50 height 6
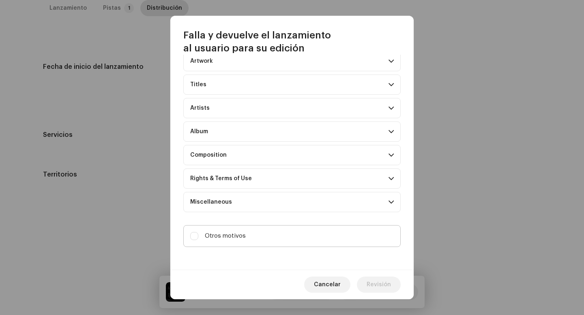
click at [316, 233] on label "Otros motivos" at bounding box center [291, 236] width 217 height 22
click at [198, 233] on input "Otros motivos" at bounding box center [194, 236] width 8 height 8
checkbox input "true"
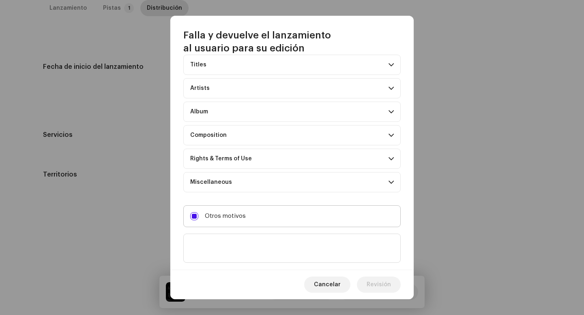
scroll to position [70, 0]
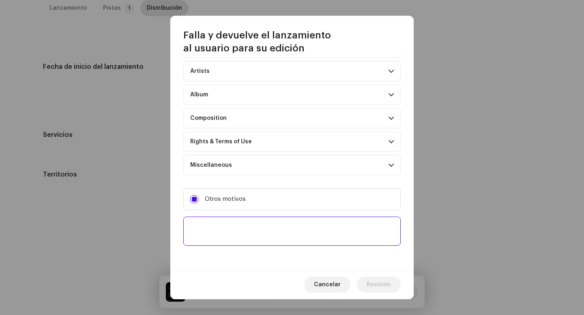
click at [314, 229] on textarea at bounding box center [291, 231] width 217 height 29
paste textarea "La política de las plataformas se ha actualizado y ahora es obligatorio incluir…"
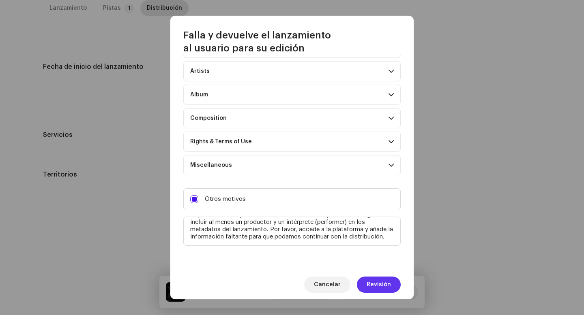
type textarea "La política de las plataformas se ha actualizado y ahora es obligatorio incluir…"
click at [390, 289] on span "Revisión" at bounding box center [378, 285] width 24 height 16
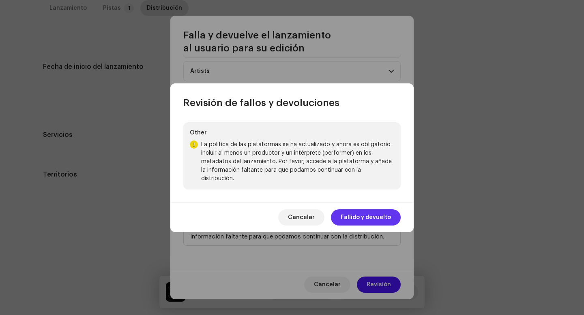
click at [350, 216] on span "Fallido y devuelto" at bounding box center [366, 218] width 50 height 16
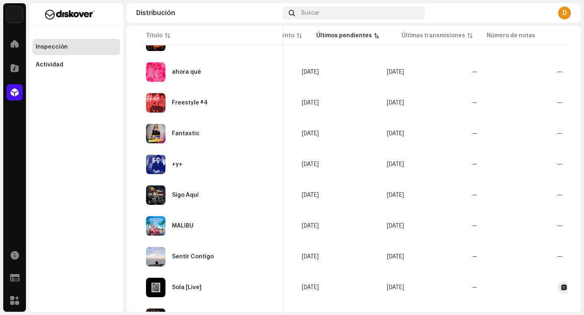
scroll to position [608, 0]
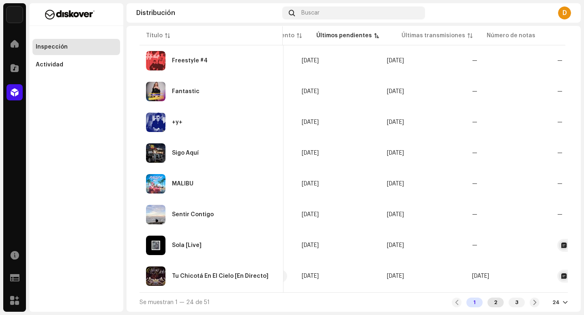
click at [496, 303] on div "2" at bounding box center [495, 303] width 16 height 10
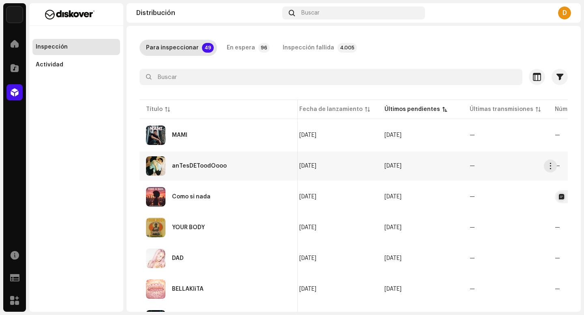
scroll to position [35, 0]
click at [214, 191] on div "Como si nada" at bounding box center [218, 196] width 145 height 19
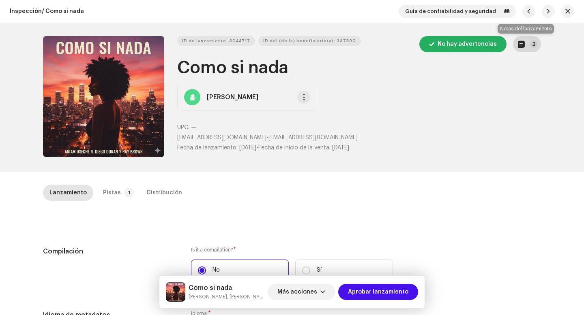
click at [527, 45] on button "2" at bounding box center [527, 44] width 28 height 16
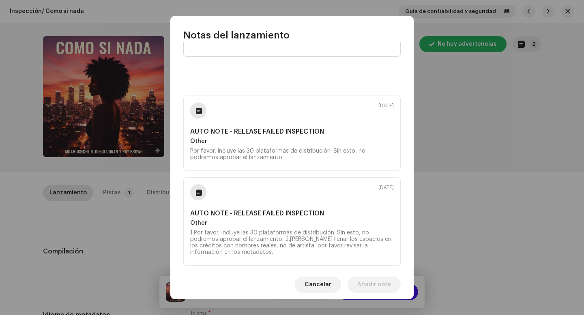
scroll to position [56, 0]
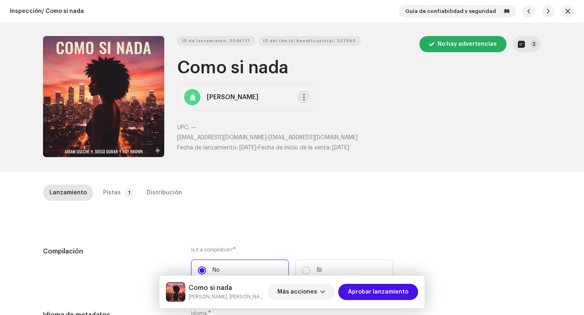
click at [141, 227] on div "Notas del lanzamiento 7 oct 2025 AUTO NOTE - RELEASE FAILED INSPECTION Other Po…" at bounding box center [292, 157] width 584 height 315
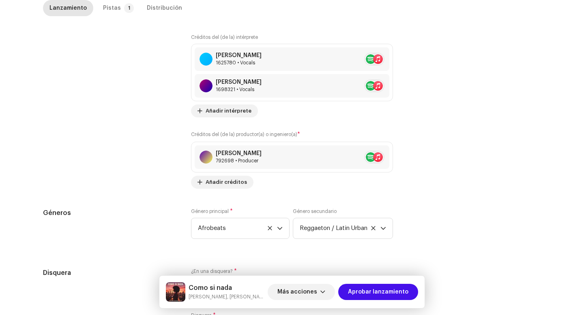
scroll to position [886, 0]
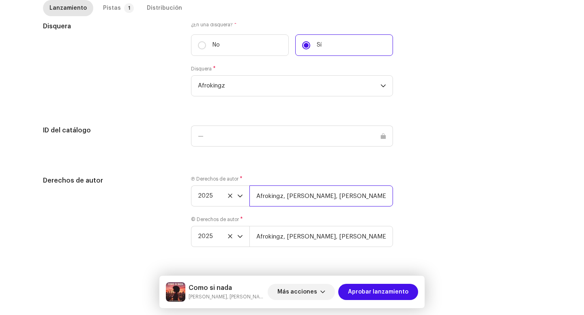
click at [342, 199] on input "Afrokingz, Ray Brown, Ariam useche, Diego duran" at bounding box center [321, 196] width 144 height 21
type input "Afrokingz, Ray Brown, Ariam useche, Diego duran | Distributed by Diskover Co."
click at [356, 244] on input "Afrokingz, Ray Brown, Ariam useche, Diego duran" at bounding box center [321, 236] width 144 height 21
type input "Afrokingz, Ray Brown, Ariam useche, Diego duran | Distributed by Diskover Co."
drag, startPoint x: 360, startPoint y: 244, endPoint x: 388, endPoint y: 237, distance: 29.6
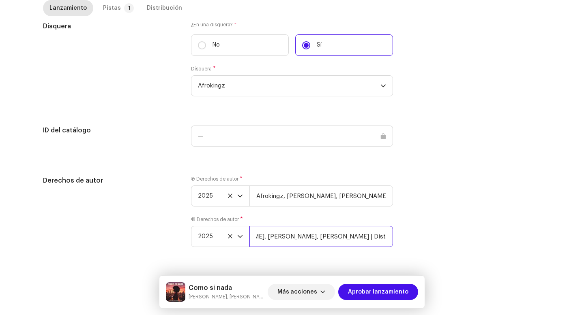
click at [389, 237] on input "Afrokingz, Ray Brown, Ariam useche, Diego duran | Distributed by Diskover Co." at bounding box center [321, 236] width 144 height 21
click at [111, 3] on div "Pistas" at bounding box center [112, 8] width 18 height 16
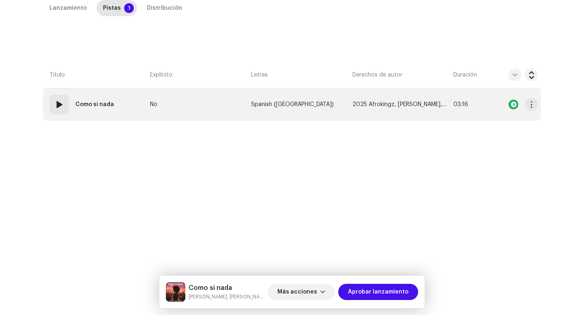
click at [49, 108] on div "01" at bounding box center [58, 104] width 19 height 19
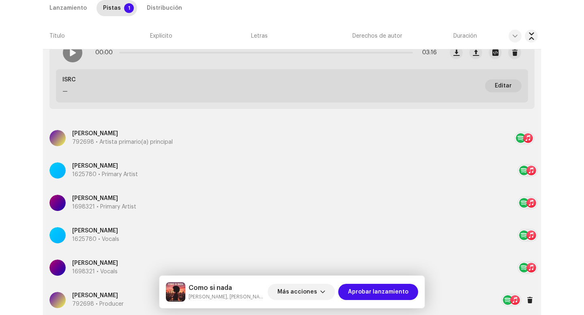
scroll to position [164, 0]
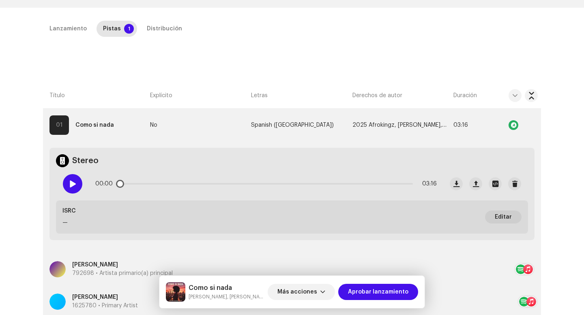
click at [79, 187] on div at bounding box center [72, 183] width 19 height 19
click at [73, 185] on span at bounding box center [72, 184] width 7 height 6
click at [158, 30] on div "Distribución" at bounding box center [164, 29] width 35 height 16
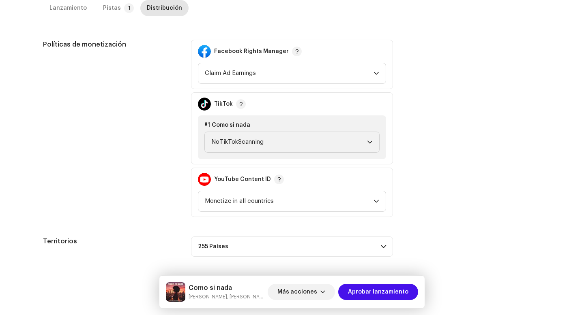
scroll to position [352, 0]
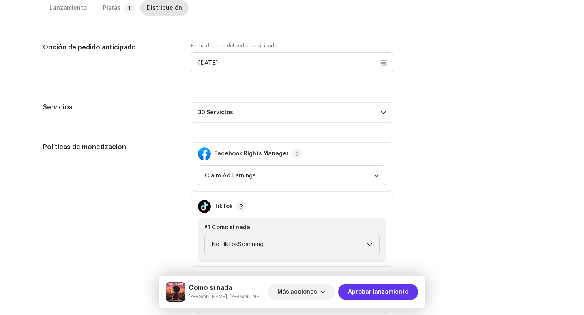
click at [377, 292] on span "Aprobar lanzamiento" at bounding box center [378, 292] width 60 height 16
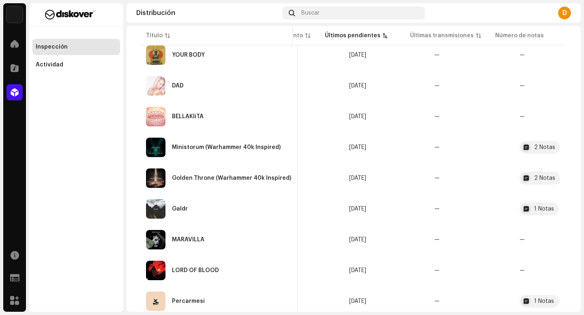
scroll to position [178, 0]
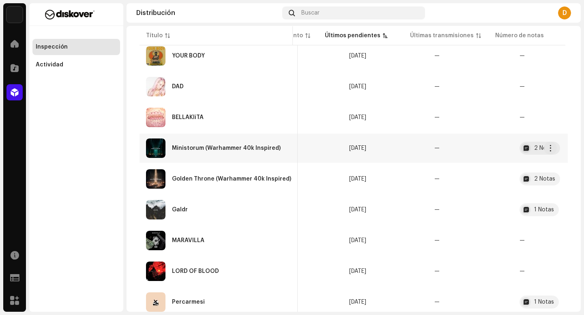
click at [240, 151] on div "Ministorum (Warhammer 40k Inspired)" at bounding box center [226, 149] width 109 height 6
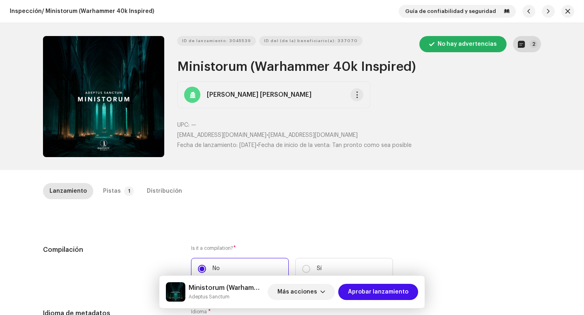
click at [526, 42] on button "2" at bounding box center [527, 44] width 28 height 16
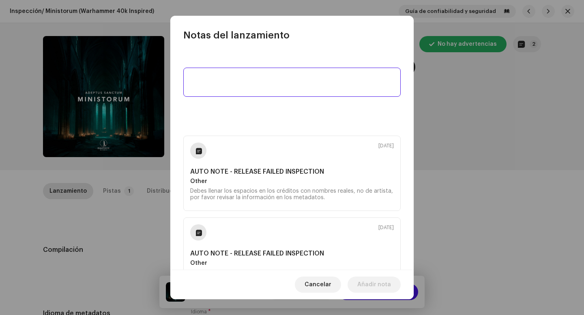
scroll to position [36, 0]
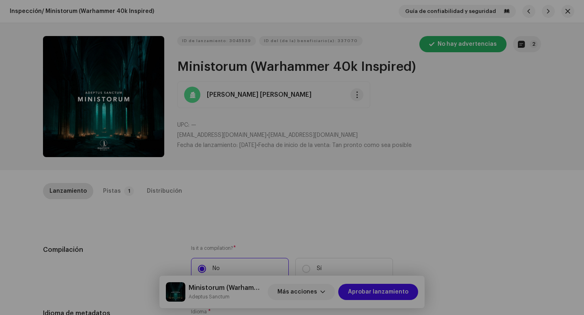
click at [430, 189] on div "Notas del lanzamiento 9 oct 2025 AUTO NOTE - RELEASE FAILED INSPECTION Other De…" at bounding box center [292, 157] width 584 height 315
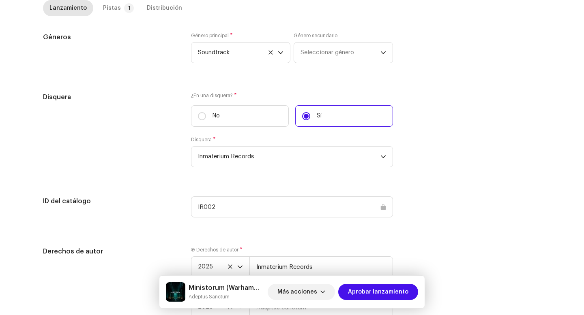
scroll to position [763, 0]
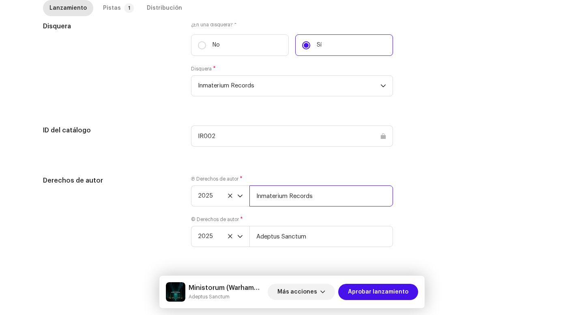
click at [337, 195] on input "Inmaterium Records" at bounding box center [321, 196] width 144 height 21
type input "Inmaterium Records | Distributed by Diskover Co."
click at [326, 241] on input "Adeptus Sanctum" at bounding box center [321, 236] width 144 height 21
type input "Adeptus Sanctum | Distributed by Diskover Co."
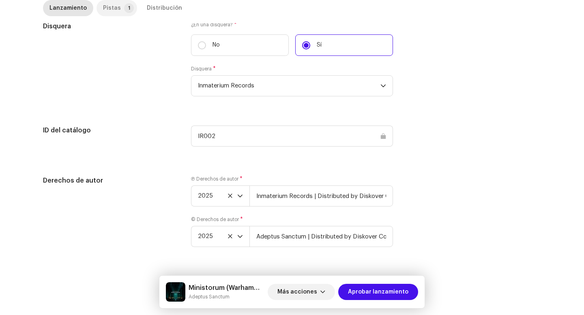
click at [103, 2] on div "Pistas" at bounding box center [112, 8] width 18 height 16
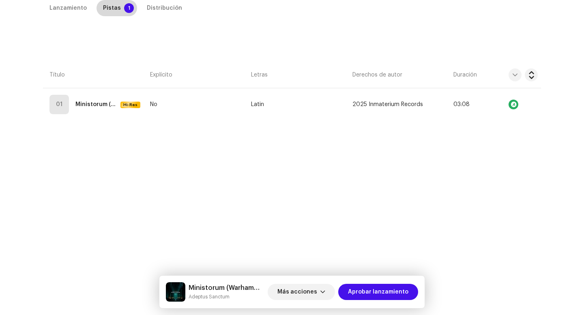
scroll to position [183, 0]
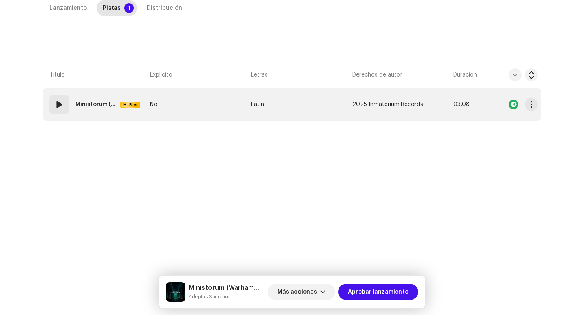
click at [52, 90] on td "01 Ministorum (Warhammer 40k Inspired) Hi-Res" at bounding box center [95, 104] width 104 height 32
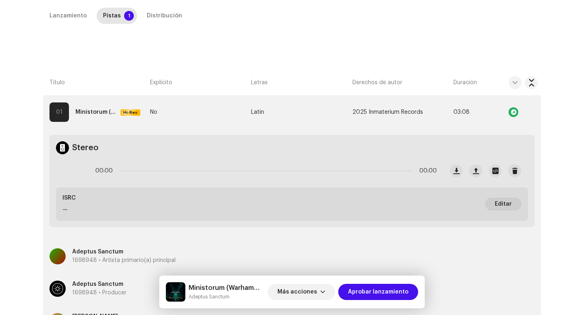
scroll to position [170, 0]
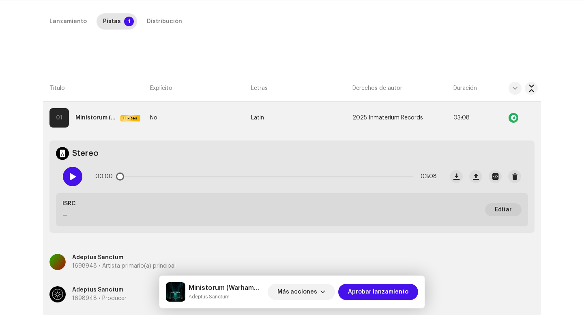
click at [78, 179] on div at bounding box center [72, 176] width 19 height 19
click at [149, 176] on div "00:01 03:08" at bounding box center [265, 177] width 341 height 16
click at [150, 176] on p-slider at bounding box center [265, 177] width 293 height 2
click at [173, 176] on p-slider at bounding box center [265, 177] width 293 height 2
click at [232, 177] on p-slider at bounding box center [265, 177] width 293 height 2
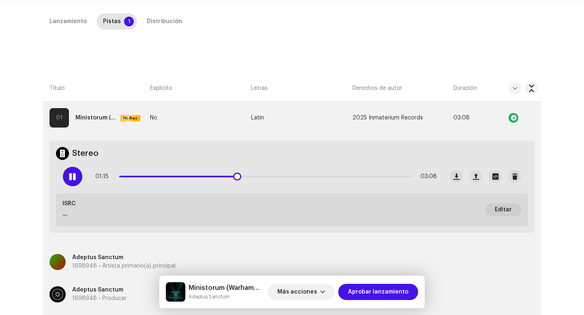
click at [296, 175] on div "01:15 03:08" at bounding box center [265, 177] width 341 height 16
click at [300, 176] on p-slider at bounding box center [265, 177] width 293 height 2
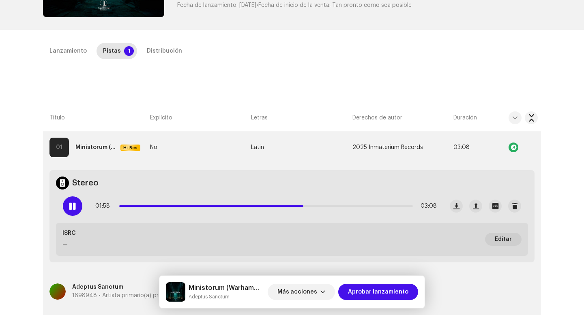
scroll to position [175, 0]
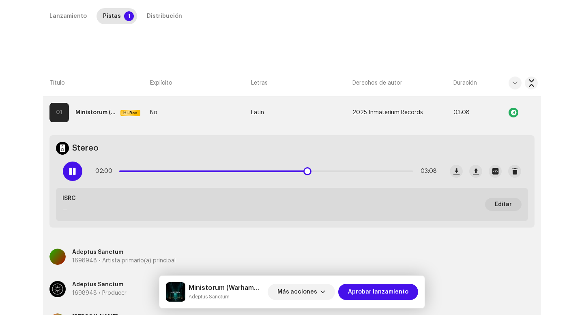
click at [379, 171] on p-slider at bounding box center [265, 172] width 293 height 2
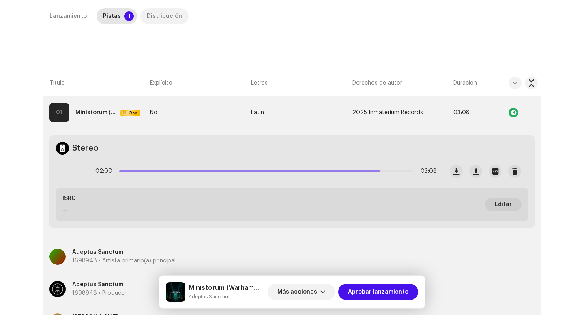
click at [167, 10] on div "Distribución" at bounding box center [164, 16] width 35 height 16
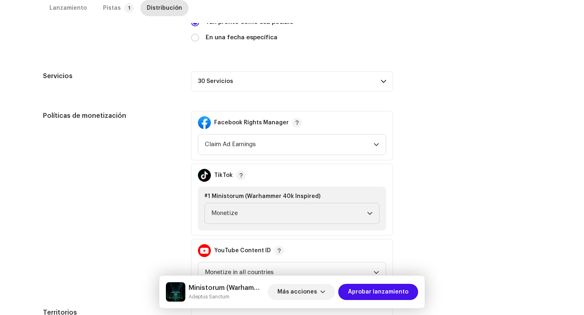
scroll to position [268, 0]
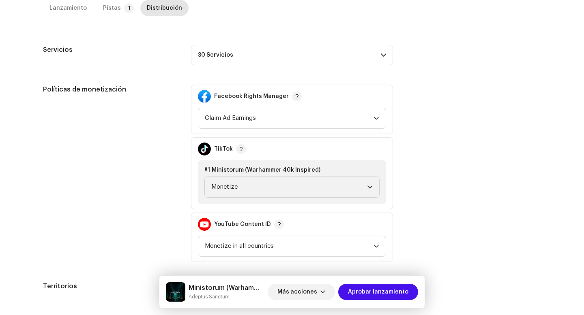
click at [274, 73] on div "Fecha de inicio del lanzamiento ¿Cuándo desea distribuir su lanzamiento? * Tan …" at bounding box center [292, 139] width 498 height 325
click at [274, 57] on p-accordion-header "30 Servicios" at bounding box center [292, 55] width 202 height 20
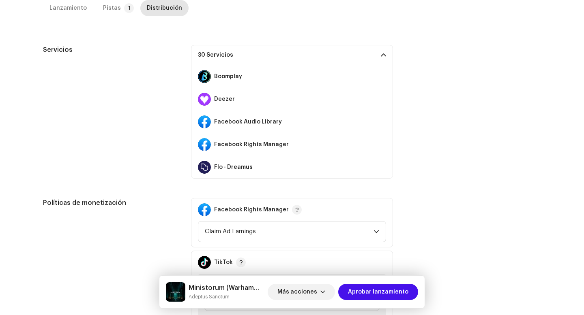
scroll to position [124, 0]
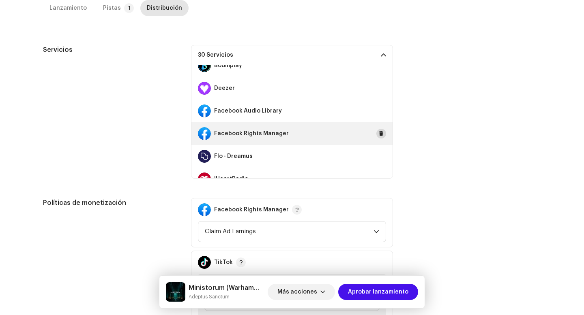
click at [379, 134] on span at bounding box center [381, 134] width 5 height 6
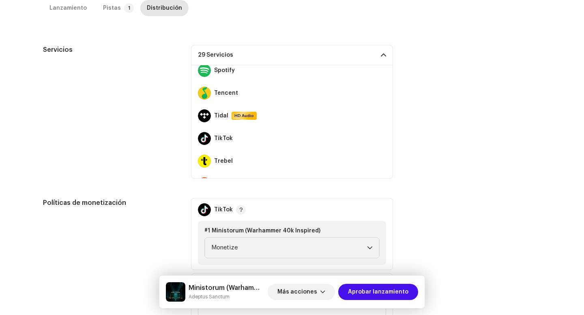
scroll to position [509, 0]
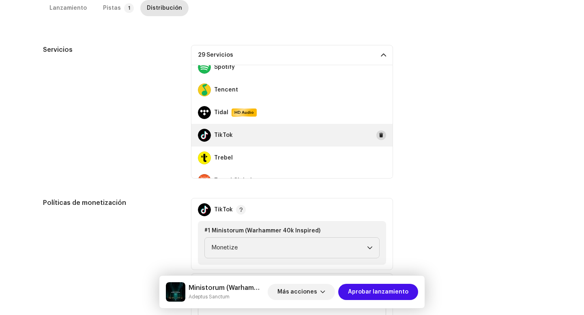
click at [379, 136] on span at bounding box center [381, 135] width 5 height 6
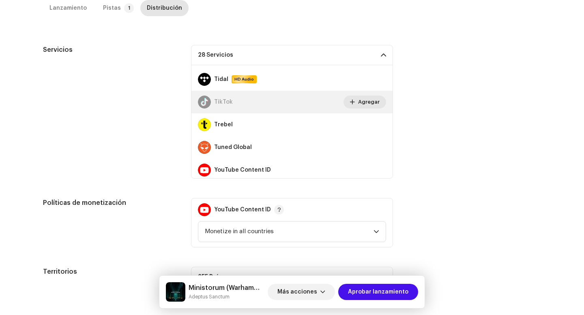
scroll to position [568, 0]
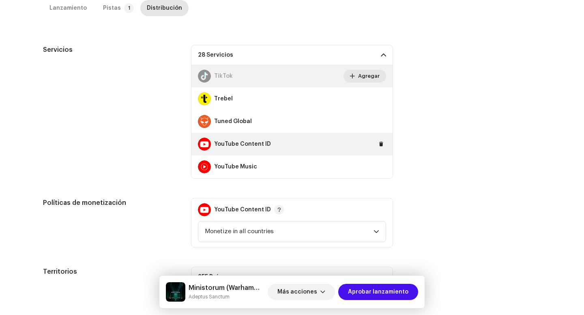
click at [377, 139] on div "YouTube Content ID" at bounding box center [291, 144] width 201 height 23
click at [379, 143] on span at bounding box center [381, 144] width 5 height 6
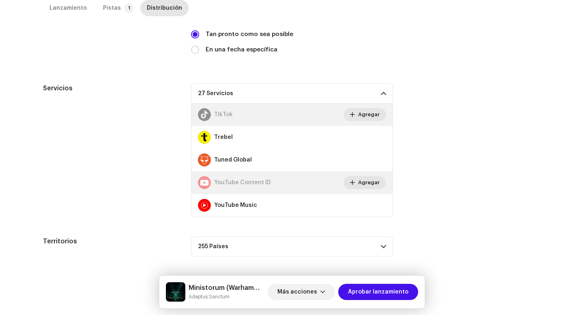
click at [375, 93] on p-accordion-header "27 Servicios" at bounding box center [292, 94] width 202 height 20
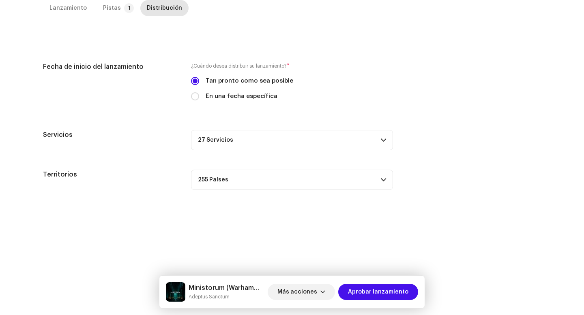
scroll to position [183, 0]
click at [377, 291] on span "Aprobar lanzamiento" at bounding box center [378, 292] width 60 height 16
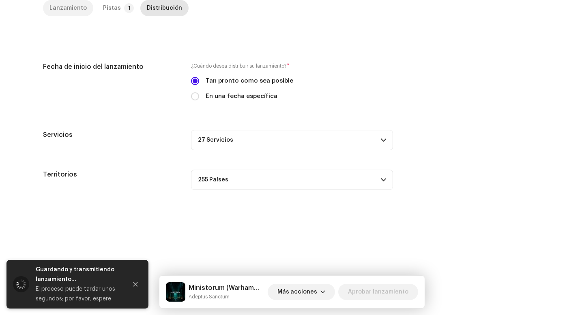
click at [65, 1] on div "Lanzamiento" at bounding box center [67, 8] width 37 height 16
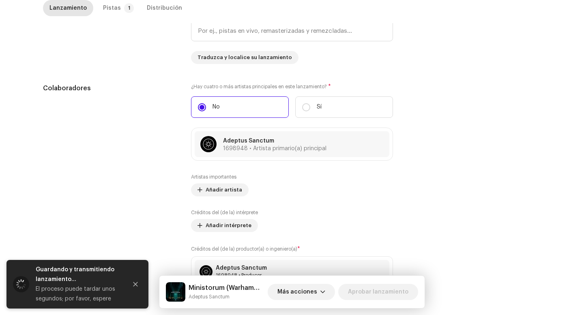
scroll to position [763, 0]
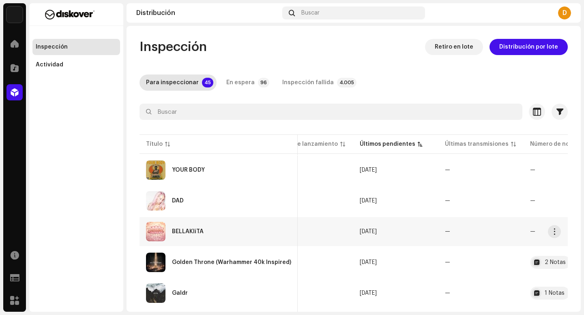
scroll to position [0, 379]
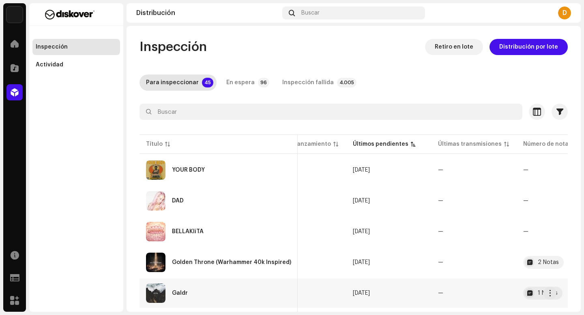
click at [218, 293] on div "Galdr" at bounding box center [218, 293] width 145 height 19
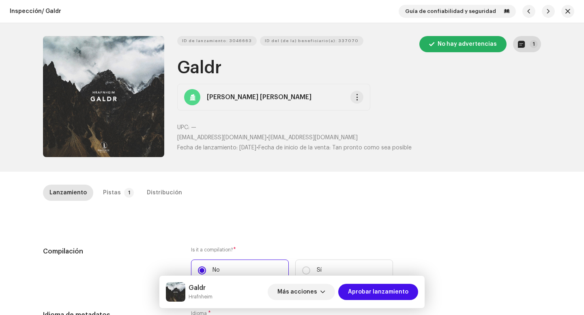
click at [524, 43] on button "1" at bounding box center [527, 44] width 28 height 16
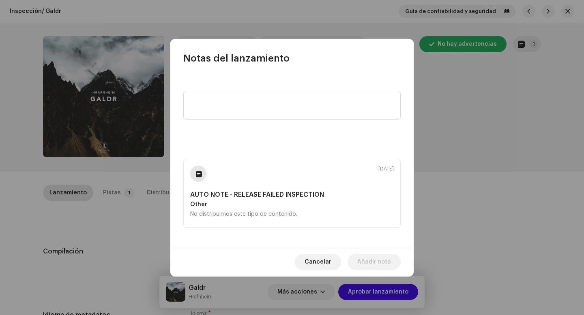
click at [327, 224] on div "9 oct 2025 AUTO NOTE - RELEASE FAILED INSPECTION Other No distribuimos este tip…" at bounding box center [291, 193] width 217 height 69
drag, startPoint x: 309, startPoint y: 216, endPoint x: 302, endPoint y: 217, distance: 6.5
click at [304, 217] on div "No distribuimos este tipo de contenido." at bounding box center [292, 214] width 204 height 6
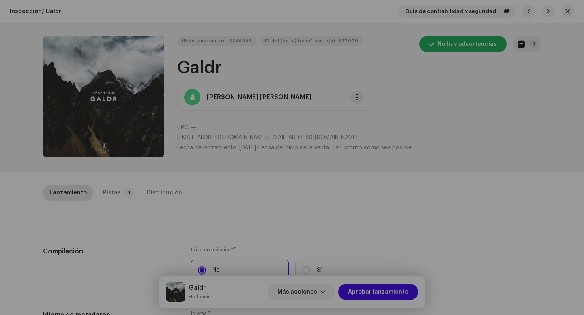
click at [144, 225] on div "Notas del lanzamiento 9 oct 2025 AUTO NOTE - RELEASE FAILED INSPECTION Other No…" at bounding box center [292, 157] width 584 height 315
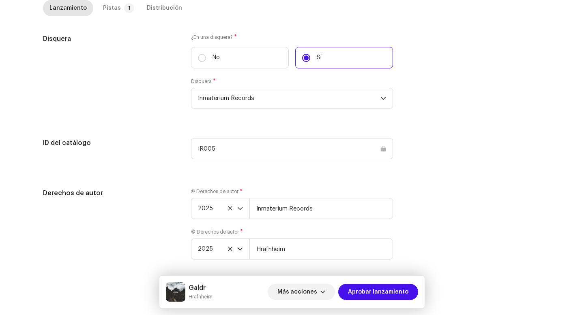
scroll to position [764, 0]
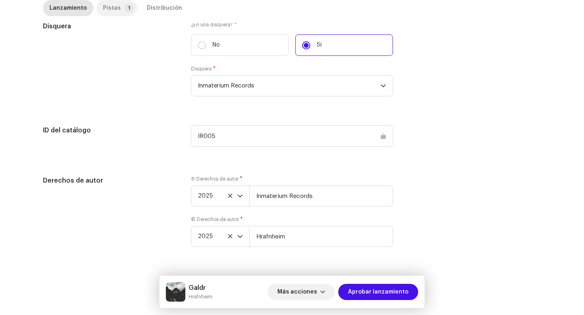
click at [105, 10] on div "Pistas" at bounding box center [112, 8] width 18 height 16
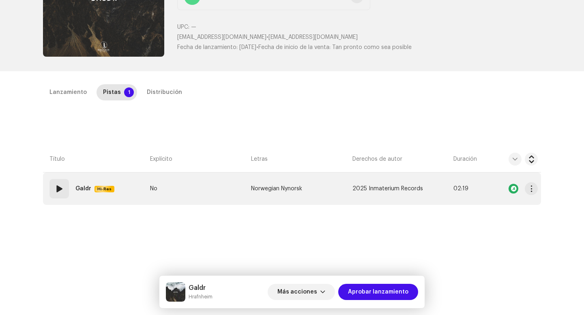
scroll to position [104, 0]
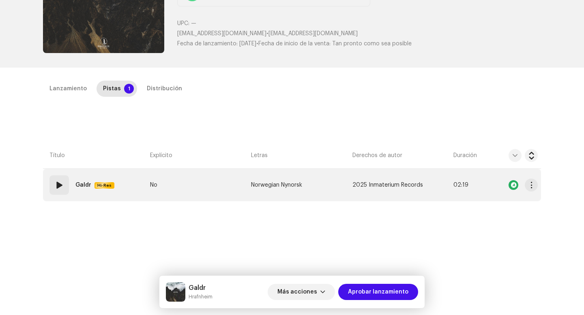
click at [58, 180] on span at bounding box center [59, 185] width 10 height 10
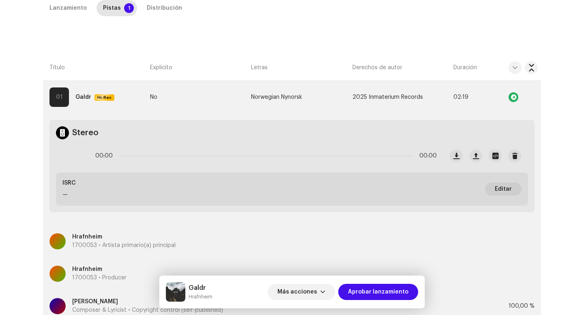
scroll to position [166, 0]
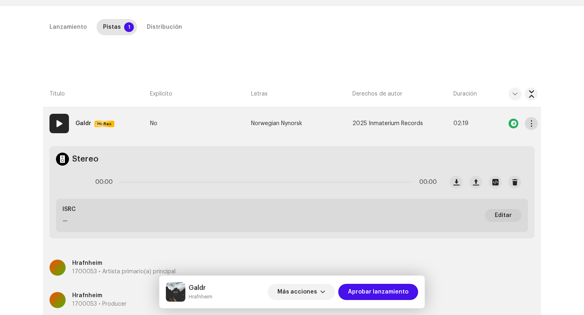
click at [529, 127] on button "button" at bounding box center [531, 123] width 13 height 13
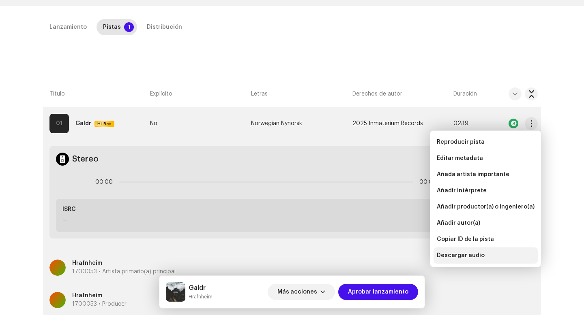
click at [463, 257] on span "Descargar audio" at bounding box center [461, 256] width 48 height 6
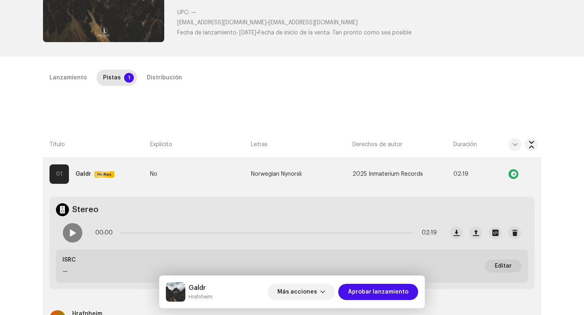
scroll to position [258, 0]
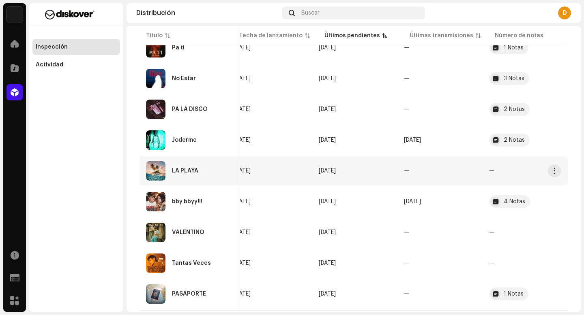
scroll to position [367, 0]
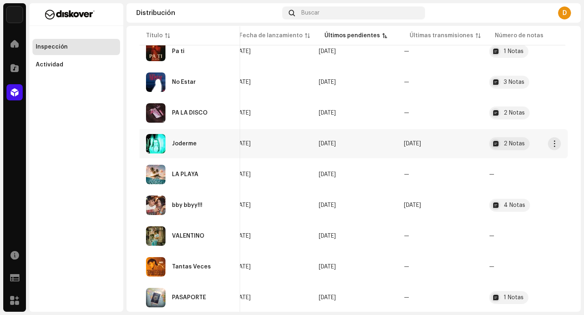
click at [201, 143] on div "Joderme" at bounding box center [190, 143] width 88 height 19
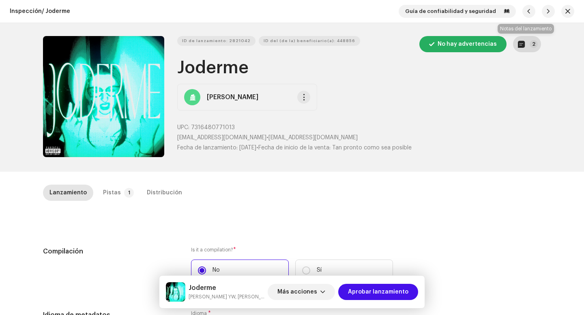
click at [529, 42] on p-badge "2" at bounding box center [533, 44] width 8 height 8
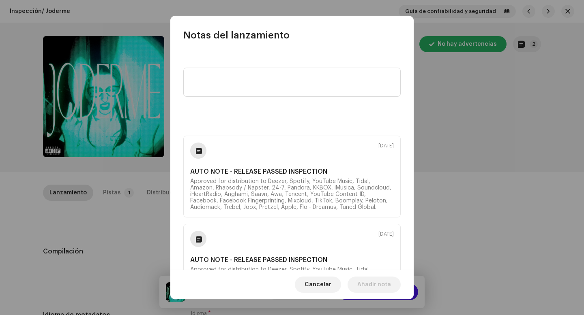
scroll to position [56, 0]
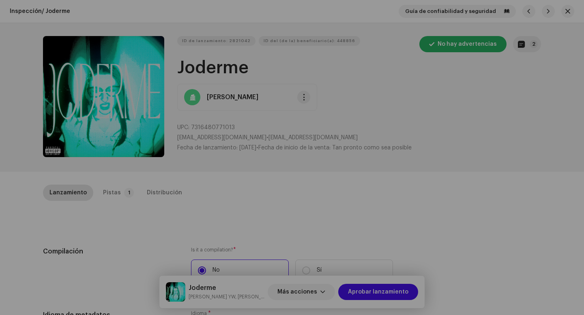
click at [465, 154] on div "Notas del lanzamiento [DATE] AUTO NOTE - RELEASE PASSED INSPECTION Approved for…" at bounding box center [292, 157] width 584 height 315
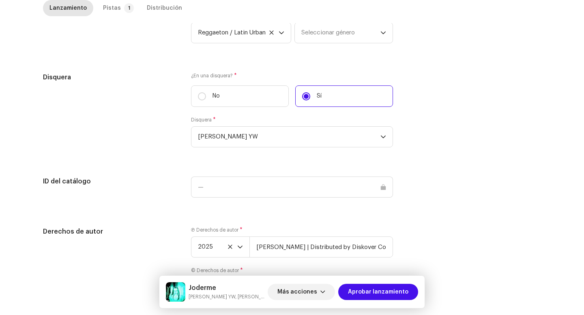
scroll to position [852, 0]
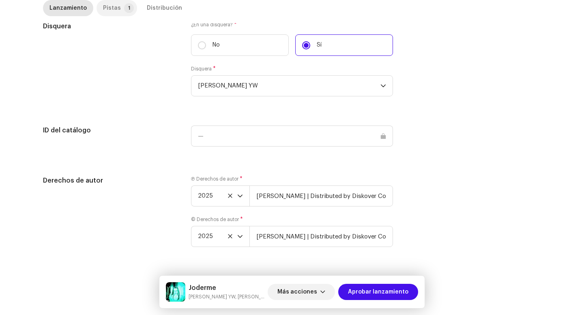
click at [103, 7] on div "Pistas" at bounding box center [112, 8] width 18 height 16
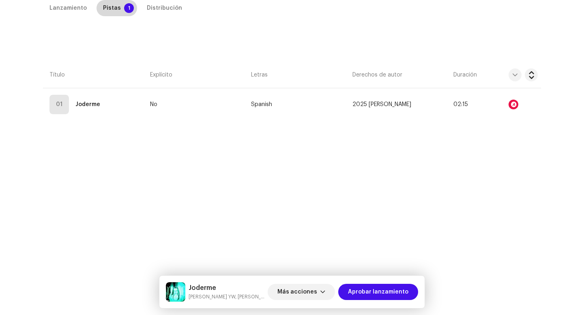
scroll to position [185, 0]
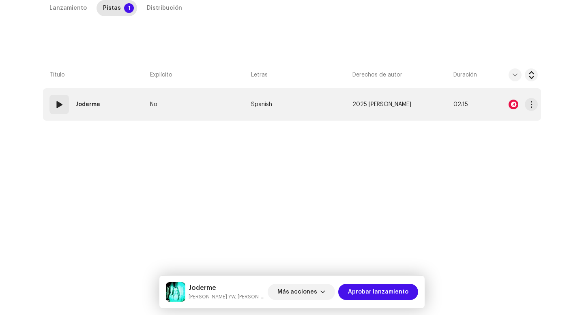
click at [69, 106] on div "01 Joderme" at bounding box center [76, 104] width 54 height 19
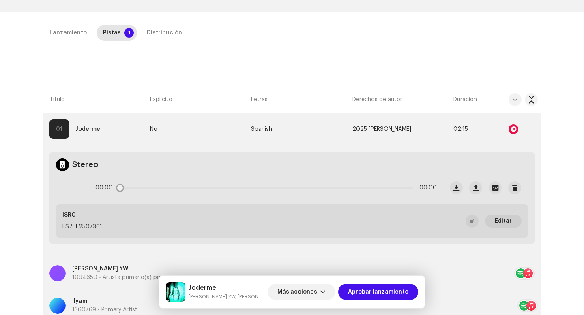
scroll to position [142, 0]
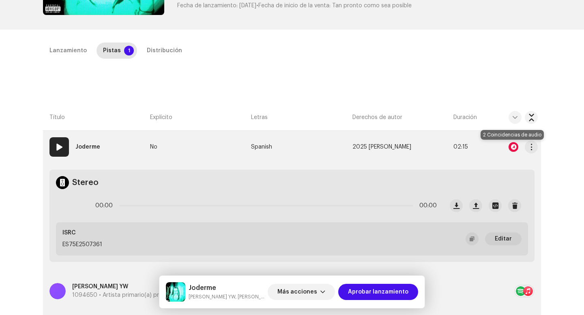
click at [511, 146] on div at bounding box center [513, 147] width 10 height 10
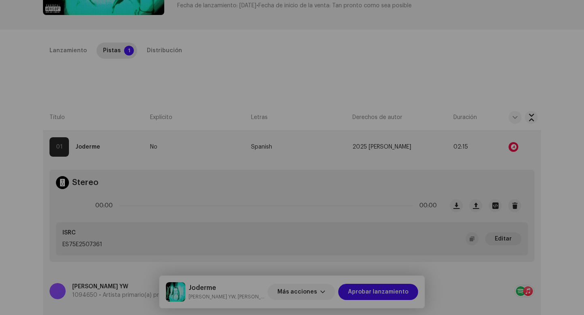
click at [499, 155] on div "Reconocimiento de audio por Remezclas o muestras 2 Todos los resultados requier…" at bounding box center [292, 157] width 584 height 315
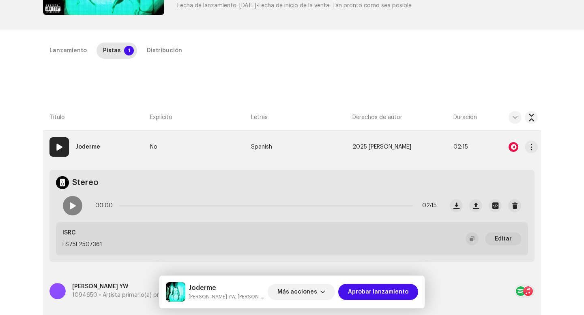
click at [537, 152] on td at bounding box center [515, 147] width 52 height 32
click at [534, 150] on button "button" at bounding box center [531, 147] width 13 height 13
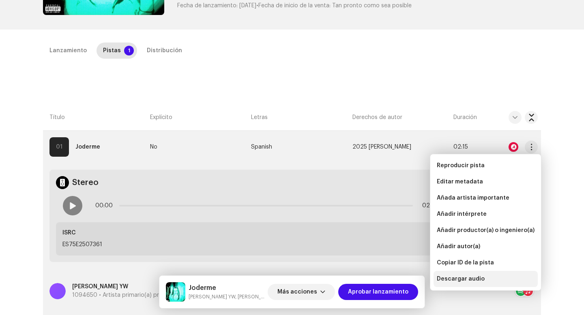
click at [470, 283] on div "Descargar audio" at bounding box center [485, 279] width 104 height 16
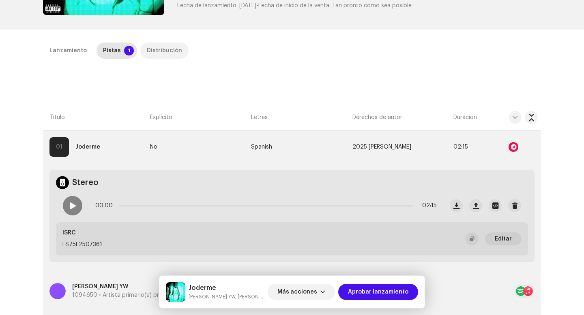
click at [148, 51] on div "Distribución" at bounding box center [164, 51] width 35 height 16
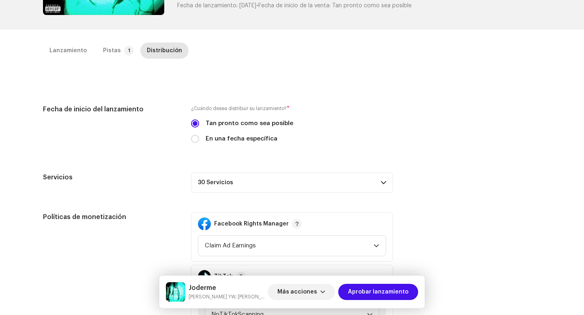
scroll to position [315, 0]
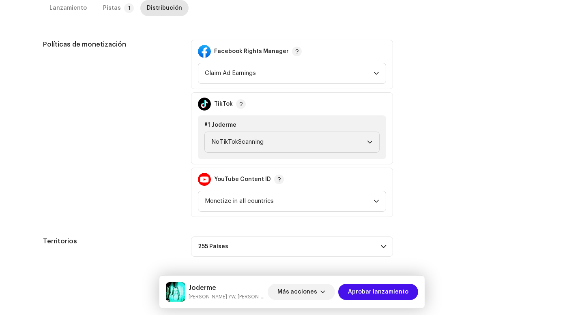
click at [73, 16] on div "Lanzamiento Pistas 1 Distribución" at bounding box center [292, 11] width 498 height 23
click at [72, 10] on div "Lanzamiento" at bounding box center [67, 8] width 37 height 16
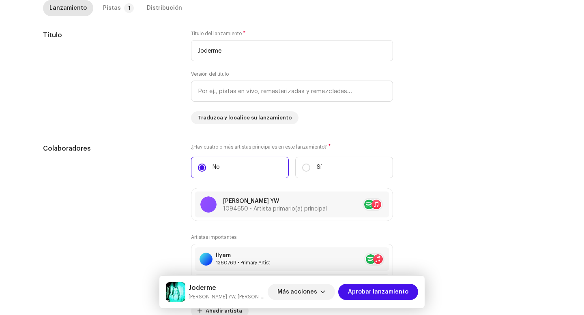
scroll to position [388, 0]
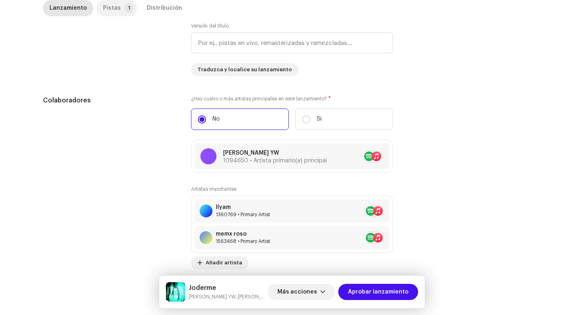
click at [106, 7] on div "Pistas" at bounding box center [112, 8] width 18 height 16
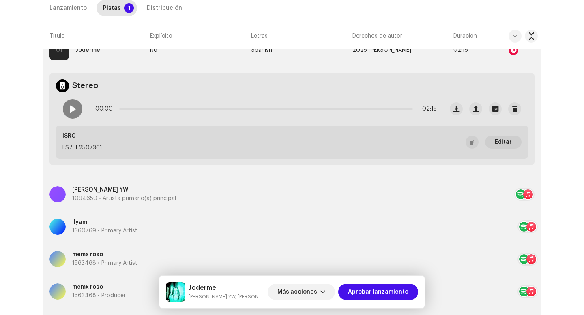
scroll to position [277, 0]
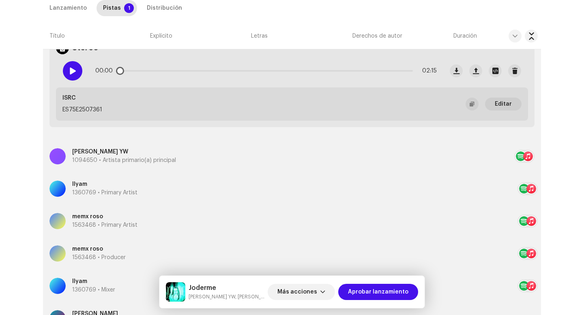
click at [72, 75] on div at bounding box center [72, 70] width 19 height 19
click at [142, 73] on div "00:01 02:15" at bounding box center [265, 71] width 341 height 16
click at [159, 71] on p-slider at bounding box center [265, 71] width 293 height 2
click at [283, 69] on div "00:20 02:15" at bounding box center [265, 71] width 341 height 16
click at [284, 72] on div "00:21 02:15" at bounding box center [265, 71] width 341 height 16
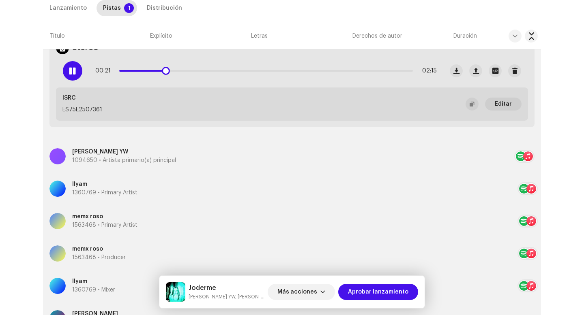
click at [285, 71] on p-slider at bounding box center [265, 71] width 293 height 2
click at [377, 71] on p-slider at bounding box center [265, 71] width 293 height 2
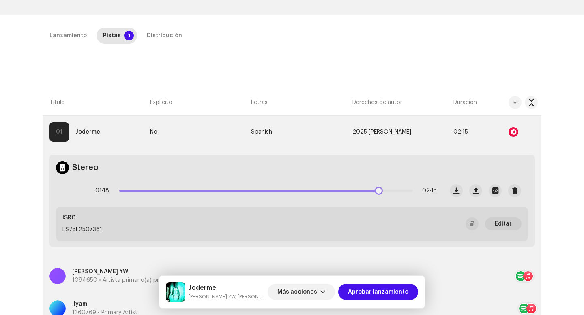
scroll to position [99, 0]
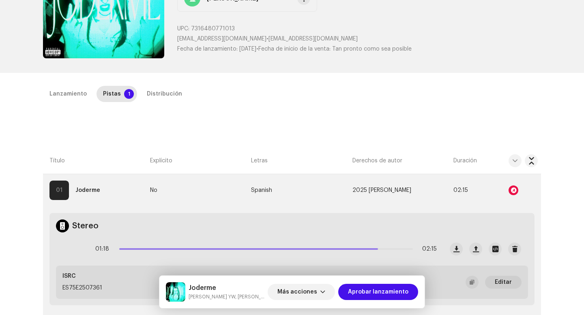
click at [155, 79] on div "Inspección / Joderme Guía de confiabilidad y seguridad ID de lanzamiento: 28210…" at bounding box center [292, 157] width 584 height 315
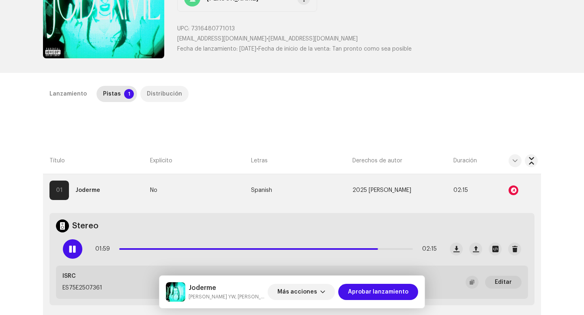
click at [148, 91] on div "Distribución" at bounding box center [164, 94] width 35 height 16
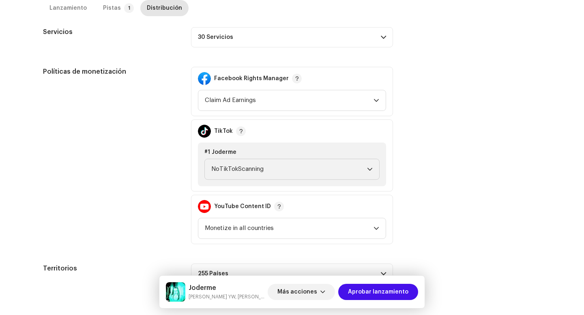
scroll to position [315, 0]
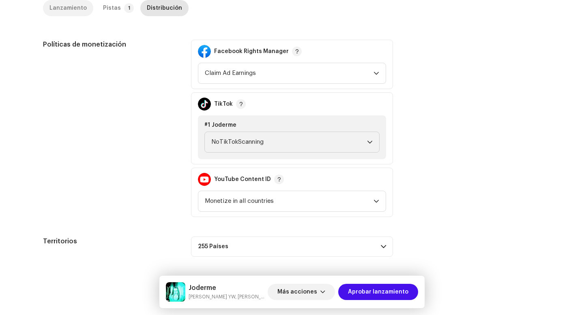
click at [72, 9] on div "Lanzamiento" at bounding box center [67, 8] width 37 height 16
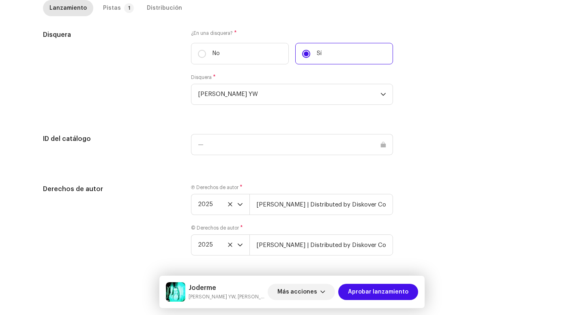
scroll to position [852, 0]
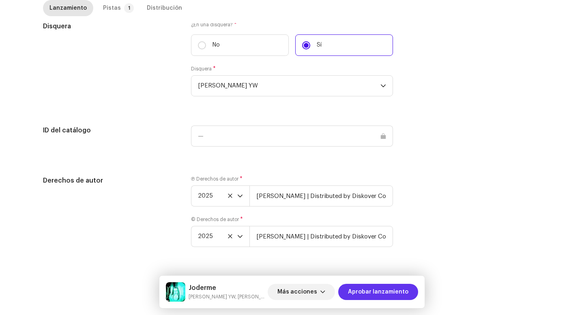
click at [374, 290] on span "Aprobar lanzamiento" at bounding box center [378, 292] width 60 height 16
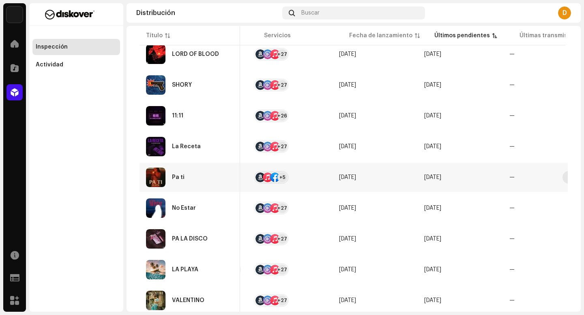
scroll to position [0, 320]
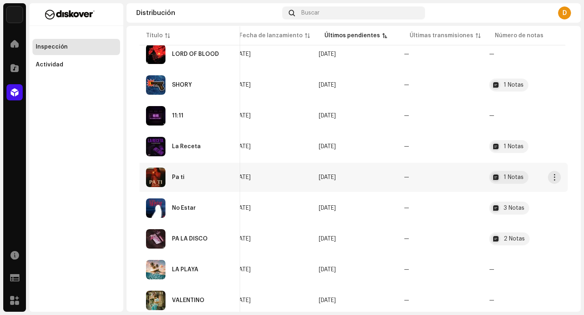
click at [201, 179] on div "Pa ti" at bounding box center [190, 177] width 88 height 19
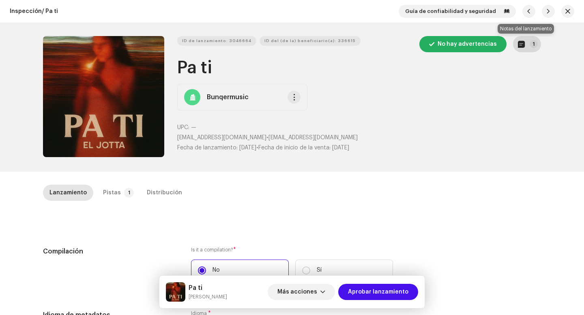
click at [526, 43] on button "1" at bounding box center [527, 44] width 28 height 16
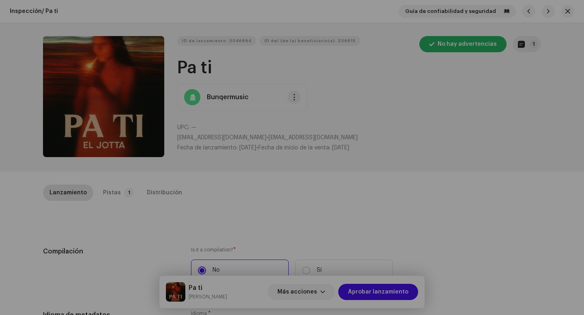
click at [156, 229] on div "Notas del lanzamiento [DATE] AUTO NOTE - RELEASE FAILED INSPECTION Other Uno o …" at bounding box center [292, 157] width 584 height 315
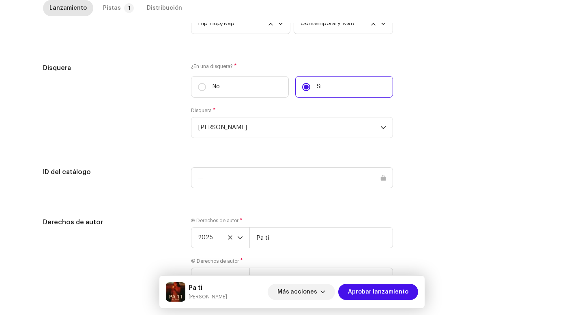
scroll to position [764, 0]
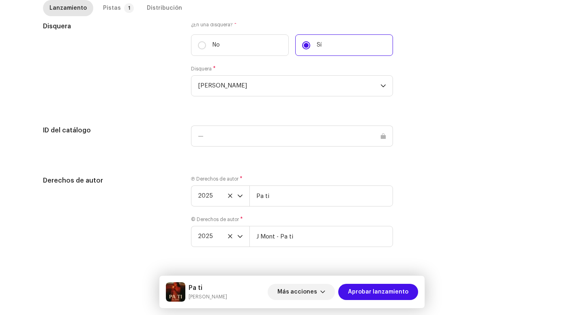
click at [289, 181] on div "Ⓟ Derechos de autor * 2025 Pa ti" at bounding box center [292, 191] width 202 height 31
click at [289, 194] on input "Pa ti" at bounding box center [321, 196] width 144 height 21
click at [117, 7] on p-tab "Pistas 1" at bounding box center [116, 8] width 41 height 16
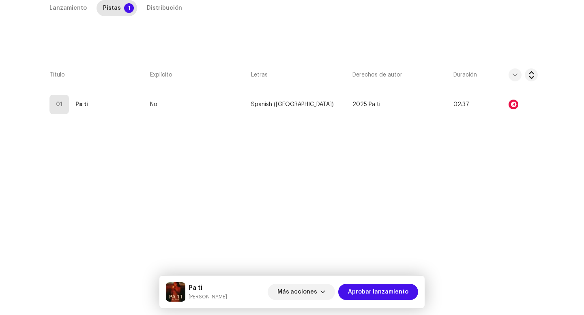
click at [57, 122] on div "Lanzamiento Pistas 1 Distribución Compilación Is it a compilation? * No Sí Idio…" at bounding box center [292, 138] width 524 height 276
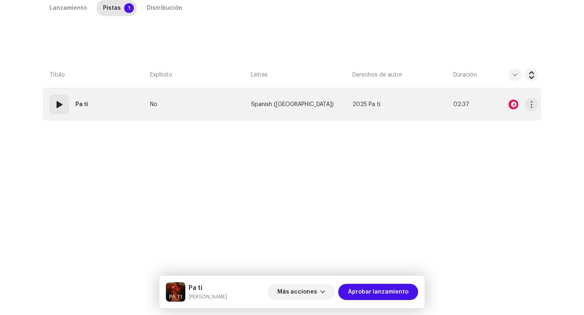
click at [59, 111] on div "01" at bounding box center [58, 104] width 19 height 19
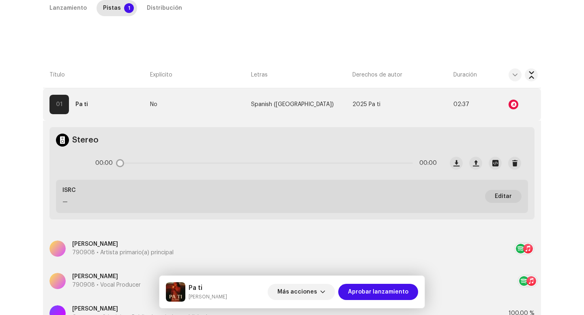
scroll to position [258, 0]
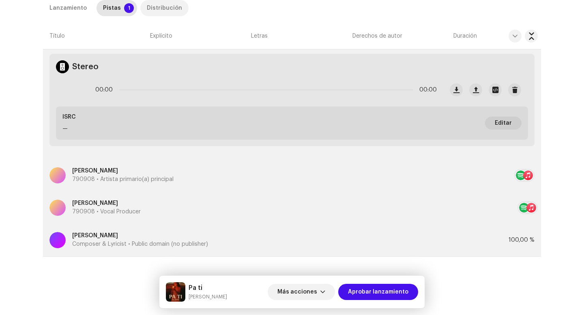
click at [151, 15] on div "Distribución" at bounding box center [164, 8] width 35 height 16
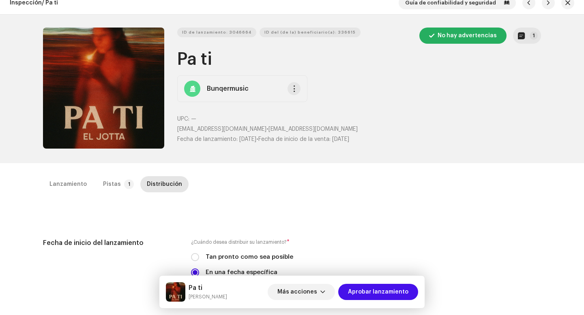
scroll to position [0, 0]
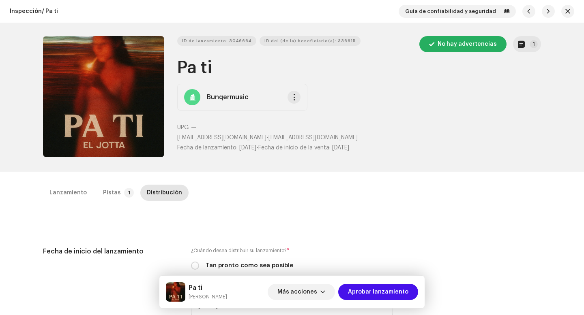
click at [527, 29] on div "ID de lanzamiento: 3046664 ID del (de la) beneficiario(a): 336615 No hay advert…" at bounding box center [292, 97] width 524 height 149
click at [527, 41] on button "1" at bounding box center [527, 44] width 28 height 16
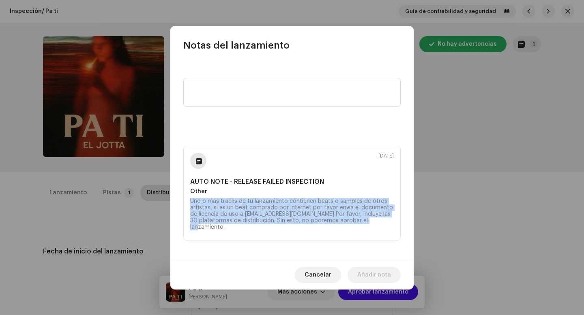
drag, startPoint x: 394, startPoint y: 227, endPoint x: 175, endPoint y: 201, distance: 220.1
click at [175, 201] on div "[DATE] AUTO NOTE - RELEASE FAILED INSPECTION Other Uno o más tracks de tu lanza…" at bounding box center [291, 156] width 243 height 208
copy div "Uno o más tracks de tu lanzamiento contienen beats o samples de otros artistas,…"
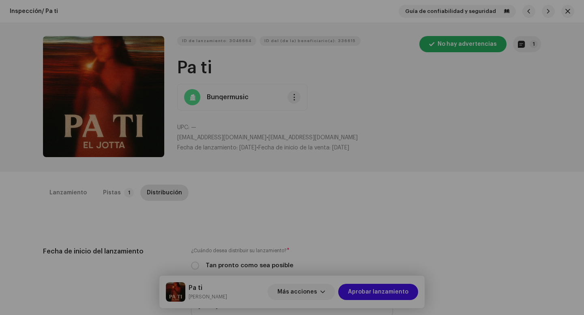
click at [123, 242] on div "Notas del lanzamiento [DATE] AUTO NOTE - RELEASE FAILED INSPECTION Other Uno o …" at bounding box center [292, 157] width 584 height 315
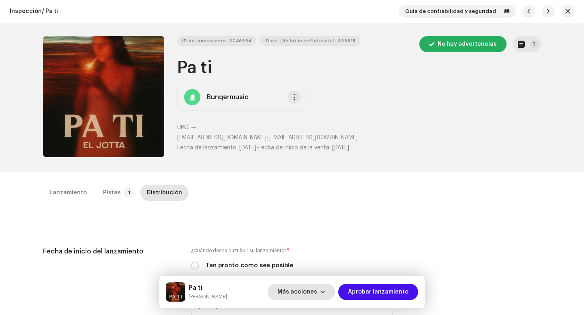
click at [302, 293] on span "Más acciones" at bounding box center [297, 292] width 40 height 16
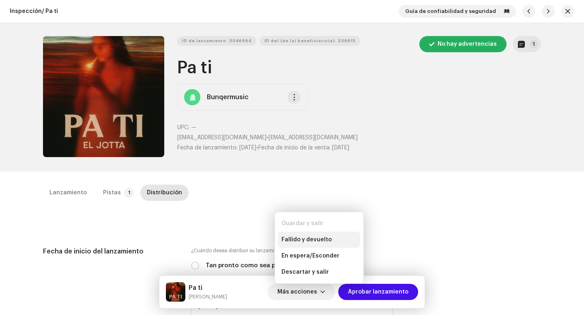
click at [298, 238] on span "Fallido y devuelto" at bounding box center [306, 240] width 50 height 6
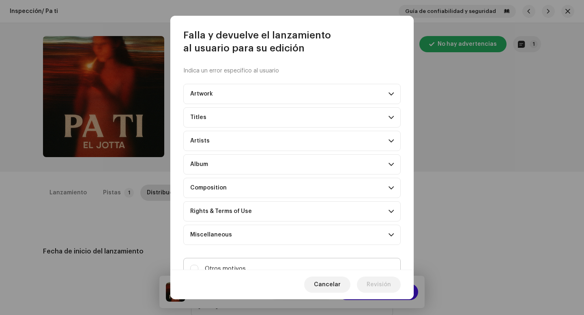
click at [259, 261] on label "Otros motivos" at bounding box center [291, 269] width 217 height 22
click at [198, 265] on input "Otros motivos" at bounding box center [194, 269] width 8 height 8
checkbox input "true"
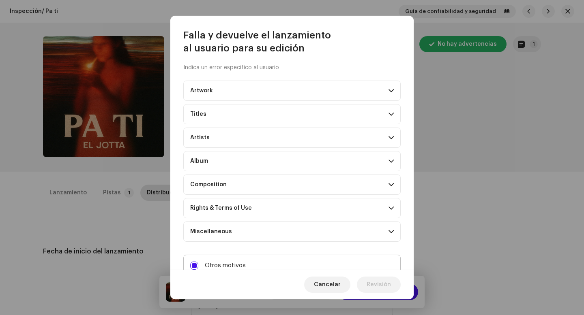
scroll to position [70, 0]
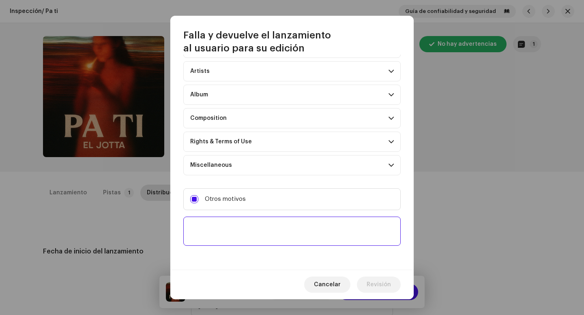
click at [257, 240] on textarea at bounding box center [291, 231] width 217 height 29
paste textarea "Uno o más tracks de tu lanzamiento contienen beats o samples de otros artistas,…"
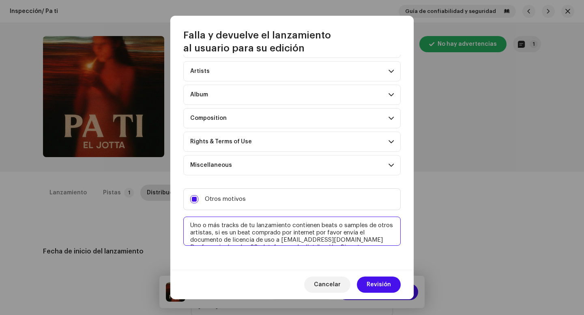
scroll to position [12, 0]
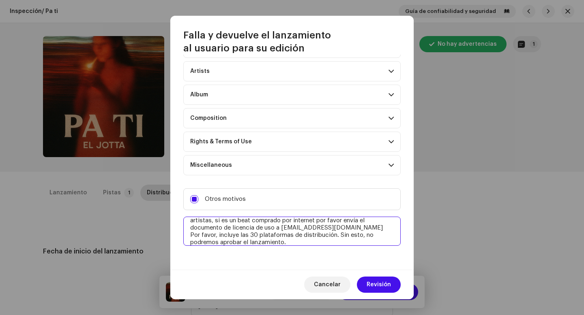
click at [345, 227] on textarea at bounding box center [291, 231] width 217 height 29
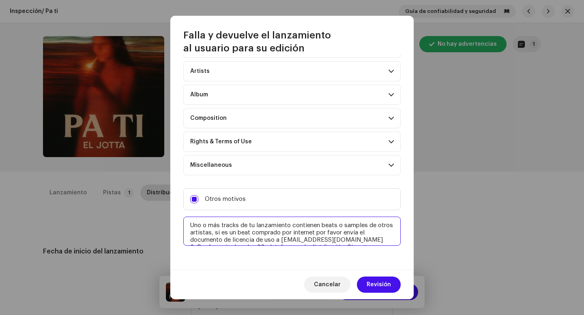
click at [189, 223] on textarea at bounding box center [291, 231] width 217 height 29
type textarea "1. Uno o más tracks de tu lanzamiento contienen beats o samples de otros artist…"
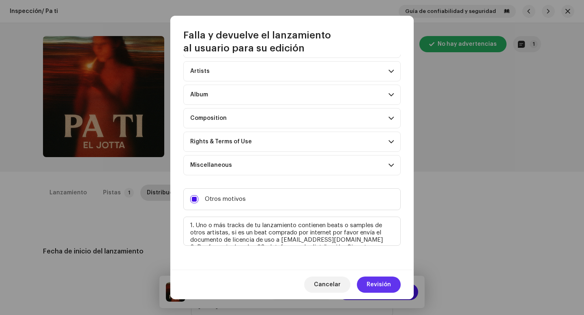
click at [378, 283] on span "Revisión" at bounding box center [378, 285] width 24 height 16
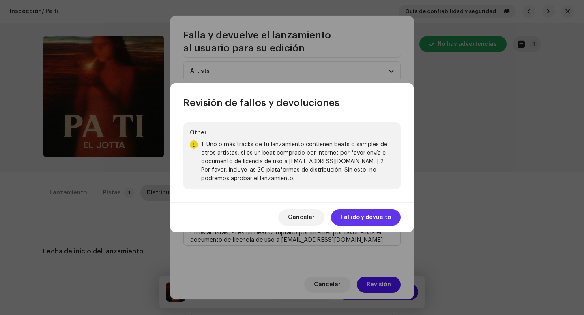
click at [343, 213] on button "Fallido y devuelto" at bounding box center [366, 218] width 70 height 16
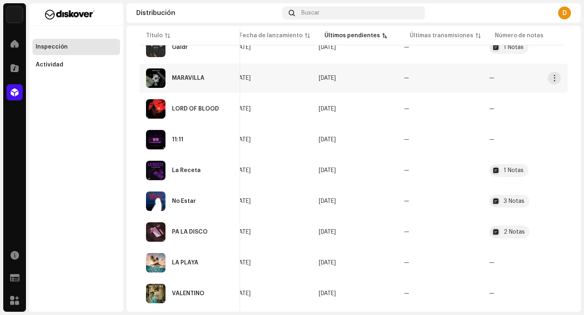
scroll to position [207, 0]
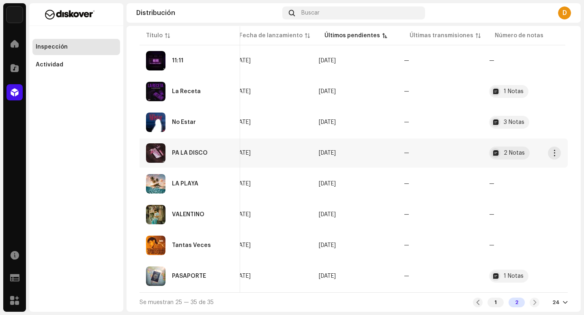
click at [209, 154] on div "PA LA DISCO" at bounding box center [190, 153] width 88 height 19
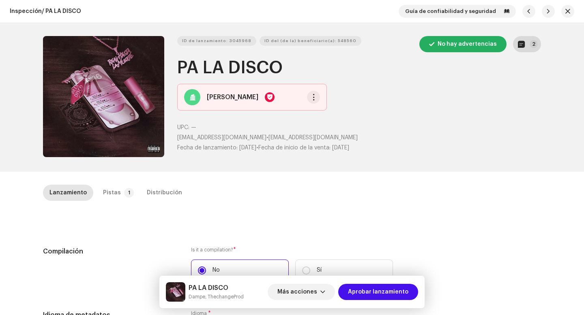
click at [532, 40] on p-badge "2" at bounding box center [533, 44] width 8 height 8
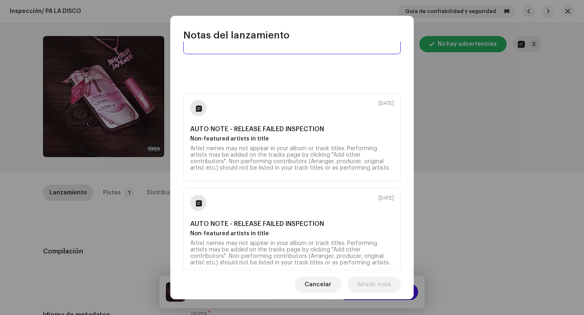
scroll to position [69, 0]
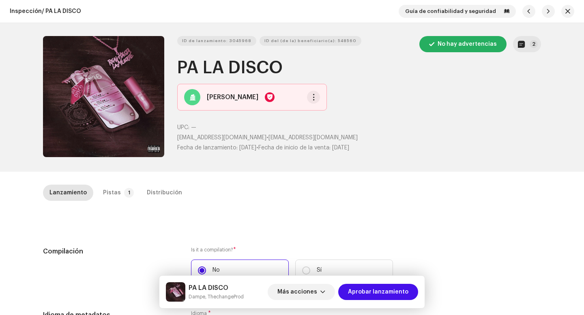
click at [428, 178] on div "Notas del lanzamiento 9 oct 2025 AUTO NOTE - RELEASE FAILED INSPECTION Non-feat…" at bounding box center [292, 157] width 584 height 315
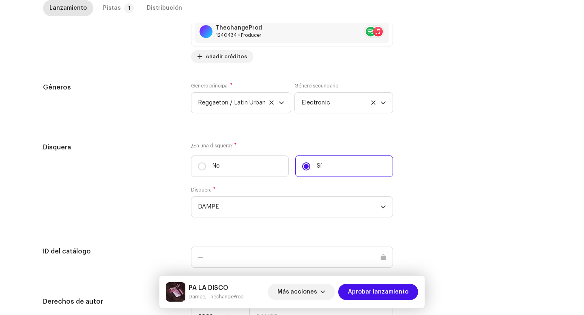
scroll to position [763, 0]
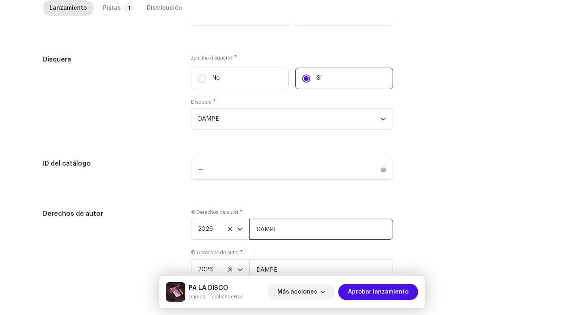
click at [304, 240] on input "DAMPE" at bounding box center [321, 229] width 144 height 21
type input "DAMPE | Distributed by Diskover Co."
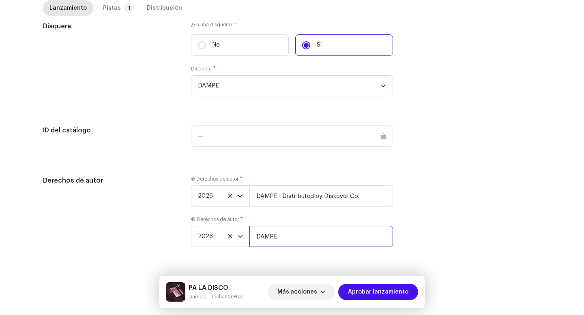
click at [301, 243] on input "DAMPE" at bounding box center [321, 236] width 144 height 21
type input "DAMPE | Distributed by Diskover Co."
click at [238, 195] on icon "dropdown trigger" at bounding box center [240, 196] width 5 height 3
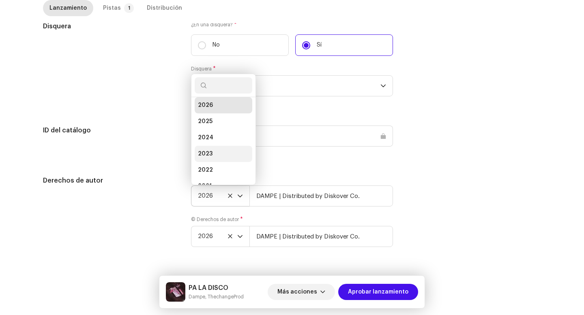
scroll to position [13, 0]
click at [206, 106] on li "2025" at bounding box center [224, 112] width 58 height 16
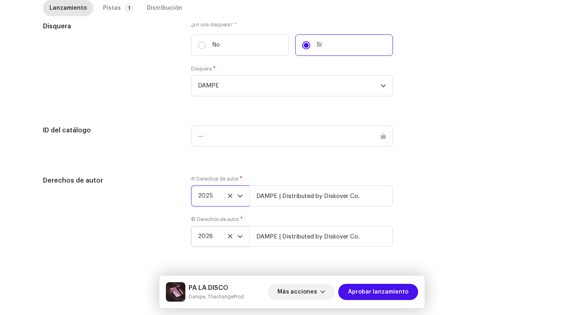
click at [238, 236] on icon "dropdown trigger" at bounding box center [240, 237] width 6 height 6
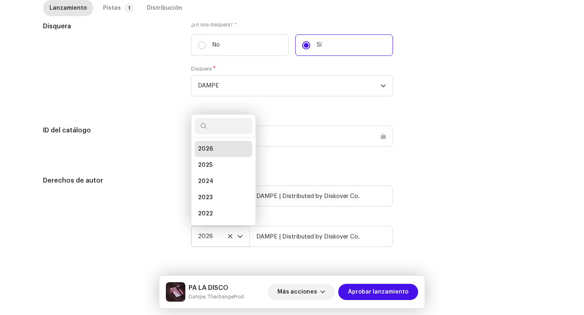
scroll to position [3, 0]
click at [216, 163] on li "2025" at bounding box center [224, 162] width 58 height 16
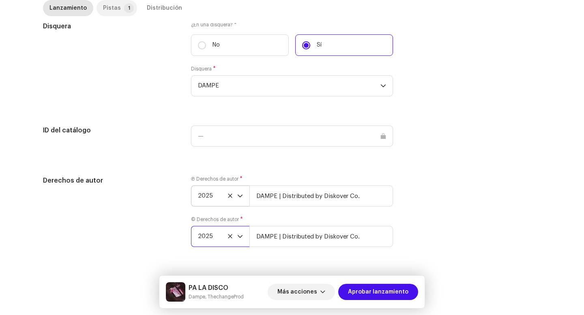
click at [112, 11] on div "Pistas" at bounding box center [112, 8] width 18 height 16
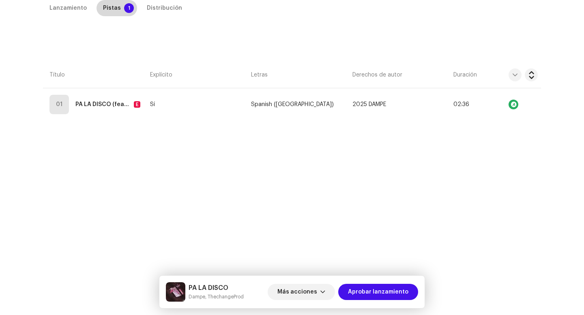
scroll to position [185, 0]
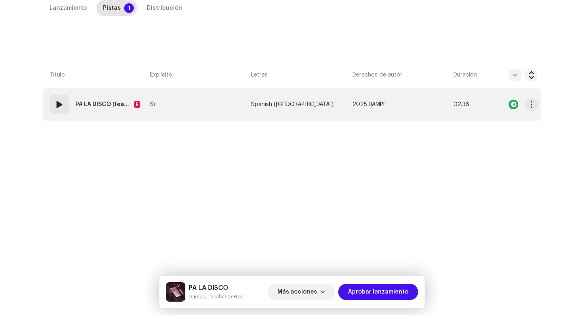
click at [63, 104] on div "01" at bounding box center [58, 104] width 19 height 19
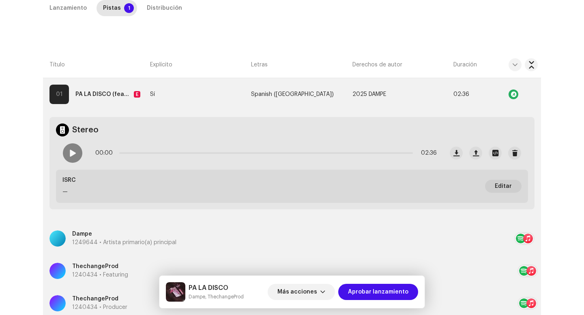
scroll to position [179, 0]
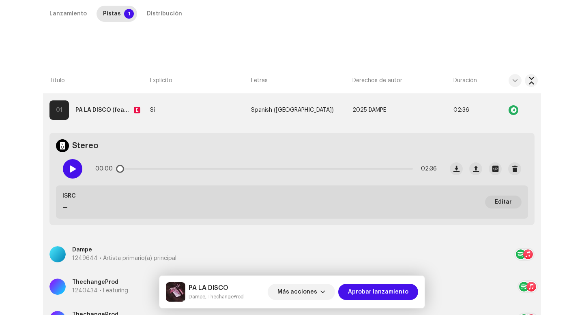
click at [70, 169] on span at bounding box center [72, 169] width 7 height 6
click at [108, 112] on strong "PA LA DISCO (feat. ThechangeProd)" at bounding box center [102, 110] width 55 height 16
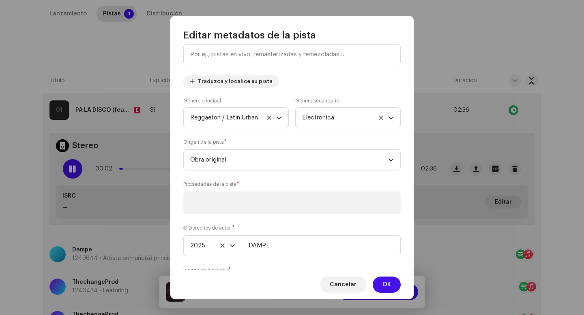
scroll to position [207, 0]
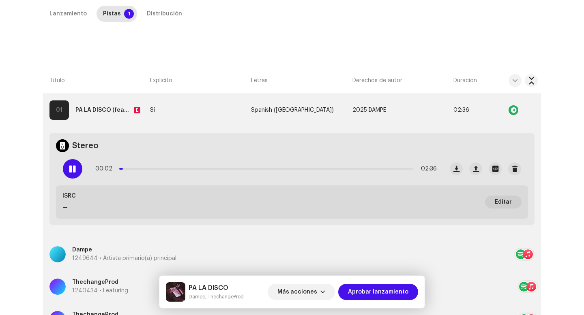
click at [140, 164] on div "Editar metadatos de la pista Título de la pista * PA LA DISCO Versión de la pis…" at bounding box center [292, 157] width 584 height 315
click at [161, 163] on div "00:03 02:36" at bounding box center [265, 169] width 341 height 16
click at [165, 169] on p-slider at bounding box center [265, 169] width 293 height 2
click at [271, 169] on p-slider at bounding box center [265, 169] width 293 height 2
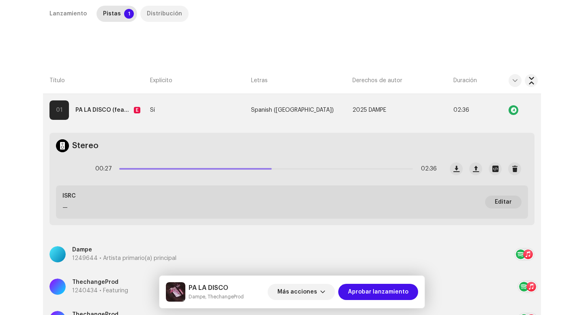
click at [149, 9] on div "Distribución" at bounding box center [164, 14] width 35 height 16
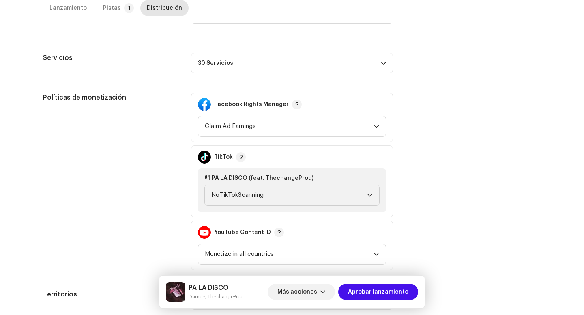
scroll to position [416, 0]
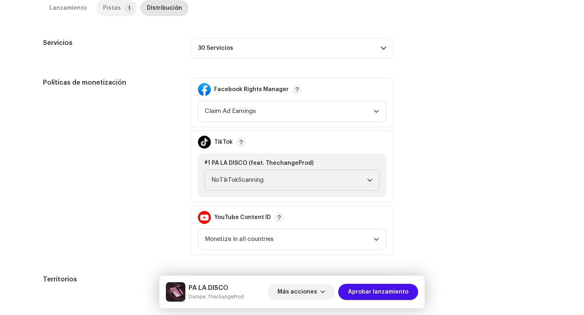
click at [118, 2] on p-tab "Pistas 1" at bounding box center [116, 8] width 41 height 16
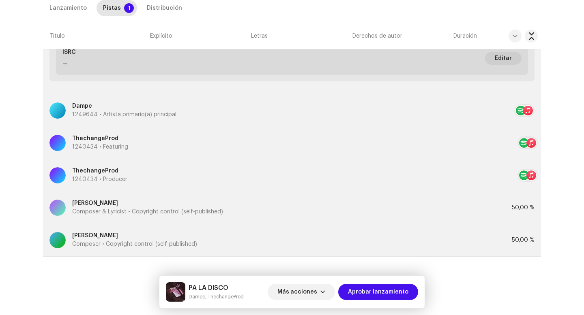
scroll to position [242, 0]
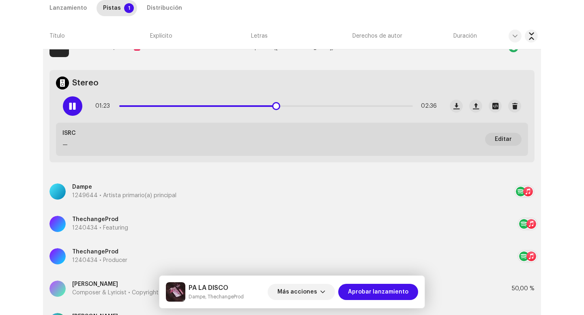
click at [385, 105] on p-slider at bounding box center [265, 106] width 293 height 2
click at [72, 107] on span at bounding box center [72, 106] width 7 height 6
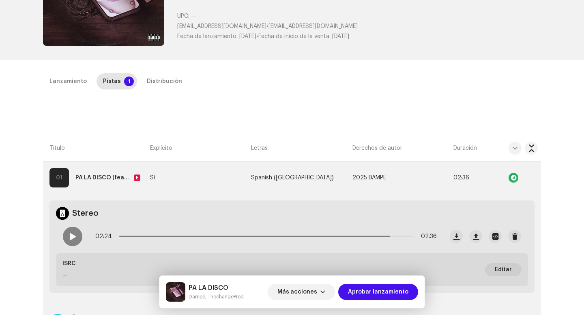
scroll to position [31, 0]
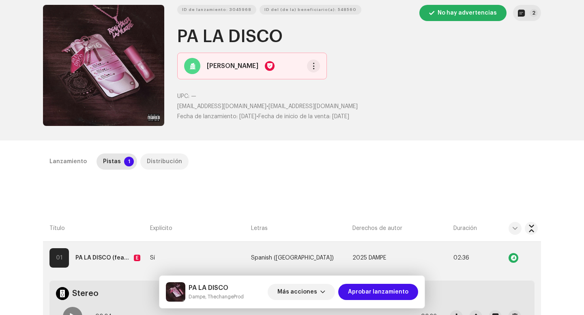
click at [152, 156] on div "Distribución" at bounding box center [164, 162] width 35 height 16
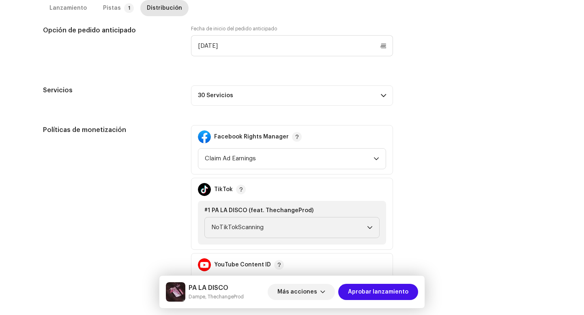
scroll to position [333, 0]
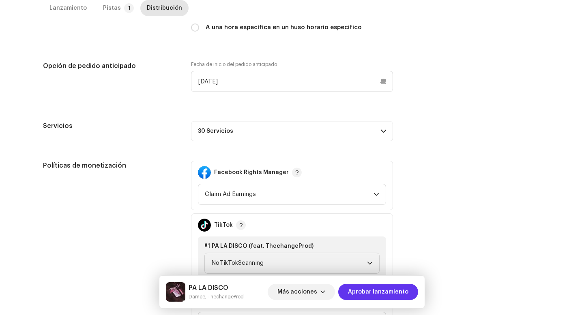
click at [359, 289] on span "Aprobar lanzamiento" at bounding box center [378, 292] width 60 height 16
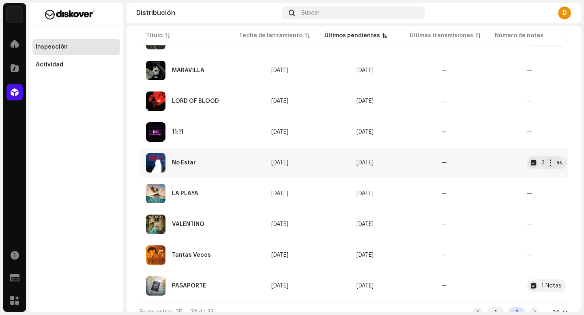
scroll to position [129, 0]
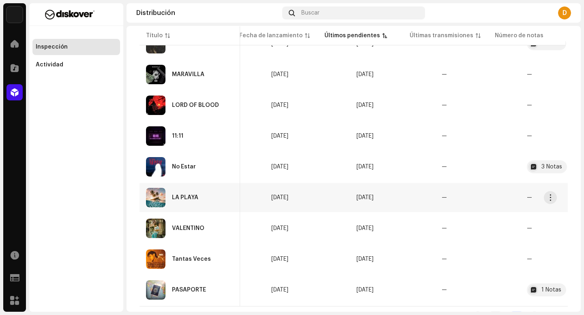
click at [201, 197] on div "LA PLAYA" at bounding box center [190, 197] width 88 height 19
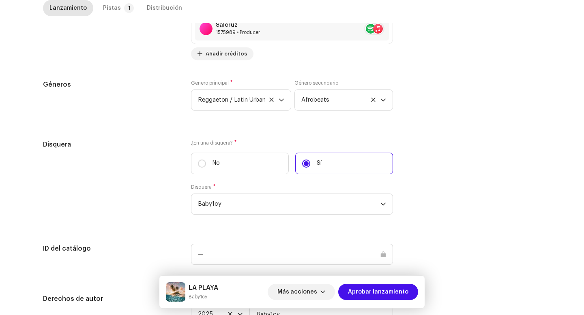
scroll to position [818, 0]
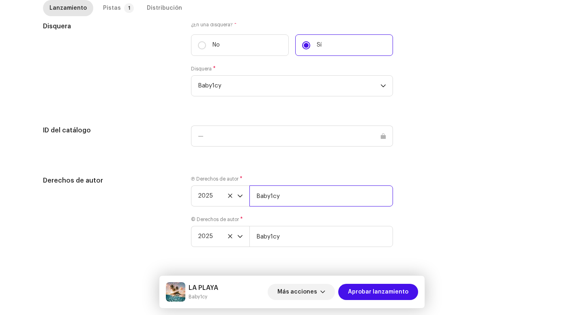
click at [323, 204] on input "Baby1cy" at bounding box center [321, 196] width 144 height 21
type input "Baby1cy | Distributed by Diskover Co."
click at [298, 245] on input "Baby1cy" at bounding box center [321, 236] width 144 height 21
type input "Baby1cy | Distributed by Diskover Co."
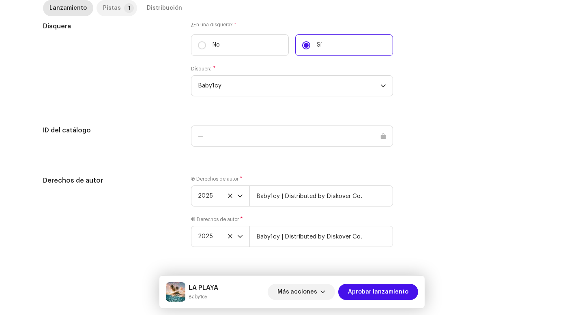
click at [110, 11] on div "Pistas" at bounding box center [112, 8] width 18 height 16
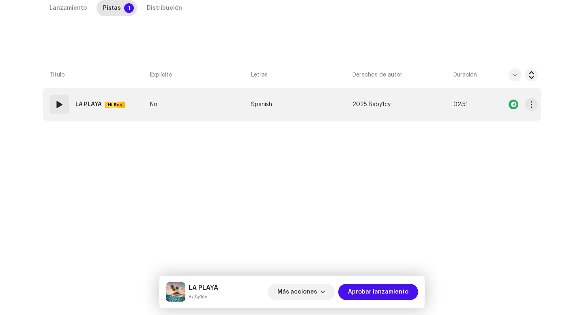
click at [67, 101] on div "01" at bounding box center [58, 104] width 19 height 19
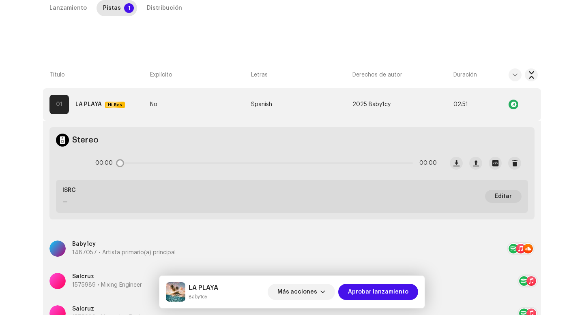
scroll to position [323, 0]
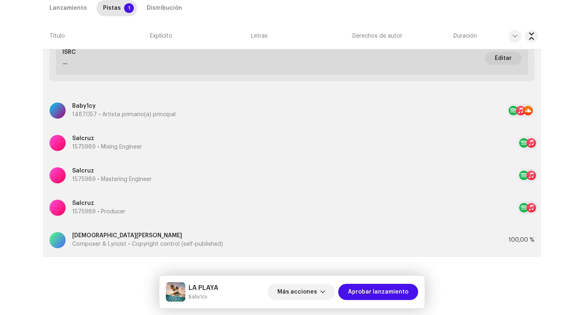
click at [102, 239] on p "Cristian Diaz" at bounding box center [147, 236] width 151 height 9
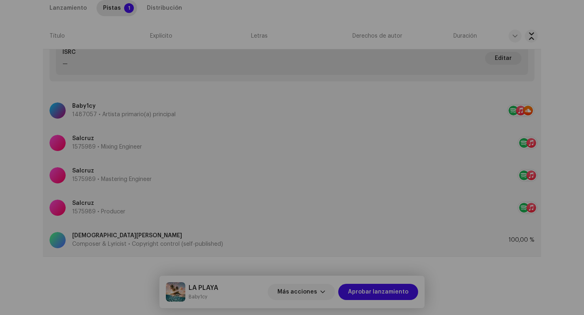
click at [62, 142] on div "Guardar cambios Cancelar Actualizar" at bounding box center [292, 157] width 584 height 315
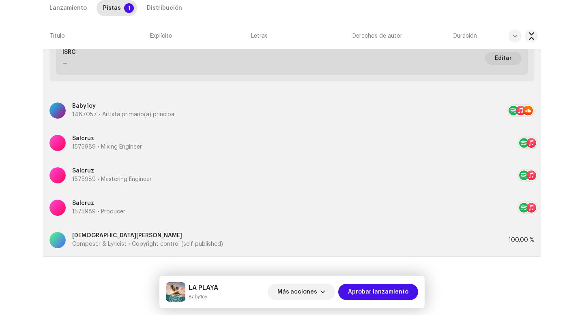
click at [62, 112] on div at bounding box center [57, 111] width 16 height 16
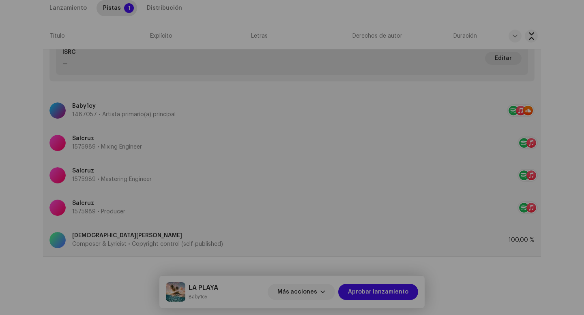
click at [0, 114] on div "Actualizar Artista primario(a) principal Cancelar Actualizar" at bounding box center [292, 157] width 584 height 315
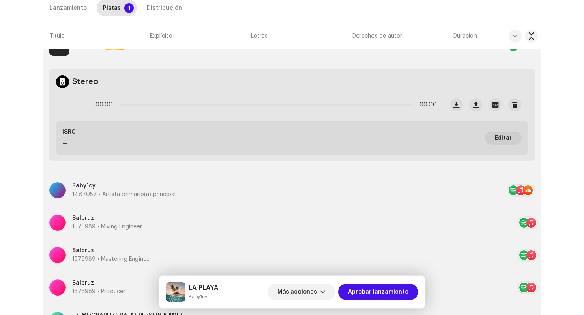
scroll to position [202, 0]
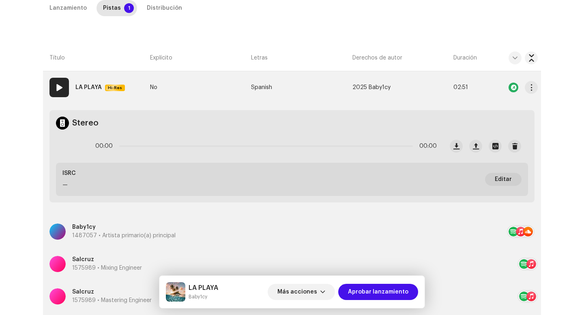
click at [79, 79] on strong "LA PLAYA" at bounding box center [88, 87] width 26 height 16
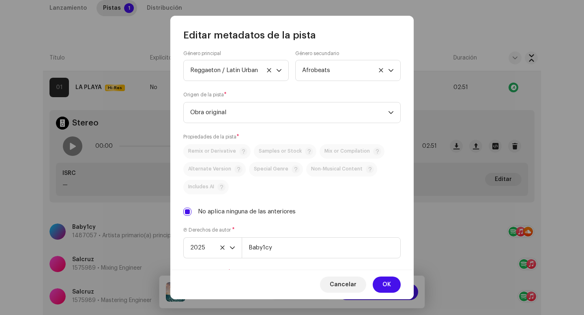
scroll to position [257, 0]
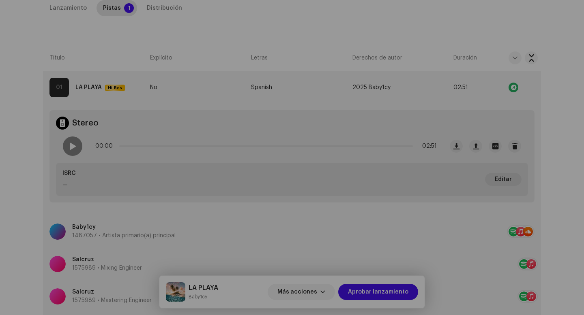
click at [88, 173] on div "Editar metadatos de la pista Título de la pista * LA PLAYA Versión de la pista …" at bounding box center [292, 157] width 584 height 315
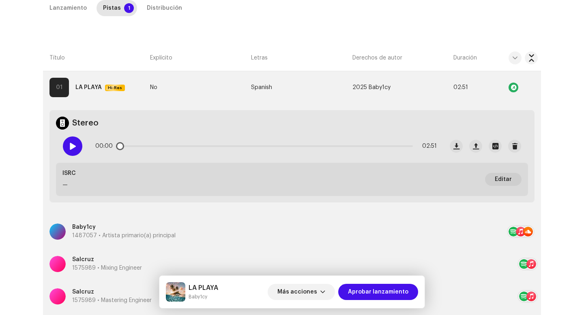
click at [69, 144] on span at bounding box center [72, 146] width 7 height 6
click at [163, 146] on p-slider at bounding box center [265, 147] width 293 height 2
click at [280, 144] on div "00:28 02:51" at bounding box center [265, 146] width 341 height 16
click at [278, 147] on p-slider at bounding box center [265, 147] width 293 height 2
click at [374, 146] on p-slider at bounding box center [265, 147] width 293 height 2
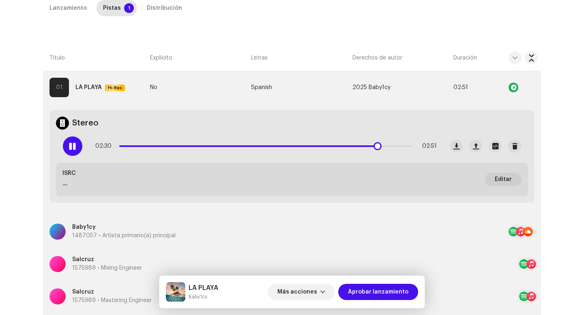
click at [71, 154] on div at bounding box center [72, 146] width 19 height 19
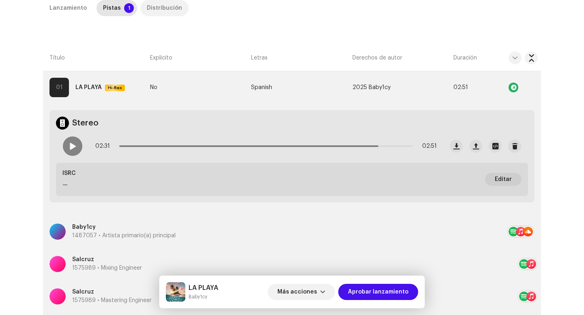
click at [153, 8] on div "Distribución" at bounding box center [164, 8] width 35 height 16
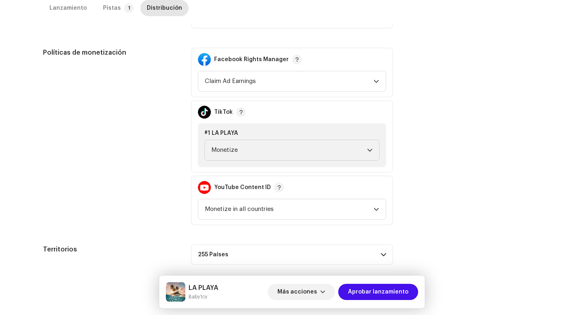
scroll to position [536, 0]
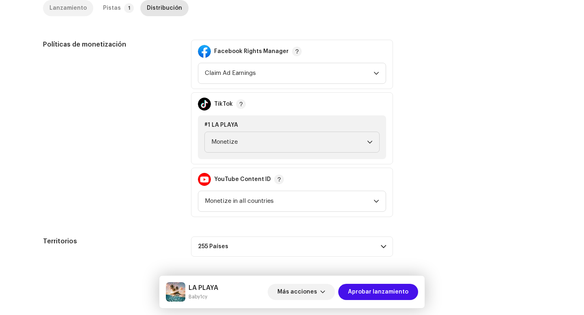
click at [63, 5] on div "Lanzamiento" at bounding box center [67, 8] width 37 height 16
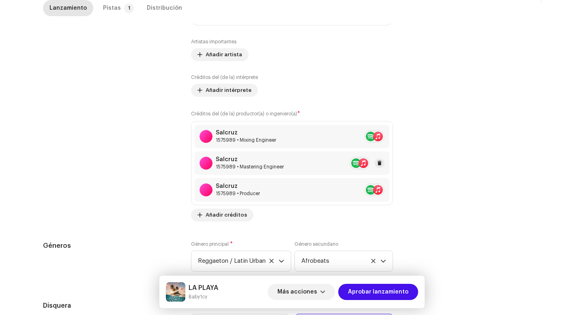
scroll to position [818, 0]
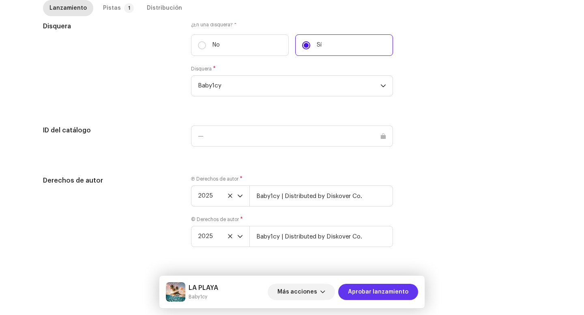
click at [388, 289] on span "Aprobar lanzamiento" at bounding box center [378, 292] width 60 height 16
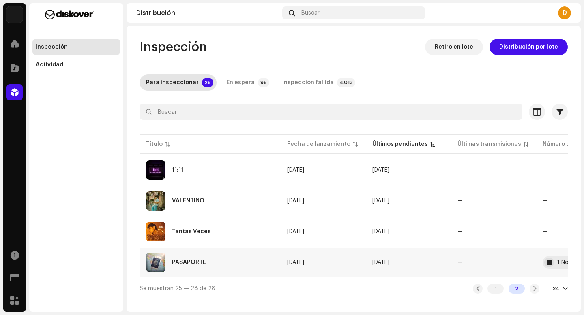
scroll to position [0, 275]
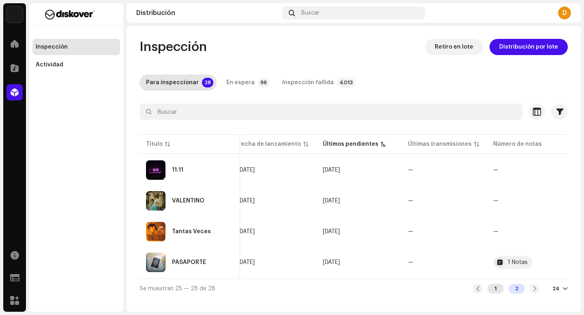
click at [489, 290] on div "1" at bounding box center [495, 289] width 16 height 10
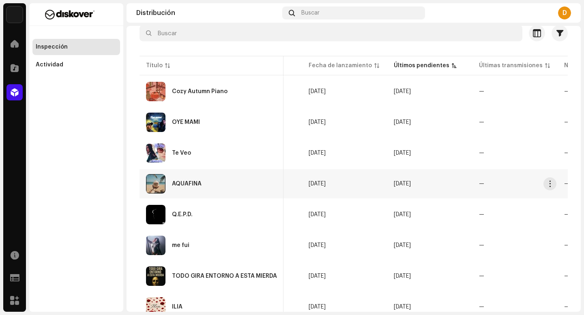
scroll to position [78, 0]
click at [250, 256] on td "me fui" at bounding box center [211, 245] width 144 height 29
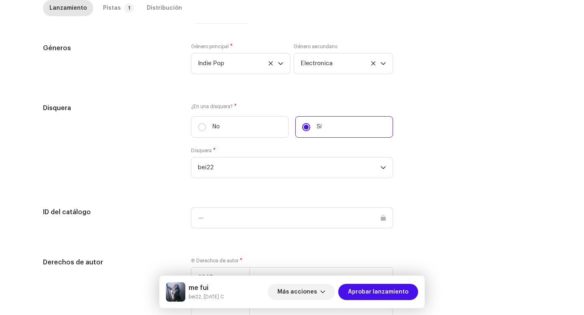
scroll to position [798, 0]
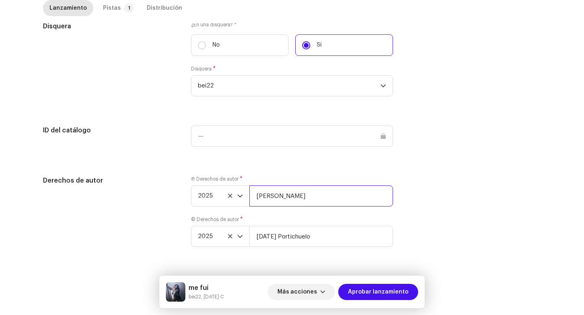
click at [319, 198] on input "[PERSON_NAME]" at bounding box center [321, 196] width 144 height 21
type input "Beatriz Guerra | Distributed by Diskover Co."
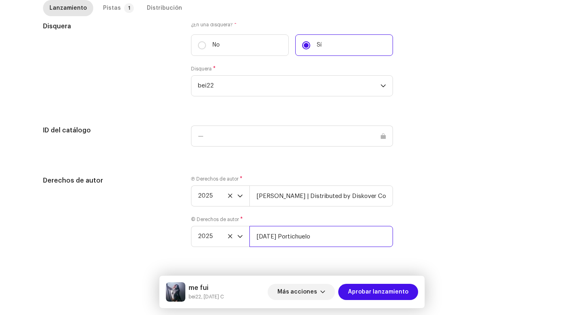
click at [329, 244] on input "Karma Portichuelo" at bounding box center [321, 236] width 144 height 21
drag, startPoint x: 293, startPoint y: 197, endPoint x: 388, endPoint y: 205, distance: 94.4
click at [389, 204] on input "Beatriz Guerra | Distributed by Diskover Co." at bounding box center [321, 196] width 144 height 21
click at [327, 234] on input "Karma Portichuelo" at bounding box center [321, 236] width 144 height 21
paste input "| Distributed by Diskover Co."
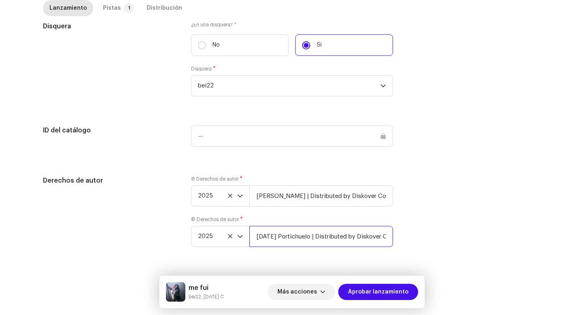
scroll to position [0, 4]
type input "Karma Portichuelo | Distributed by Diskover Co."
click at [106, 8] on div "Pistas" at bounding box center [112, 8] width 18 height 16
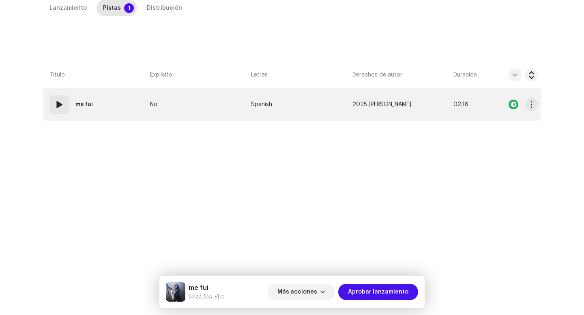
click at [72, 90] on td "01 me fui" at bounding box center [95, 104] width 104 height 32
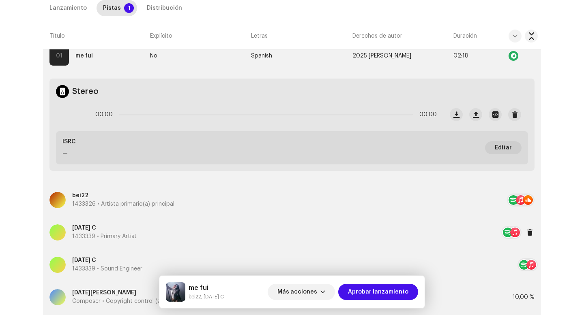
scroll to position [188, 0]
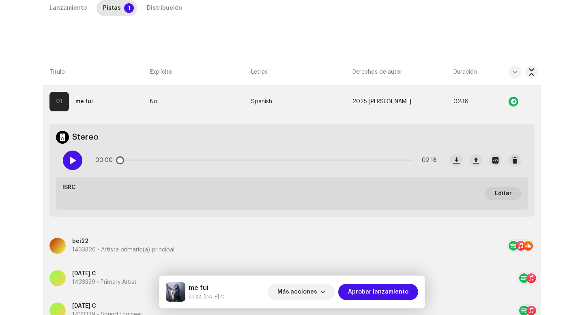
click at [63, 161] on div at bounding box center [72, 160] width 19 height 19
click at [159, 160] on p-slider at bounding box center [265, 161] width 293 height 2
click at [267, 160] on p-slider at bounding box center [265, 161] width 293 height 2
click at [371, 159] on div "01:11 02:18" at bounding box center [265, 160] width 341 height 16
click at [368, 160] on p-slider at bounding box center [265, 161] width 293 height 2
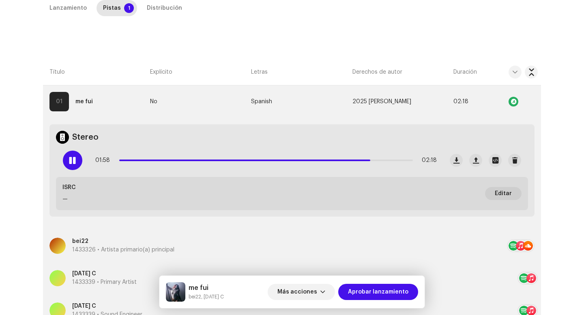
click at [146, 19] on div "Lanzamiento Pistas 1 Distribución" at bounding box center [292, 11] width 498 height 23
click at [149, 6] on div "Distribución" at bounding box center [164, 8] width 35 height 16
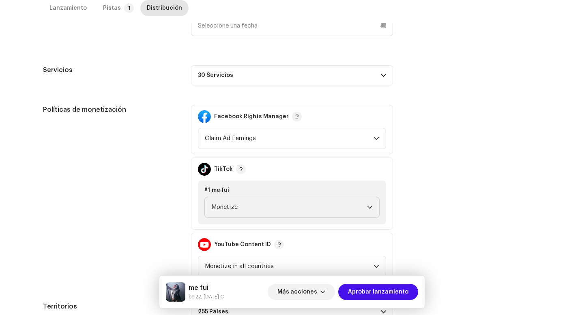
scroll to position [536, 0]
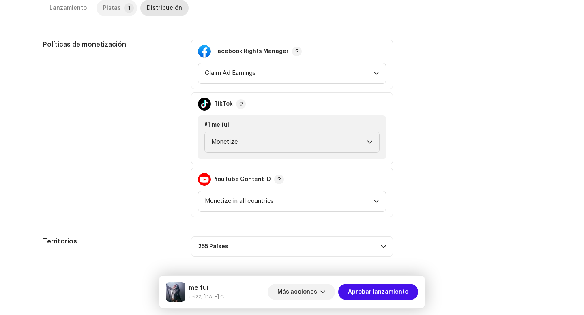
click at [110, 10] on div "Pistas" at bounding box center [112, 8] width 18 height 16
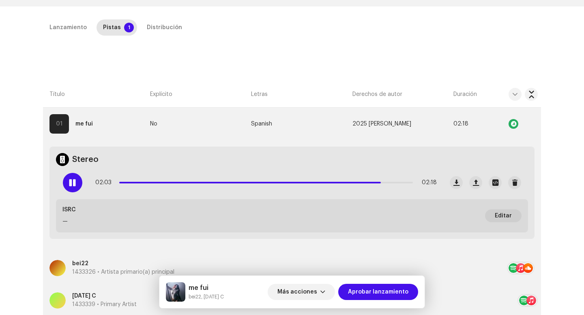
scroll to position [48, 0]
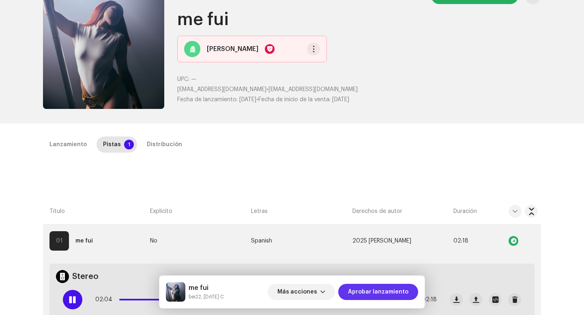
click at [383, 287] on span "Aprobar lanzamiento" at bounding box center [378, 292] width 60 height 16
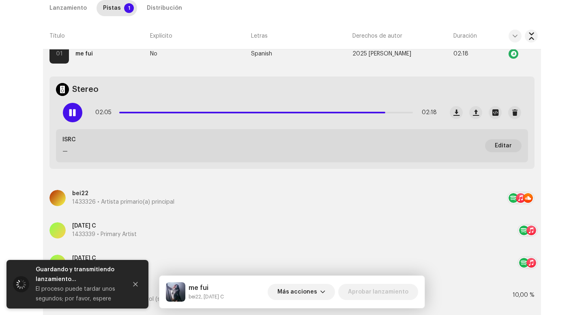
scroll to position [323, 0]
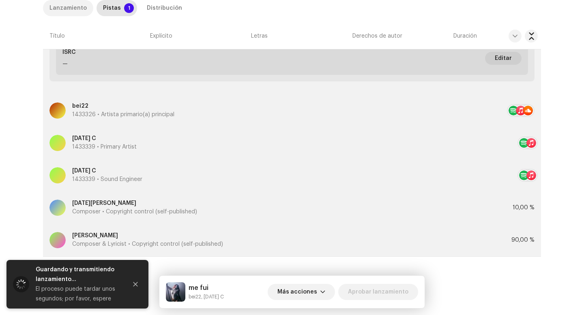
click at [63, 11] on div "Lanzamiento" at bounding box center [67, 8] width 37 height 16
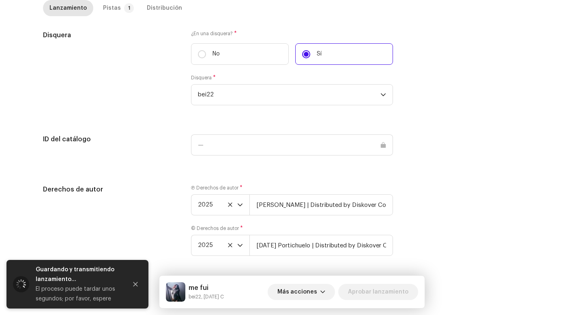
scroll to position [798, 0]
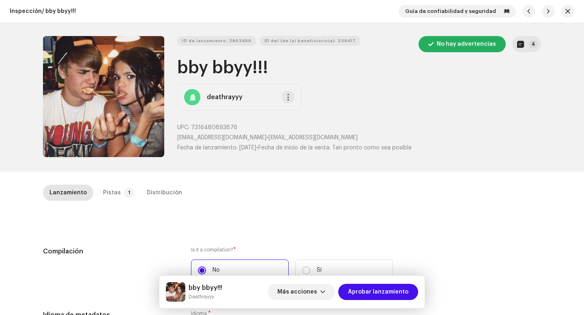
click at [445, 169] on div "Notas del lanzamiento aaliyahdeathh aaliyahdeathh [DATE] Art has been updated […" at bounding box center [292, 157] width 584 height 315
click at [520, 51] on button "4" at bounding box center [526, 44] width 29 height 16
click at [528, 50] on button "4" at bounding box center [526, 44] width 29 height 16
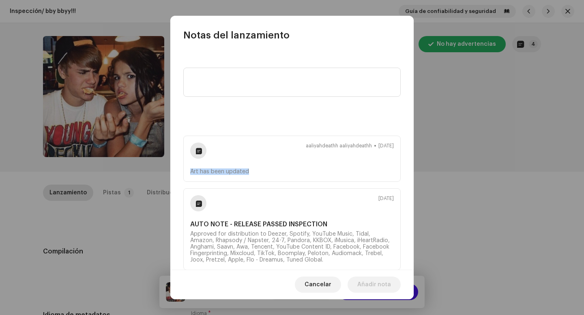
drag, startPoint x: 252, startPoint y: 174, endPoint x: 186, endPoint y: 170, distance: 66.6
click at [186, 170] on div "[PERSON_NAME] [DATE] Art has been updated" at bounding box center [291, 159] width 217 height 46
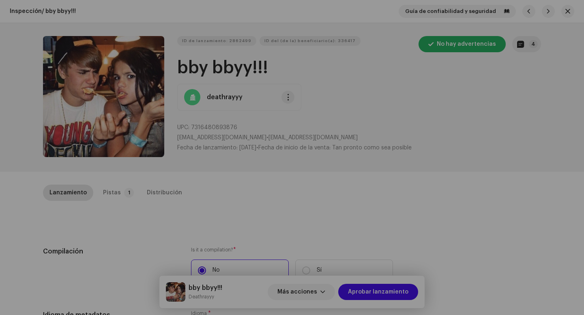
click at [440, 165] on div "Notas del lanzamiento aaliyahdeathh aaliyahdeathh [DATE] Art has been updated […" at bounding box center [292, 157] width 584 height 315
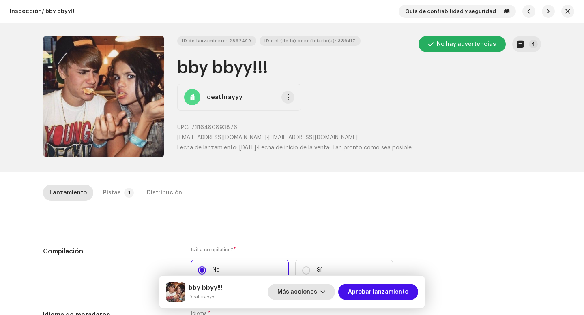
click at [314, 296] on span "Más acciones" at bounding box center [297, 292] width 40 height 16
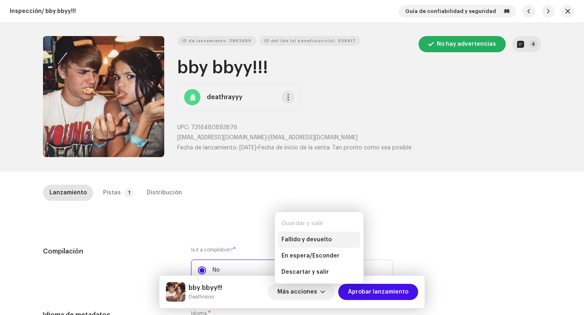
click at [306, 232] on div "Fallido y devuelto" at bounding box center [319, 240] width 82 height 16
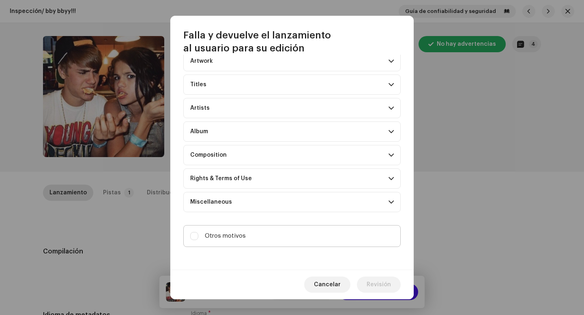
click at [264, 241] on label "Otros motivos" at bounding box center [291, 236] width 217 height 22
click at [198, 240] on input "Otros motivos" at bounding box center [194, 236] width 8 height 8
checkbox input "true"
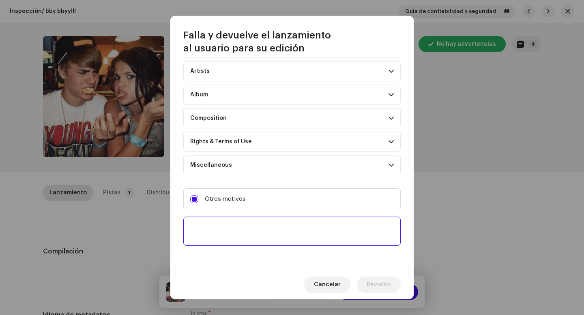
click at [263, 231] on textarea at bounding box center [291, 231] width 217 height 29
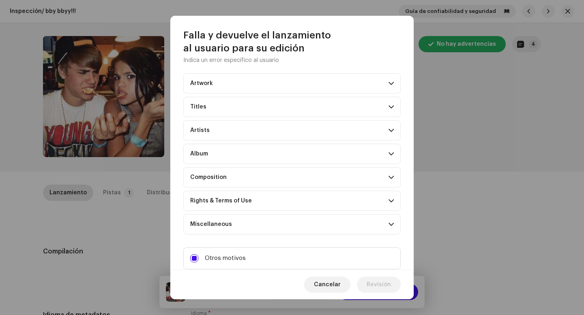
scroll to position [0, 0]
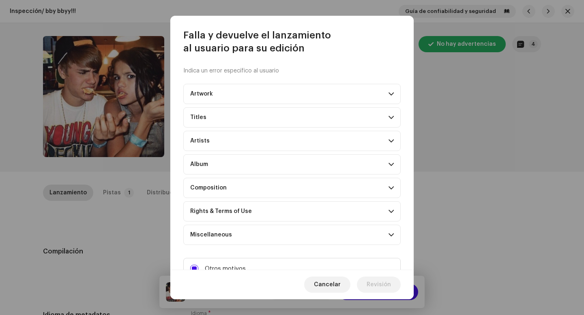
click at [238, 89] on p-accordion-header "Artwork" at bounding box center [291, 94] width 217 height 20
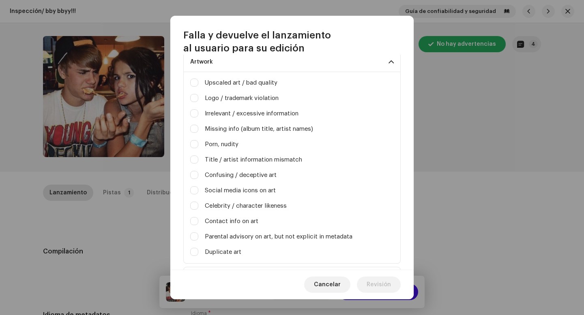
scroll to position [47, 0]
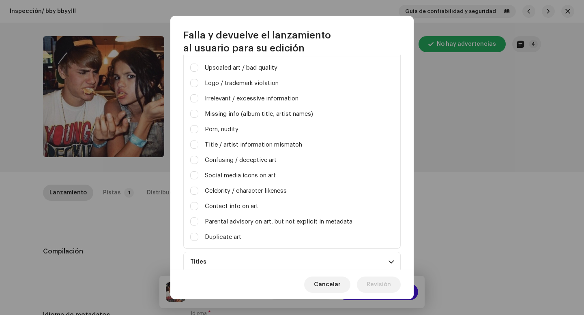
click at [198, 86] on div "Logo / trademark violation" at bounding box center [292, 83] width 204 height 9
click at [195, 83] on input "Logo / trademark violation" at bounding box center [194, 83] width 8 height 8
checkbox input "true"
checkbox input "false"
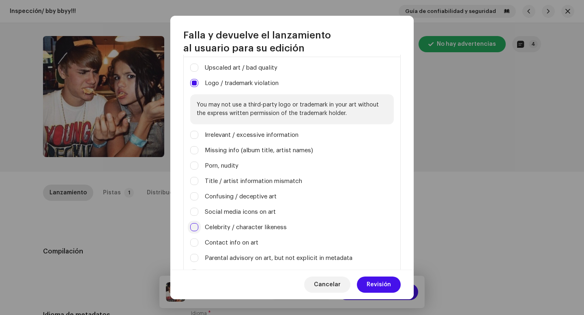
click at [197, 230] on input "Celebrity / character likeness" at bounding box center [194, 227] width 8 height 8
checkbox input "true"
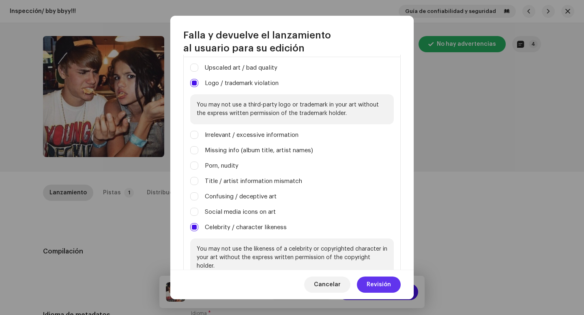
click at [381, 287] on span "Revisión" at bounding box center [378, 285] width 24 height 16
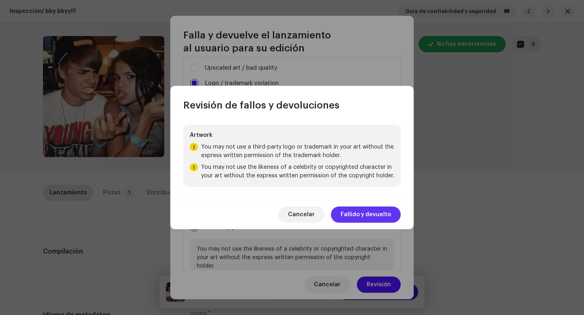
click at [358, 212] on span "Fallido y devuelto" at bounding box center [366, 215] width 50 height 16
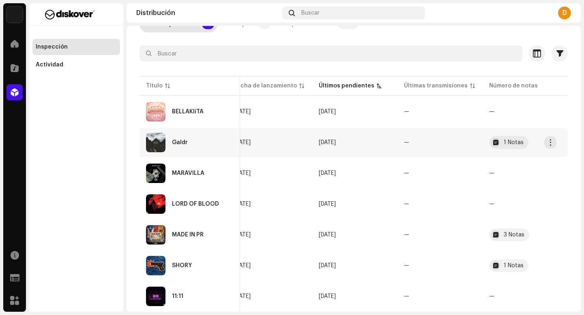
scroll to position [93, 0]
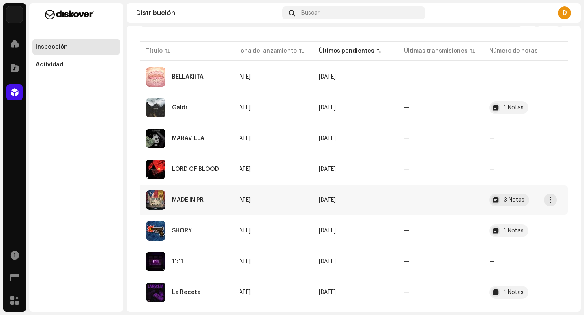
click at [187, 209] on div "MADE IN PR" at bounding box center [190, 200] width 88 height 19
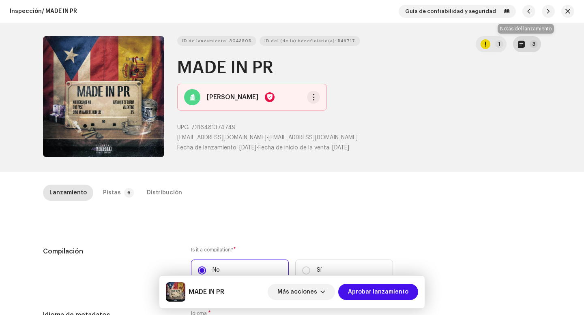
click at [529, 48] on button "3" at bounding box center [527, 44] width 28 height 16
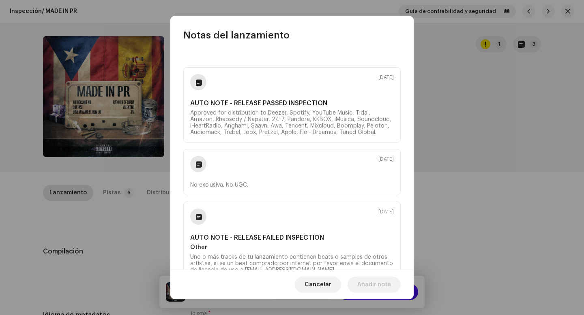
scroll to position [102, 0]
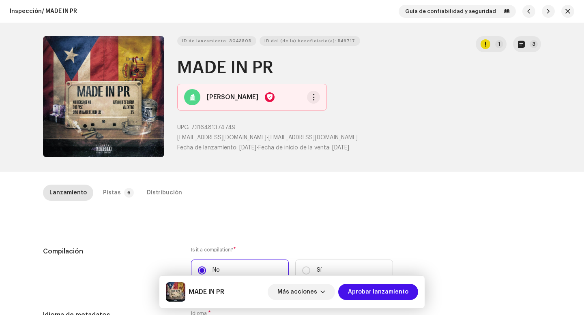
click at [441, 136] on div "Notas del lanzamiento [DATE] AUTO NOTE - RELEASE PASSED INSPECTION Approved for…" at bounding box center [292, 157] width 584 height 315
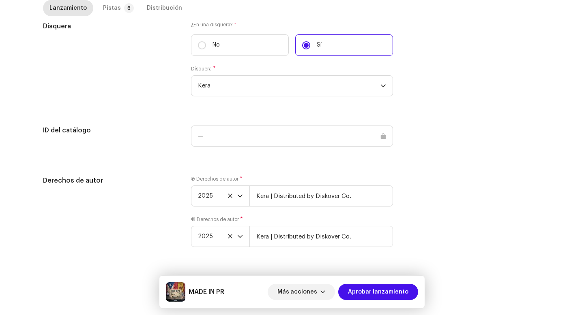
scroll to position [588, 0]
click at [113, 15] on div "Pistas" at bounding box center [112, 8] width 18 height 16
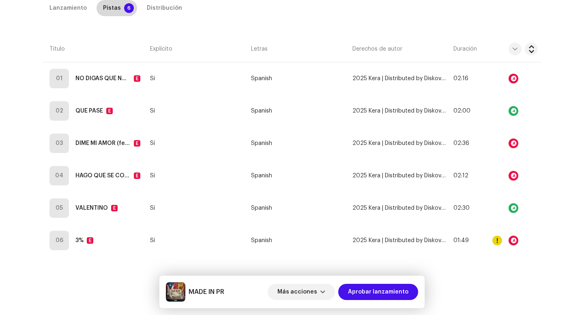
scroll to position [211, 0]
click at [149, 13] on div "Distribución" at bounding box center [164, 8] width 35 height 16
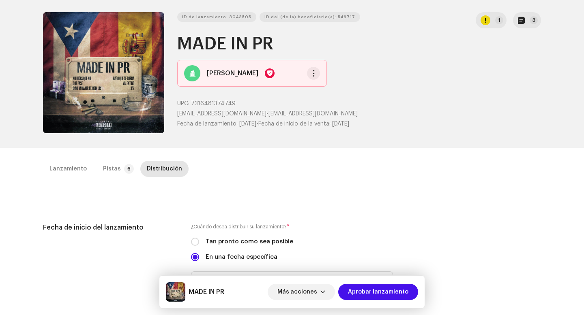
scroll to position [587, 0]
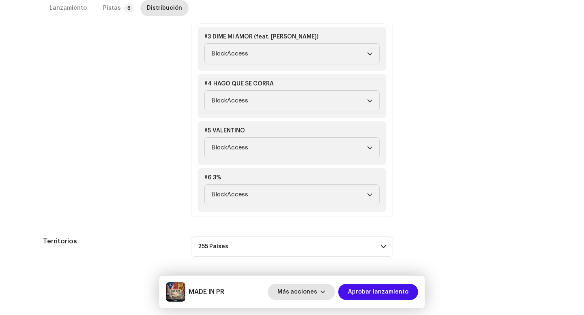
click at [315, 296] on span "Más acciones" at bounding box center [297, 292] width 40 height 16
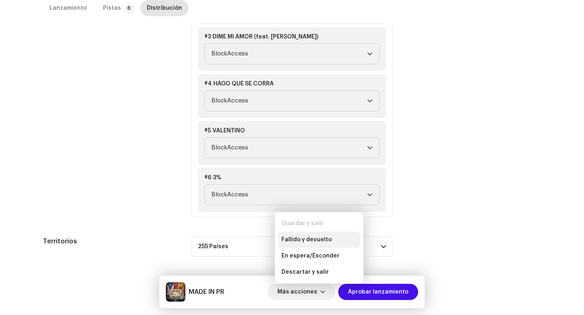
click at [314, 239] on span "Fallido y devuelto" at bounding box center [306, 240] width 50 height 6
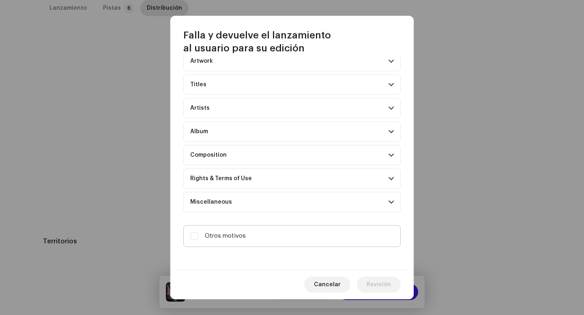
click at [317, 242] on label "Otros motivos" at bounding box center [291, 236] width 217 height 22
click at [198, 240] on input "Otros motivos" at bounding box center [194, 236] width 8 height 8
checkbox input "true"
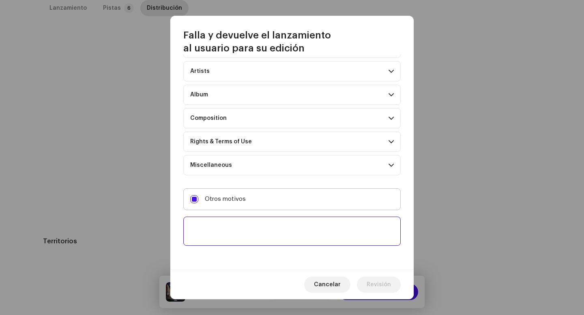
click at [317, 242] on textarea at bounding box center [291, 231] width 217 height 29
paste textarea "Licencia NON exclusive, no enviar a YT Content ID, TikTok y FB."
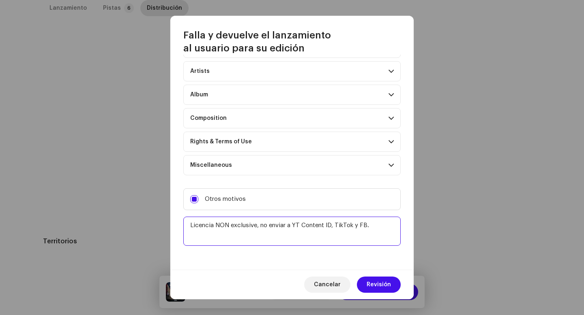
click at [270, 226] on textarea at bounding box center [291, 231] width 217 height 29
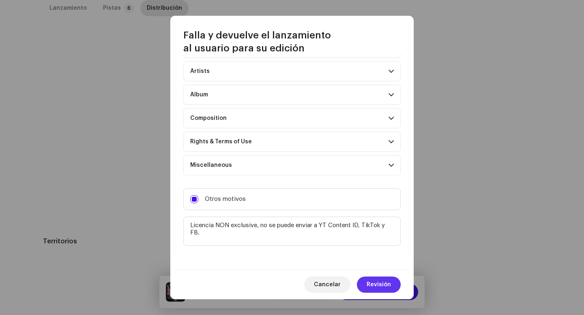
type textarea "Licencia NON exclusive, no se puede enviar a YT Content ID, TikTok y FB."
click at [370, 287] on span "Revisión" at bounding box center [378, 285] width 24 height 16
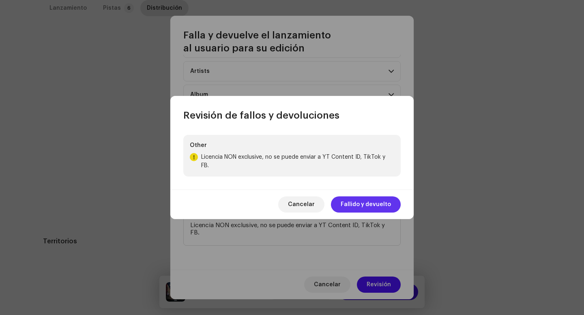
click at [372, 199] on span "Fallido y devuelto" at bounding box center [366, 205] width 50 height 16
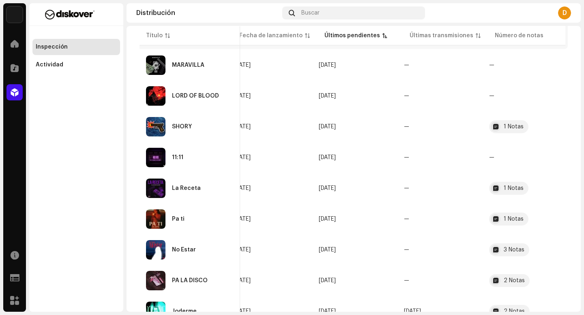
scroll to position [171, 0]
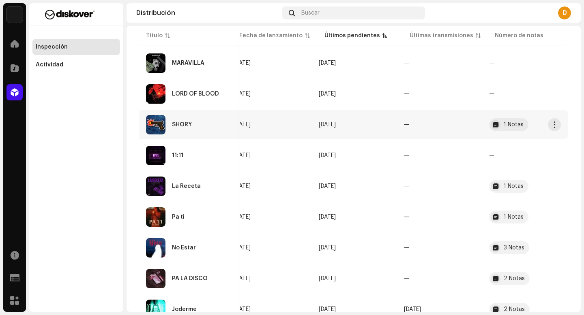
click at [191, 126] on div "SHORY" at bounding box center [182, 125] width 20 height 6
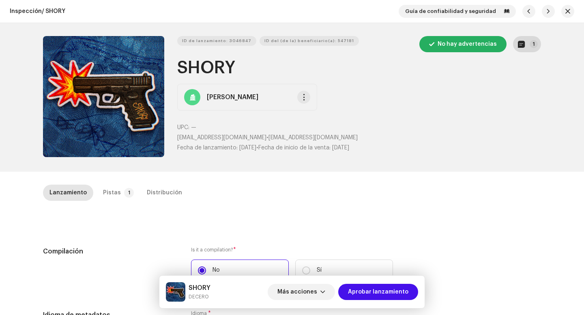
click at [521, 49] on button "1" at bounding box center [527, 44] width 28 height 16
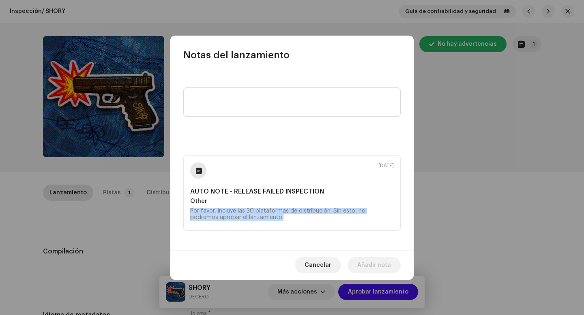
drag, startPoint x: 261, startPoint y: 230, endPoint x: 176, endPoint y: 212, distance: 87.1
click at [176, 212] on div "[DATE] AUTO NOTE - RELEASE FAILED INSPECTION Other Por favor, incluye las 30 pl…" at bounding box center [291, 156] width 243 height 189
copy div "Por favor, incluye las 30 plataformas de distribución. Sin esto, no podremos ap…"
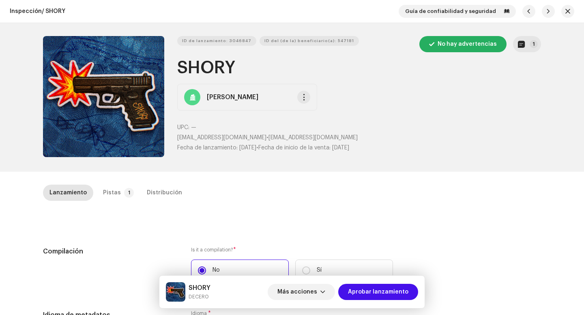
click at [130, 216] on div "Notas del lanzamiento [DATE] AUTO NOTE - RELEASE FAILED INSPECTION Other Por fa…" at bounding box center [292, 157] width 584 height 315
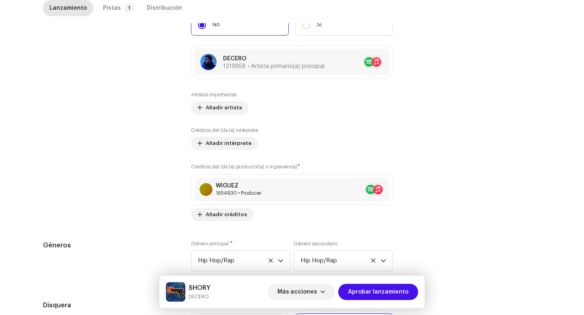
scroll to position [764, 0]
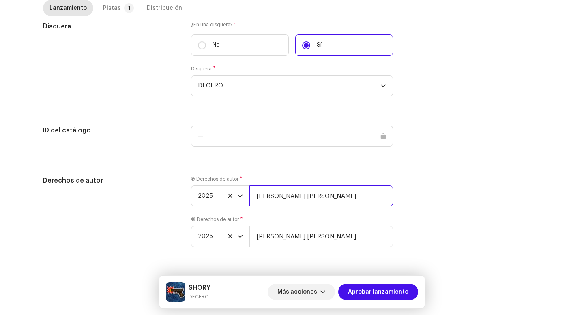
click at [340, 204] on input "[PERSON_NAME] [PERSON_NAME]" at bounding box center [321, 196] width 144 height 21
type input "[PERSON_NAME] [PERSON_NAME] | Distributed by Diskover Co."
click at [339, 243] on input "[PERSON_NAME] [PERSON_NAME]" at bounding box center [321, 236] width 144 height 21
type input "[PERSON_NAME] [PERSON_NAME] | Distributed by Diskover Co."
click at [110, 15] on div "Pistas" at bounding box center [112, 8] width 18 height 16
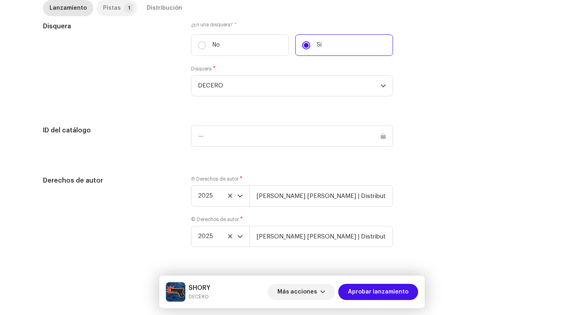
scroll to position [185, 0]
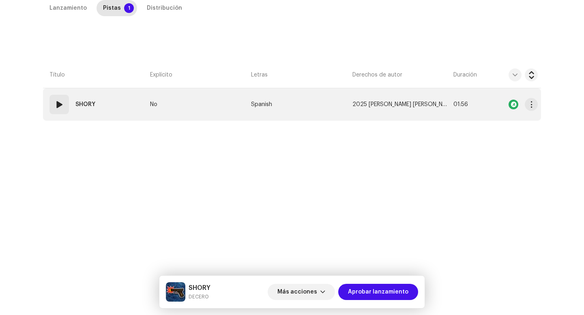
click at [54, 107] on span at bounding box center [59, 105] width 10 height 10
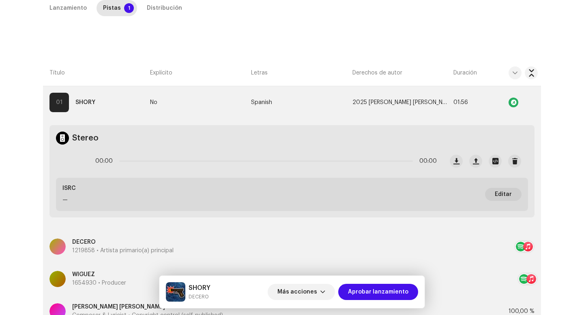
scroll to position [163, 0]
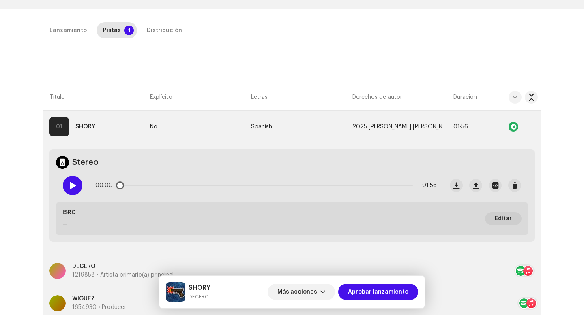
click at [69, 187] on span at bounding box center [72, 185] width 7 height 6
click at [168, 185] on p-slider at bounding box center [265, 186] width 293 height 2
click at [148, 29] on div "Distribución" at bounding box center [164, 30] width 35 height 16
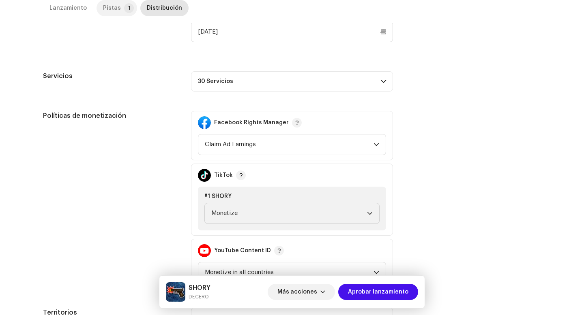
click at [111, 14] on div "Pistas" at bounding box center [112, 8] width 18 height 16
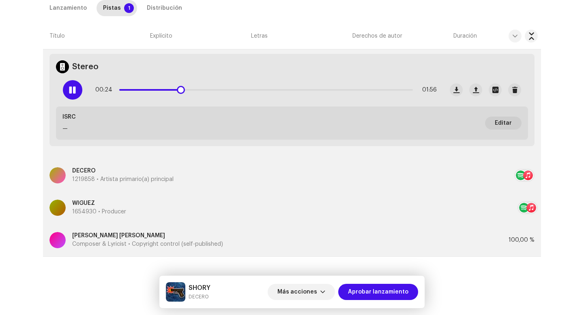
click at [285, 90] on p-slider at bounding box center [265, 90] width 293 height 2
click at [378, 89] on p-slider at bounding box center [265, 90] width 293 height 2
click at [70, 90] on span at bounding box center [72, 90] width 7 height 6
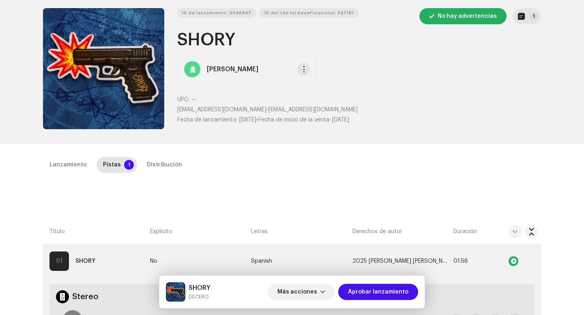
scroll to position [0, 0]
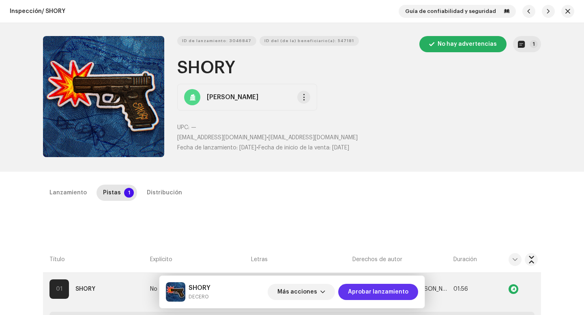
click at [358, 289] on span "Aprobar lanzamiento" at bounding box center [378, 292] width 60 height 16
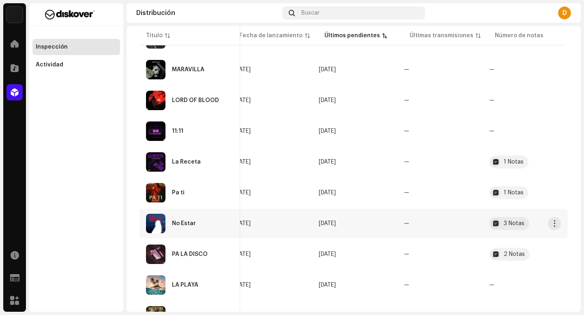
scroll to position [174, 0]
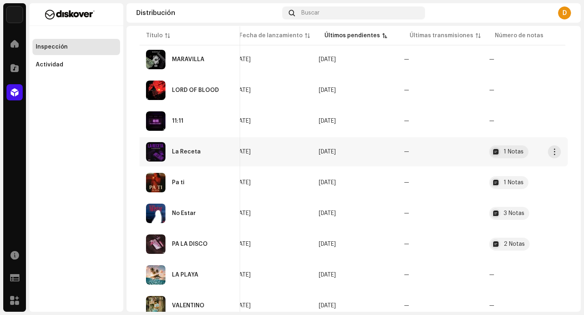
click at [202, 145] on div "La Receta" at bounding box center [190, 151] width 88 height 19
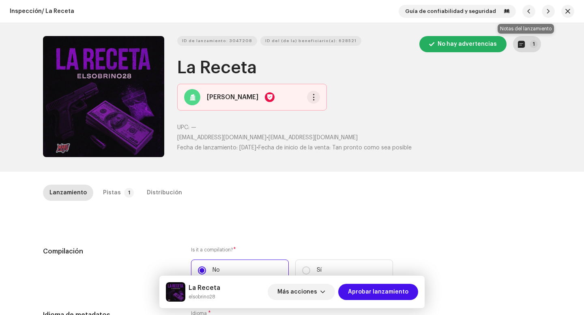
click at [532, 43] on p-badge "1" at bounding box center [533, 44] width 8 height 8
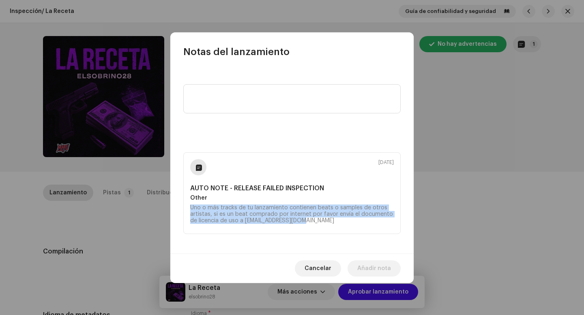
drag, startPoint x: 323, startPoint y: 221, endPoint x: 187, endPoint y: 201, distance: 137.6
click at [186, 202] on div "[DATE] AUTO NOTE - RELEASE FAILED INSPECTION Other Uno o más tracks de tu lanza…" at bounding box center [291, 193] width 217 height 82
copy div "Uno o más tracks de tu lanzamiento contienen beats o samples de otros artistas,…"
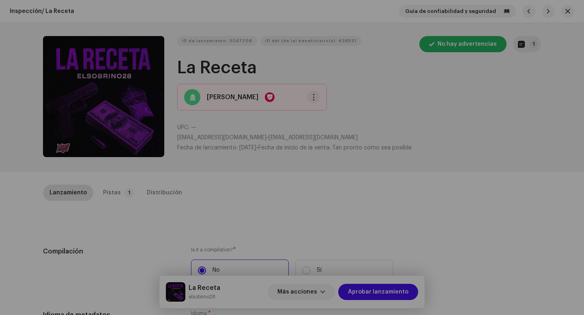
click at [89, 204] on div "Notas del lanzamiento [DATE] AUTO NOTE - RELEASE FAILED INSPECTION Other Uno o …" at bounding box center [292, 157] width 584 height 315
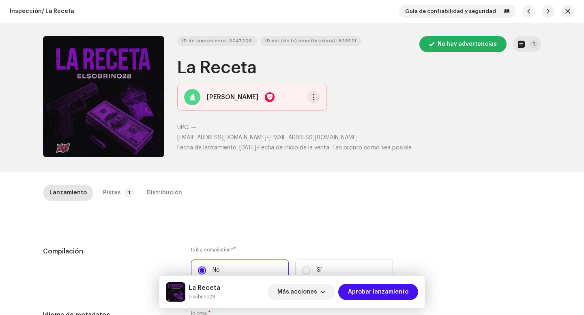
click at [109, 184] on div "Inspección / La Receta Guía de confiabilidad y seguridad ID de lanzamiento: 304…" at bounding box center [292, 157] width 584 height 315
click at [111, 194] on div "Pistas" at bounding box center [112, 193] width 18 height 16
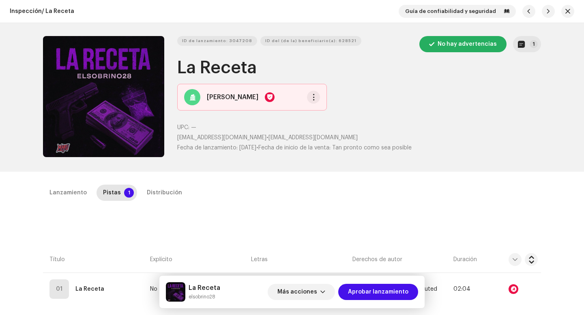
scroll to position [185, 0]
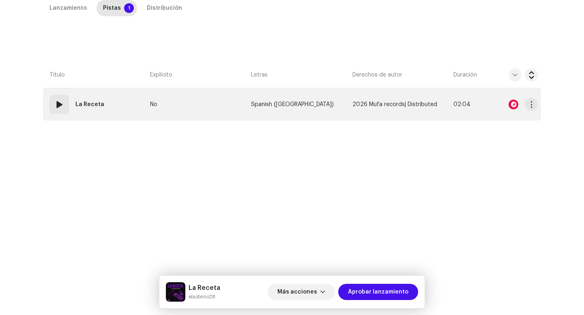
click at [58, 109] on span at bounding box center [59, 105] width 10 height 10
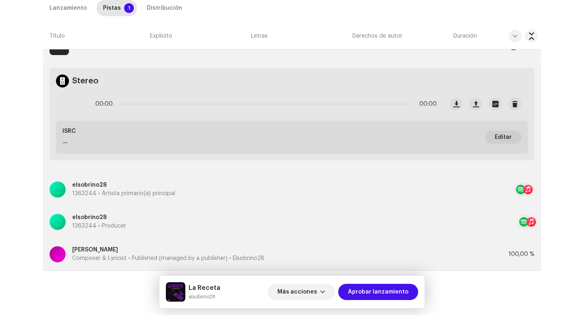
scroll to position [258, 0]
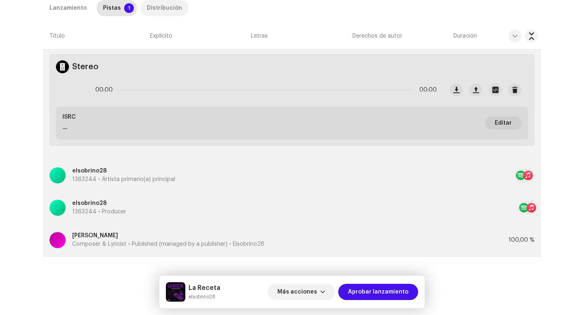
click at [161, 6] on div "Distribución" at bounding box center [164, 8] width 35 height 16
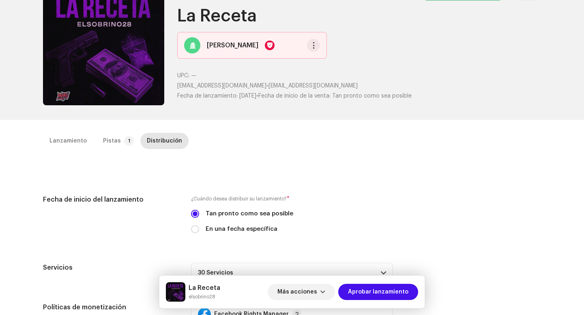
scroll to position [0, 0]
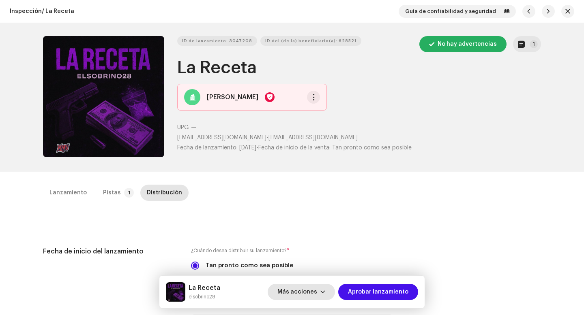
click at [311, 293] on span "Más acciones" at bounding box center [297, 292] width 40 height 16
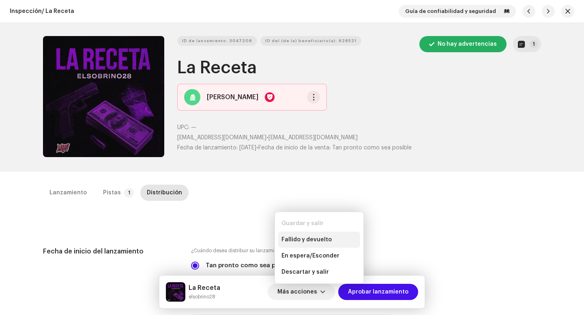
click at [309, 242] on span "Fallido y devuelto" at bounding box center [306, 240] width 50 height 6
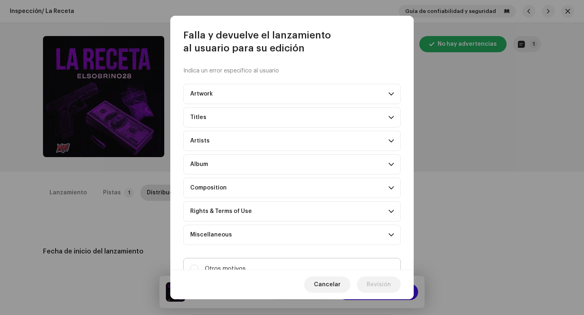
click at [261, 264] on label "Otros motivos" at bounding box center [291, 269] width 217 height 22
click at [198, 265] on input "Otros motivos" at bounding box center [194, 269] width 8 height 8
checkbox input "true"
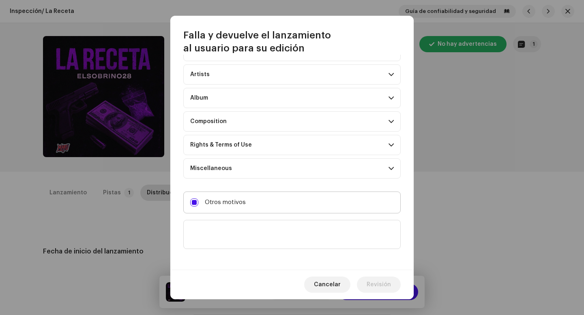
scroll to position [70, 0]
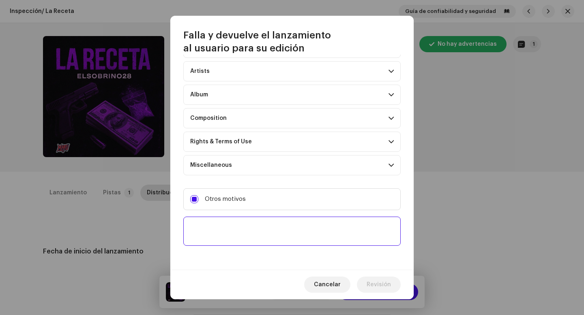
click at [263, 229] on textarea at bounding box center [291, 231] width 217 height 29
paste textarea "Uno o más tracks de tu lanzamiento contienen beats o samples de otros artistas,…"
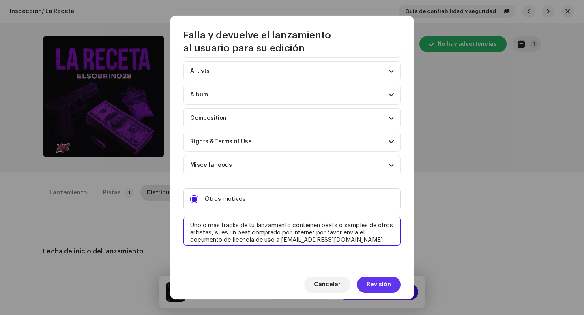
type textarea "Uno o más tracks de tu lanzamiento contienen beats o samples de otros artistas,…"
click at [383, 283] on span "Revisión" at bounding box center [378, 285] width 24 height 16
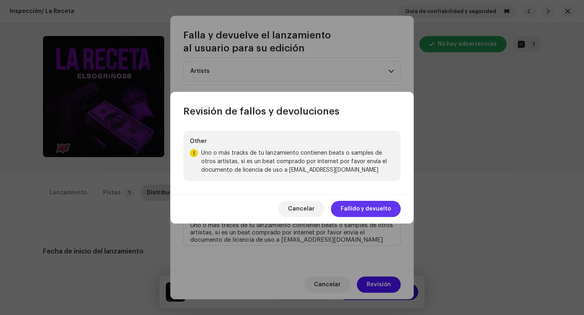
click at [355, 213] on span "Fallido y devuelto" at bounding box center [366, 209] width 50 height 16
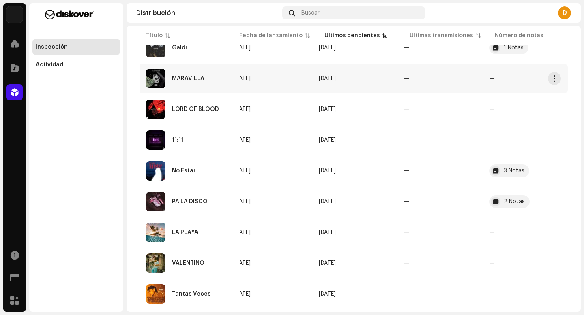
scroll to position [139, 0]
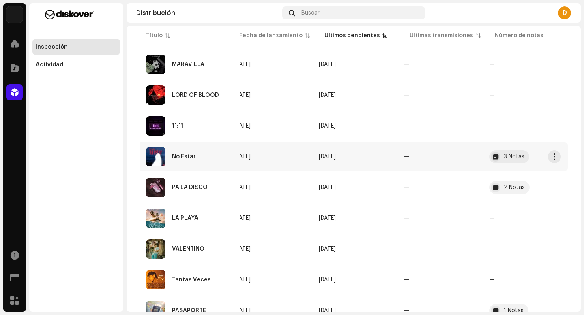
click at [206, 158] on div "No Estar" at bounding box center [190, 156] width 88 height 19
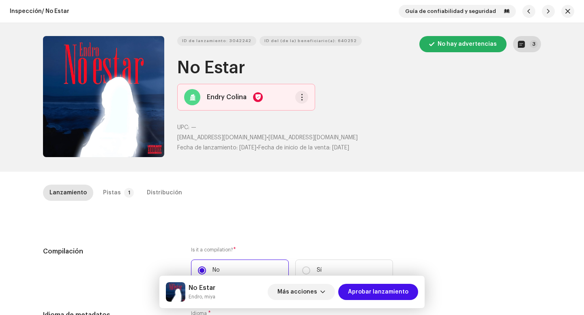
click at [525, 47] on button "3" at bounding box center [527, 44] width 28 height 16
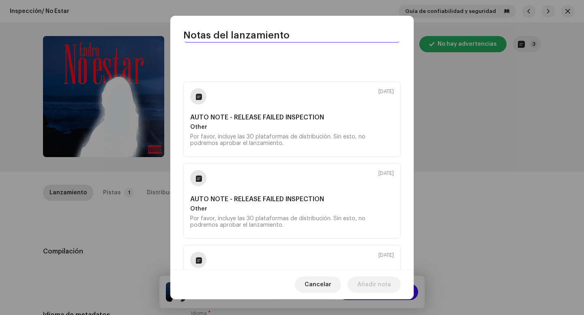
scroll to position [19, 0]
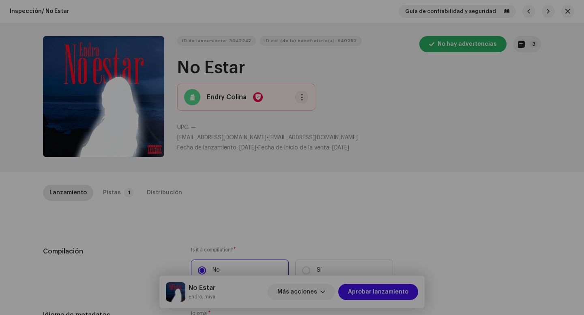
drag, startPoint x: 107, startPoint y: 227, endPoint x: 111, endPoint y: 223, distance: 6.1
click at [107, 227] on div "Notas del lanzamiento 9 oct 2025 AUTO NOTE - RELEASE FAILED INSPECTION Other Po…" at bounding box center [292, 157] width 584 height 315
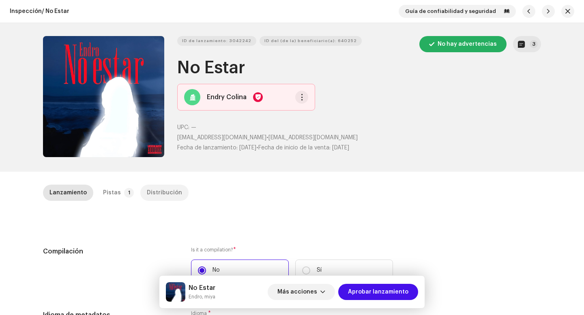
click at [147, 193] on div "Distribución" at bounding box center [164, 193] width 35 height 16
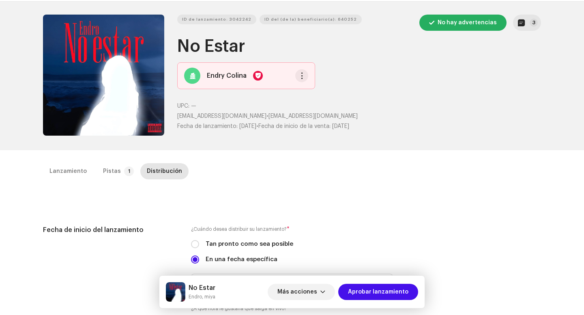
scroll to position [0, 0]
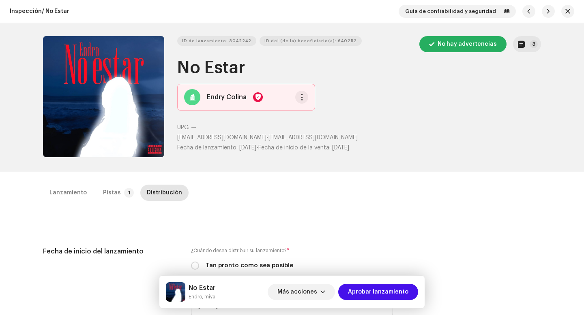
click at [71, 203] on div "Lanzamiento Pistas 1 Distribución" at bounding box center [292, 196] width 498 height 23
click at [69, 201] on div "Lanzamiento Pistas 1 Distribución" at bounding box center [292, 196] width 498 height 23
click at [82, 195] on div "Lanzamiento" at bounding box center [67, 193] width 37 height 16
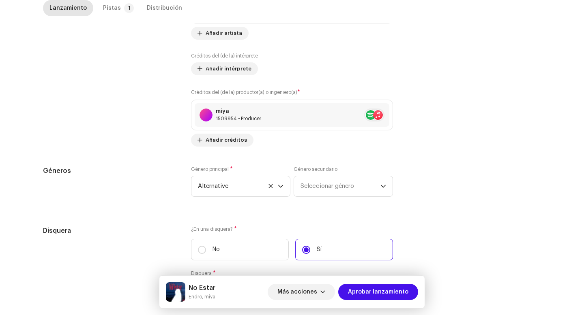
scroll to position [798, 0]
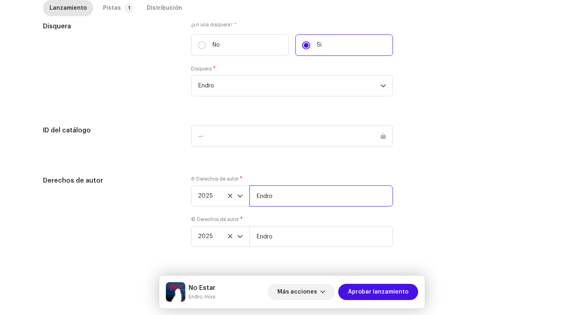
click at [320, 202] on input "Endro" at bounding box center [321, 196] width 144 height 21
type input "Endro | Distributed by Diskover Co."
click at [290, 236] on input "Endro" at bounding box center [321, 236] width 144 height 21
type input "Endro | Distributed by Diskover Co."
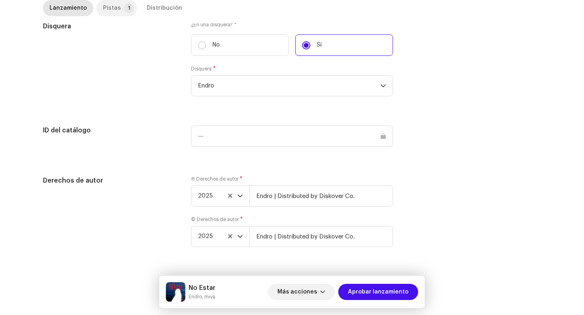
click at [112, 11] on div "Pistas" at bounding box center [112, 8] width 18 height 16
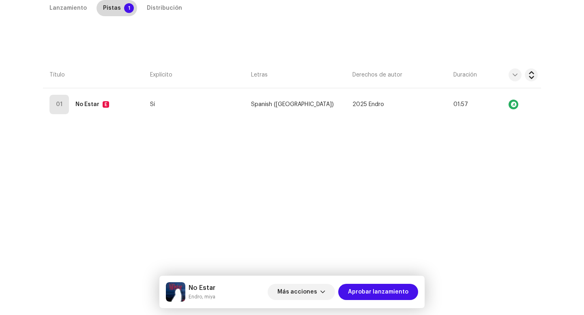
scroll to position [185, 0]
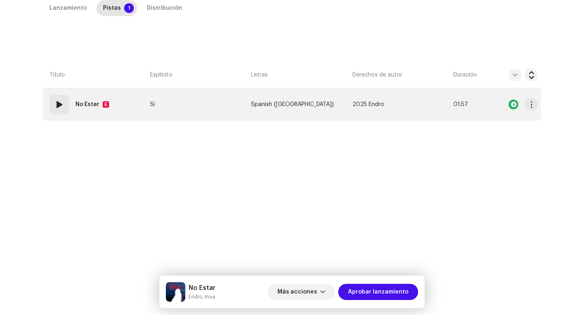
click at [68, 117] on td "01 No Estar E" at bounding box center [95, 104] width 104 height 32
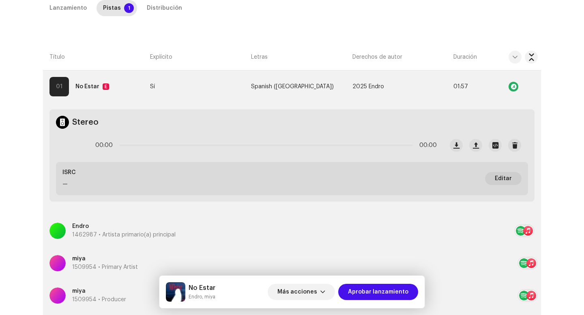
scroll to position [167, 0]
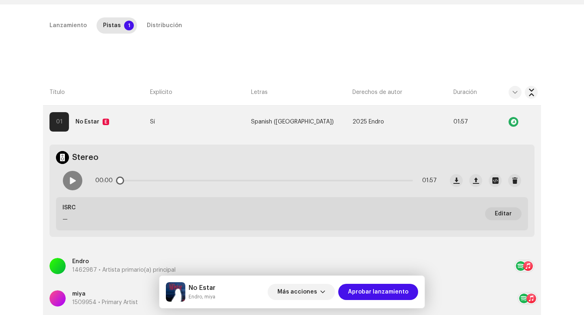
click at [67, 191] on div "00:00 01:57" at bounding box center [249, 181] width 387 height 32
click at [72, 185] on div at bounding box center [72, 180] width 19 height 19
click at [165, 179] on div "00:01 01:57" at bounding box center [265, 181] width 341 height 16
click at [165, 179] on div "00:03 01:57" at bounding box center [265, 181] width 341 height 16
click at [166, 181] on p-slider at bounding box center [265, 181] width 293 height 2
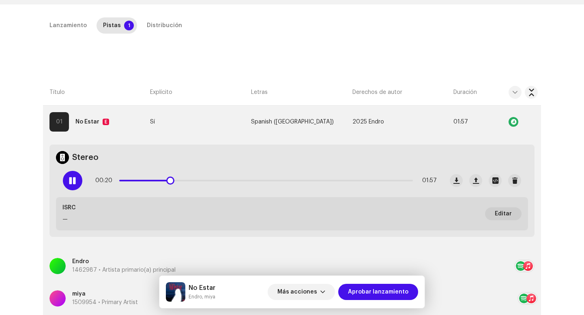
click at [286, 180] on p-slider at bounding box center [265, 181] width 293 height 2
click at [377, 180] on p-slider at bounding box center [265, 181] width 293 height 2
click at [75, 178] on div at bounding box center [72, 180] width 19 height 19
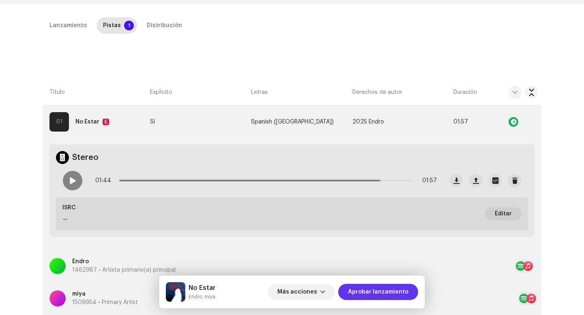
click at [376, 293] on span "Aprobar lanzamiento" at bounding box center [378, 292] width 60 height 16
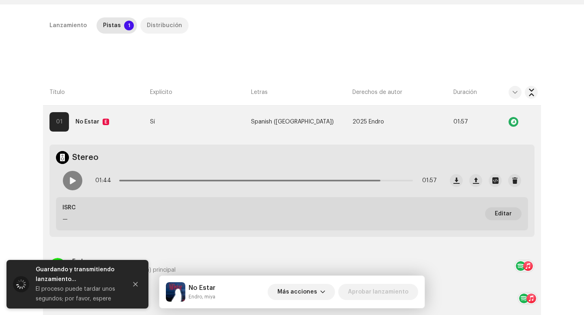
click at [140, 24] on p-tab "Distribución" at bounding box center [164, 25] width 48 height 16
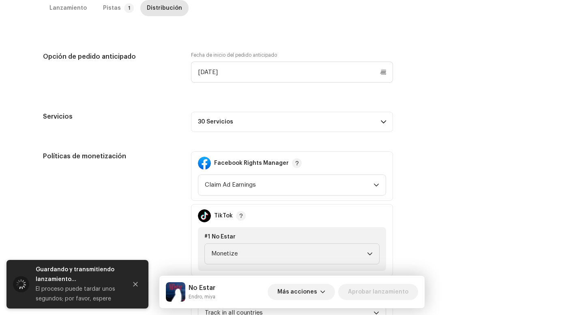
scroll to position [347, 0]
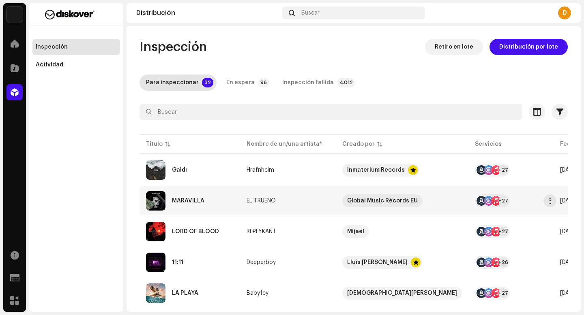
click at [221, 207] on div "MARAVILLA" at bounding box center [190, 200] width 88 height 19
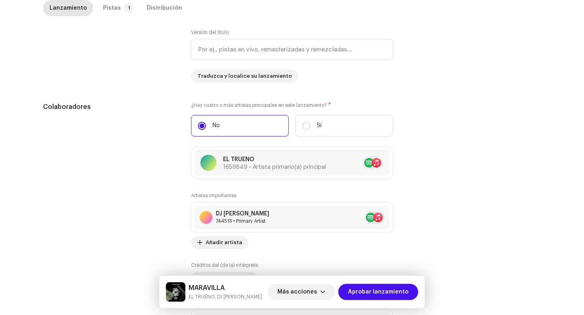
scroll to position [798, 0]
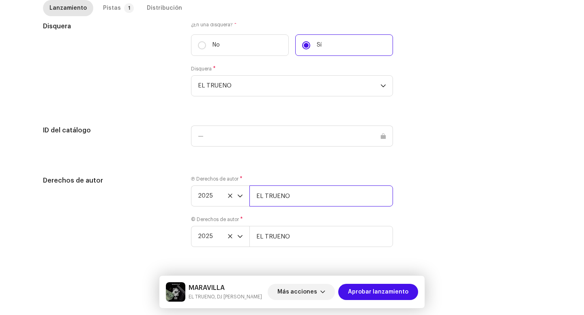
click at [309, 195] on input "EL TRUENO" at bounding box center [321, 196] width 144 height 21
type input "EL TRUENO | Distributed by Diskover Co."
click at [315, 235] on input "EL TRUENO" at bounding box center [321, 236] width 144 height 21
type input "EL TRUENO | Distributed by Diskover Co."
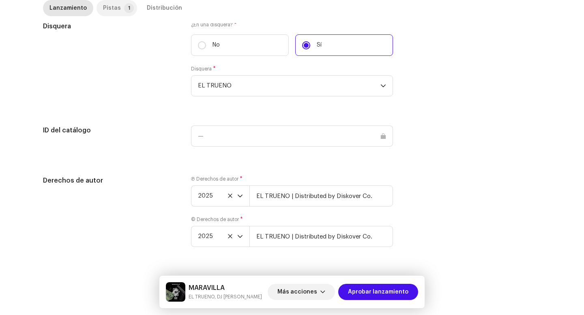
click at [107, 4] on div "Pistas" at bounding box center [112, 8] width 18 height 16
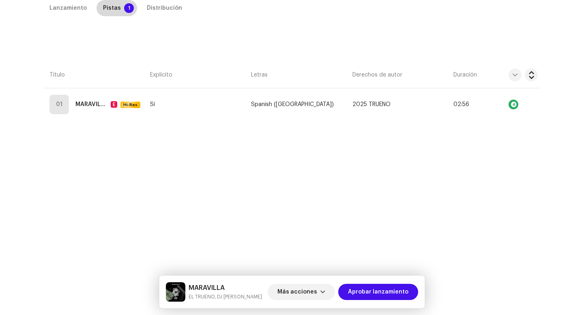
scroll to position [185, 0]
click at [71, 122] on div "Lanzamiento Pistas 1 Distribución Compilación Is it a compilation? * No Sí Idio…" at bounding box center [292, 138] width 524 height 276
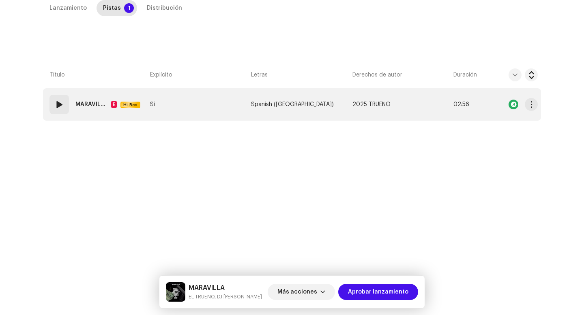
click at [67, 111] on div "01 MARAVILLA E Hi-Res" at bounding box center [96, 104] width 94 height 19
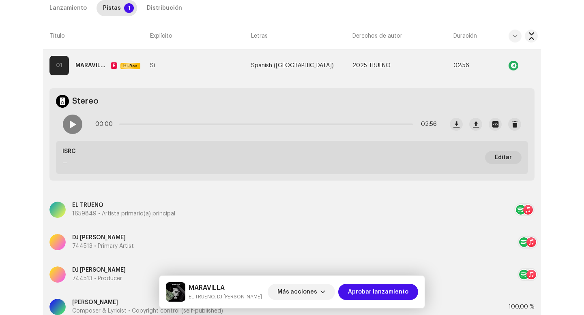
scroll to position [178, 0]
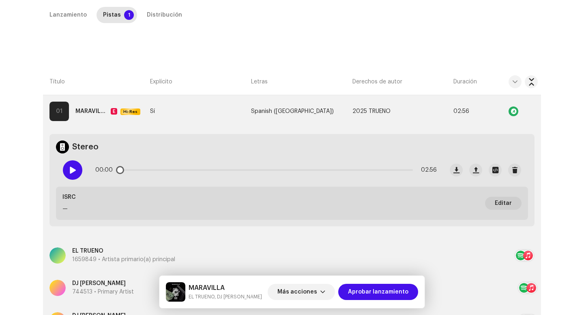
click at [75, 168] on div at bounding box center [72, 170] width 19 height 19
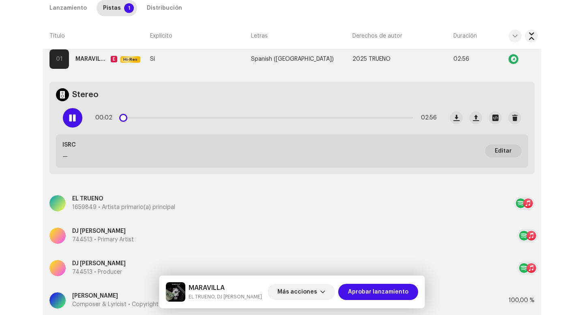
scroll to position [204, 0]
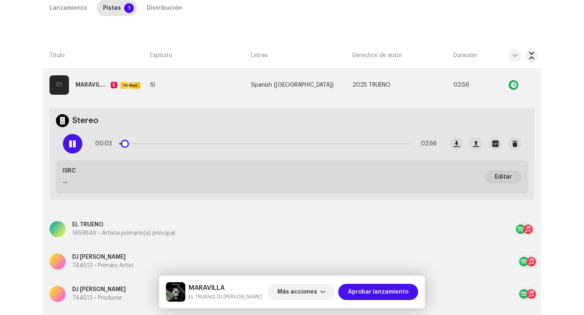
click at [154, 143] on div "00:03 02:56" at bounding box center [265, 144] width 341 height 16
click at [158, 142] on div "00:03 02:56" at bounding box center [265, 144] width 341 height 16
click at [159, 144] on p-slider at bounding box center [265, 144] width 293 height 2
click at [276, 143] on p-slider at bounding box center [265, 144] width 293 height 2
click at [373, 144] on p-slider at bounding box center [265, 144] width 293 height 2
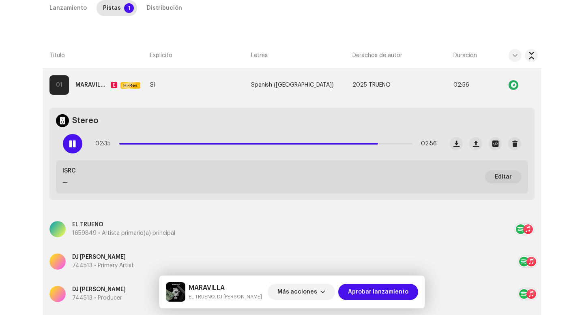
scroll to position [291, 0]
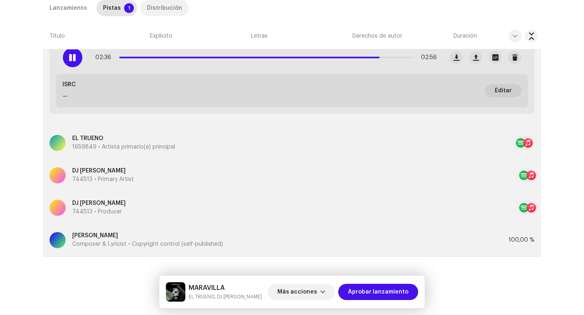
click at [158, 8] on div "Distribución" at bounding box center [164, 8] width 35 height 16
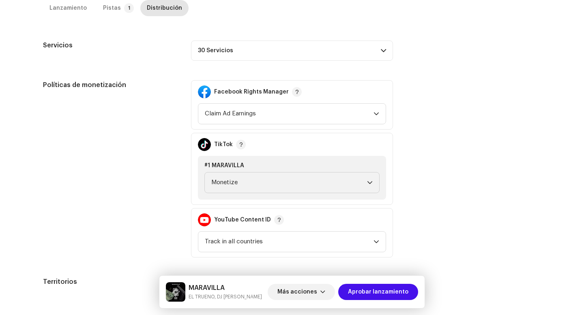
scroll to position [454, 0]
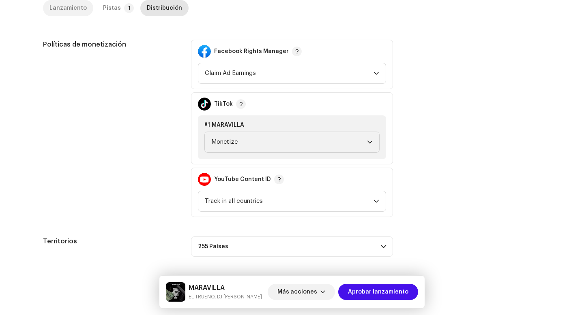
click at [51, 7] on div "Lanzamiento" at bounding box center [67, 8] width 37 height 16
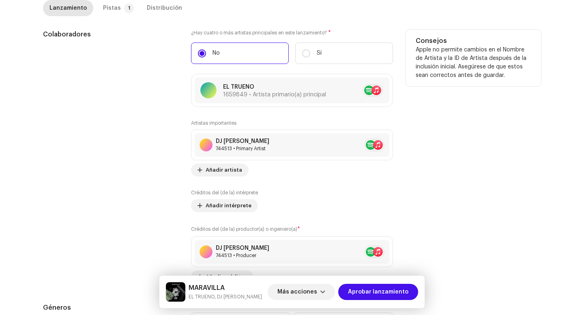
scroll to position [798, 0]
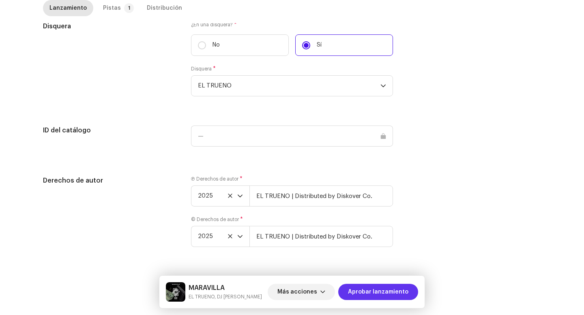
click at [379, 290] on span "Aprobar lanzamiento" at bounding box center [378, 292] width 60 height 16
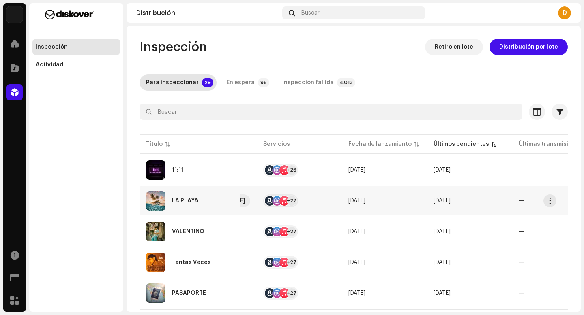
scroll to position [0, 280]
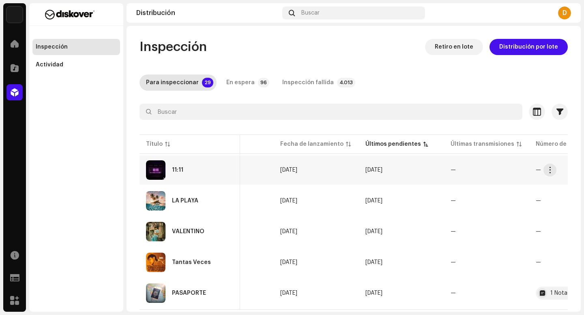
click at [189, 177] on div "11:11" at bounding box center [190, 170] width 88 height 19
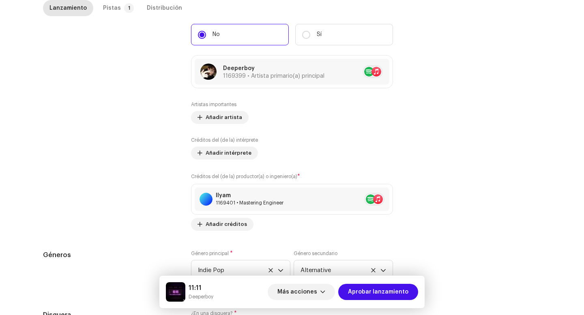
scroll to position [764, 0]
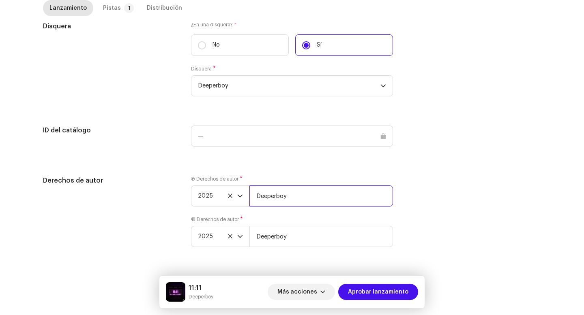
click at [304, 192] on input "Deeperboy" at bounding box center [321, 196] width 144 height 21
type input "Deeperboy | Distributed by Diskover Co."
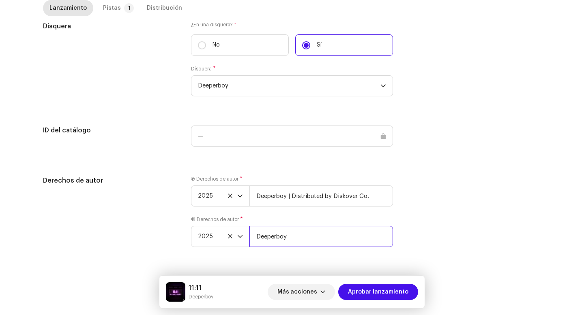
click at [299, 246] on input "Deeperboy" at bounding box center [321, 236] width 144 height 21
type input "Deeperboy | Distributed by Diskover Co."
click at [109, 5] on div "Pistas" at bounding box center [112, 8] width 18 height 16
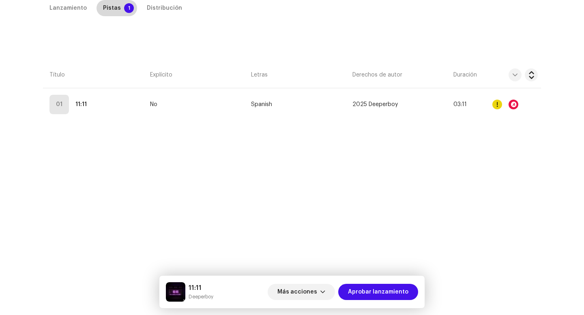
scroll to position [185, 0]
click at [49, 122] on div "Lanzamiento Pistas 1 Distribución Compilación Is it a compilation? * No Sí Idio…" at bounding box center [292, 138] width 524 height 276
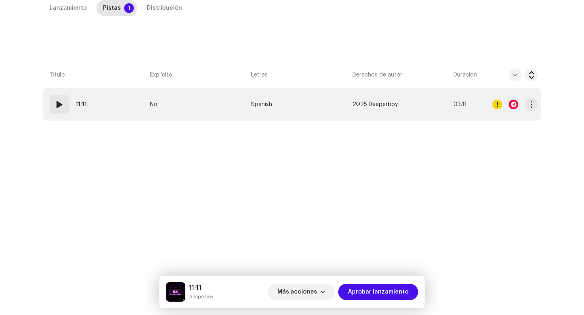
click at [55, 115] on td "01 11:11" at bounding box center [95, 104] width 104 height 32
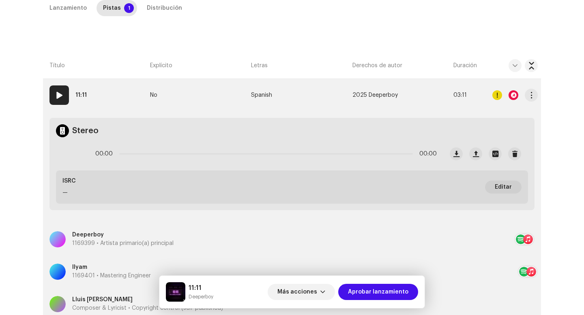
scroll to position [174, 0]
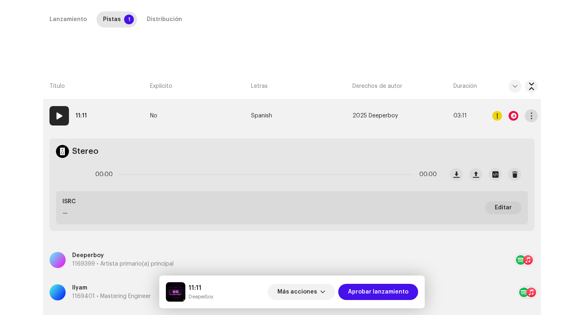
click at [528, 115] on span "button" at bounding box center [531, 116] width 6 height 6
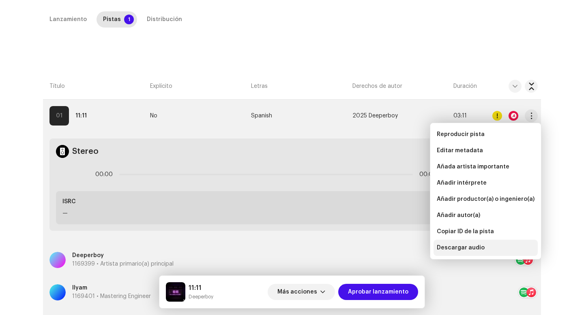
click at [490, 253] on div "Descargar audio" at bounding box center [485, 248] width 104 height 16
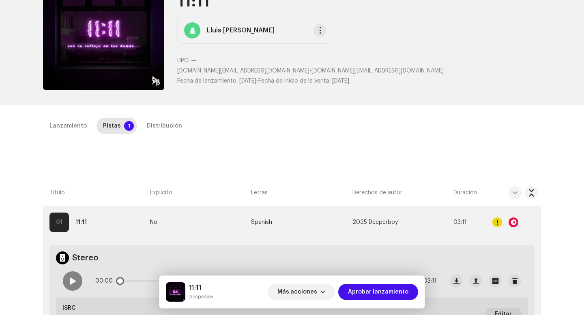
scroll to position [0, 0]
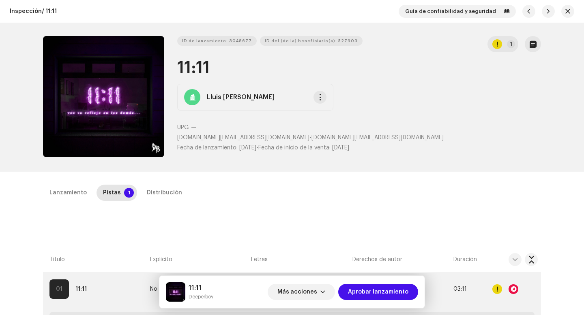
click at [150, 201] on div "Lanzamiento Pistas 1 Distribución" at bounding box center [292, 196] width 498 height 23
click at [150, 197] on div "Distribución" at bounding box center [164, 193] width 35 height 16
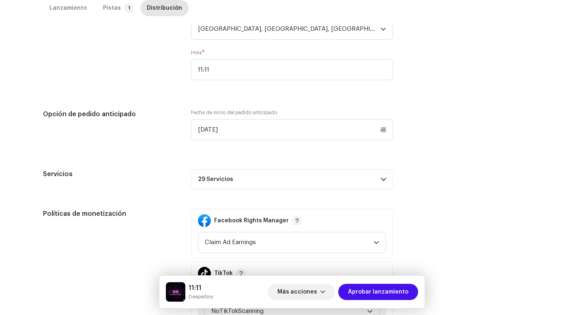
scroll to position [447, 0]
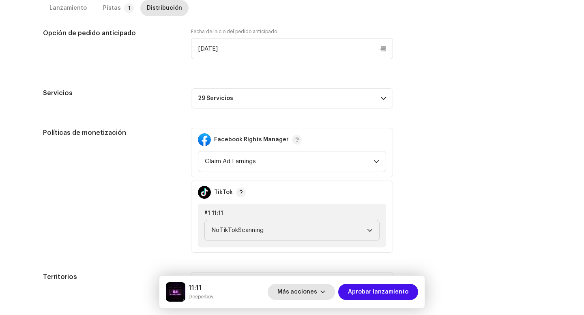
click at [298, 289] on span "Más acciones" at bounding box center [297, 292] width 40 height 16
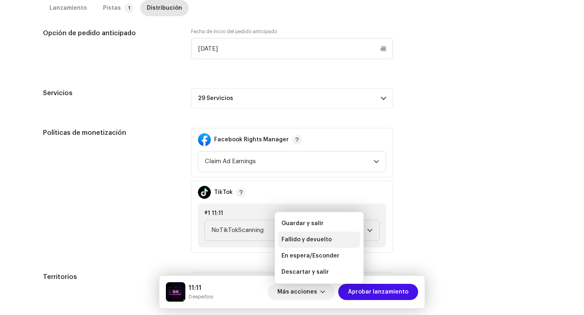
click at [285, 240] on span "Fallido y devuelto" at bounding box center [306, 240] width 50 height 6
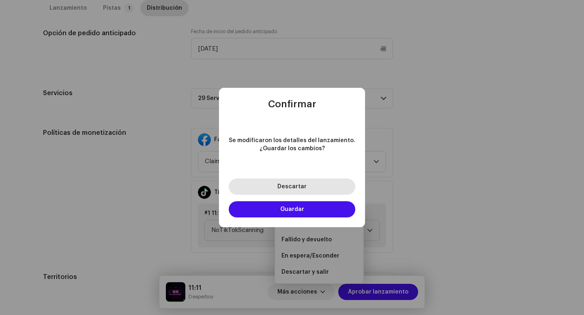
click at [284, 188] on span "Descartar" at bounding box center [291, 187] width 29 height 6
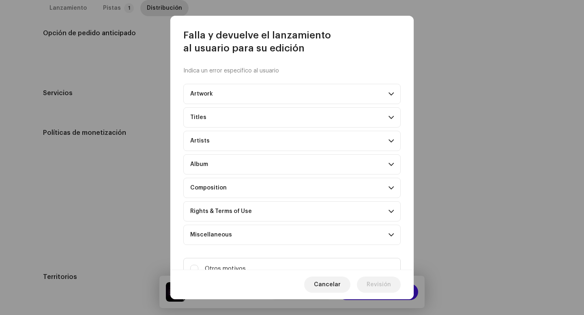
scroll to position [33, 0]
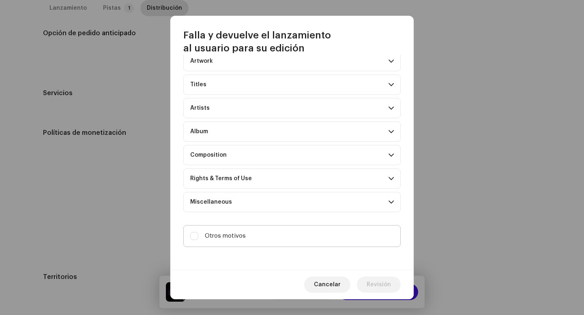
click at [264, 240] on label "Otros motivos" at bounding box center [291, 236] width 217 height 22
click at [198, 240] on input "Otros motivos" at bounding box center [194, 236] width 8 height 8
click at [261, 242] on label "Otros motivos" at bounding box center [291, 236] width 217 height 22
click at [198, 240] on input "Otros motivos" at bounding box center [194, 236] width 8 height 8
click at [261, 242] on label "Otros motivos" at bounding box center [291, 236] width 217 height 22
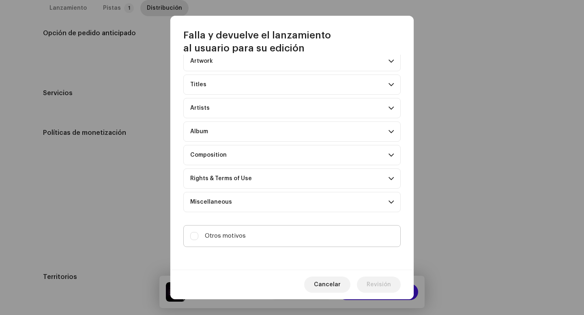
click at [198, 240] on input "Otros motivos" at bounding box center [194, 236] width 8 height 8
checkbox input "true"
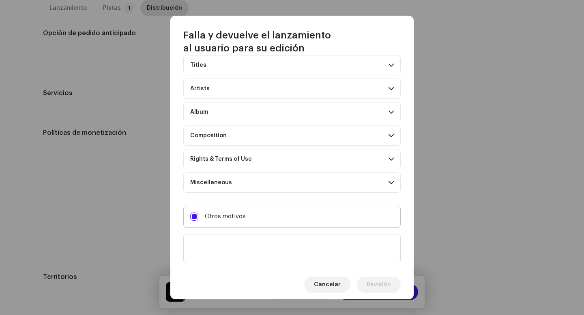
scroll to position [70, 0]
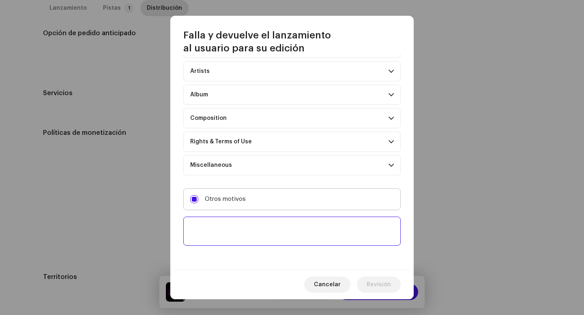
click at [261, 242] on textarea at bounding box center [291, 231] width 217 height 29
paste textarea "Uno o más tracks de tu lanzamiento contienen beats o samples de otros artistas,…"
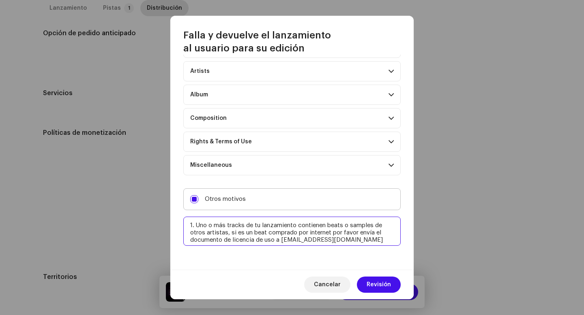
scroll to position [5, 0]
paste textarea "Por favor, incluye las 30 plataformas de distribución. Sin esto, no podremos ap…"
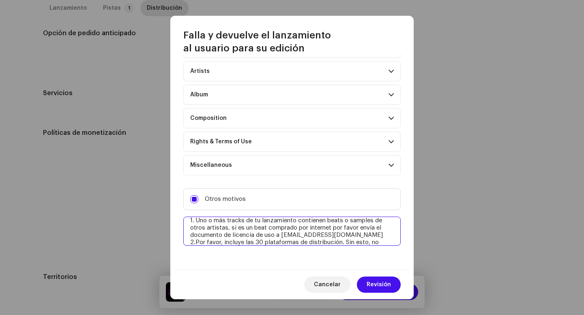
scroll to position [12, 0]
type textarea "1. Uno o más tracks de tu lanzamiento contienen beats o samples de otros artist…"
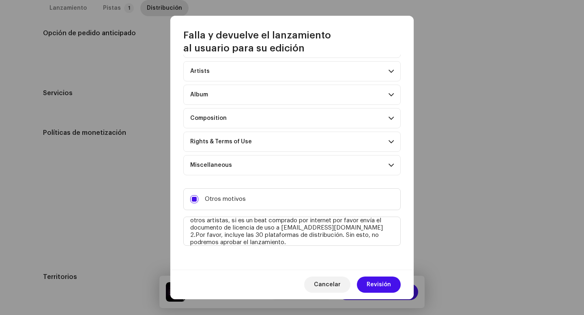
click at [387, 293] on div "Cancelar Revisión" at bounding box center [291, 285] width 243 height 30
click at [380, 283] on span "Revisión" at bounding box center [378, 285] width 24 height 16
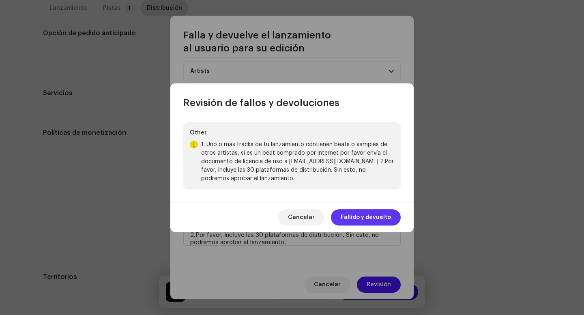
click at [361, 222] on span "Fallido y devuelto" at bounding box center [366, 218] width 50 height 16
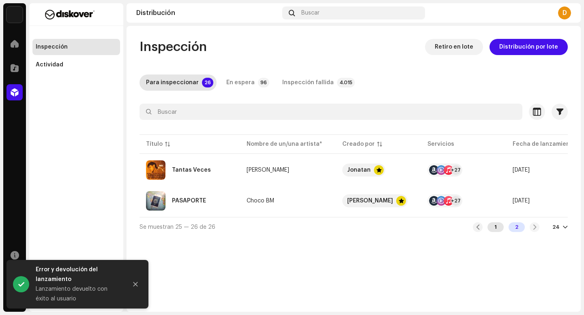
click at [499, 232] on div "1" at bounding box center [495, 228] width 16 height 10
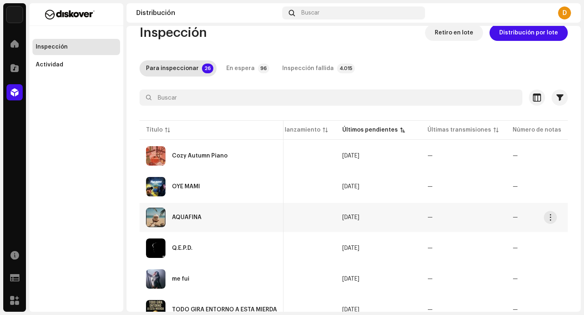
scroll to position [15, 0]
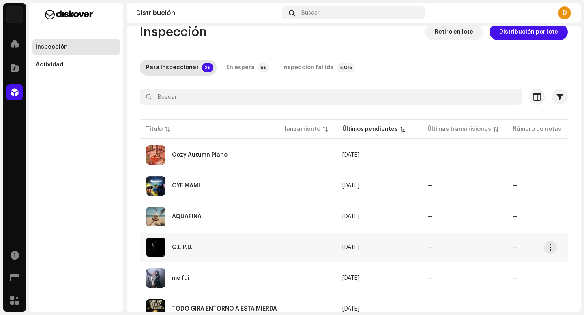
click at [222, 251] on div "Q.E.P.D." at bounding box center [211, 247] width 131 height 19
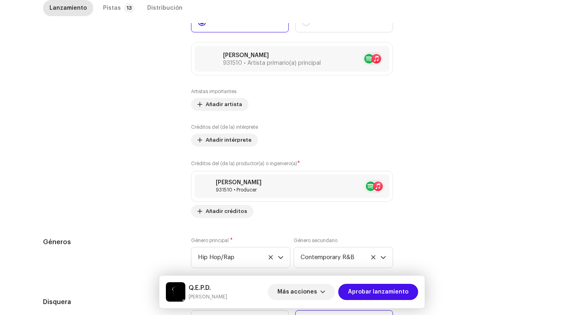
scroll to position [764, 0]
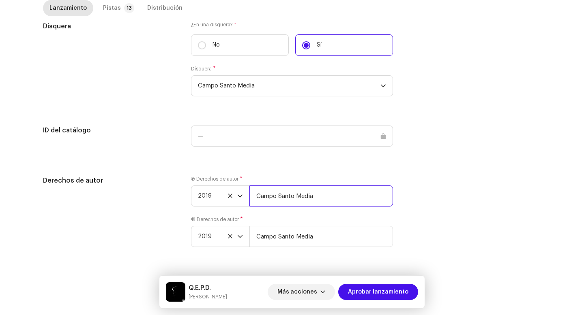
click at [329, 196] on input "Campo Santo Media" at bounding box center [321, 196] width 144 height 21
paste input "| Distributed by Diskover Co."
type input "Campo Santo Media | Distributed by Diskover Co."
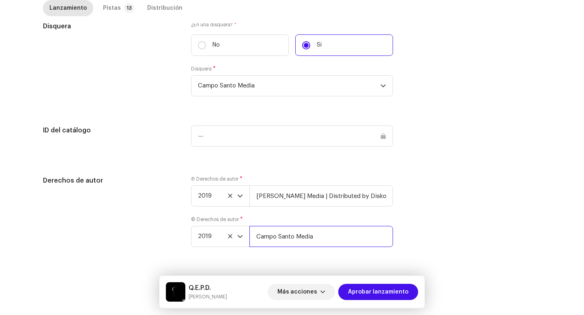
click at [336, 242] on input "Campo Santo Media" at bounding box center [321, 236] width 144 height 21
paste input "| Distributed by Diskover Co."
type input "Campo Santo Media | Distributed by Diskover Co."
click at [116, 3] on p-tab "Pistas 13" at bounding box center [116, 8] width 41 height 16
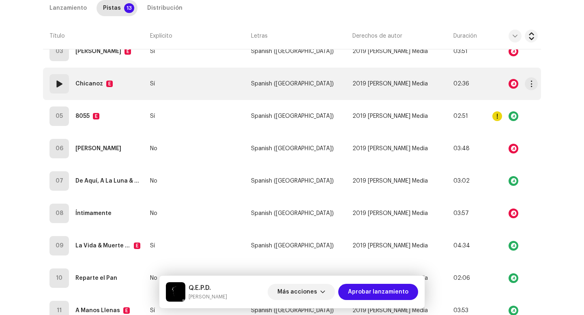
scroll to position [263, 0]
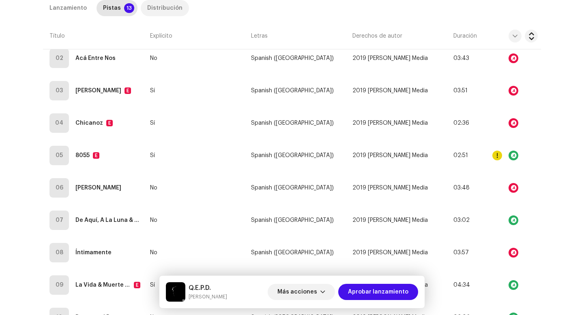
click at [157, 9] on div "Distribución" at bounding box center [164, 8] width 35 height 16
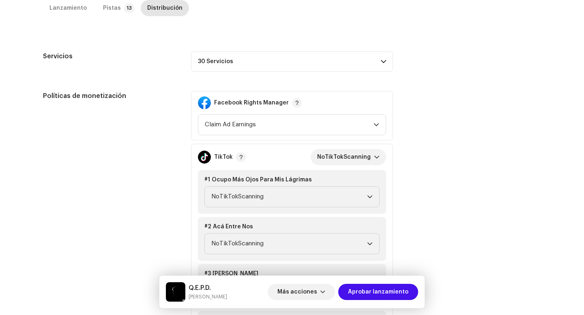
scroll to position [0, 0]
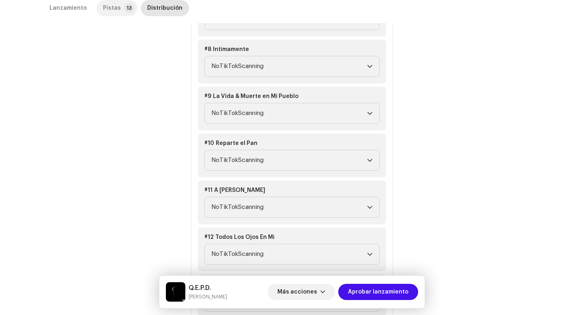
click at [109, 4] on div "Pistas" at bounding box center [112, 8] width 18 height 16
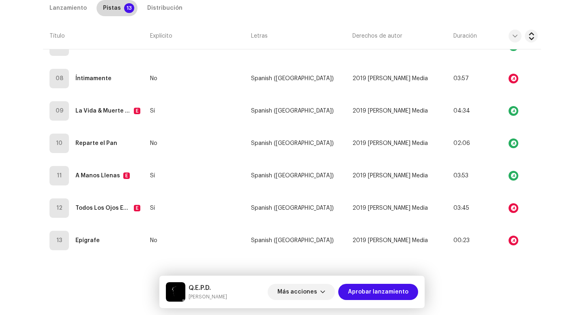
scroll to position [438, 0]
click at [317, 293] on span "Más acciones" at bounding box center [297, 292] width 40 height 16
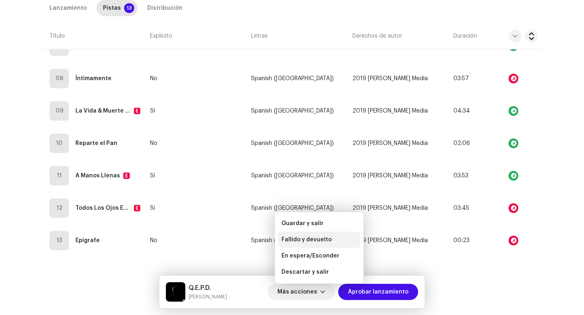
click at [333, 243] on div "Fallido y devuelto" at bounding box center [318, 240] width 75 height 6
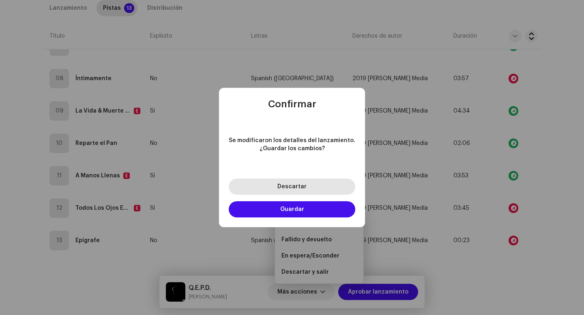
click at [318, 182] on button "Descartar" at bounding box center [292, 187] width 126 height 16
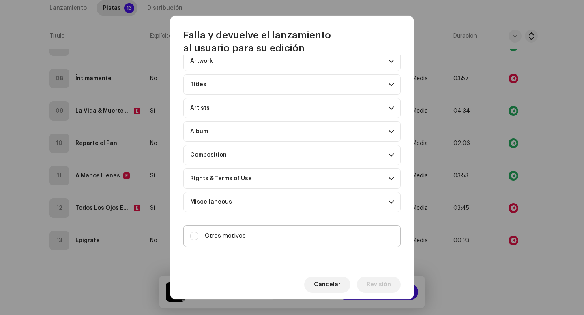
click at [255, 244] on label "Otros motivos" at bounding box center [291, 236] width 217 height 22
click at [198, 240] on input "Otros motivos" at bounding box center [194, 236] width 8 height 8
checkbox input "true"
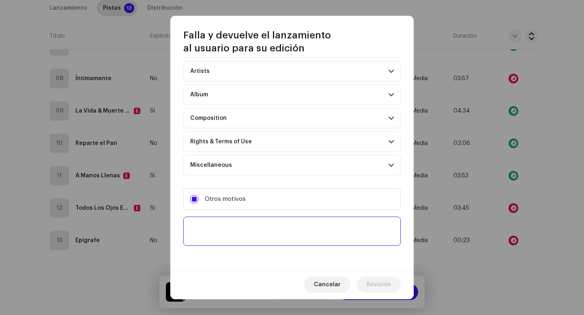
click at [253, 238] on textarea at bounding box center [291, 231] width 217 height 29
paste textarea "Uno o más tracks de tu lanzamiento contienen beats o samples de otros artistas,…"
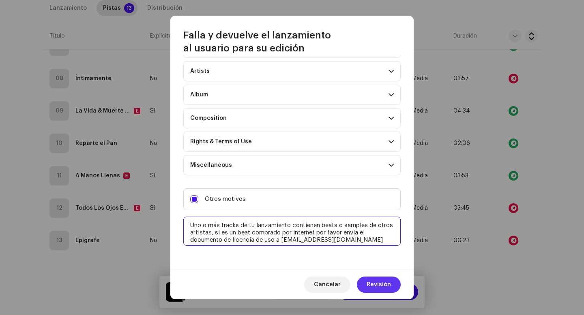
type textarea "Uno o más tracks de tu lanzamiento contienen beats o samples de otros artistas,…"
click at [372, 289] on span "Revisión" at bounding box center [378, 285] width 24 height 16
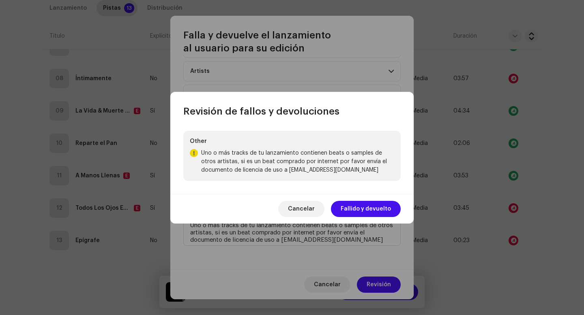
click at [341, 196] on div "Cancelar Fallido y devuelto" at bounding box center [291, 209] width 243 height 30
click at [351, 212] on span "Fallido y devuelto" at bounding box center [366, 209] width 50 height 16
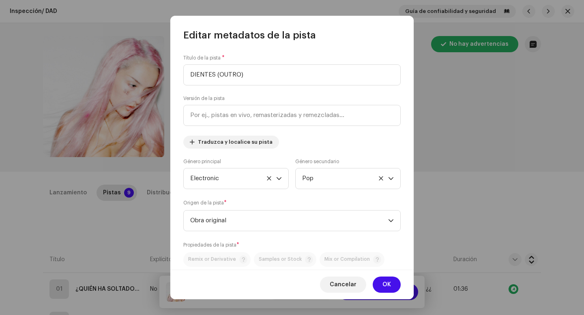
scroll to position [617, 0]
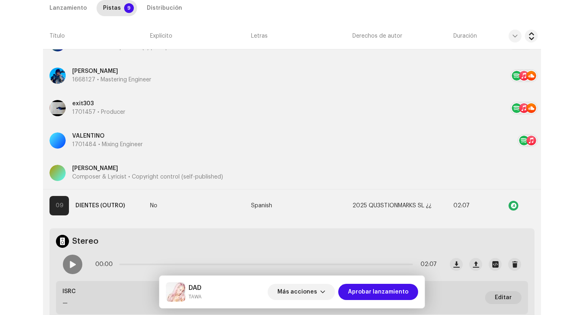
click at [21, 166] on div "Editar metadatos de la pista Título de la pista * DIENTES (OUTRO) Versión de la…" at bounding box center [292, 157] width 584 height 315
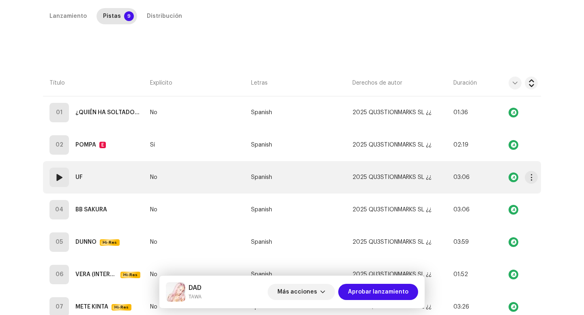
scroll to position [256, 0]
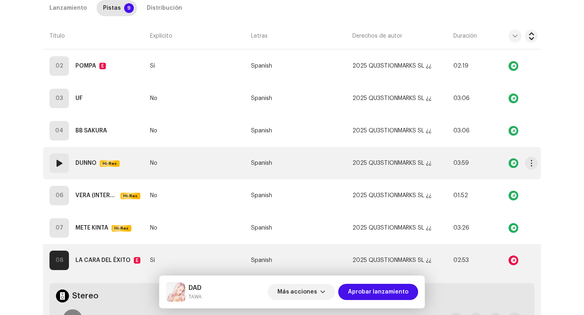
click at [67, 169] on div "05" at bounding box center [58, 163] width 19 height 19
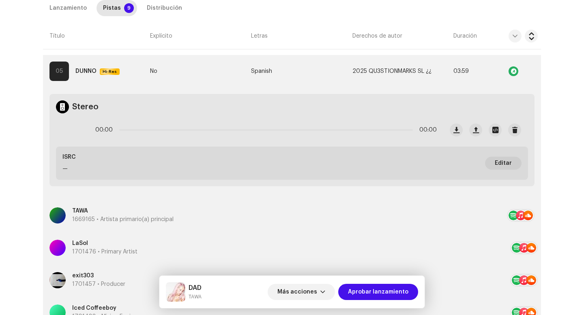
scroll to position [341, 0]
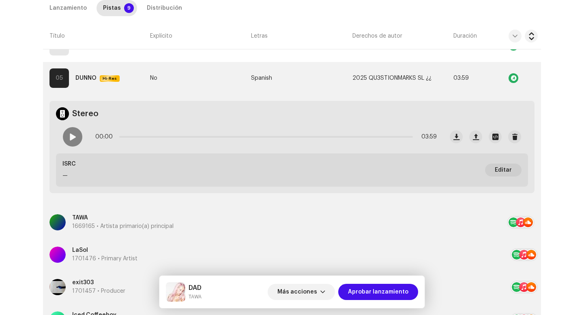
click at [69, 140] on span at bounding box center [72, 137] width 7 height 6
click at [154, 135] on div "00:01 03:59" at bounding box center [265, 137] width 341 height 16
click at [169, 135] on div "00:02 03:59" at bounding box center [265, 137] width 341 height 16
click at [169, 135] on div "00:03 03:59" at bounding box center [265, 137] width 341 height 16
click at [169, 137] on p-slider at bounding box center [265, 137] width 293 height 2
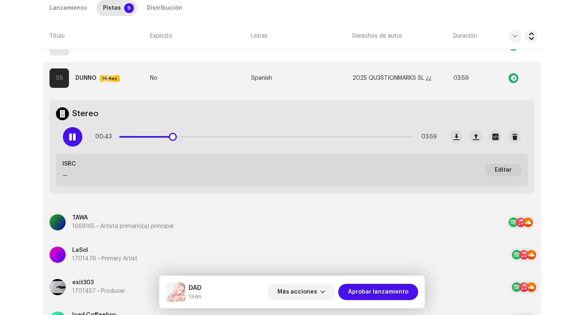
click at [278, 135] on div "00:43 03:59" at bounding box center [265, 137] width 341 height 16
click at [278, 137] on p-slider at bounding box center [265, 137] width 293 height 2
click at [377, 135] on div "02:12 03:59" at bounding box center [265, 137] width 341 height 16
click at [377, 136] on p-slider at bounding box center [265, 137] width 293 height 2
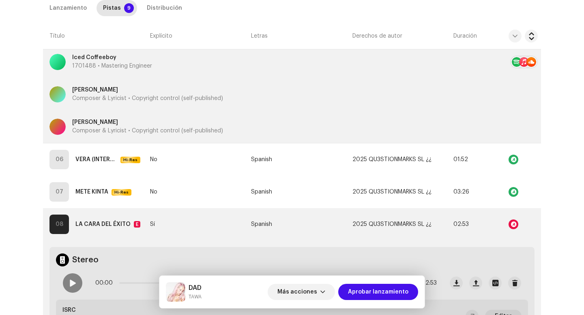
scroll to position [727, 0]
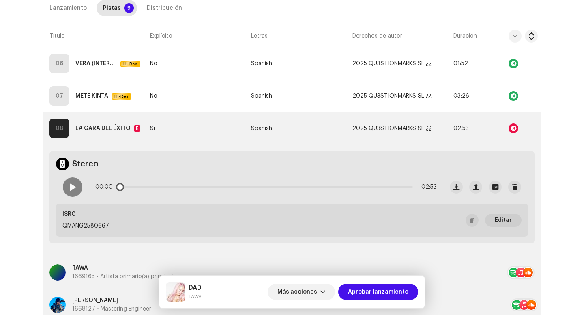
click at [59, 187] on div "00:00 02:53" at bounding box center [249, 187] width 387 height 32
click at [72, 187] on span at bounding box center [72, 187] width 7 height 6
click at [172, 187] on p-slider at bounding box center [265, 187] width 293 height 2
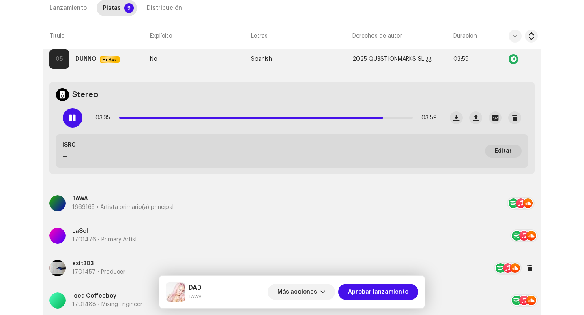
scroll to position [336, 0]
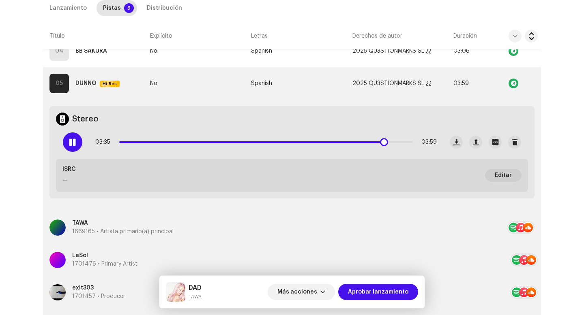
click at [69, 141] on span at bounding box center [72, 142] width 7 height 6
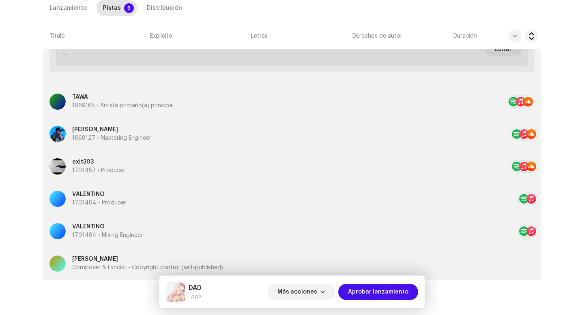
scroll to position [1229, 0]
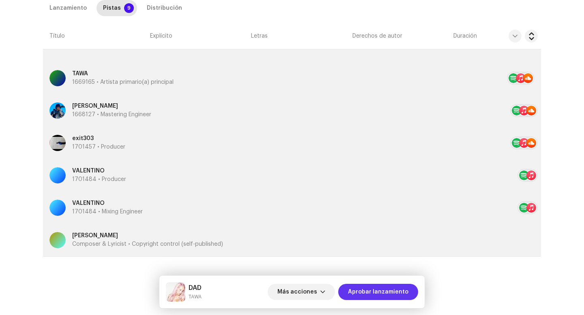
click at [363, 291] on span "Aprobar lanzamiento" at bounding box center [378, 292] width 60 height 16
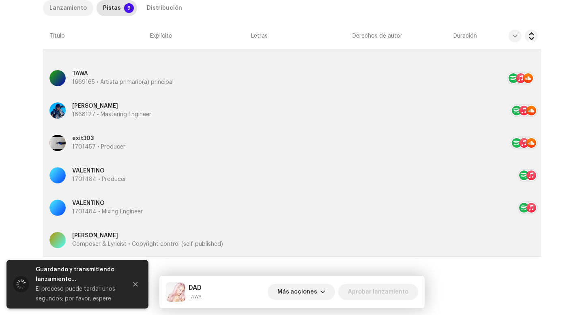
click at [67, 12] on div "Lanzamiento" at bounding box center [67, 8] width 37 height 16
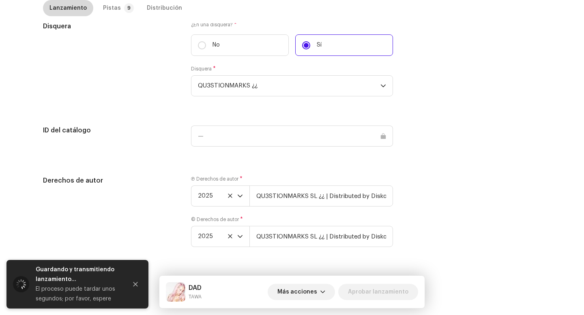
scroll to position [791, 0]
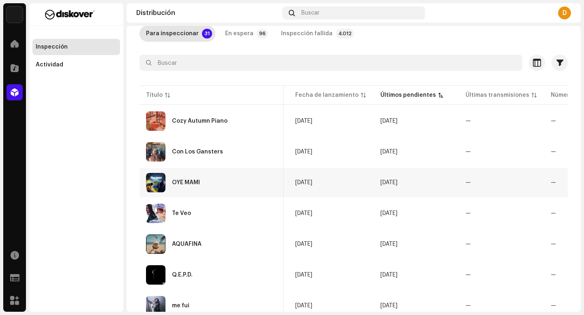
scroll to position [0, 330]
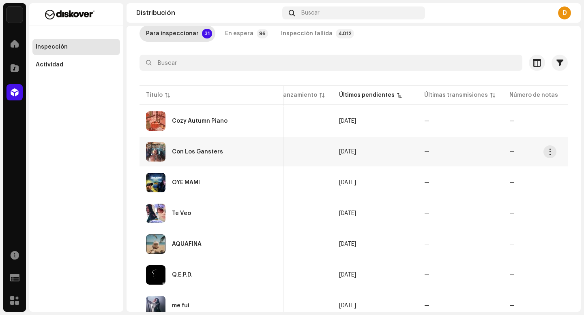
click at [199, 156] on div "Con Los Gansters" at bounding box center [211, 151] width 131 height 19
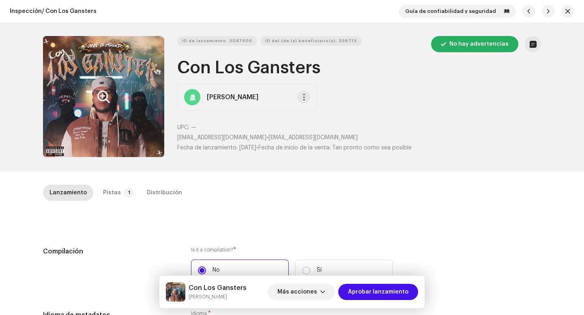
click at [119, 98] on button "Zoom Image" at bounding box center [103, 96] width 121 height 121
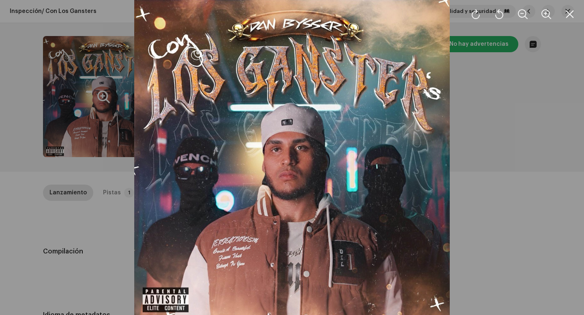
click at [475, 87] on div at bounding box center [292, 157] width 584 height 315
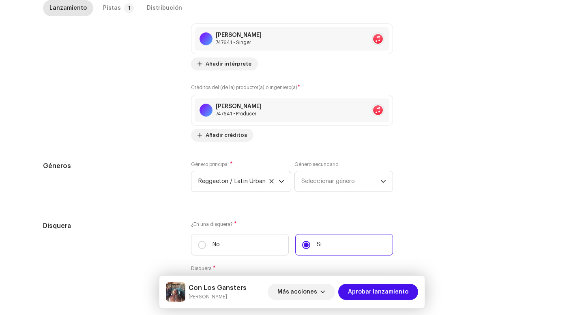
scroll to position [798, 0]
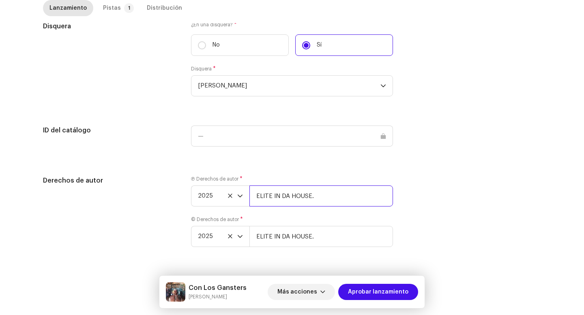
click at [334, 190] on input "ELITE IN DA HOUSE." at bounding box center [321, 196] width 144 height 21
type input "ELITE IN DA HOUSE. | Distributed by Diskover Co."
click at [334, 234] on input "ELITE IN DA HOUSE." at bounding box center [321, 236] width 144 height 21
type input "ELITE IN DA HOUSE. | Distributed by Diskover Co."
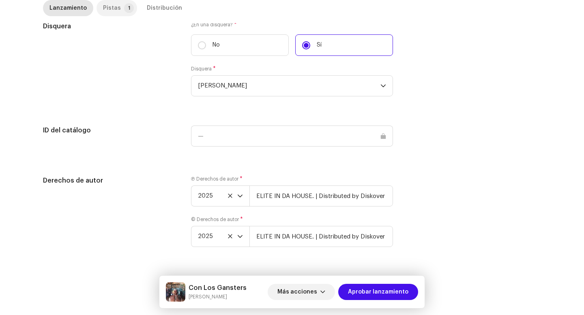
click at [105, 6] on div "Pistas" at bounding box center [112, 8] width 18 height 16
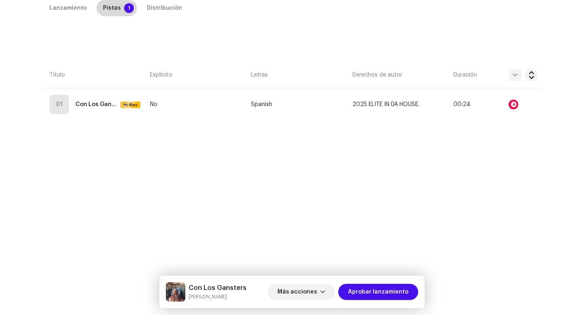
scroll to position [185, 0]
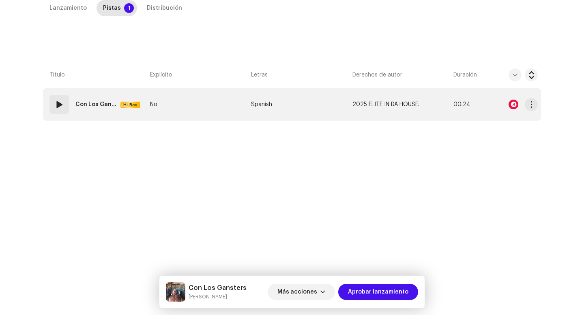
click at [51, 109] on div "01" at bounding box center [58, 104] width 19 height 19
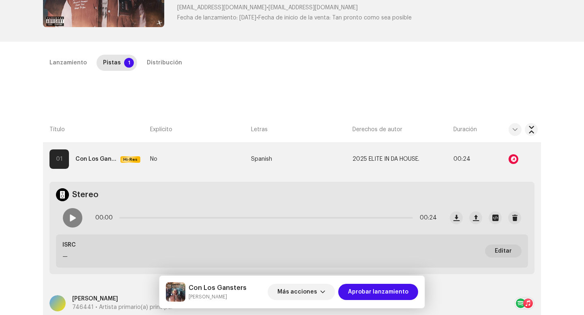
scroll to position [114, 0]
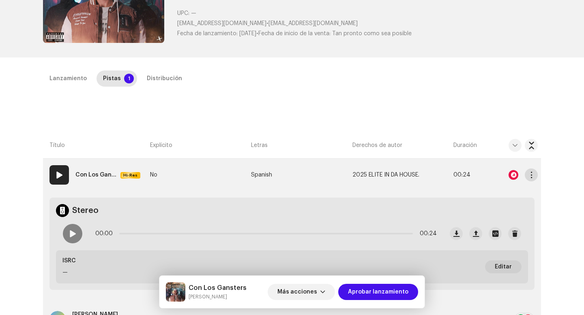
click at [531, 179] on button "button" at bounding box center [531, 175] width 13 height 13
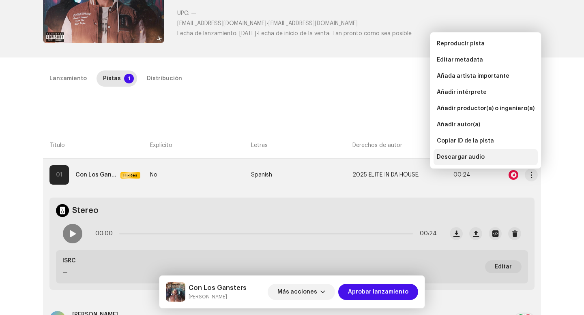
click at [452, 160] on div "Descargar audio" at bounding box center [485, 157] width 104 height 16
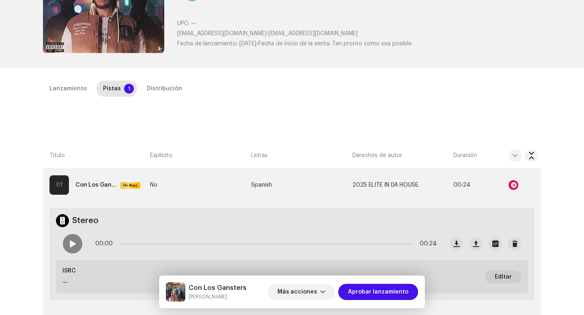
scroll to position [109, 0]
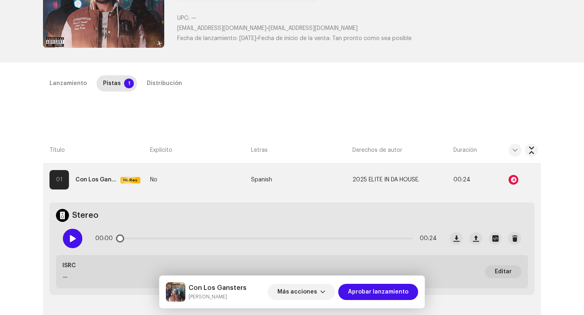
click at [78, 245] on div at bounding box center [72, 238] width 19 height 19
click at [71, 78] on div "Lanzamiento" at bounding box center [67, 83] width 37 height 16
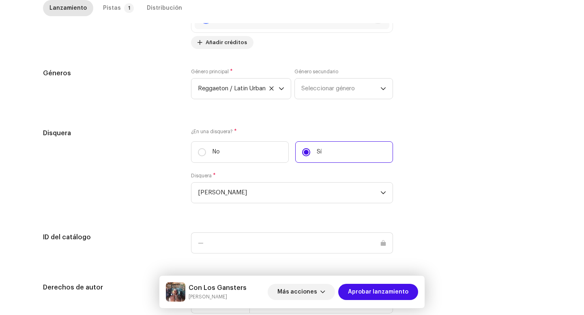
scroll to position [798, 0]
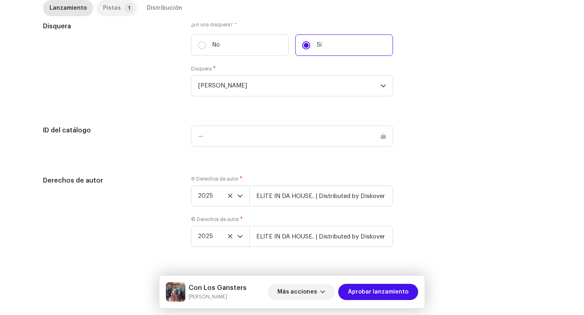
click at [103, 5] on div "Pistas" at bounding box center [112, 8] width 18 height 16
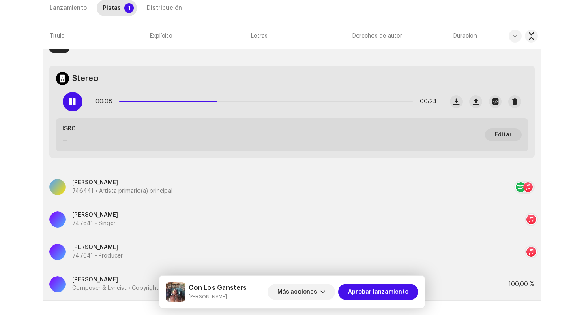
scroll to position [220, 0]
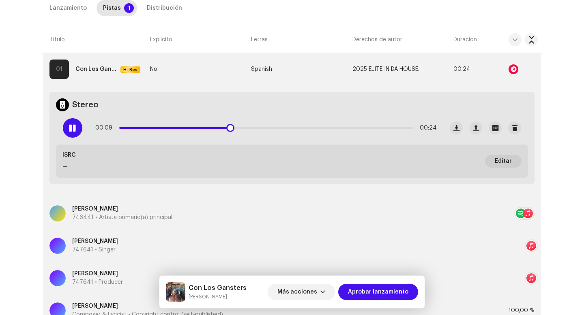
click at [278, 126] on div "00:09 00:24" at bounding box center [265, 128] width 341 height 16
click at [280, 127] on p-slider at bounding box center [265, 128] width 293 height 2
click at [72, 133] on div at bounding box center [72, 127] width 19 height 19
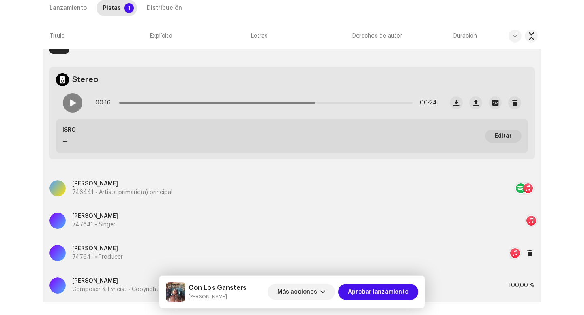
scroll to position [247, 0]
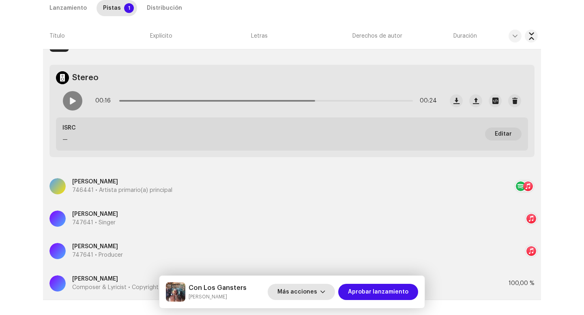
click at [312, 289] on span "Más acciones" at bounding box center [297, 292] width 40 height 16
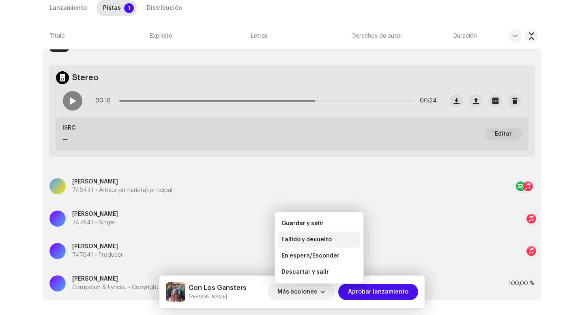
click at [307, 239] on span "Fallido y devuelto" at bounding box center [306, 240] width 50 height 6
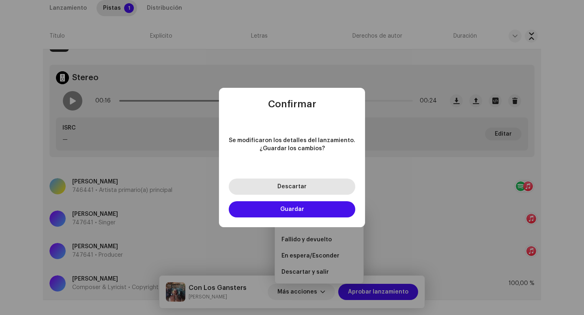
click at [297, 182] on button "Descartar" at bounding box center [292, 187] width 126 height 16
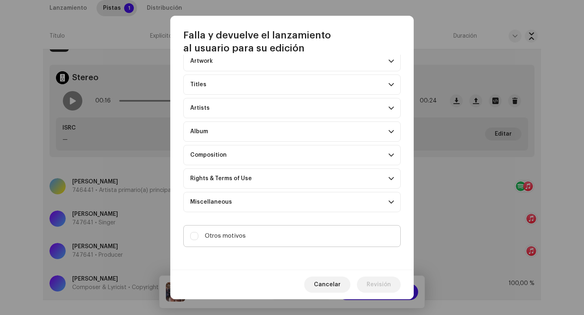
click at [281, 244] on label "Otros motivos" at bounding box center [291, 236] width 217 height 22
click at [198, 240] on input "Otros motivos" at bounding box center [194, 236] width 8 height 8
checkbox input "true"
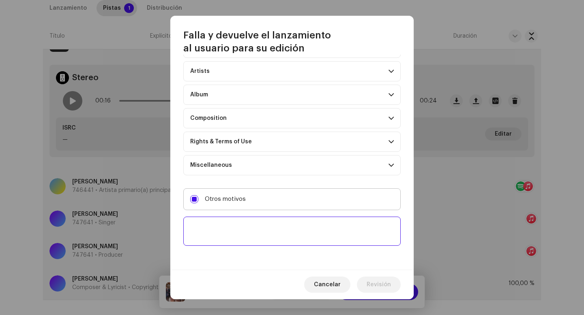
click at [281, 244] on textarea at bounding box center [291, 231] width 217 height 29
paste textarea "No se distribuyen pistas con una duración inferior a 60 segundos."
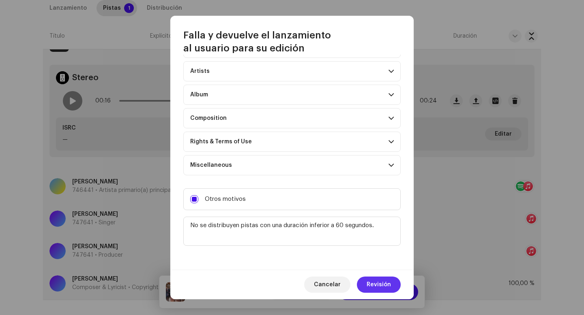
type textarea "No se distribuyen pistas con una duración inferior a 60 segundos."
click at [375, 278] on span "Revisión" at bounding box center [378, 285] width 24 height 16
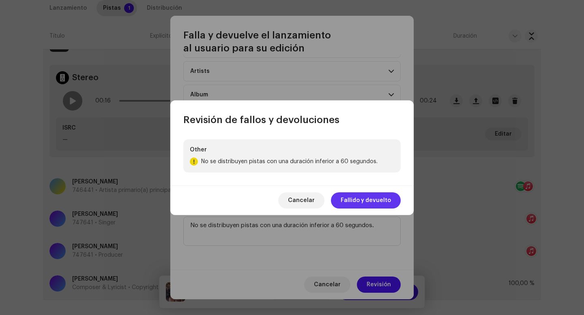
click at [362, 201] on span "Fallido y devuelto" at bounding box center [366, 201] width 50 height 16
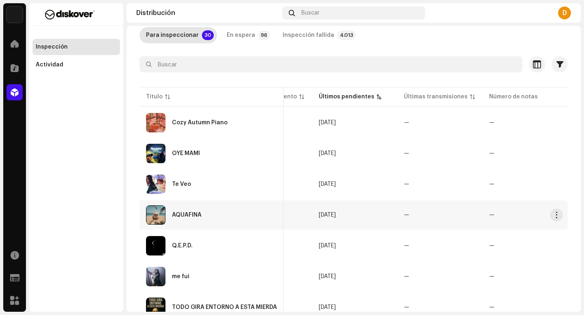
scroll to position [51, 0]
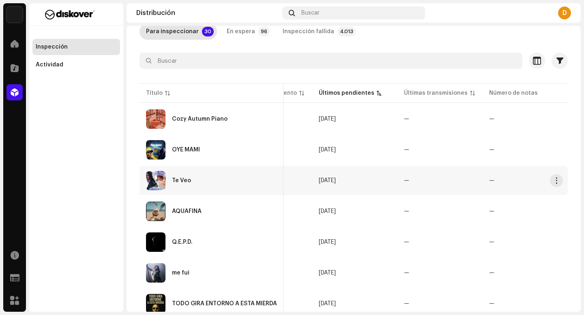
click at [214, 188] on div "Te Veo" at bounding box center [211, 180] width 131 height 19
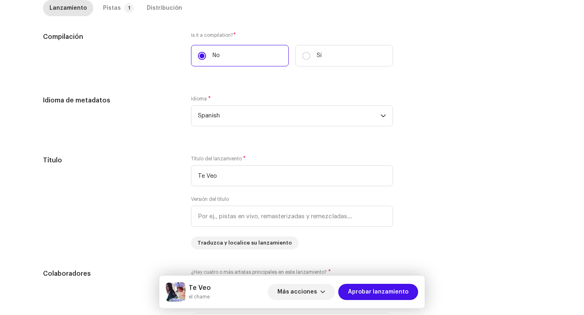
scroll to position [764, 0]
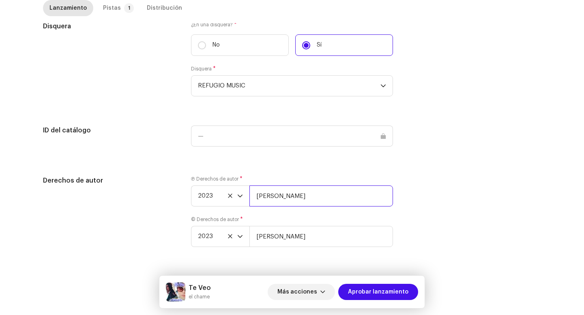
click at [362, 197] on input "[PERSON_NAME]" at bounding box center [321, 196] width 144 height 21
type input "[PERSON_NAME] | Distributed by Diskover Co."
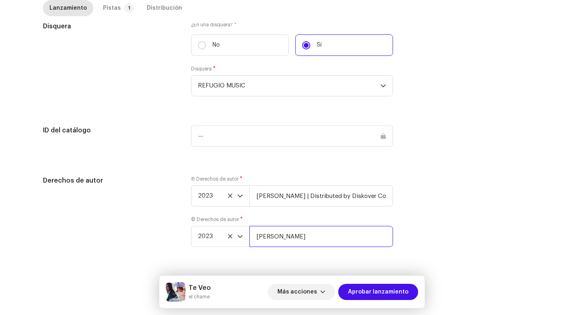
click at [356, 236] on input "[PERSON_NAME]" at bounding box center [321, 236] width 144 height 21
type input "[PERSON_NAME] | Distributed by Diskover Co."
click at [111, 7] on div "Pistas" at bounding box center [112, 8] width 18 height 16
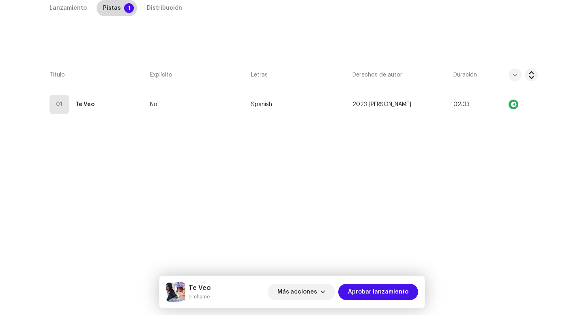
scroll to position [185, 0]
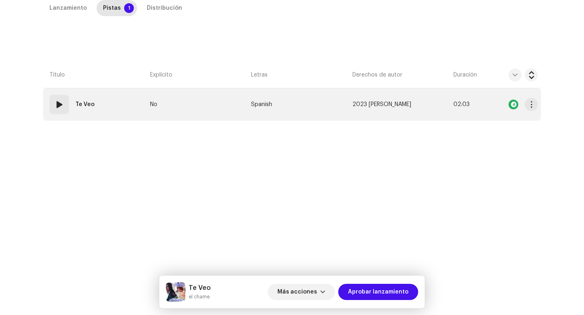
click at [62, 116] on td "01 Te Veo" at bounding box center [95, 104] width 104 height 32
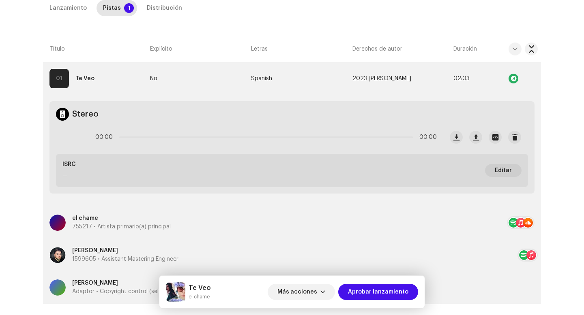
scroll to position [180, 0]
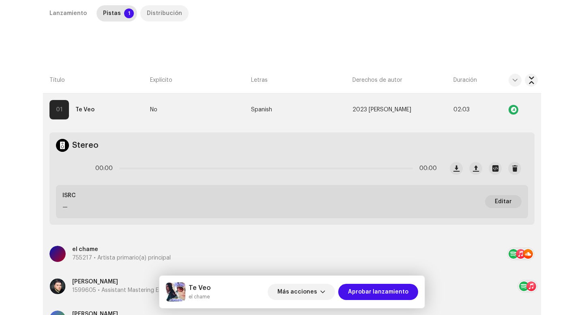
click at [156, 11] on div "Distribución" at bounding box center [164, 13] width 35 height 16
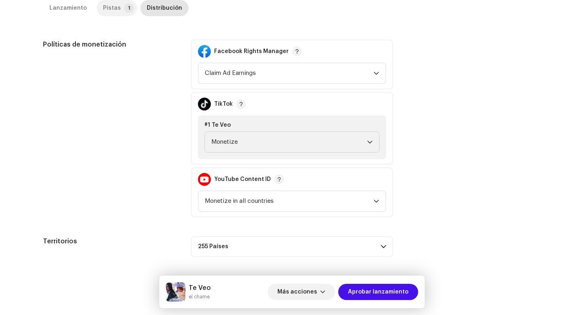
click at [105, 2] on div "Pistas" at bounding box center [112, 8] width 18 height 16
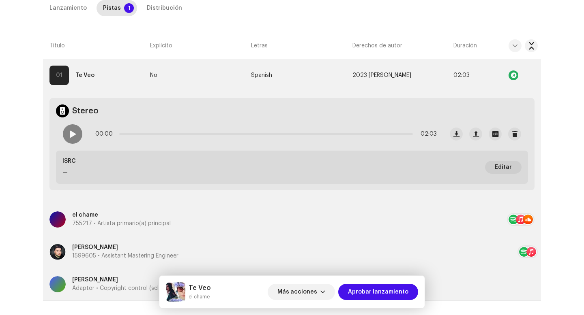
scroll to position [258, 0]
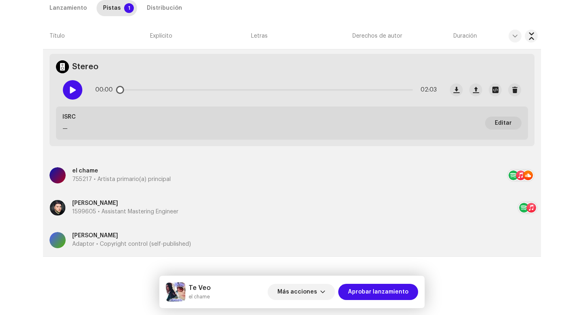
click at [69, 88] on span at bounding box center [72, 90] width 7 height 6
click at [162, 90] on p-slider at bounding box center [265, 90] width 293 height 2
click at [271, 86] on div "00:20 02:03" at bounding box center [265, 90] width 341 height 16
click at [259, 86] on div "00:20 02:03" at bounding box center [265, 90] width 341 height 16
click at [259, 89] on p-slider at bounding box center [265, 90] width 293 height 2
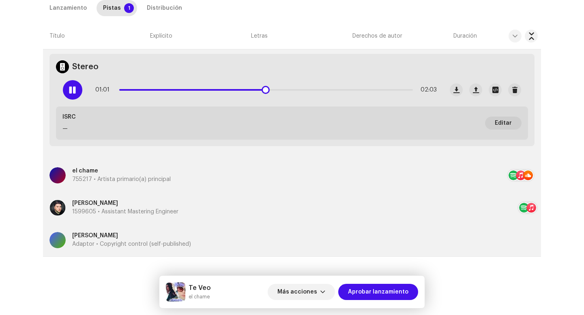
click at [379, 91] on div "01:01 02:03" at bounding box center [265, 90] width 341 height 16
click at [379, 90] on p-slider at bounding box center [265, 90] width 293 height 2
click at [63, 99] on div "01:50 02:03" at bounding box center [249, 90] width 387 height 32
click at [69, 90] on span at bounding box center [72, 90] width 7 height 6
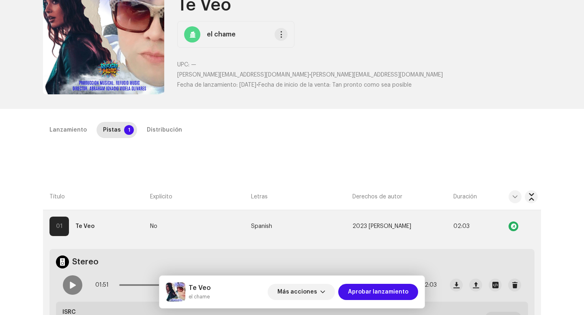
scroll to position [0, 0]
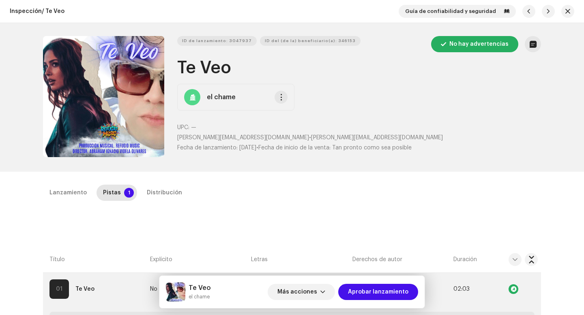
click at [311, 301] on div "Más acciones Aprobar lanzamiento" at bounding box center [343, 292] width 150 height 19
click at [312, 293] on span "Más acciones" at bounding box center [297, 292] width 40 height 16
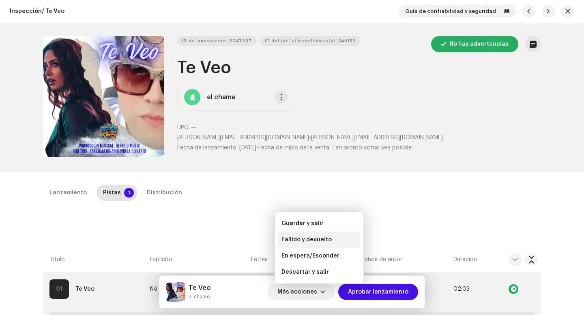
click at [312, 237] on span "Fallido y devuelto" at bounding box center [306, 240] width 50 height 6
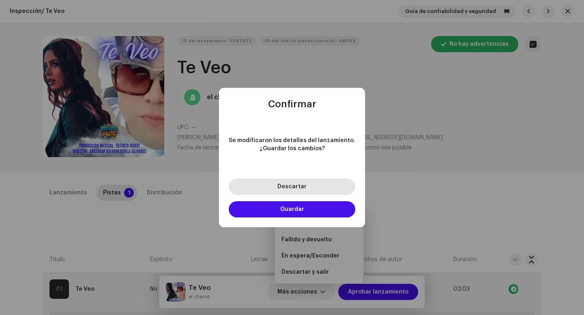
click at [315, 181] on button "Descartar" at bounding box center [292, 187] width 126 height 16
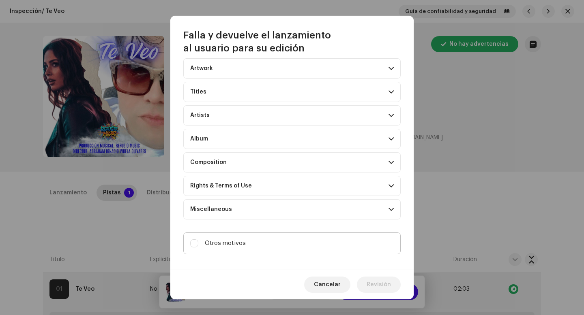
scroll to position [33, 0]
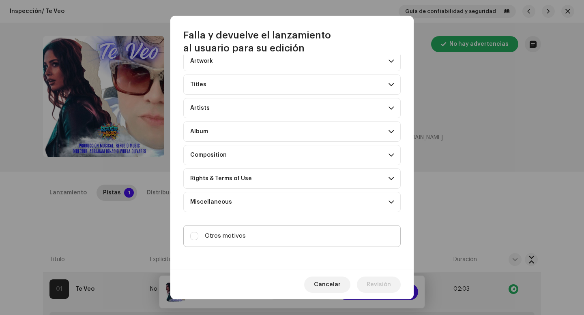
click at [284, 239] on label "Otros motivos" at bounding box center [291, 236] width 217 height 22
click at [198, 239] on input "Otros motivos" at bounding box center [194, 236] width 8 height 8
checkbox input "true"
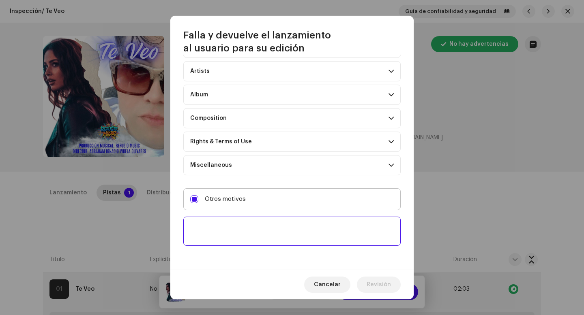
click at [284, 241] on textarea at bounding box center [291, 231] width 217 height 29
paste textarea "Por favor, incluye las 30 plataformas de distribución. Sin esto, no podremos ap…"
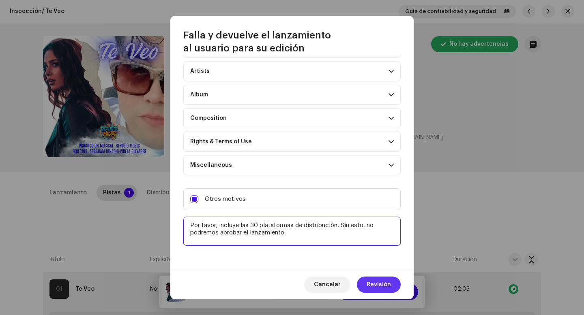
type textarea "Por favor, incluye las 30 plataformas de distribución. Sin esto, no podremos ap…"
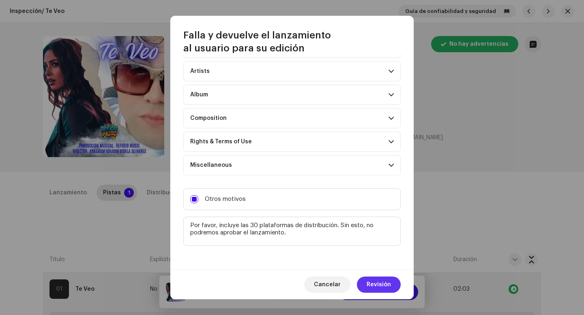
click at [376, 289] on span "Revisión" at bounding box center [378, 285] width 24 height 16
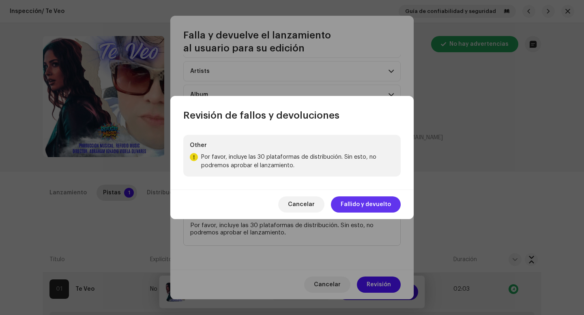
click at [357, 197] on span "Fallido y devuelto" at bounding box center [366, 205] width 50 height 16
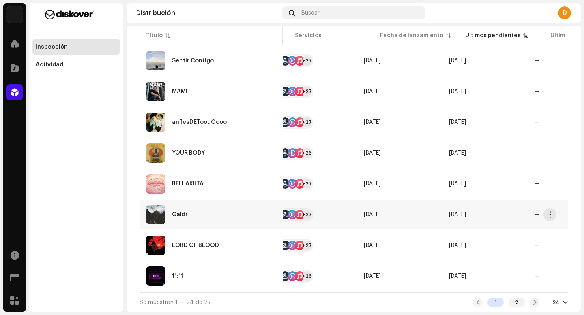
scroll to position [0, 350]
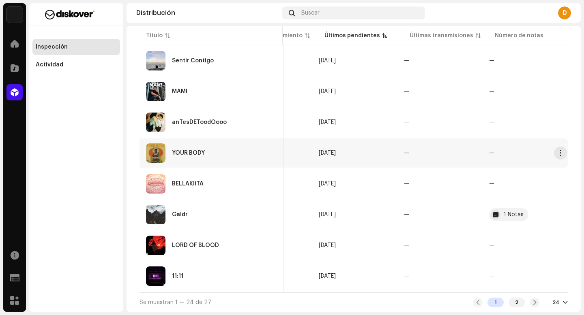
click at [195, 150] on div "YOUR BODY" at bounding box center [188, 153] width 33 height 6
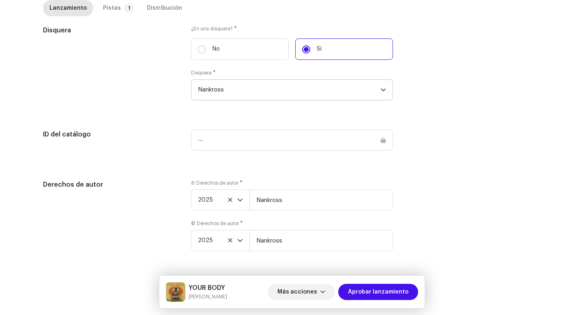
scroll to position [798, 0]
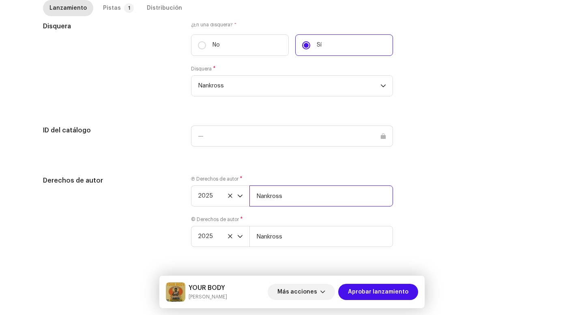
click at [304, 196] on input "Nankross" at bounding box center [321, 196] width 144 height 21
type input "Nankross | Distributed by Diskover Co."
click at [308, 249] on div "Ⓟ Derechos de autor * 2025 Nankross | Distributed by Diskover Co. © Derechos de…" at bounding box center [292, 216] width 202 height 81
click at [308, 240] on input "Nankross" at bounding box center [321, 236] width 144 height 21
type input "Nankross | Distributed by Diskover Co."
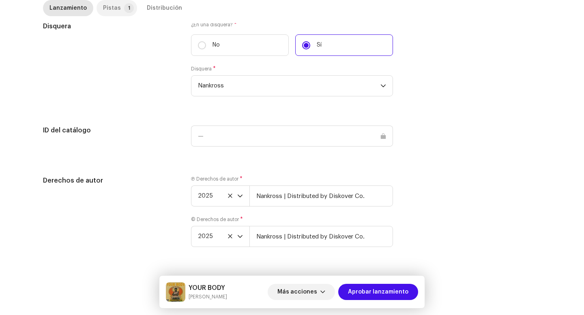
click at [117, 10] on p-tab "Pistas 1" at bounding box center [116, 8] width 41 height 16
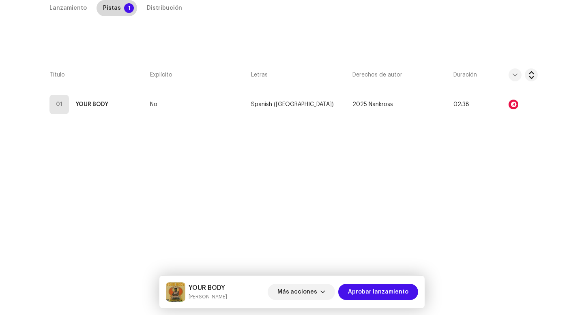
scroll to position [185, 0]
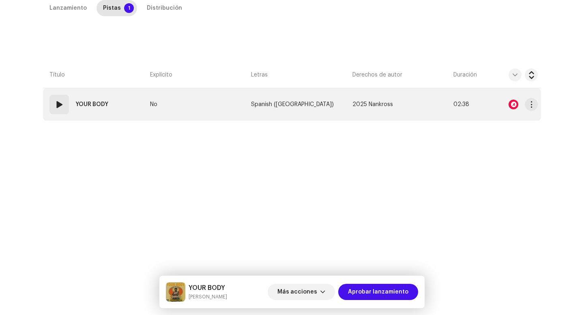
click at [54, 109] on span at bounding box center [59, 105] width 10 height 10
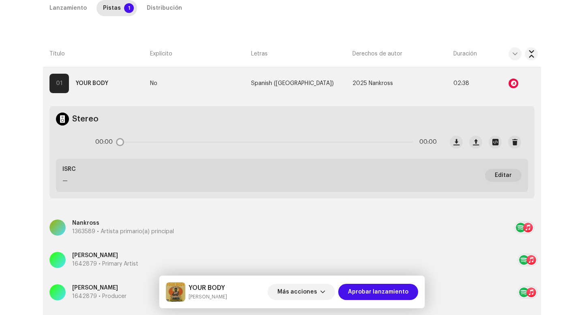
scroll to position [197, 0]
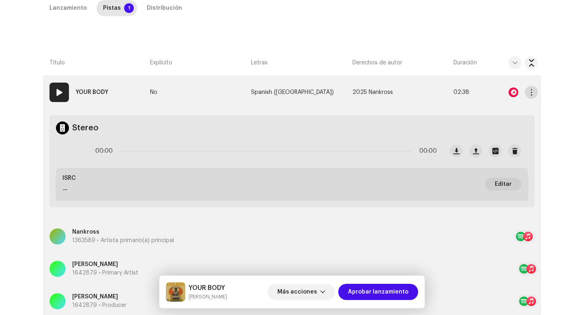
click at [525, 92] on button "button" at bounding box center [531, 92] width 13 height 13
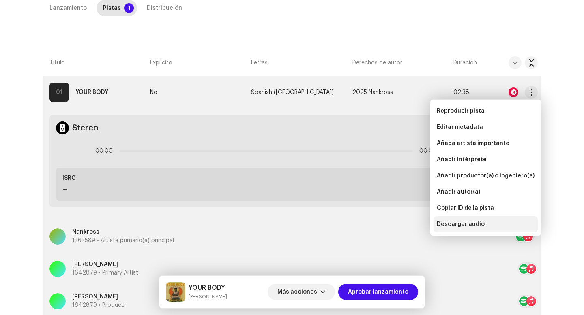
click at [466, 231] on div "Descargar audio" at bounding box center [485, 224] width 104 height 16
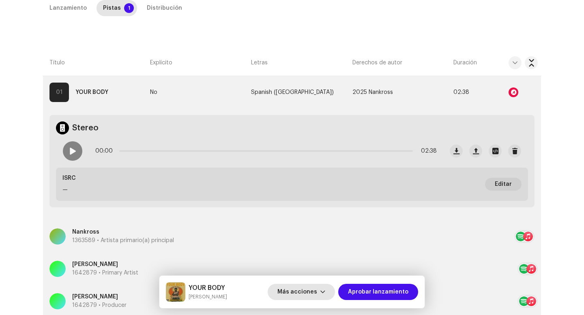
click at [316, 296] on span "Más acciones" at bounding box center [297, 292] width 40 height 16
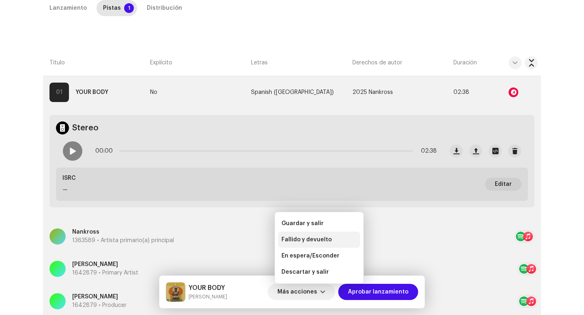
click at [322, 239] on span "Fallido y devuelto" at bounding box center [306, 240] width 50 height 6
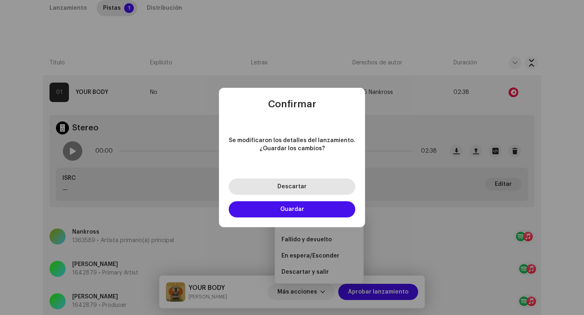
click at [319, 190] on button "Descartar" at bounding box center [292, 187] width 126 height 16
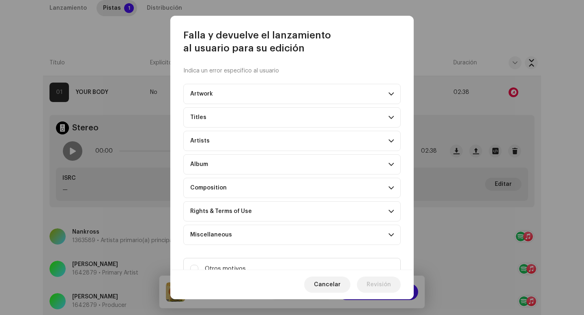
scroll to position [33, 0]
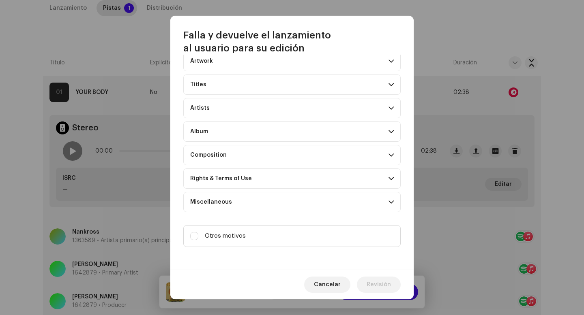
click at [306, 255] on div "Indica un error específico al usuario Artwork Upscaled art / bad quality Logo /…" at bounding box center [291, 162] width 243 height 215
click at [307, 241] on label "Otros motivos" at bounding box center [291, 236] width 217 height 22
click at [198, 240] on input "Otros motivos" at bounding box center [194, 236] width 8 height 8
checkbox input "true"
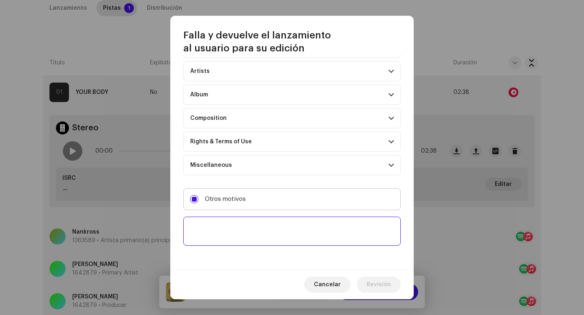
click at [307, 239] on textarea at bounding box center [291, 231] width 217 height 29
paste textarea "Uno o más tracks de tu lanzamiento contienen beats o samples de otros artistas,…"
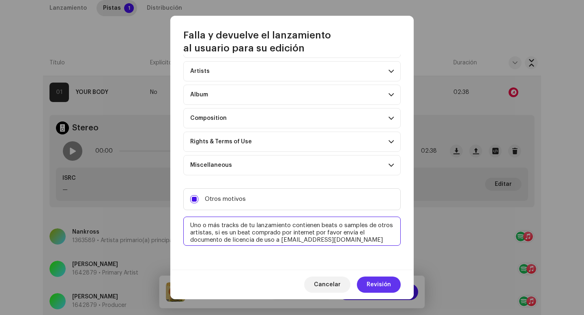
type textarea "Uno o más tracks de tu lanzamiento contienen beats o samples de otros artistas,…"
click at [377, 282] on span "Revisión" at bounding box center [378, 285] width 24 height 16
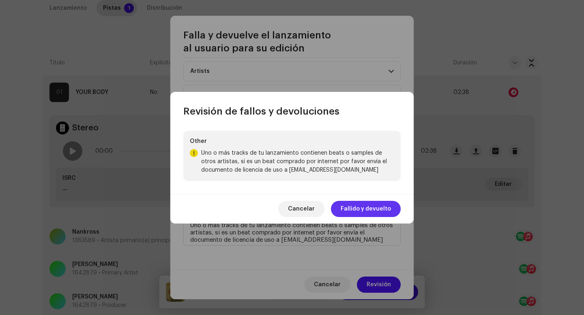
click at [371, 211] on span "Fallido y devuelto" at bounding box center [366, 209] width 50 height 16
